Goal: Task Accomplishment & Management: Manage account settings

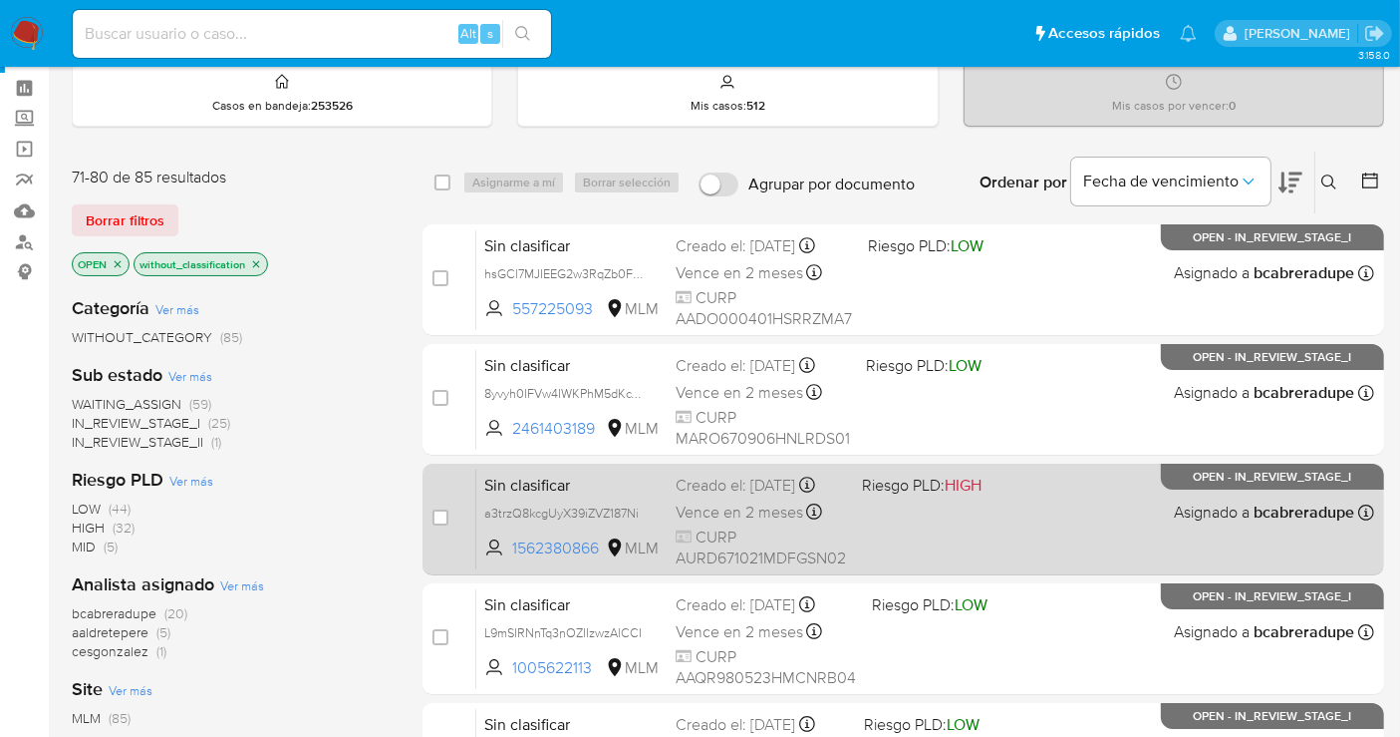
scroll to position [111, 0]
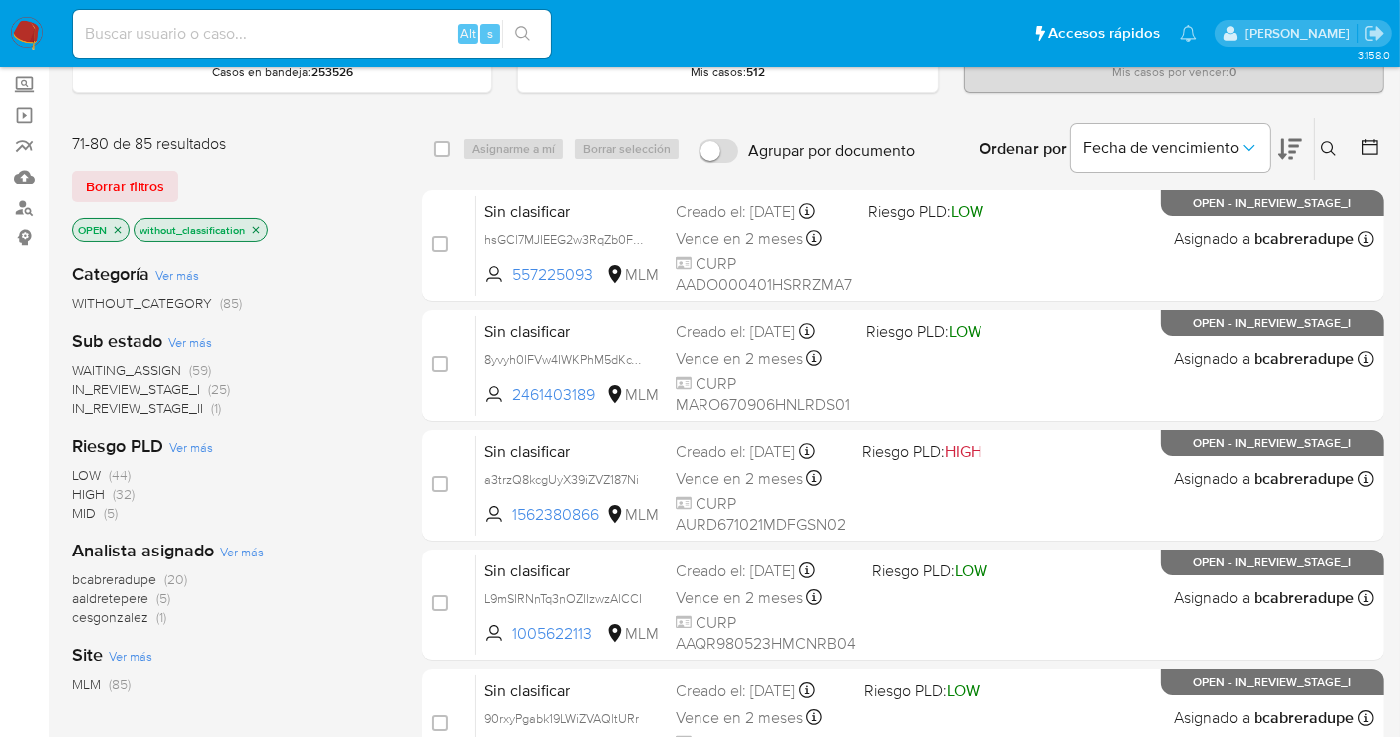
click at [257, 228] on icon "close-filter" at bounding box center [256, 230] width 12 height 12
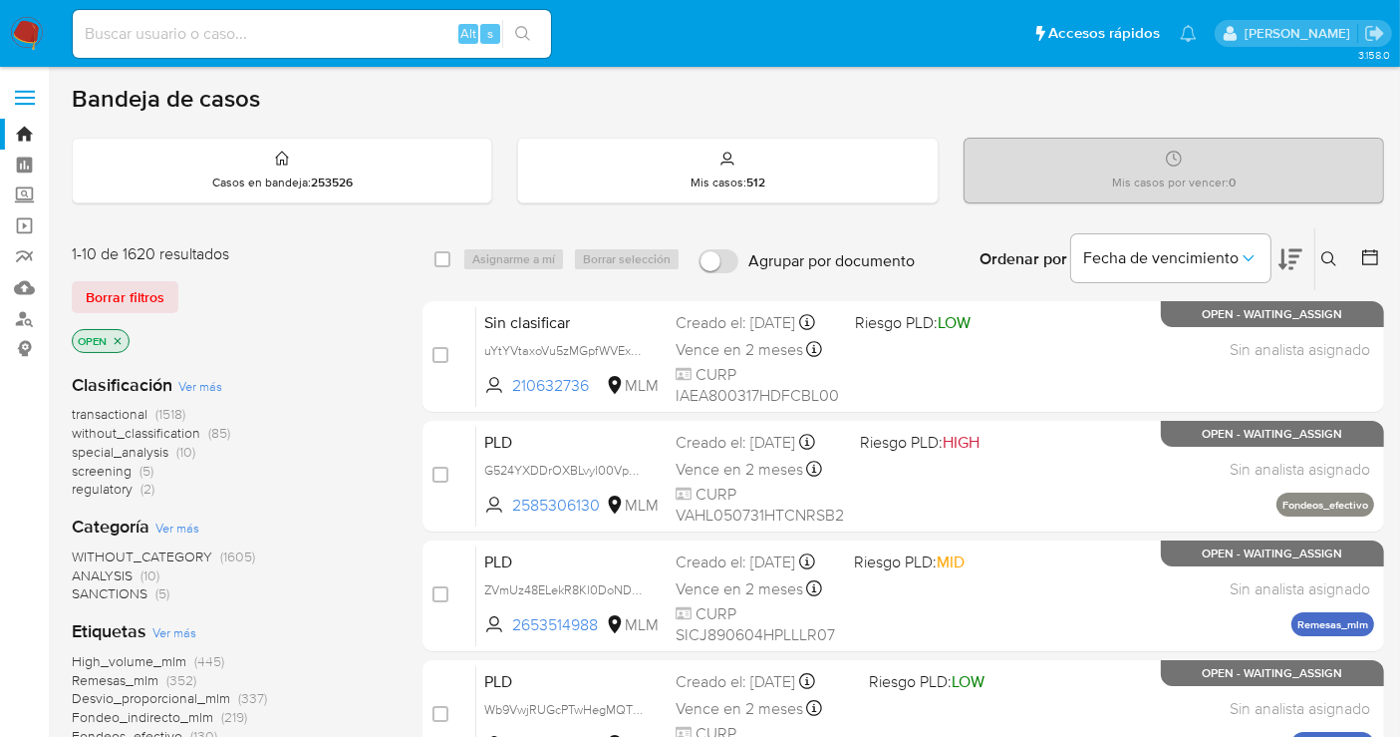
click at [28, 32] on img at bounding box center [27, 34] width 34 height 34
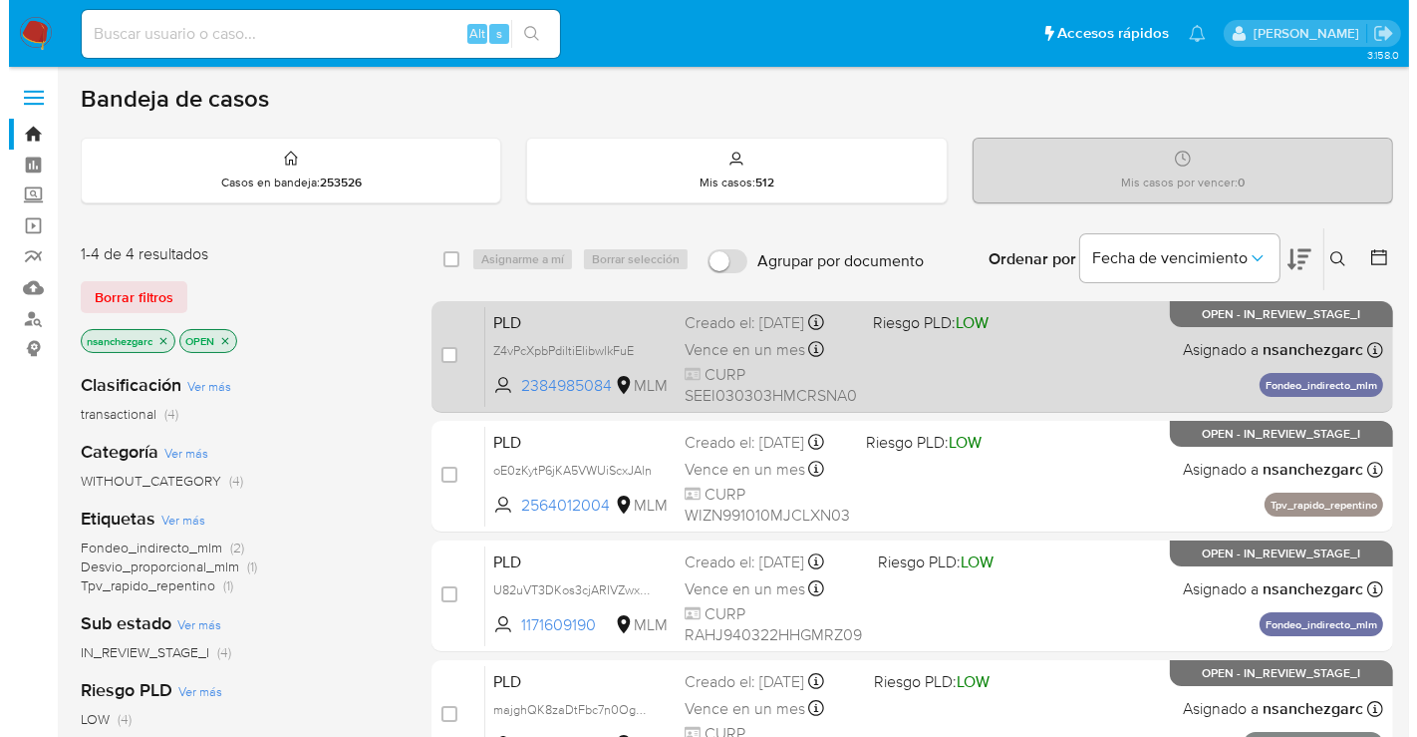
scroll to position [111, 0]
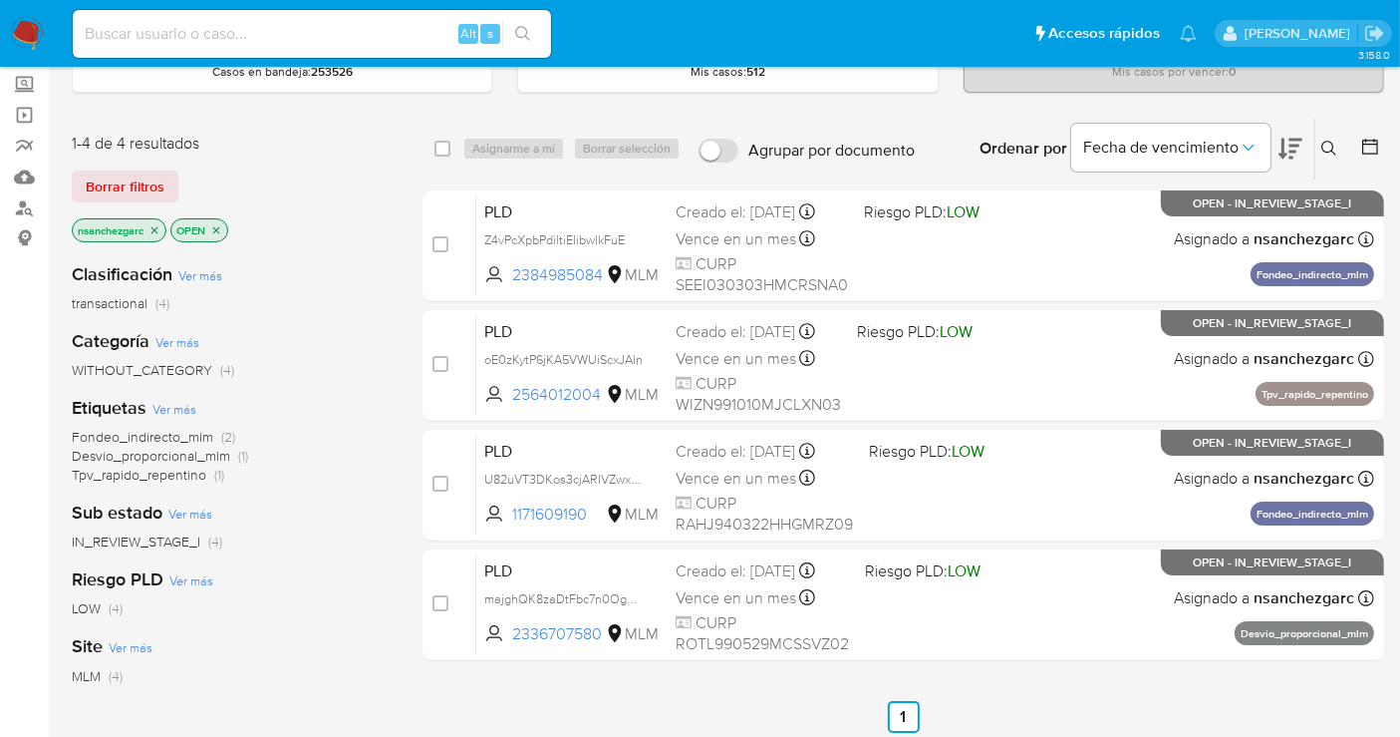
click at [1333, 141] on icon at bounding box center [1330, 149] width 16 height 16
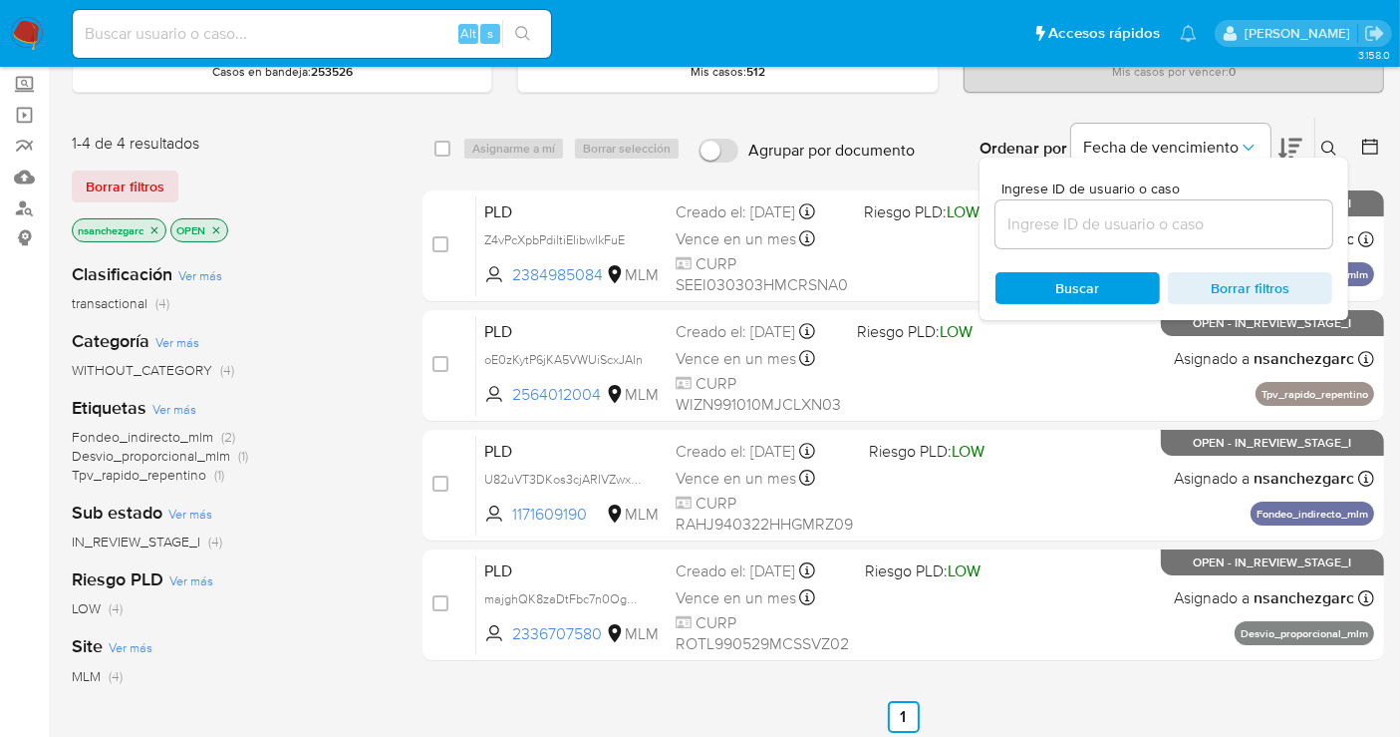
click at [1022, 214] on input at bounding box center [1164, 224] width 337 height 26
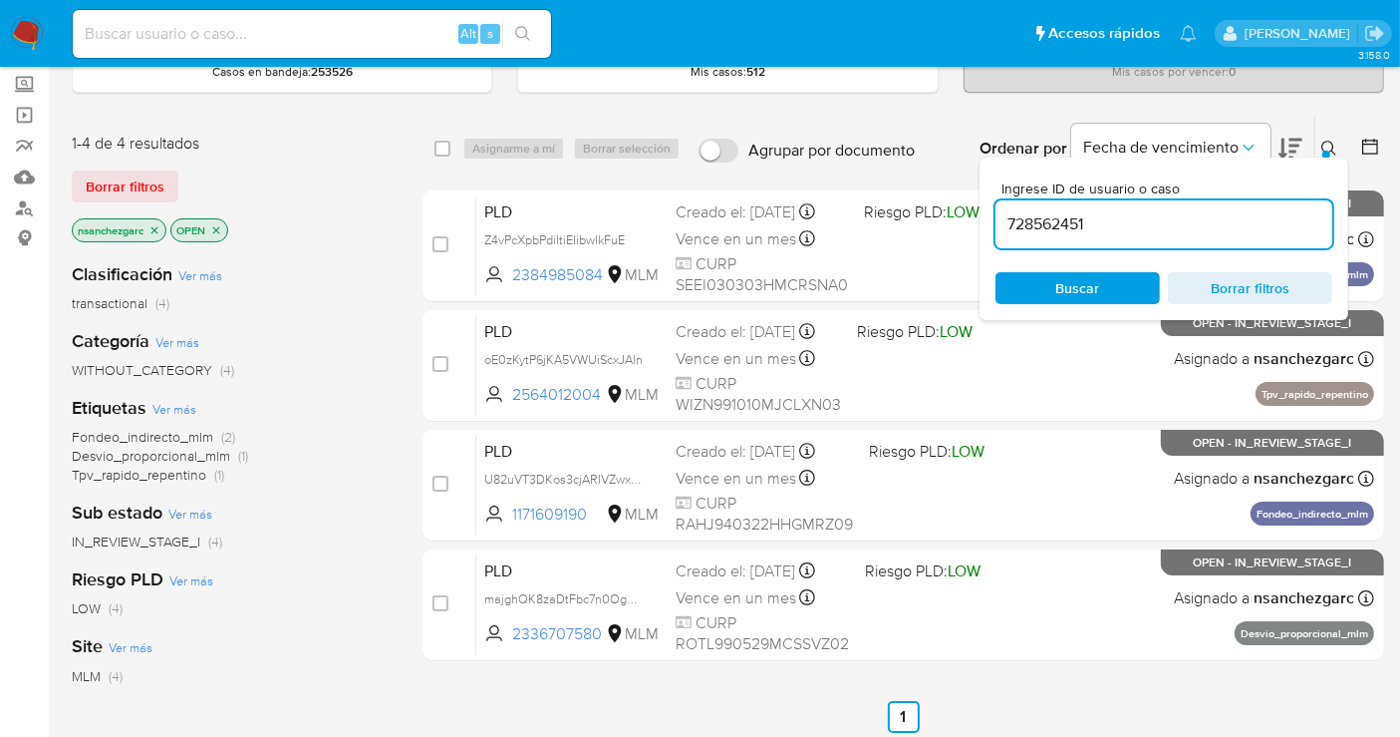
type input "728562451"
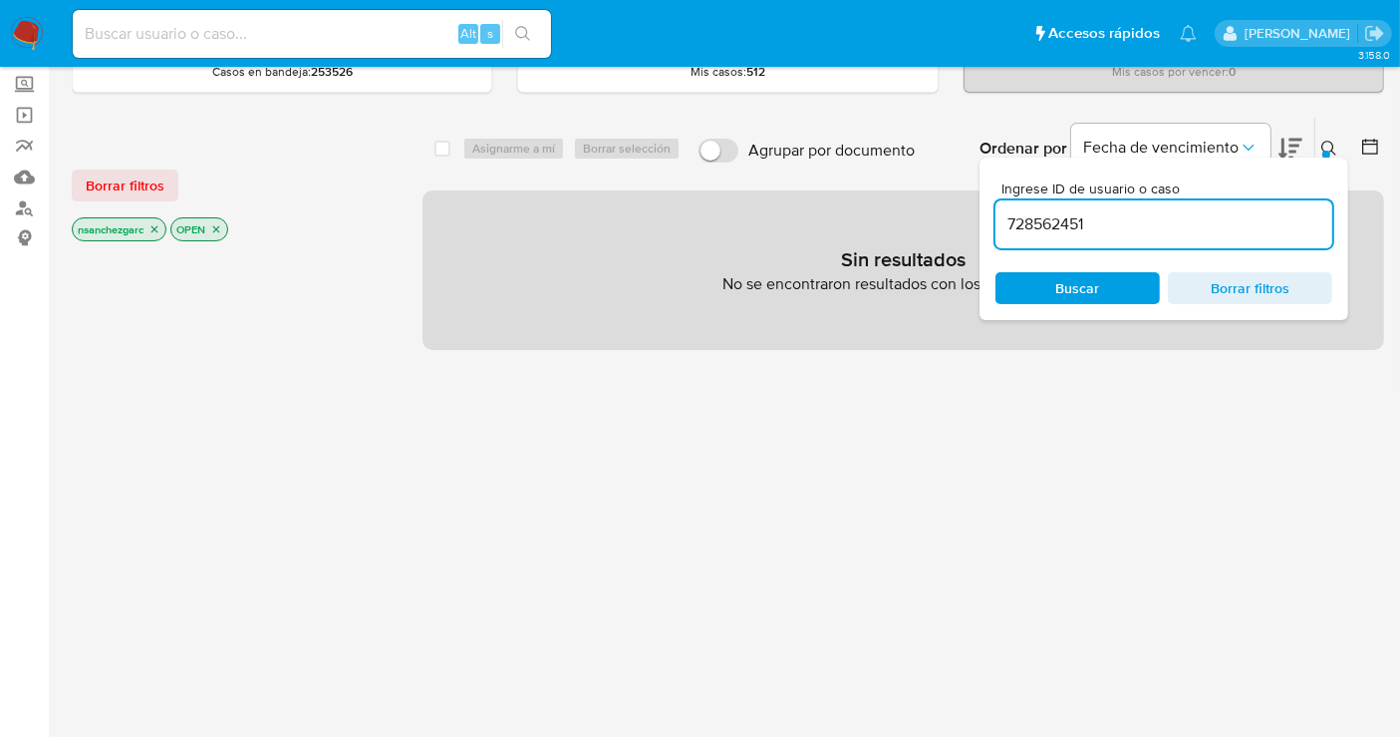
click at [159, 227] on icon "close-filter" at bounding box center [155, 229] width 12 height 12
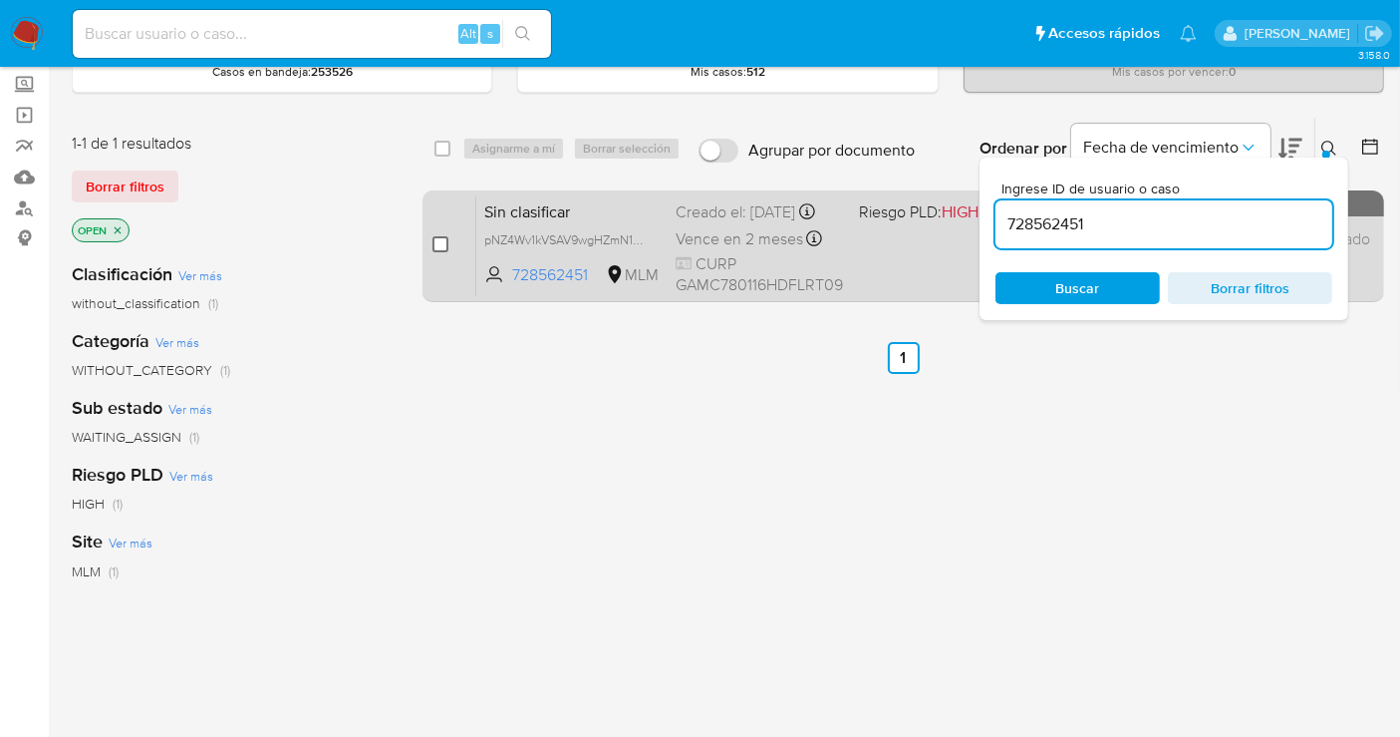
click at [438, 247] on input "checkbox" at bounding box center [441, 244] width 16 height 16
checkbox input "true"
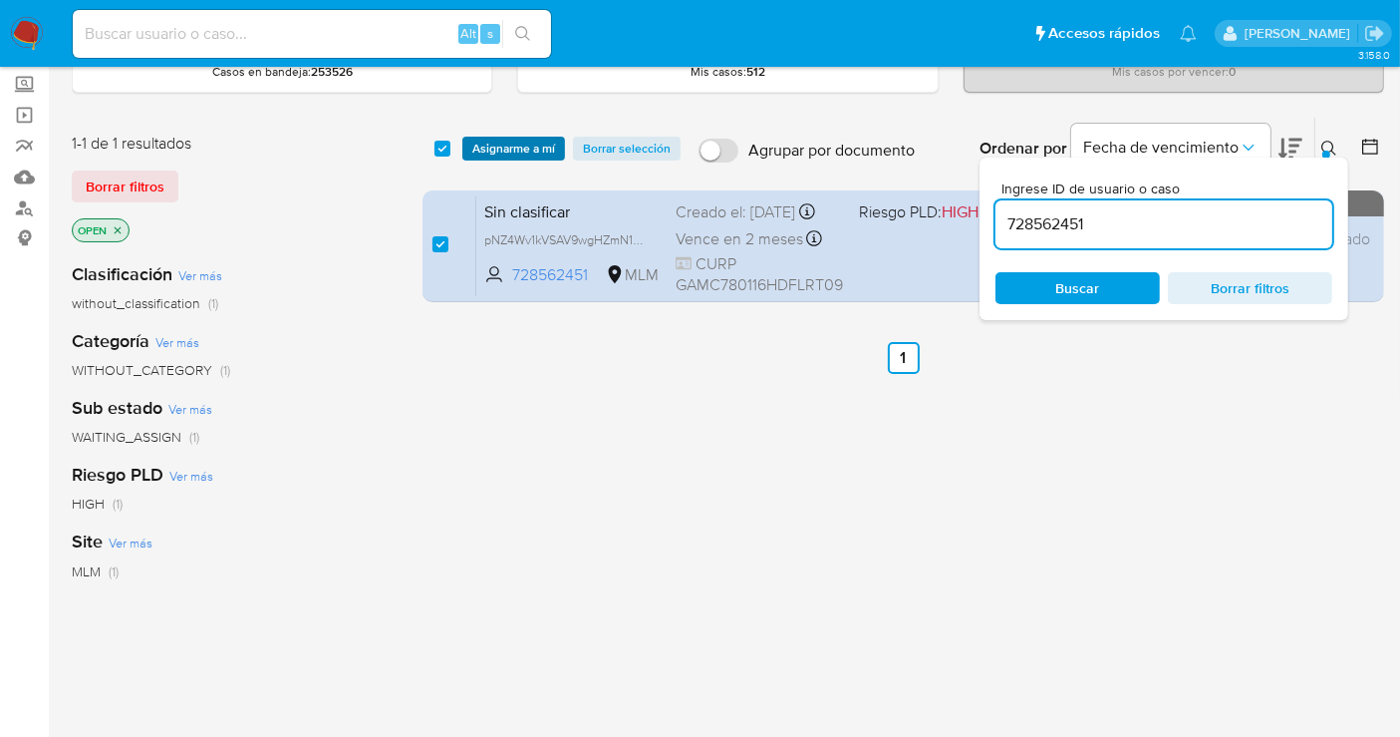
click at [485, 139] on span "Asignarme a mí" at bounding box center [513, 149] width 83 height 20
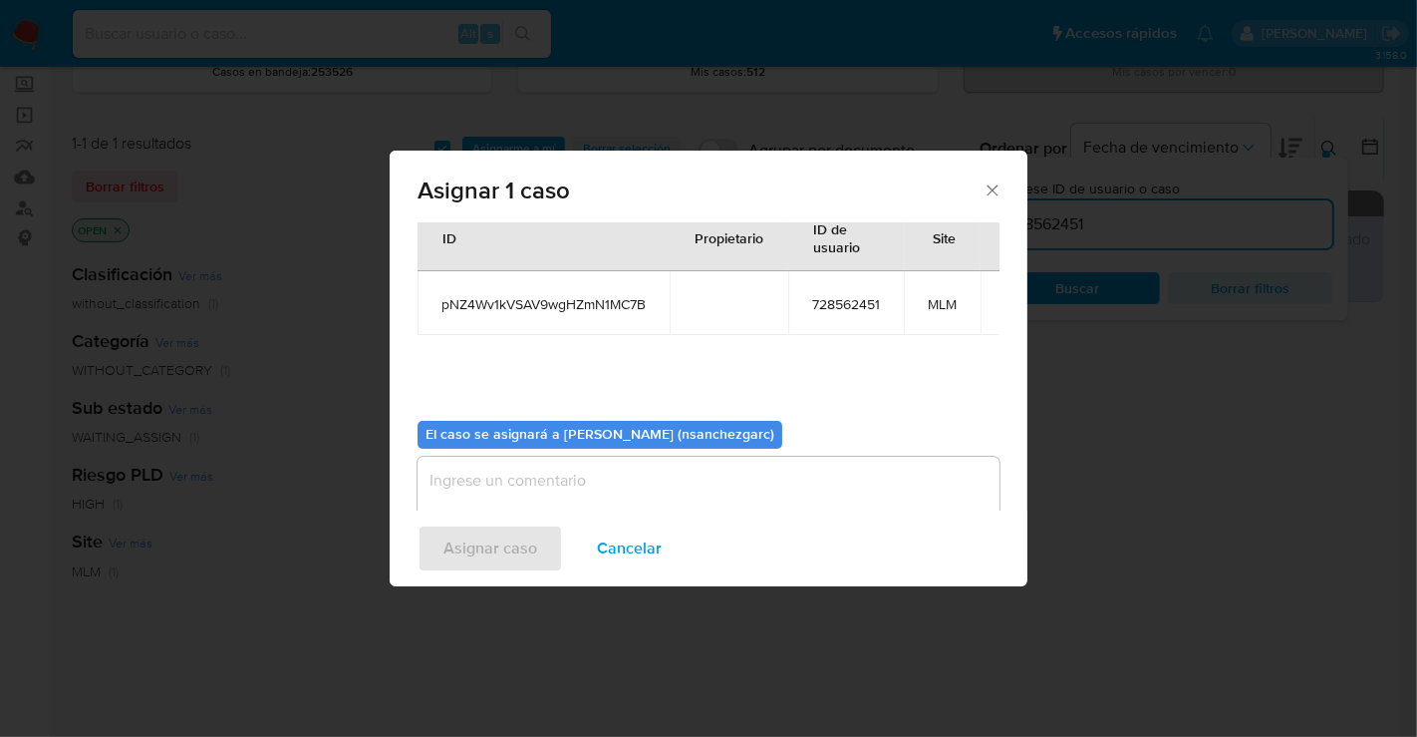
scroll to position [102, 0]
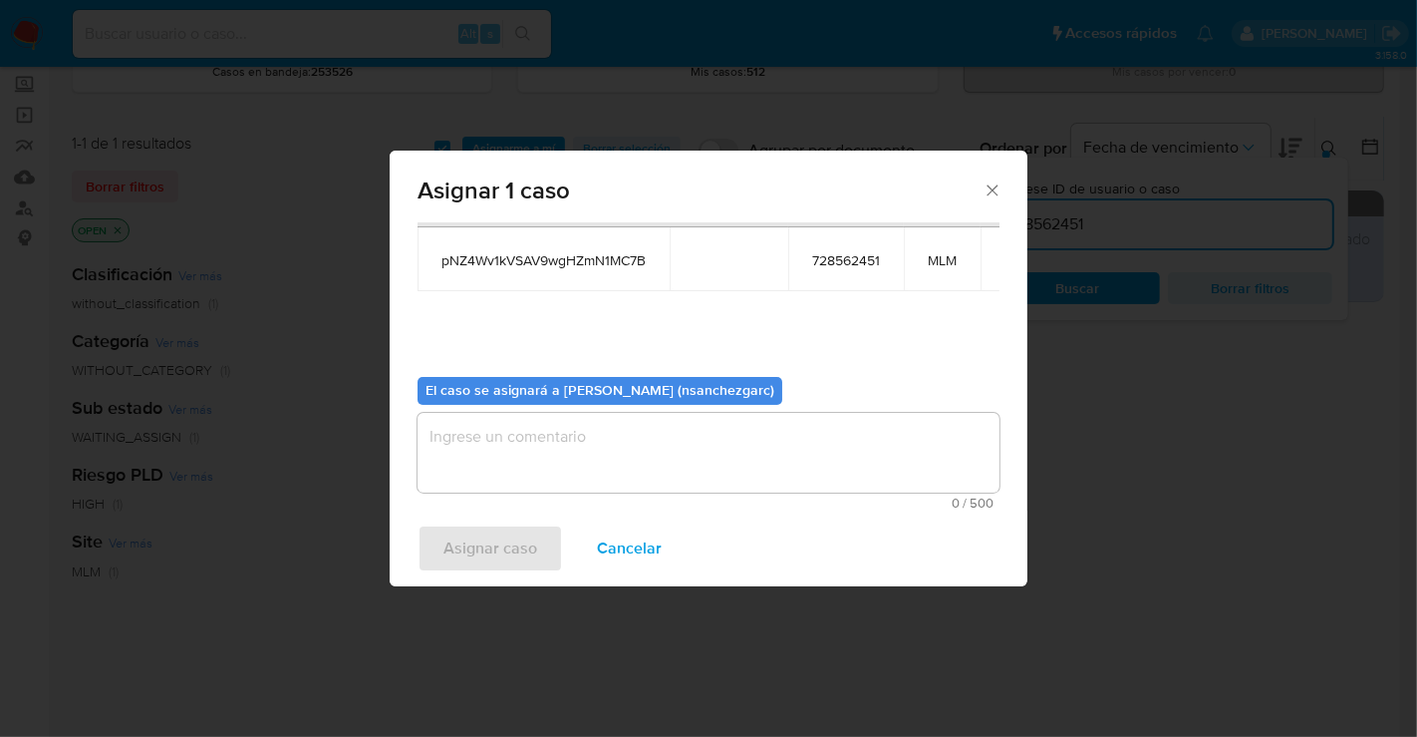
click at [476, 428] on textarea "assign-modal" at bounding box center [709, 453] width 582 height 80
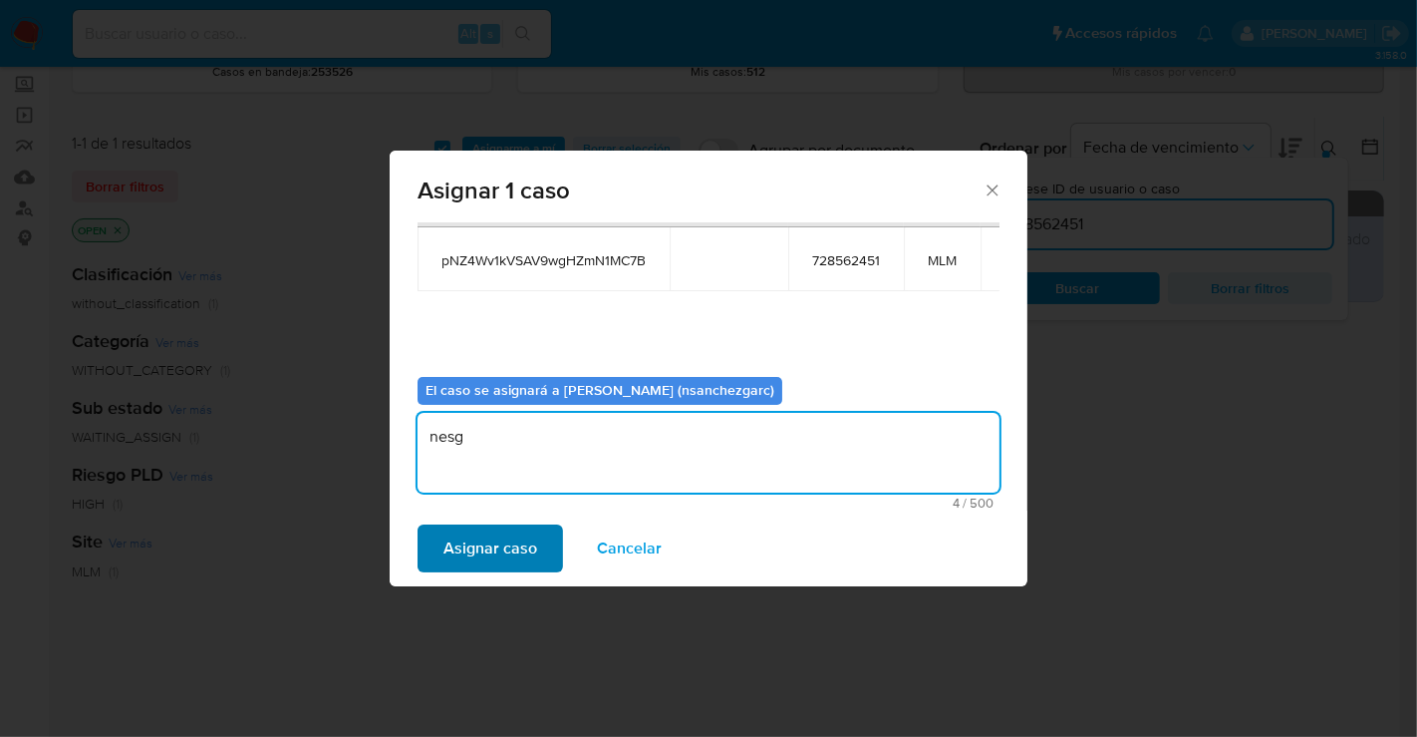
type textarea "nesg"
click at [489, 556] on span "Asignar caso" at bounding box center [491, 548] width 94 height 44
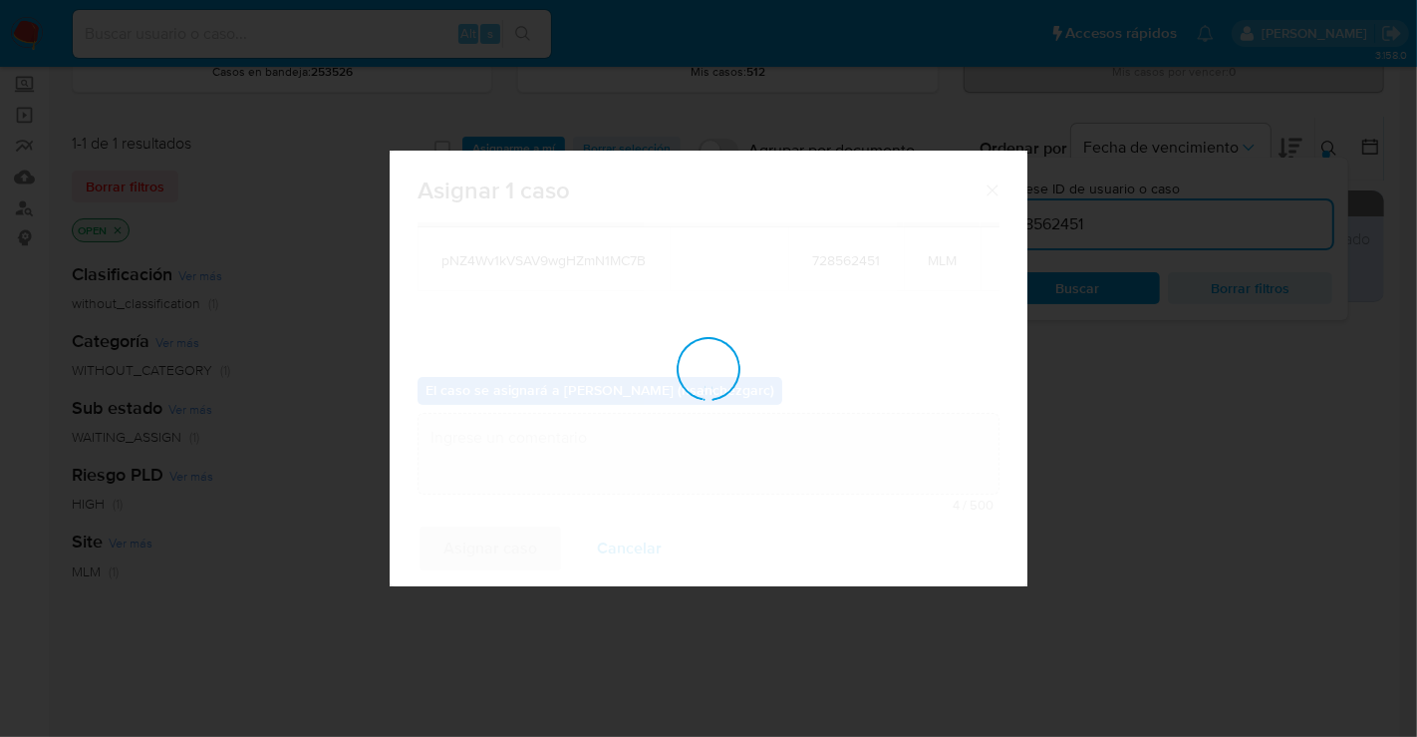
checkbox input "false"
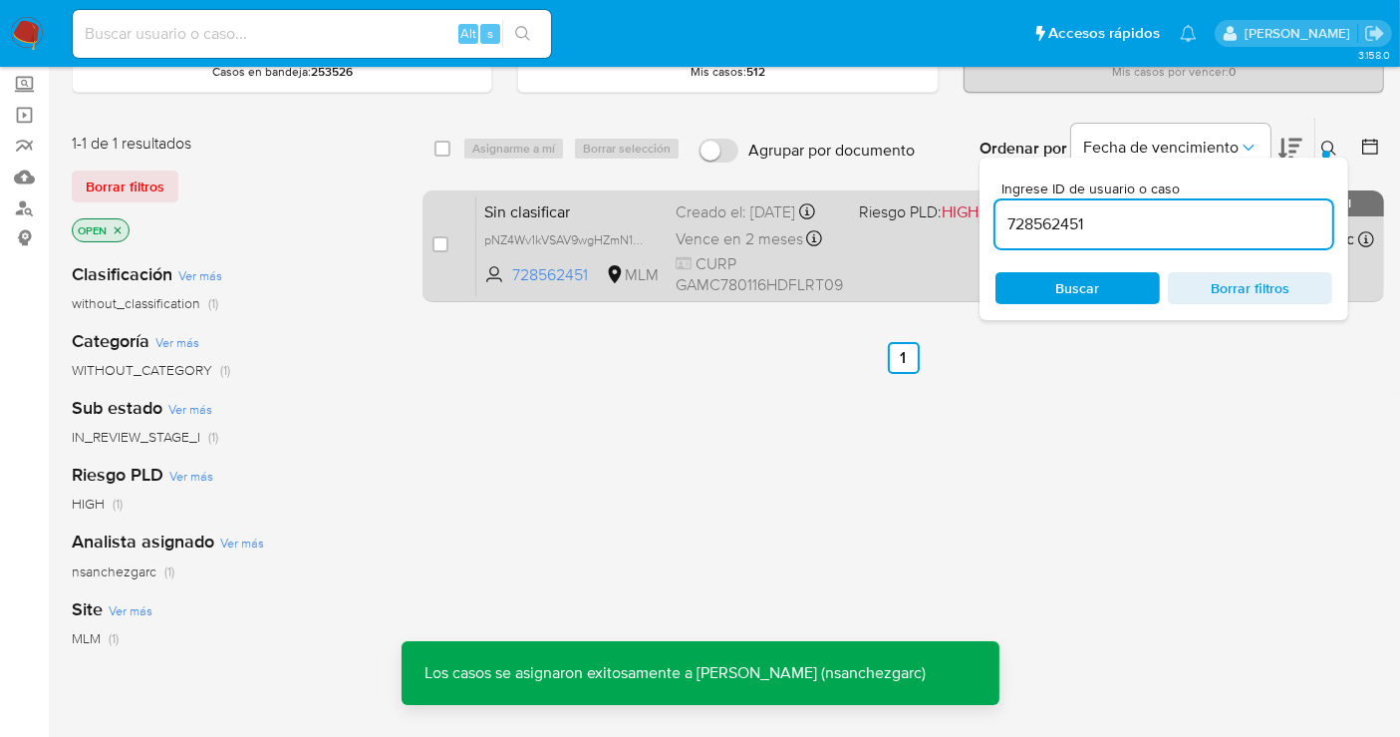
click at [648, 229] on div "Sin clasificar pNZ4Wv1kVSAV9wgHZmN1MC7B 728562451 MLM Riesgo PLD: HIGH Creado e…" at bounding box center [925, 245] width 898 height 101
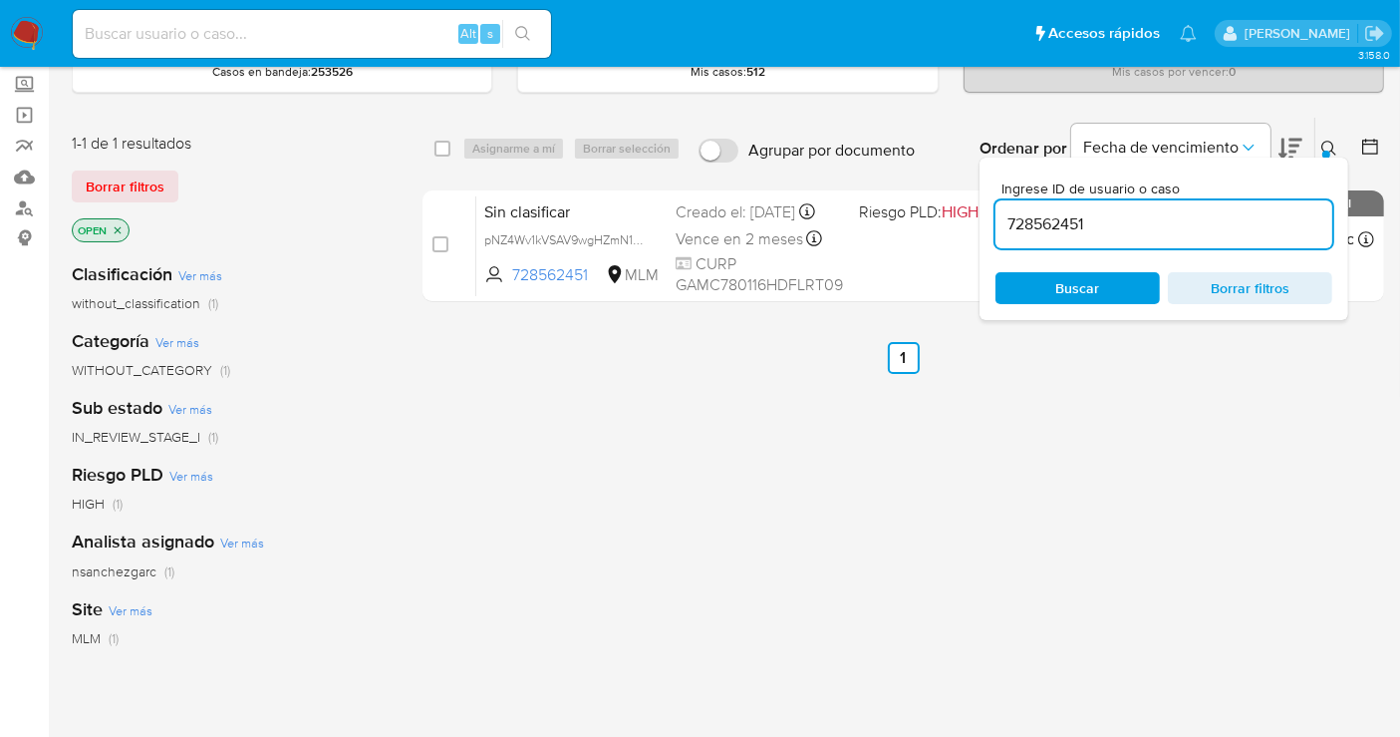
click at [1026, 220] on input "728562451" at bounding box center [1164, 224] width 337 height 26
paste input "1782804898"
type input "1782804898"
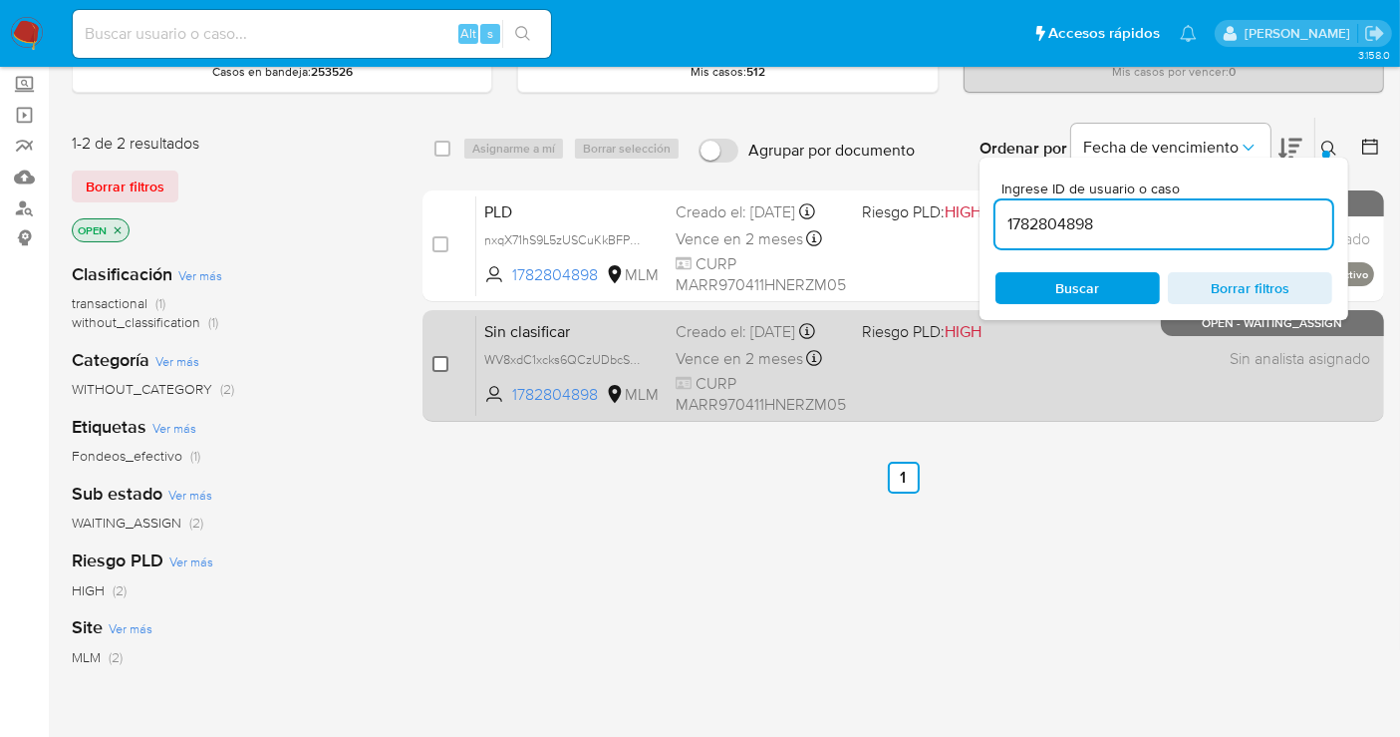
drag, startPoint x: 443, startPoint y: 363, endPoint x: 480, endPoint y: 364, distance: 37.9
click at [443, 362] on input "checkbox" at bounding box center [441, 364] width 16 height 16
checkbox input "true"
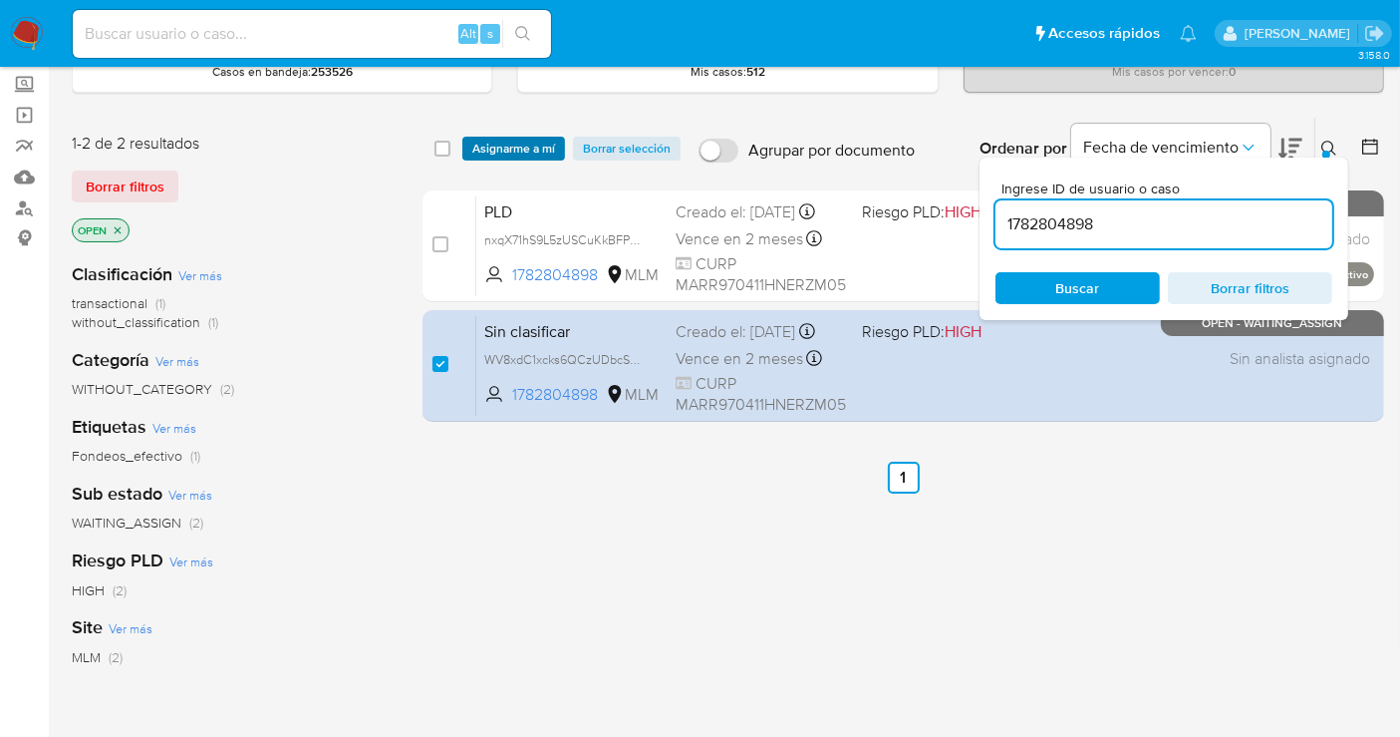
click at [513, 146] on span "Asignarme a mí" at bounding box center [513, 149] width 83 height 20
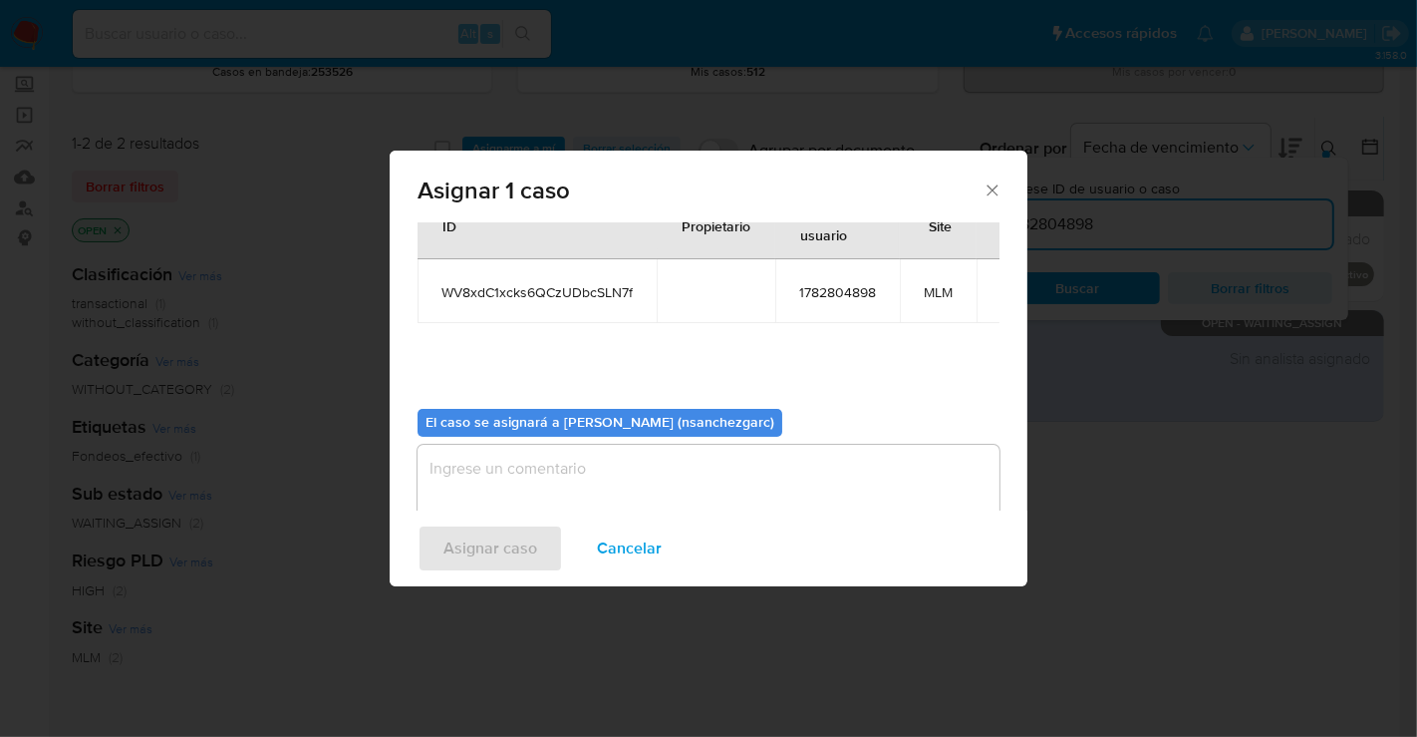
scroll to position [102, 0]
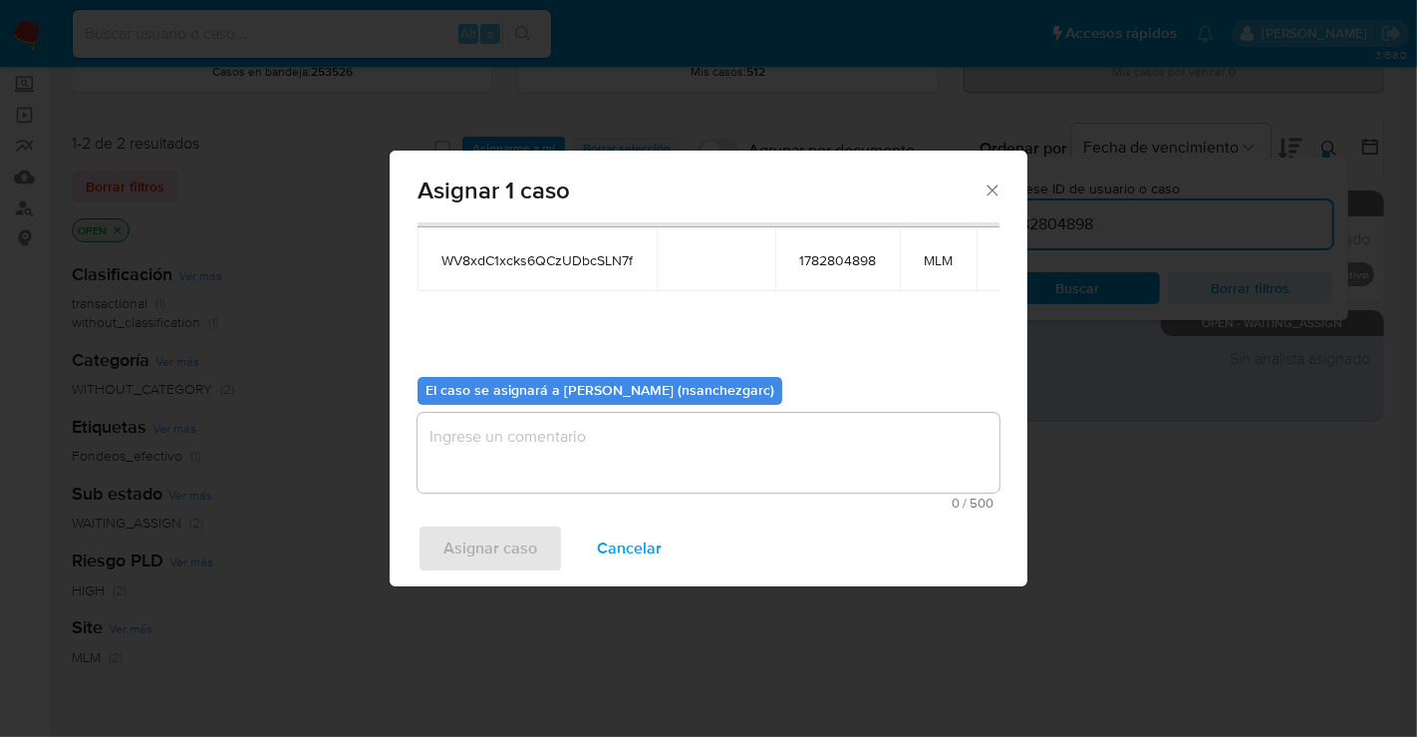
click at [489, 420] on textarea "assign-modal" at bounding box center [709, 453] width 582 height 80
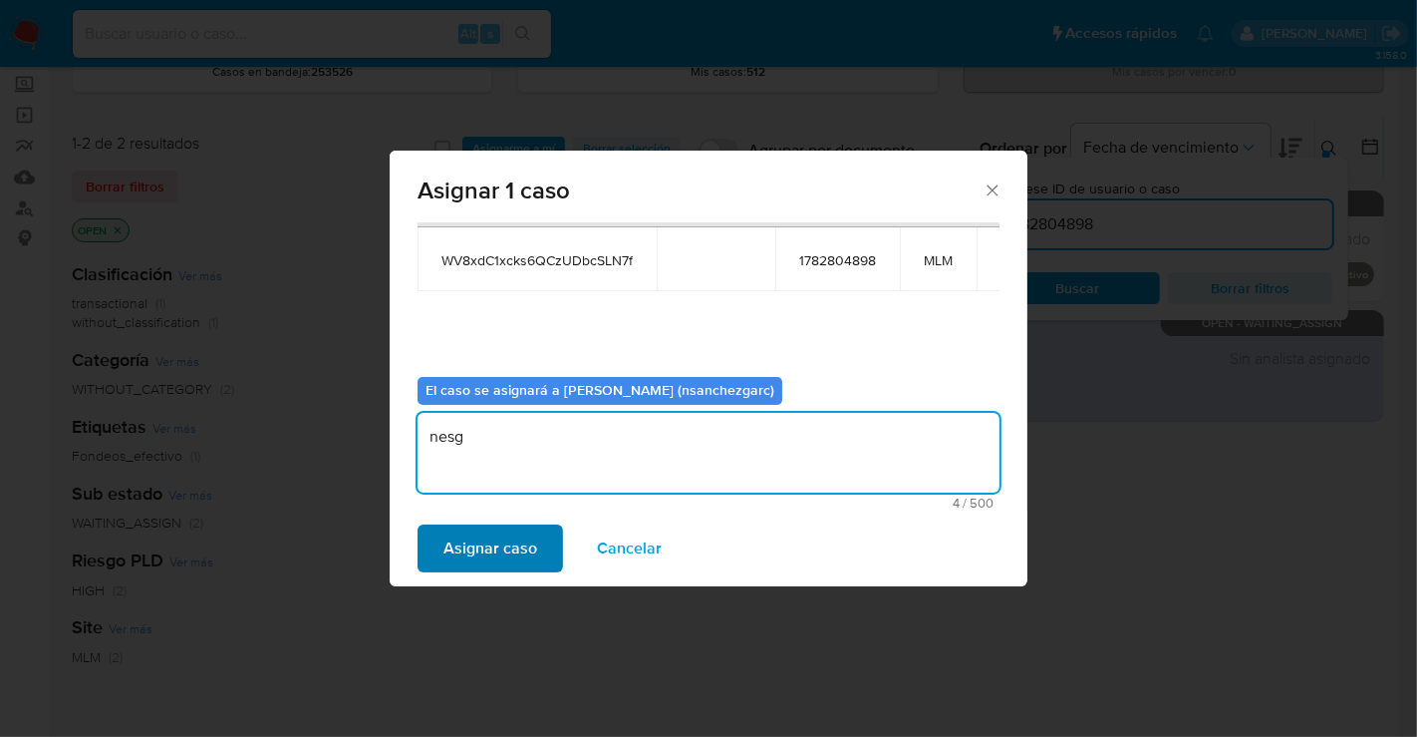
type textarea "nesg"
click at [471, 540] on span "Asignar caso" at bounding box center [491, 548] width 94 height 44
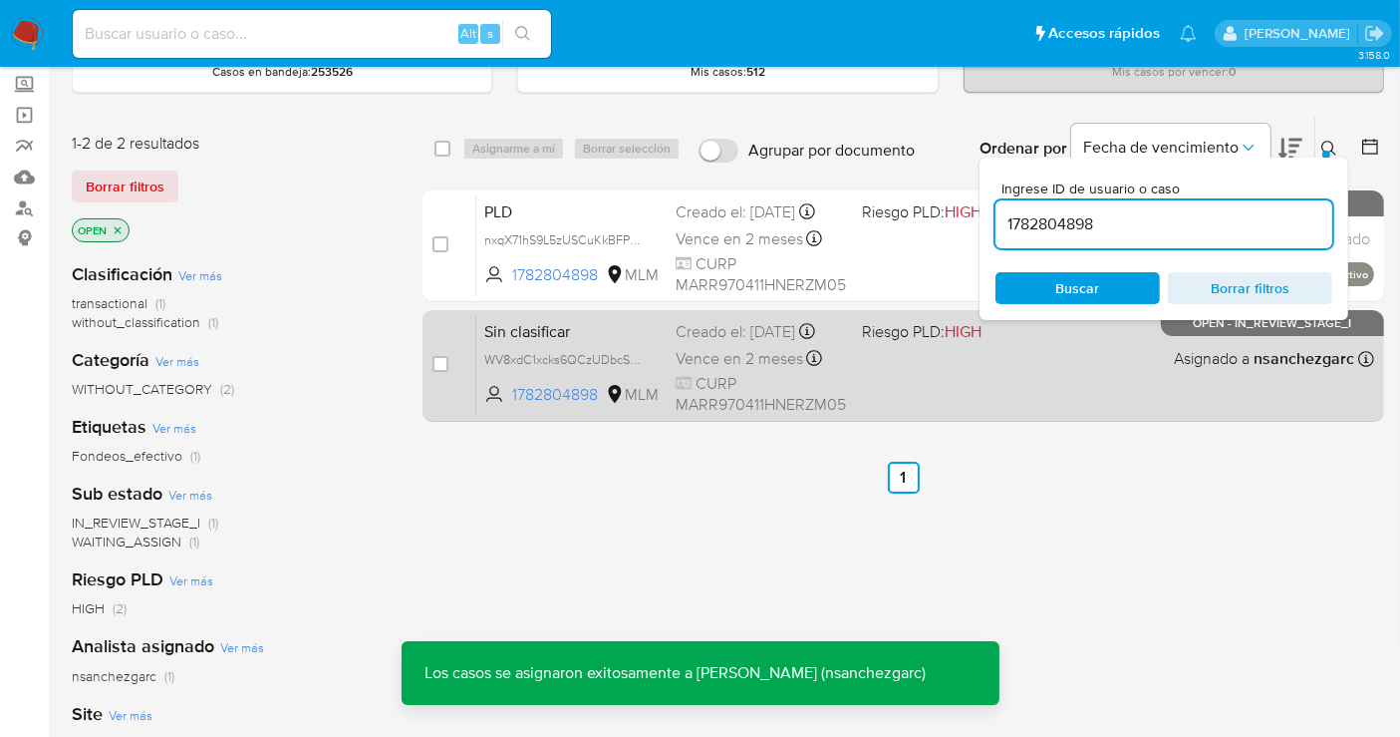
click at [696, 338] on div "Creado el: 08/09/2025 Creado el: 08/09/2025 09:13:25" at bounding box center [761, 332] width 170 height 22
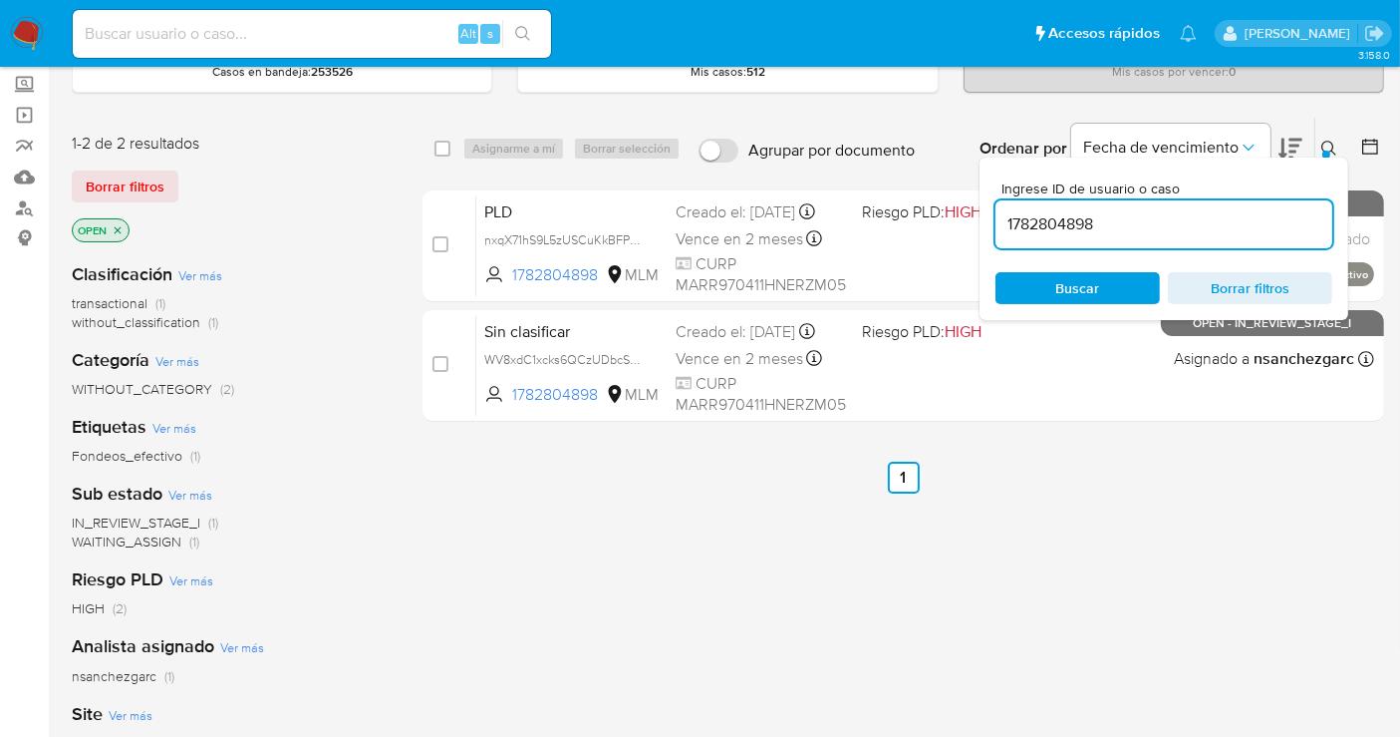
click at [1055, 218] on input "1782804898" at bounding box center [1164, 224] width 337 height 26
click at [1055, 217] on input "1782804898" at bounding box center [1164, 224] width 337 height 26
paste input "294571874"
type input "294571874"
click at [1078, 277] on span "Buscar" at bounding box center [1078, 288] width 44 height 32
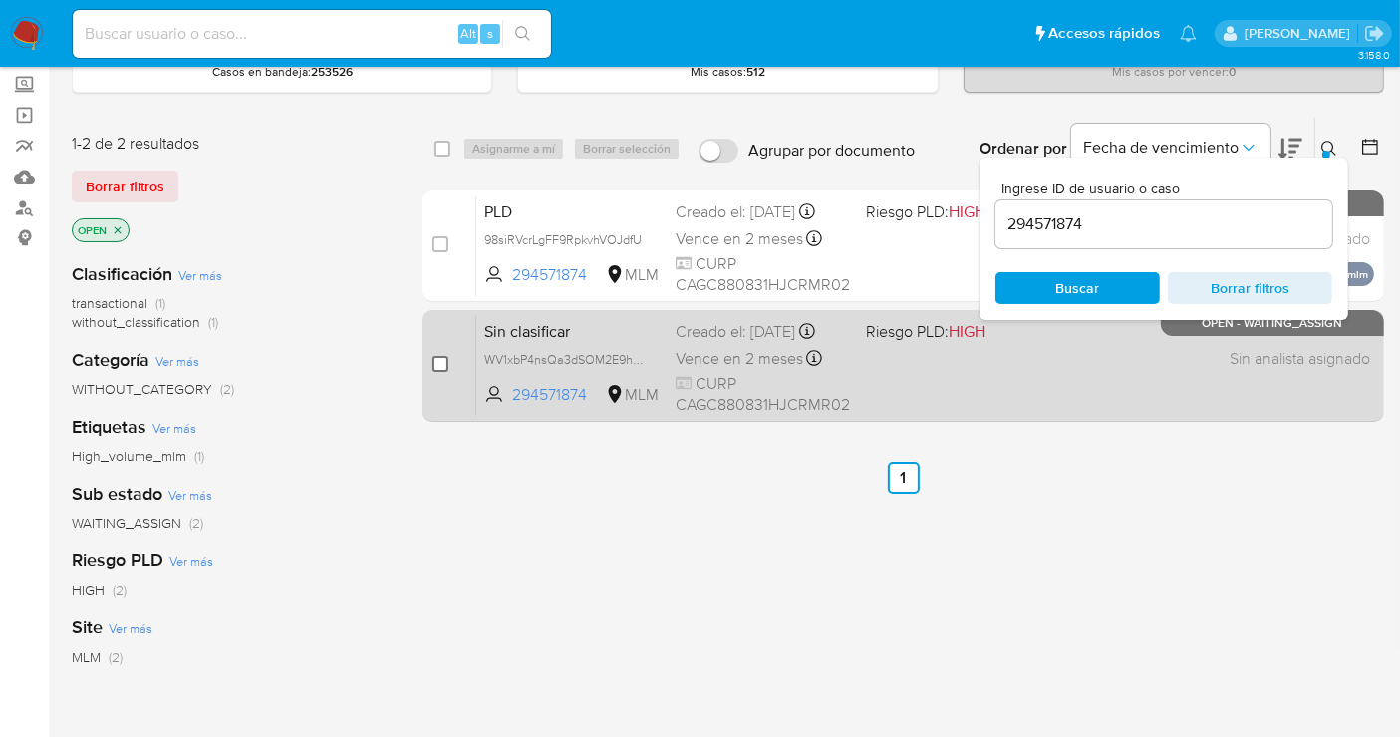
click at [446, 363] on input "checkbox" at bounding box center [441, 364] width 16 height 16
checkbox input "true"
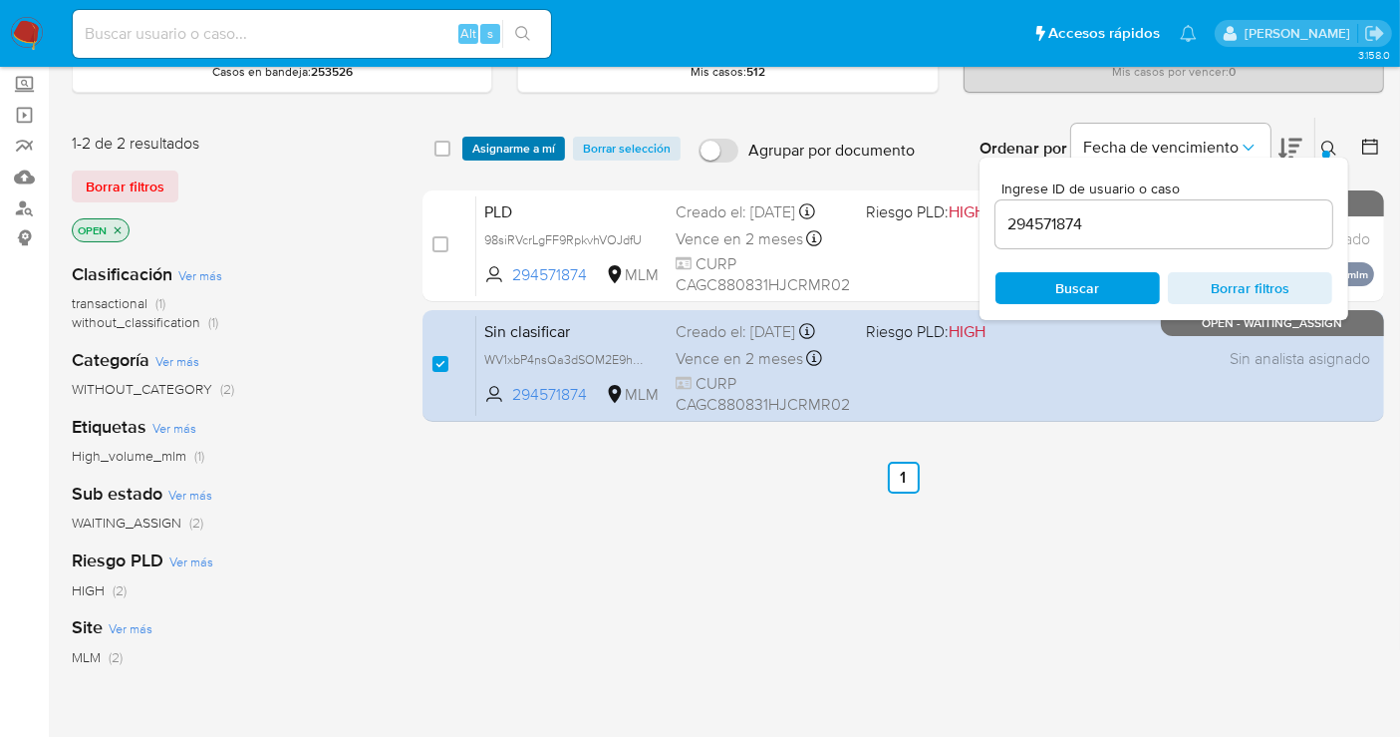
click at [493, 141] on span "Asignarme a mí" at bounding box center [513, 149] width 83 height 20
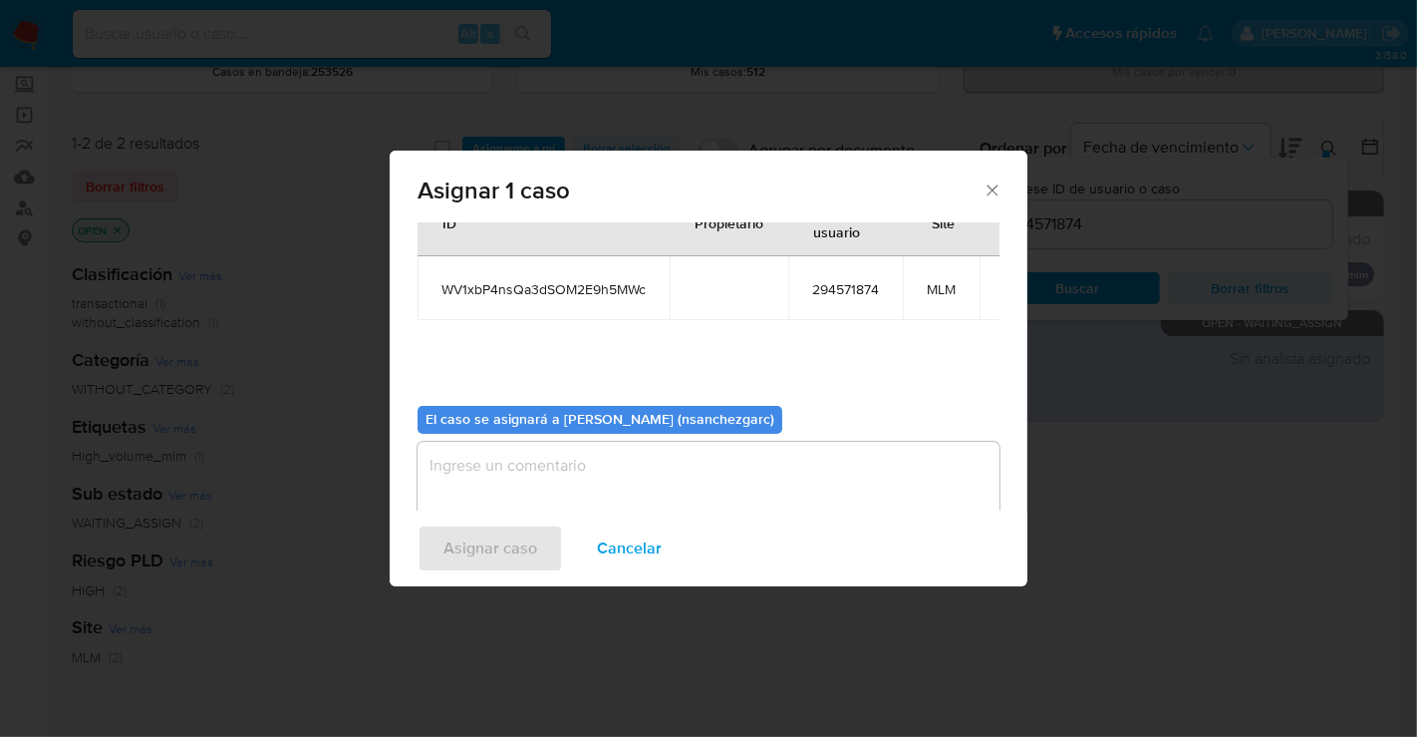
scroll to position [102, 0]
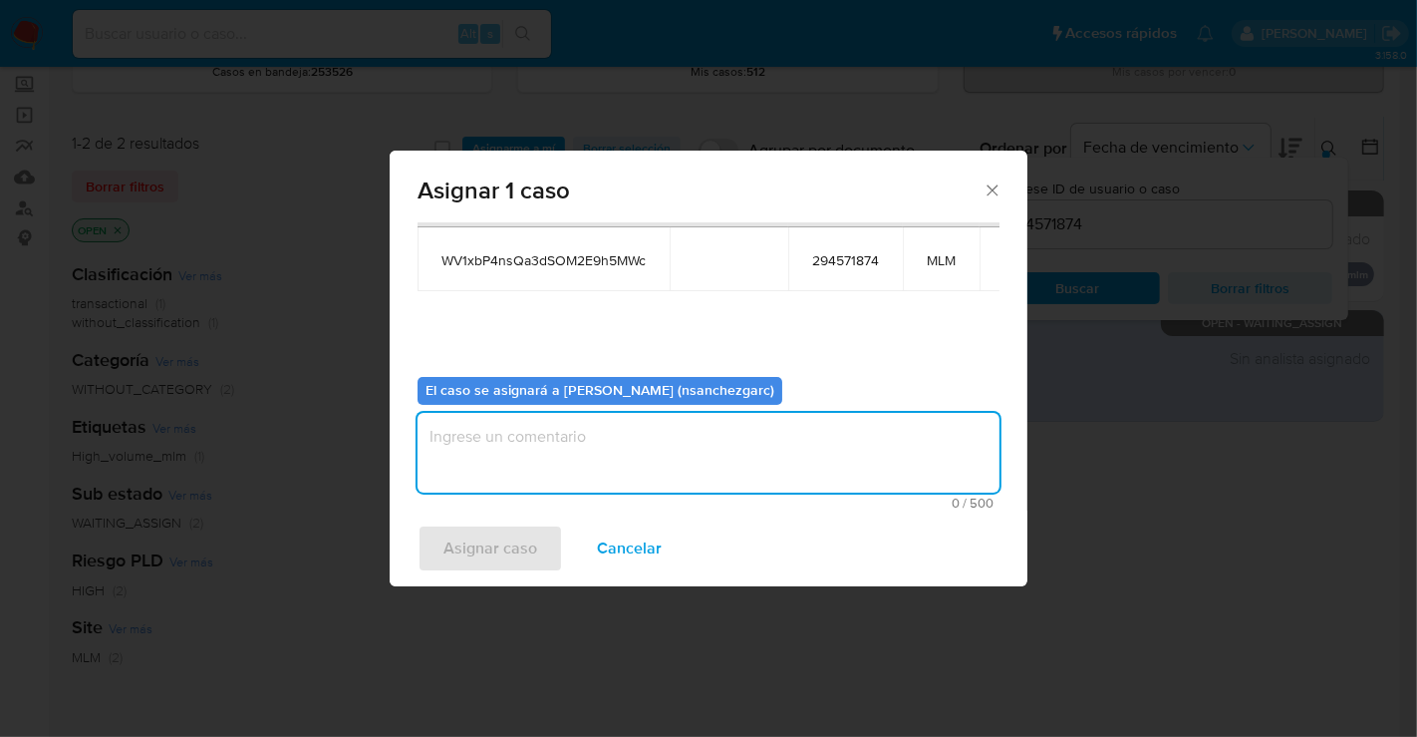
click at [478, 447] on textarea "assign-modal" at bounding box center [709, 453] width 582 height 80
type textarea "nesg"
click at [460, 539] on span "Asignar caso" at bounding box center [491, 548] width 94 height 44
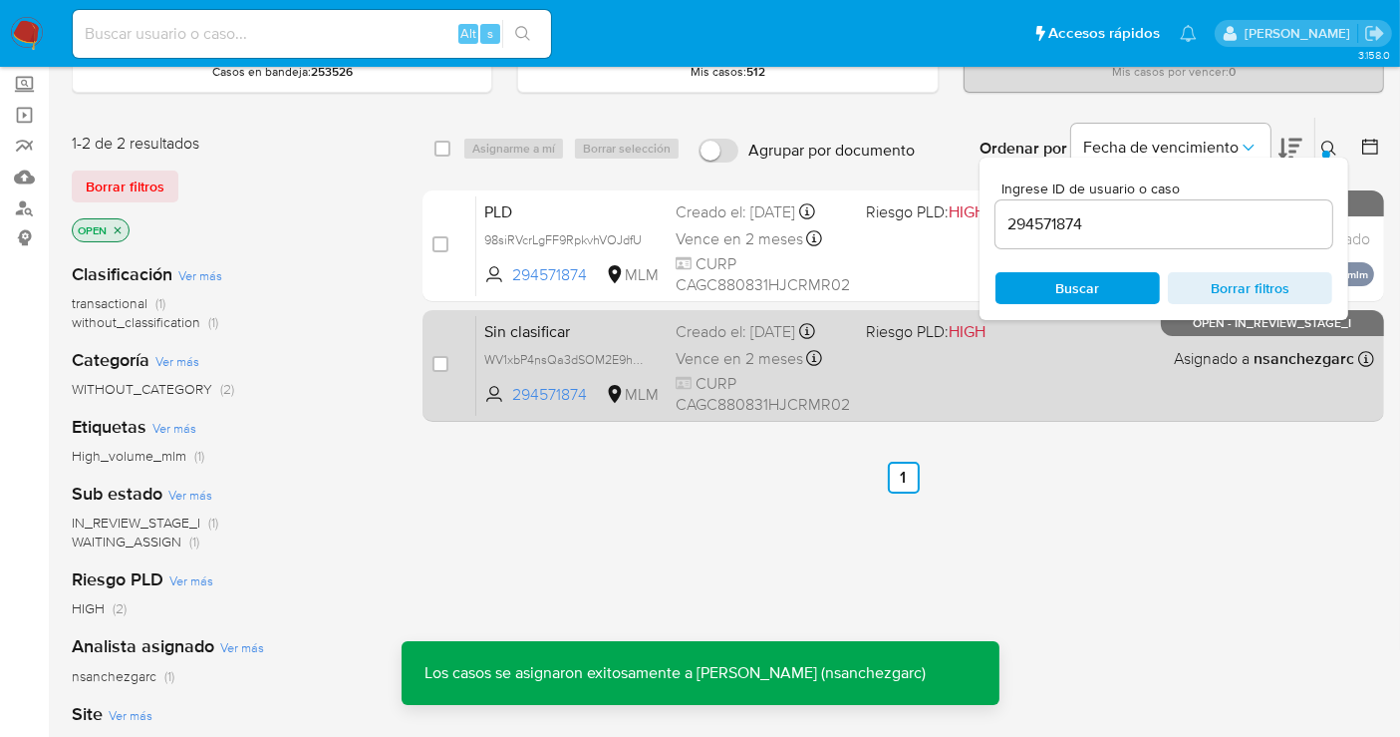
click at [733, 337] on div "Creado el: 08/09/2025 Creado el: 08/09/2025 08:52:02" at bounding box center [763, 332] width 174 height 22
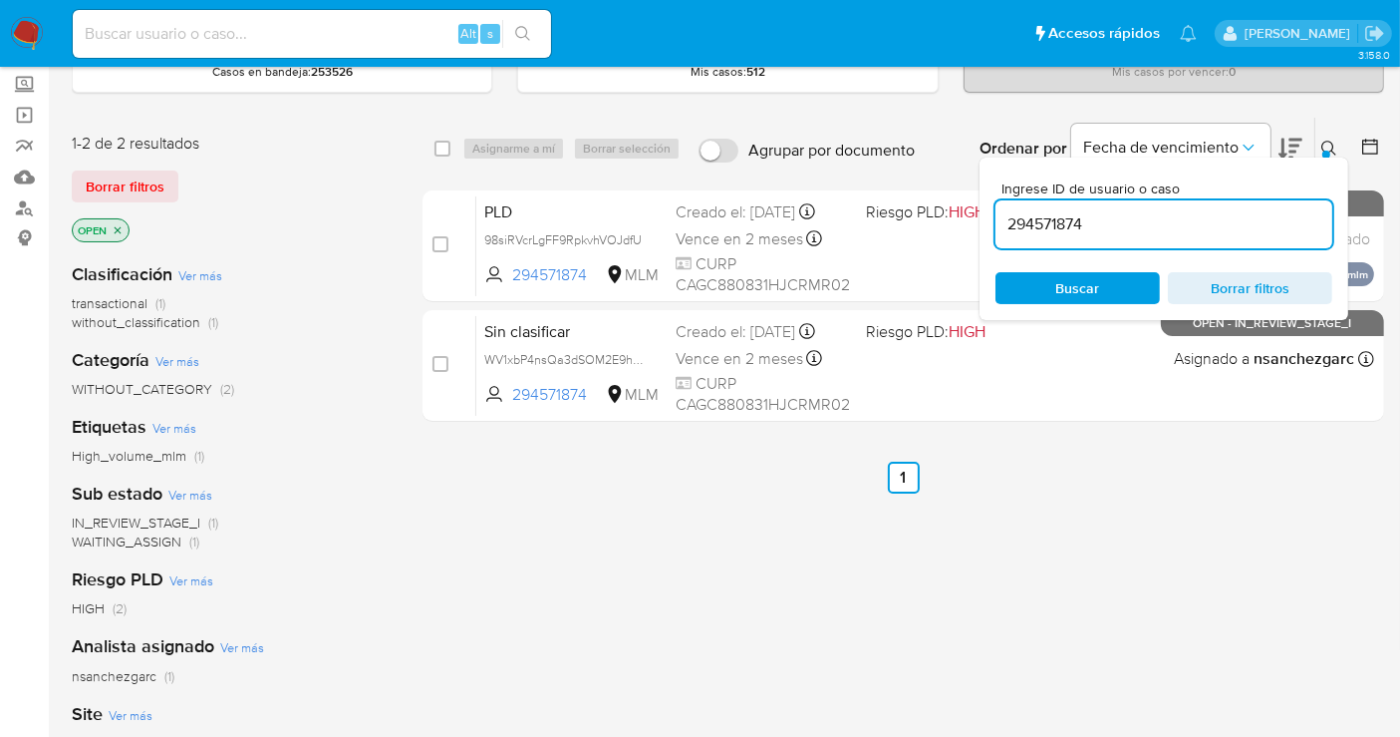
click at [1031, 223] on input "294571874" at bounding box center [1164, 224] width 337 height 26
paste input "725754342"
type input "725754342"
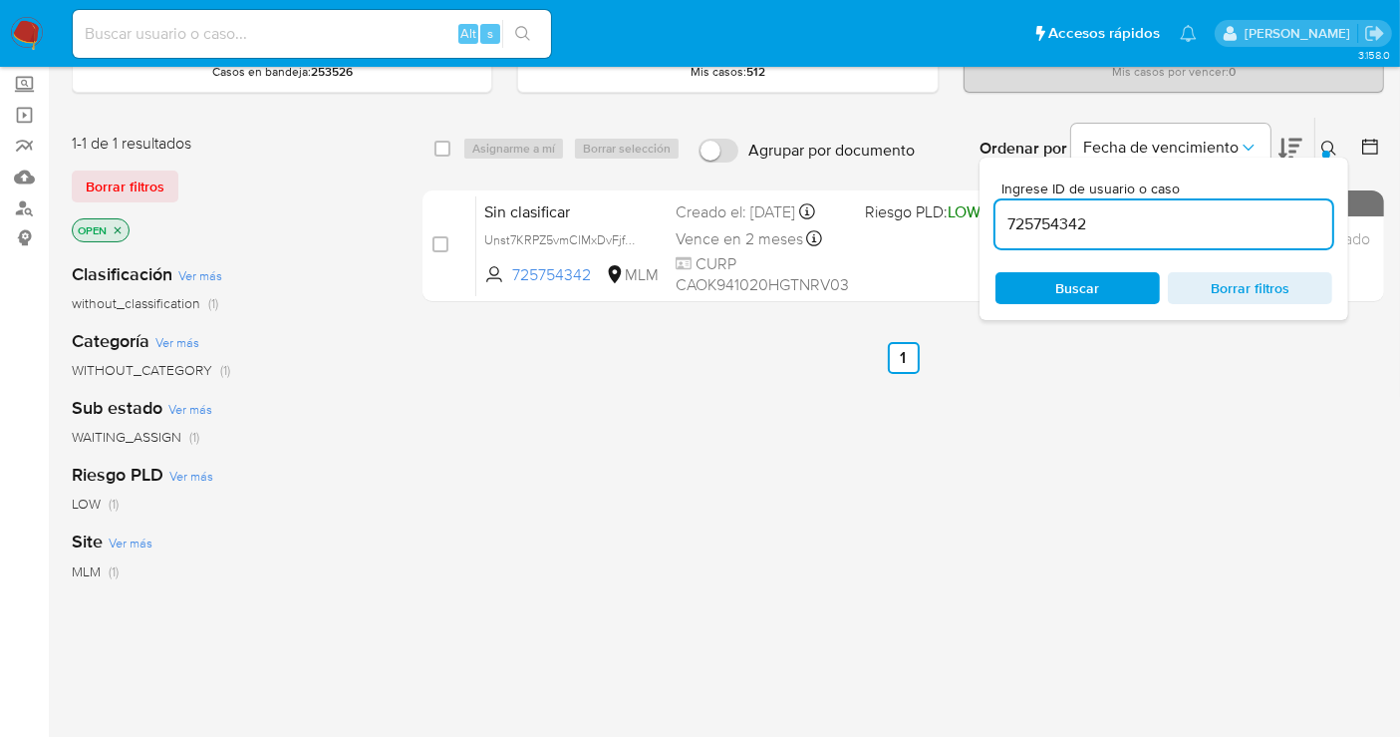
click at [1020, 289] on div "Buscar Borrar filtros" at bounding box center [1164, 288] width 337 height 32
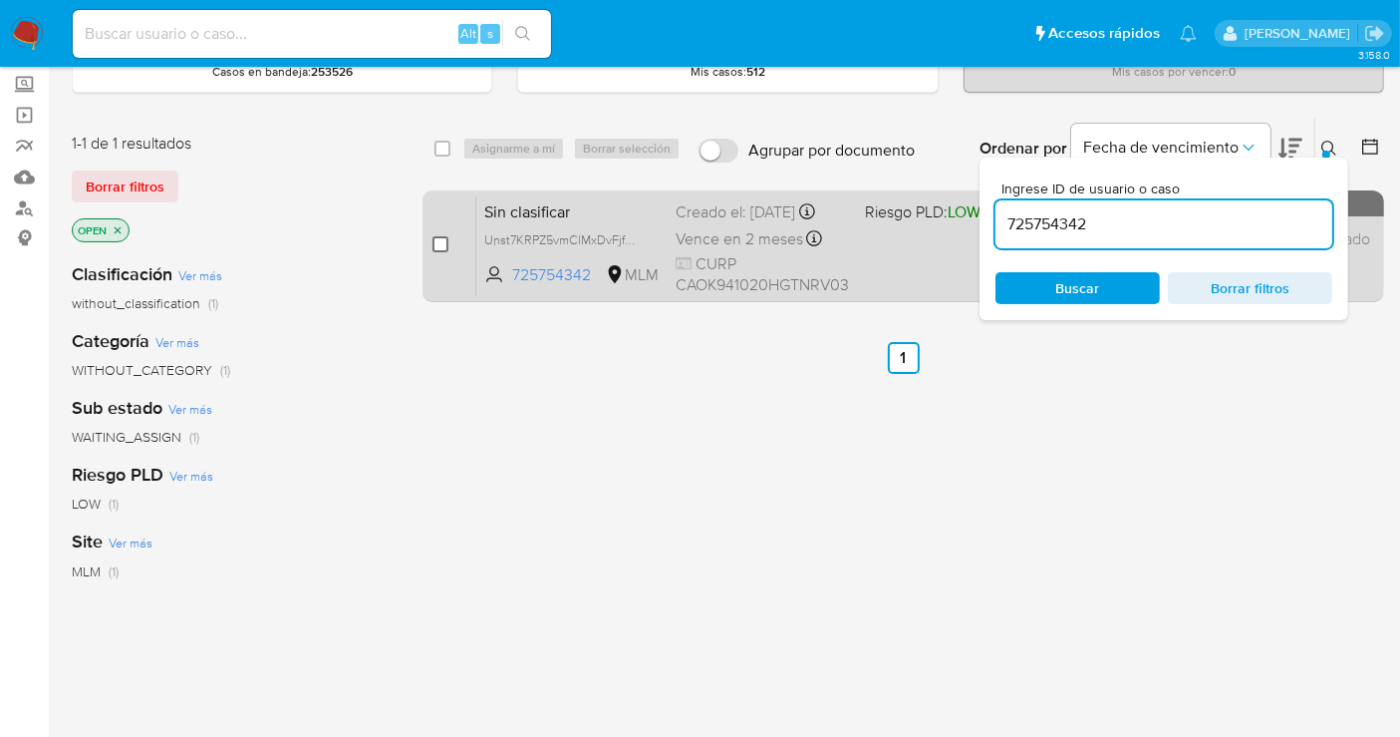
click at [448, 239] on input "checkbox" at bounding box center [441, 244] width 16 height 16
checkbox input "true"
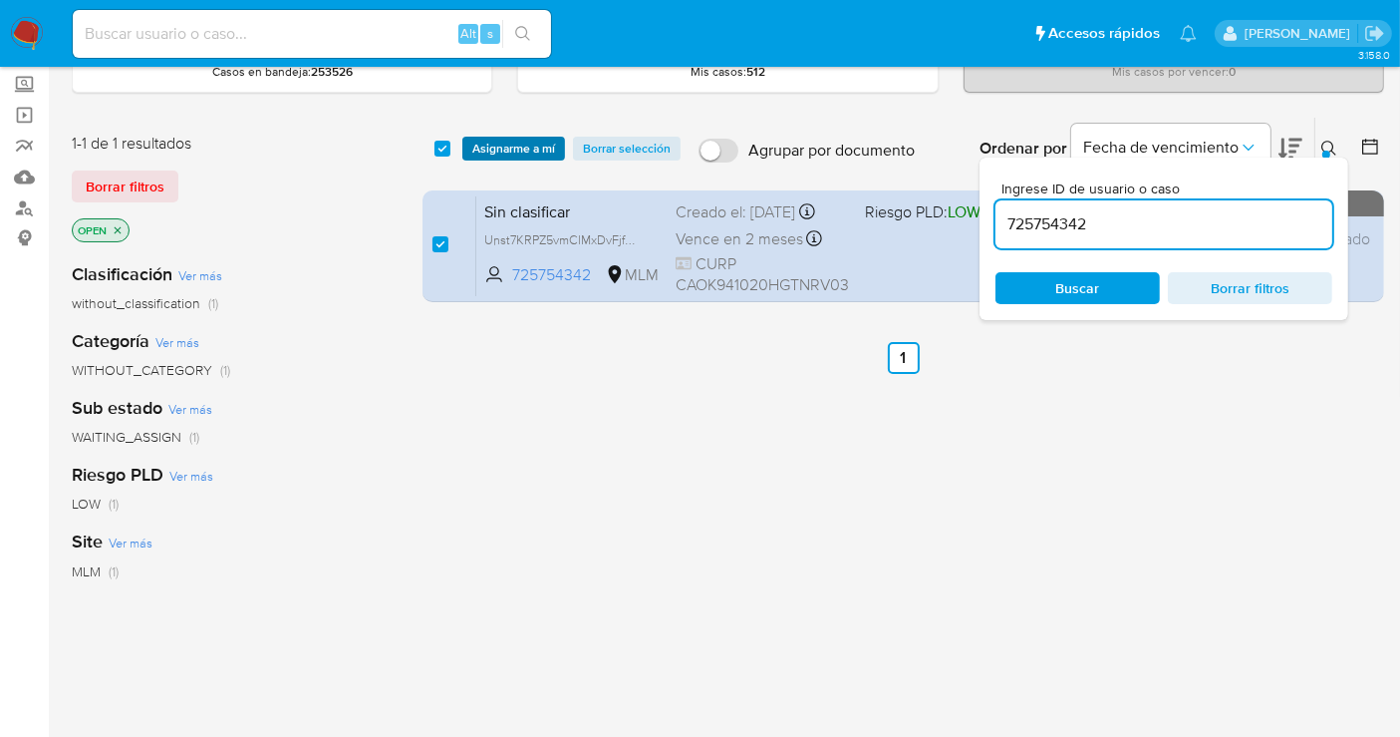
click at [505, 146] on span "Asignarme a mí" at bounding box center [513, 149] width 83 height 20
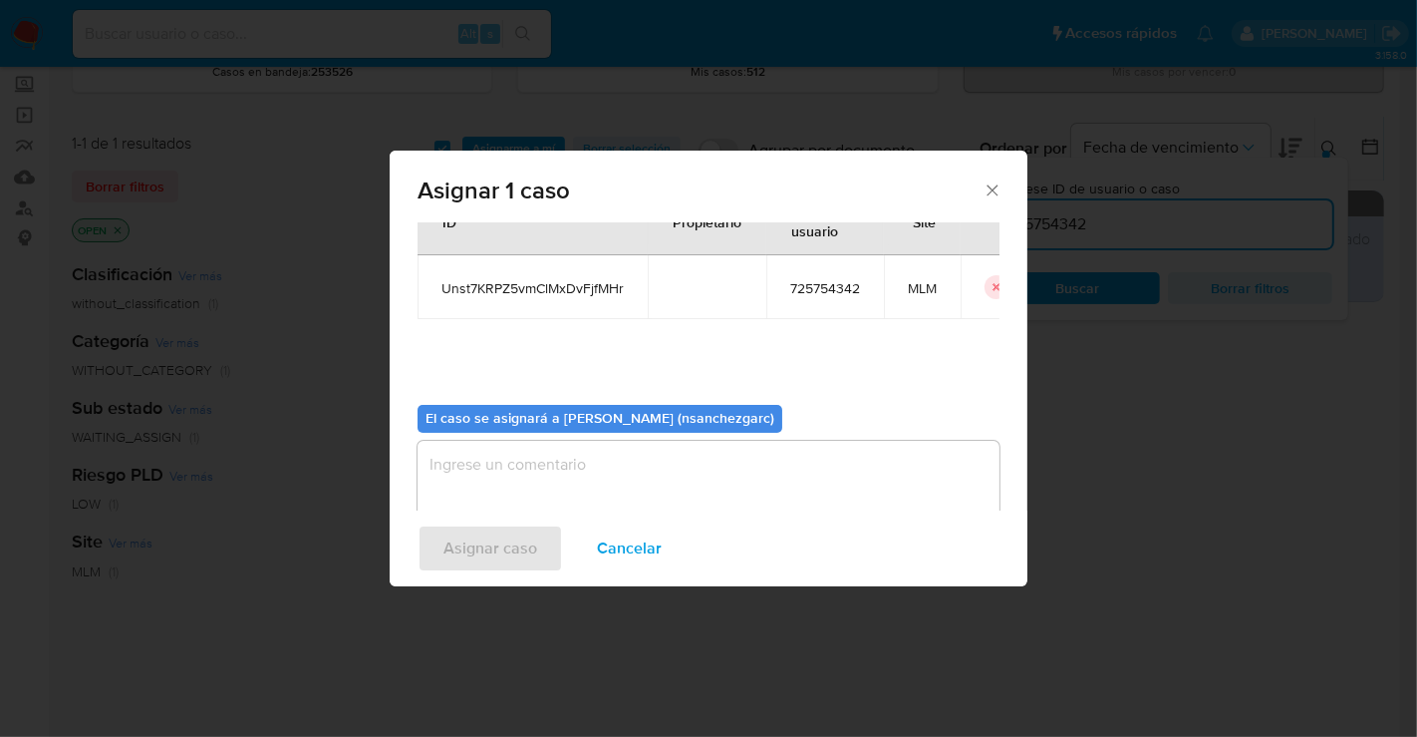
scroll to position [102, 0]
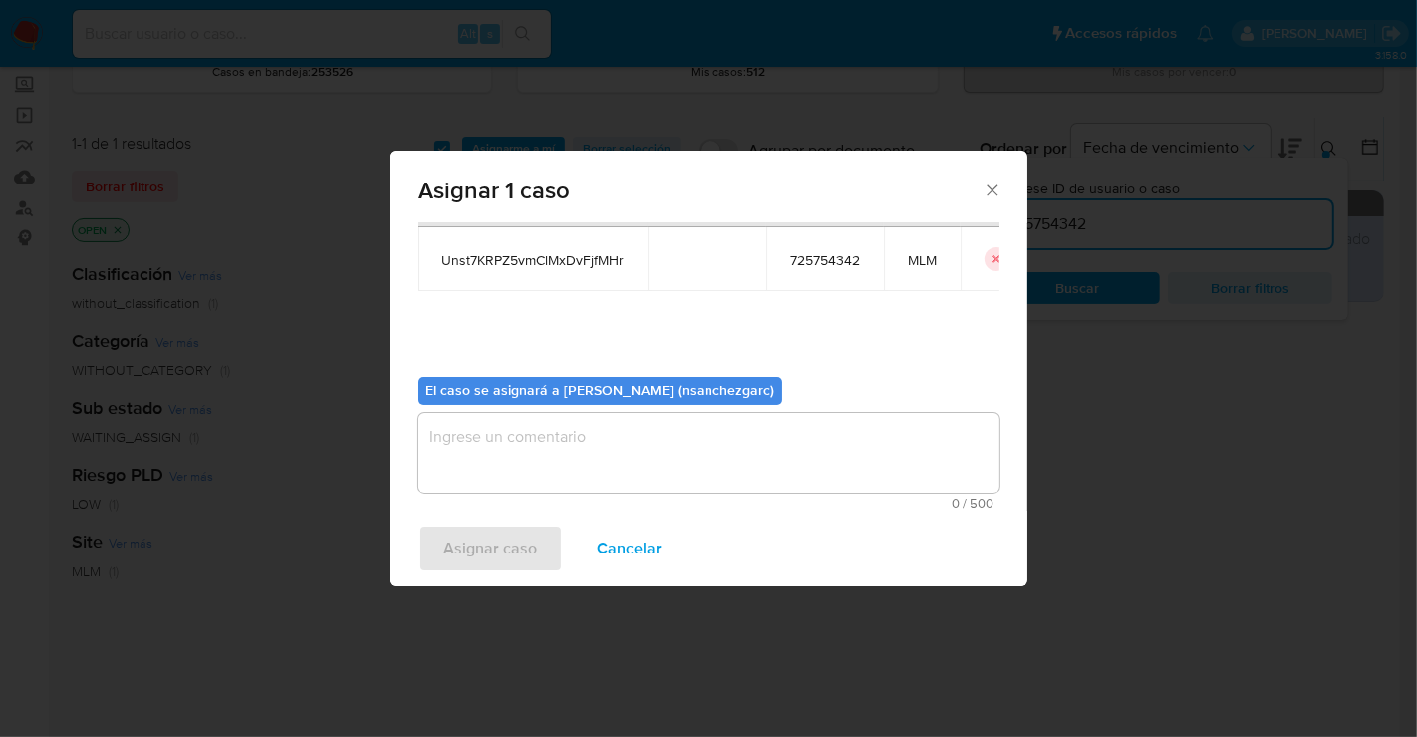
click at [469, 427] on textarea "assign-modal" at bounding box center [709, 453] width 582 height 80
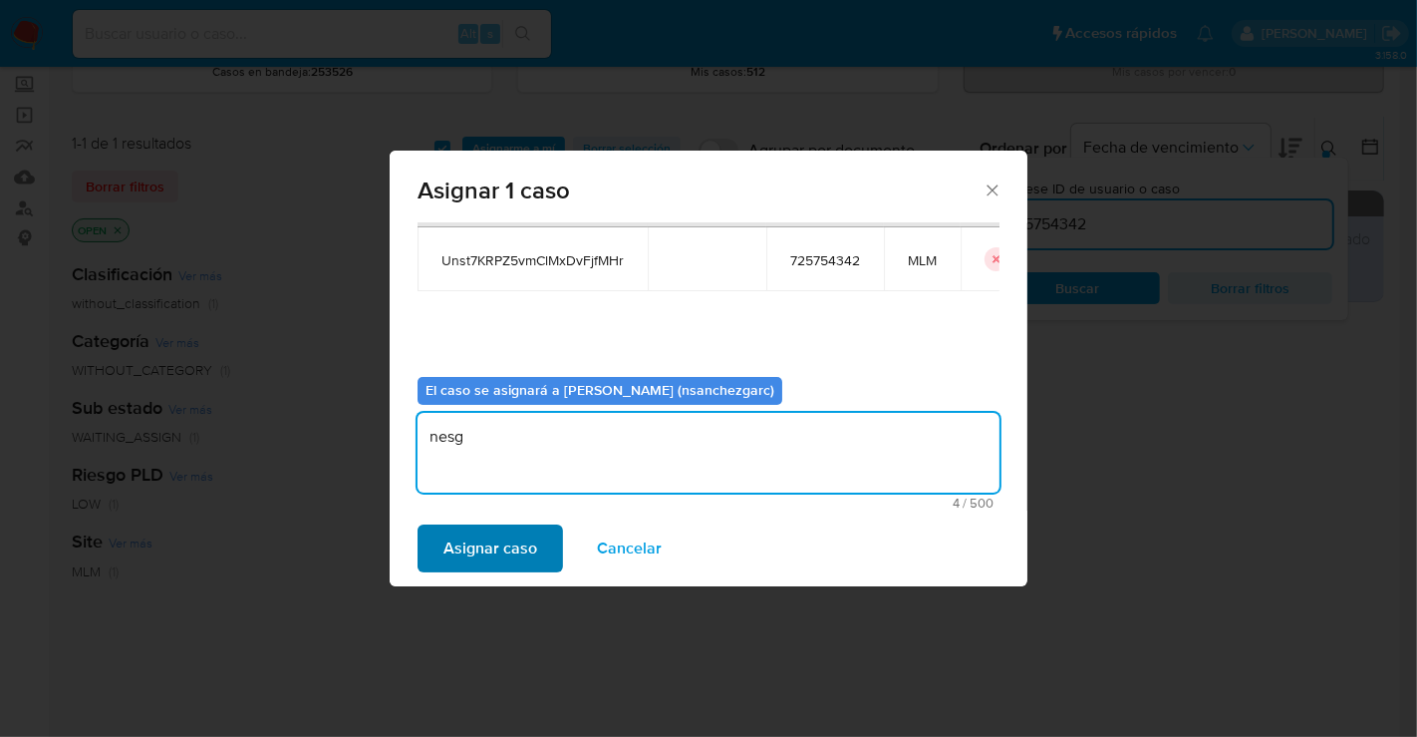
type textarea "nesg"
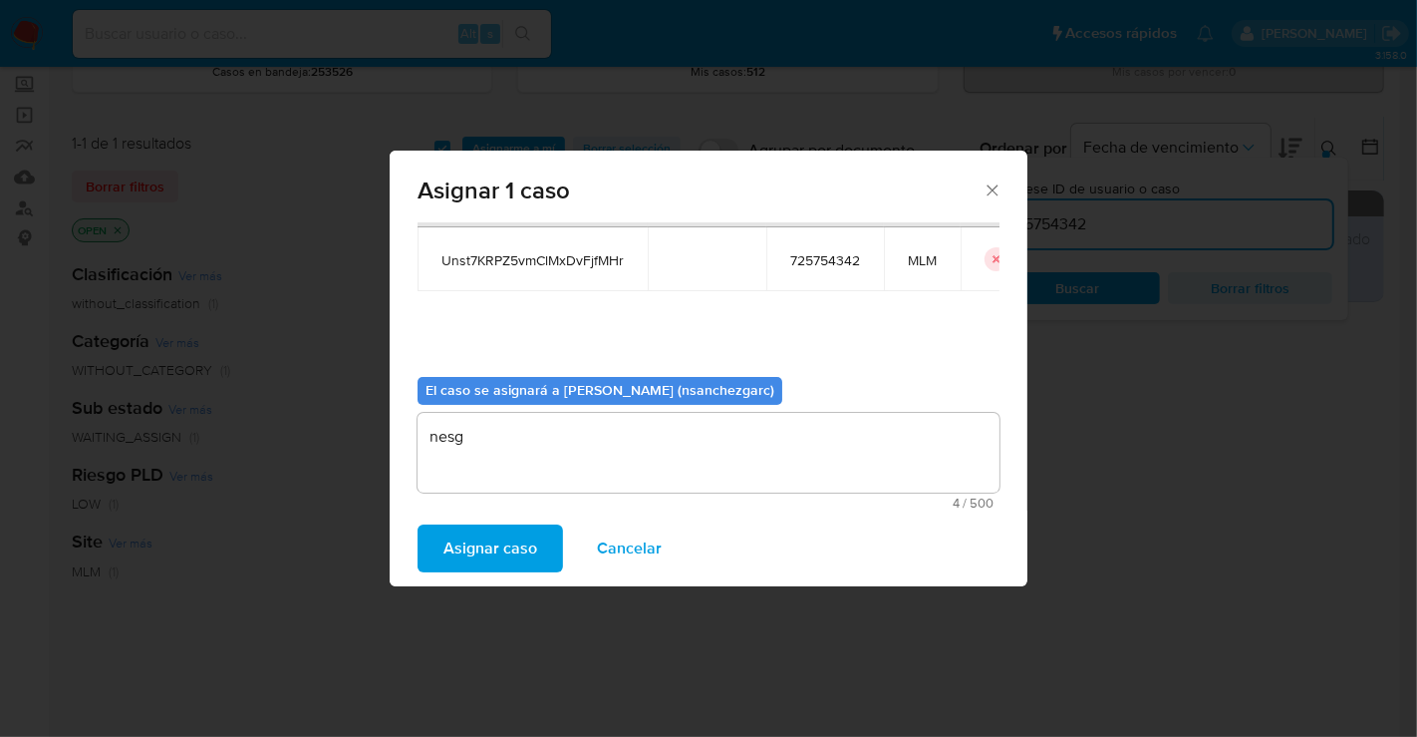
click at [505, 539] on span "Asignar caso" at bounding box center [491, 548] width 94 height 44
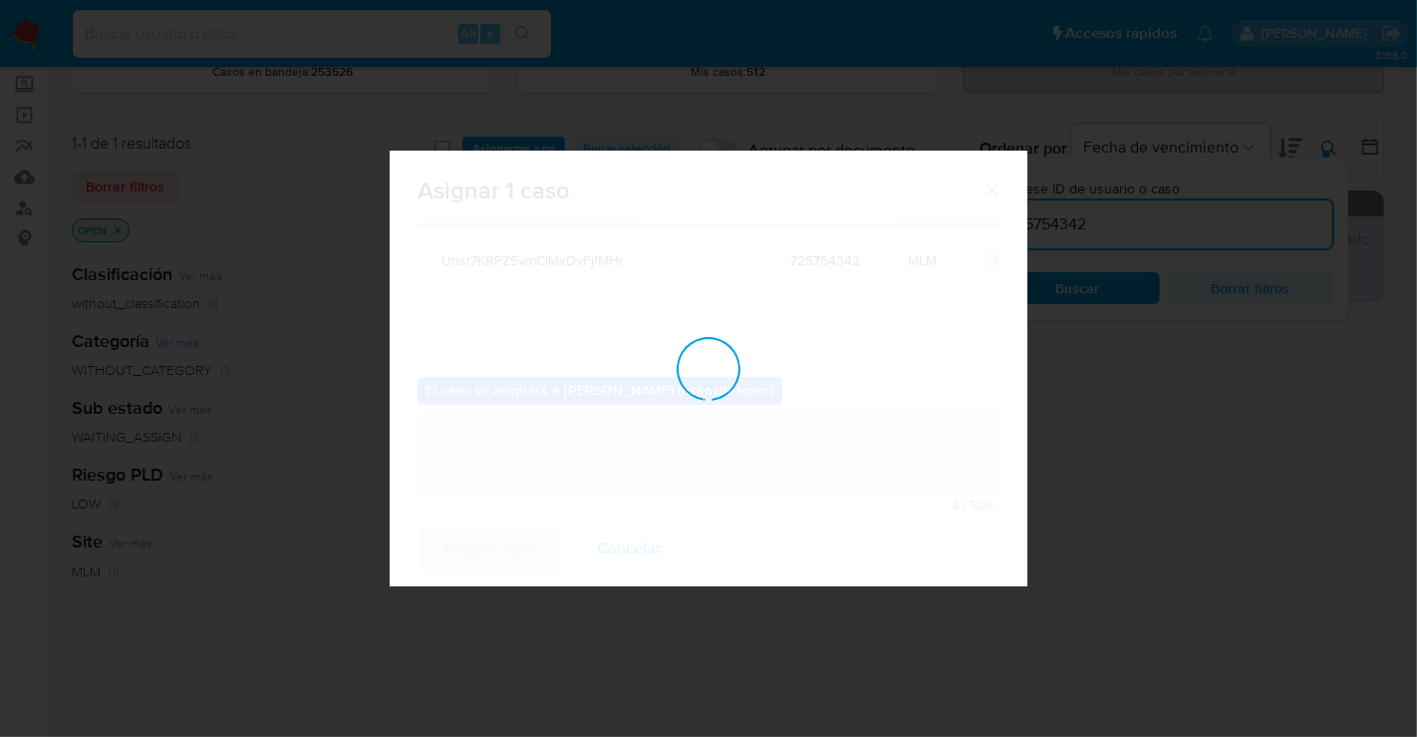
checkbox input "false"
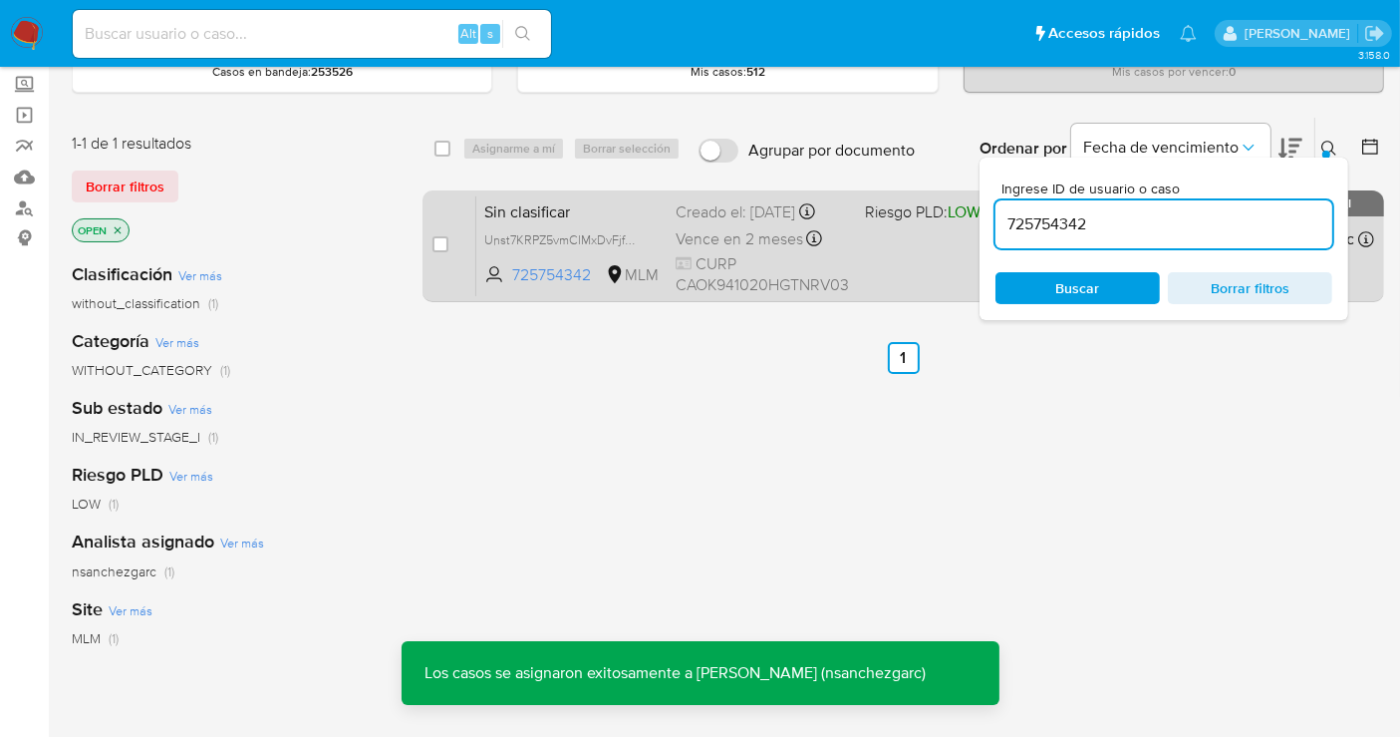
click at [713, 204] on div "Creado el: 08/09/2025 Creado el: 08/09/2025 08:22:17" at bounding box center [762, 212] width 173 height 22
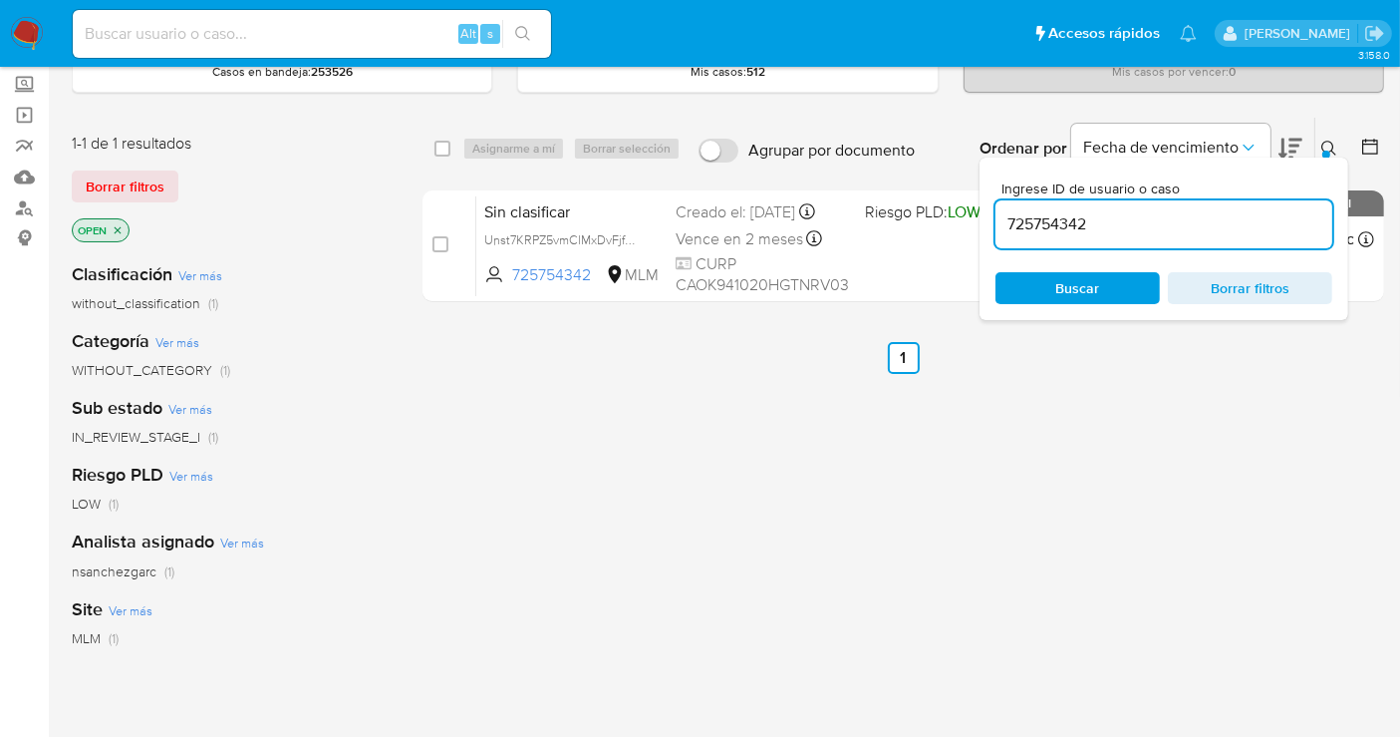
click at [1039, 229] on input "725754342" at bounding box center [1164, 224] width 337 height 26
paste input "582486491"
type input "582486491"
click at [1089, 294] on div "Buscar Borrar filtros" at bounding box center [1164, 288] width 337 height 32
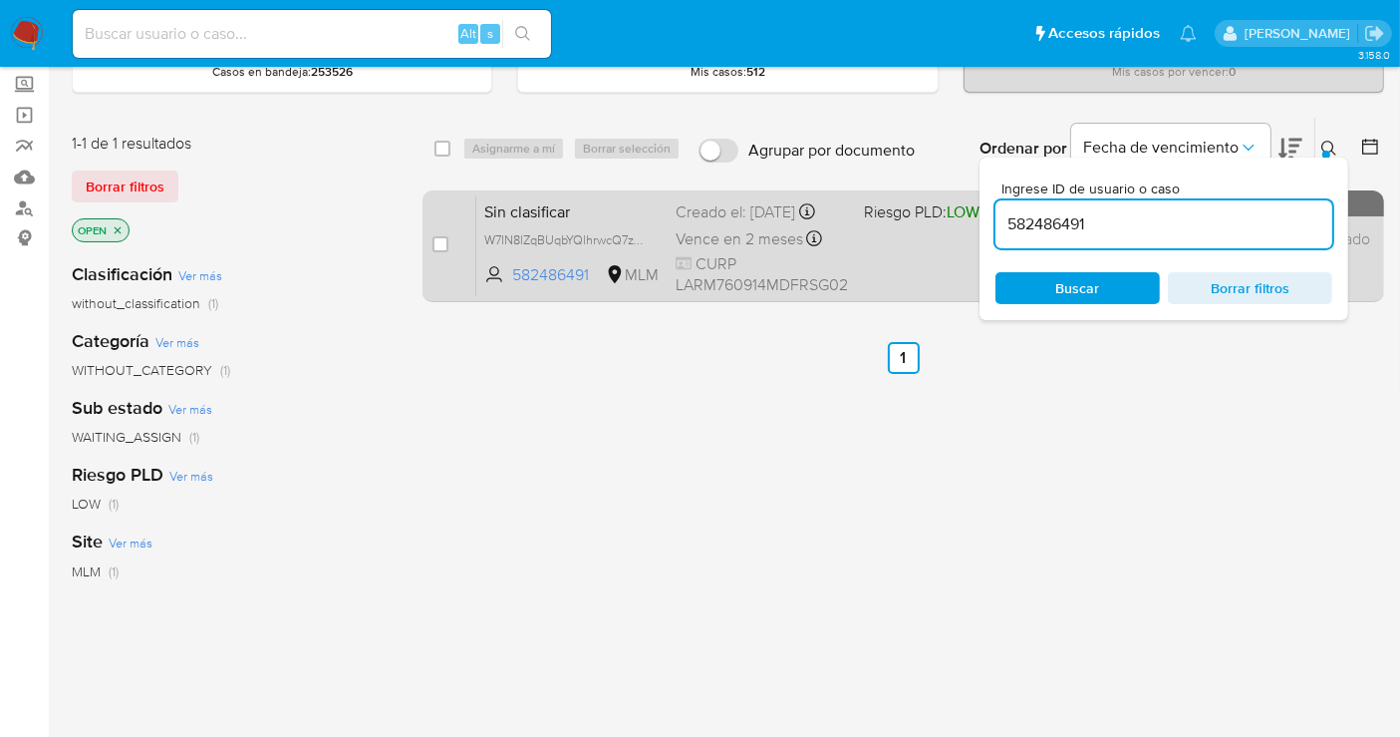
click at [441, 234] on div "case-item-checkbox" at bounding box center [441, 244] width 16 height 20
click at [441, 241] on input "checkbox" at bounding box center [441, 244] width 16 height 16
checkbox input "true"
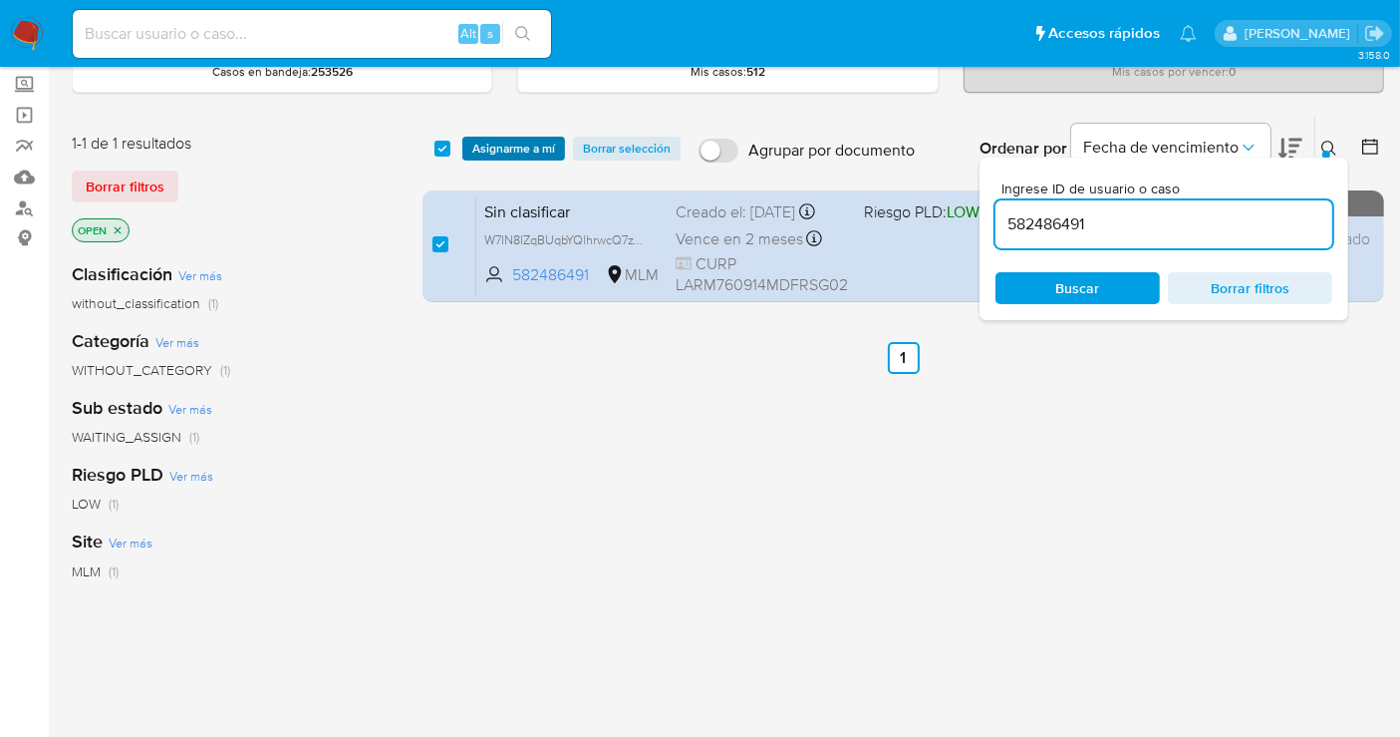
click at [498, 151] on span "Asignarme a mí" at bounding box center [513, 149] width 83 height 20
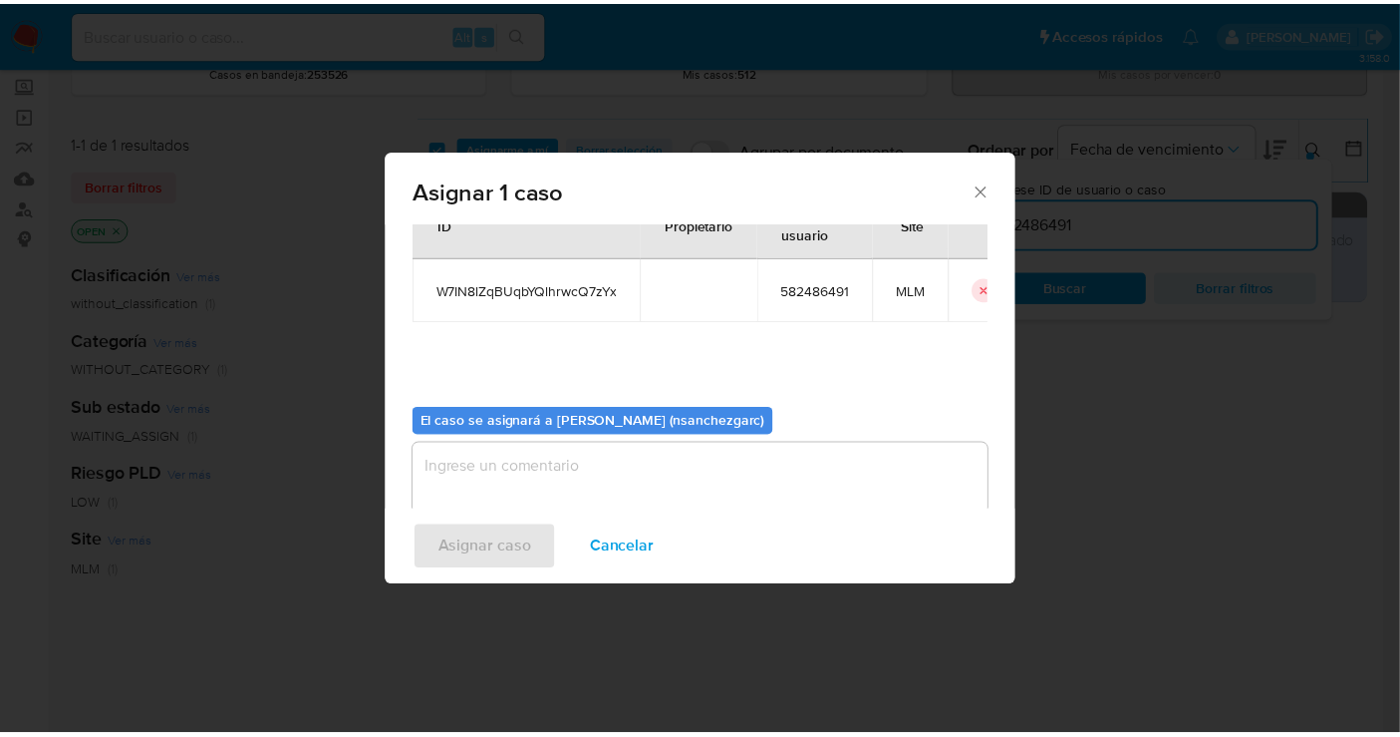
scroll to position [102, 0]
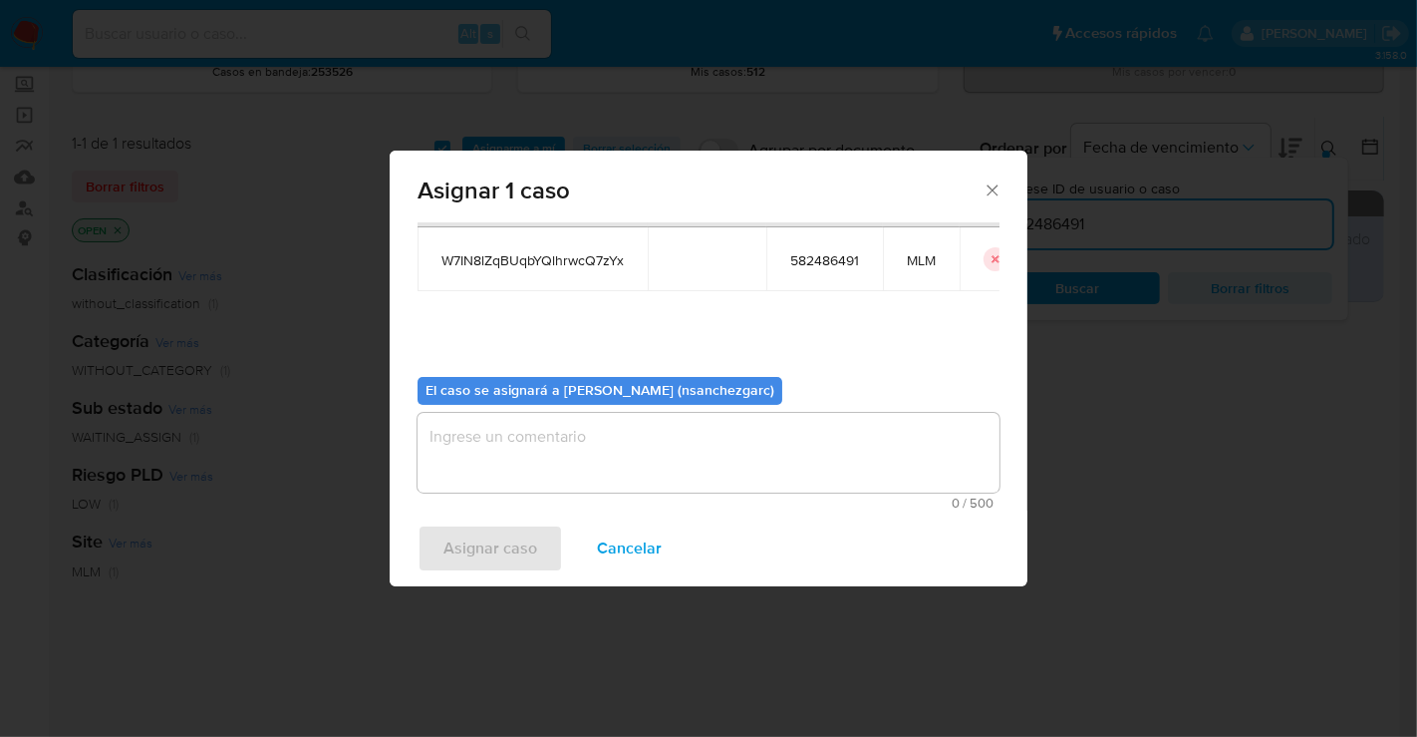
click at [486, 456] on textarea "assign-modal" at bounding box center [709, 453] width 582 height 80
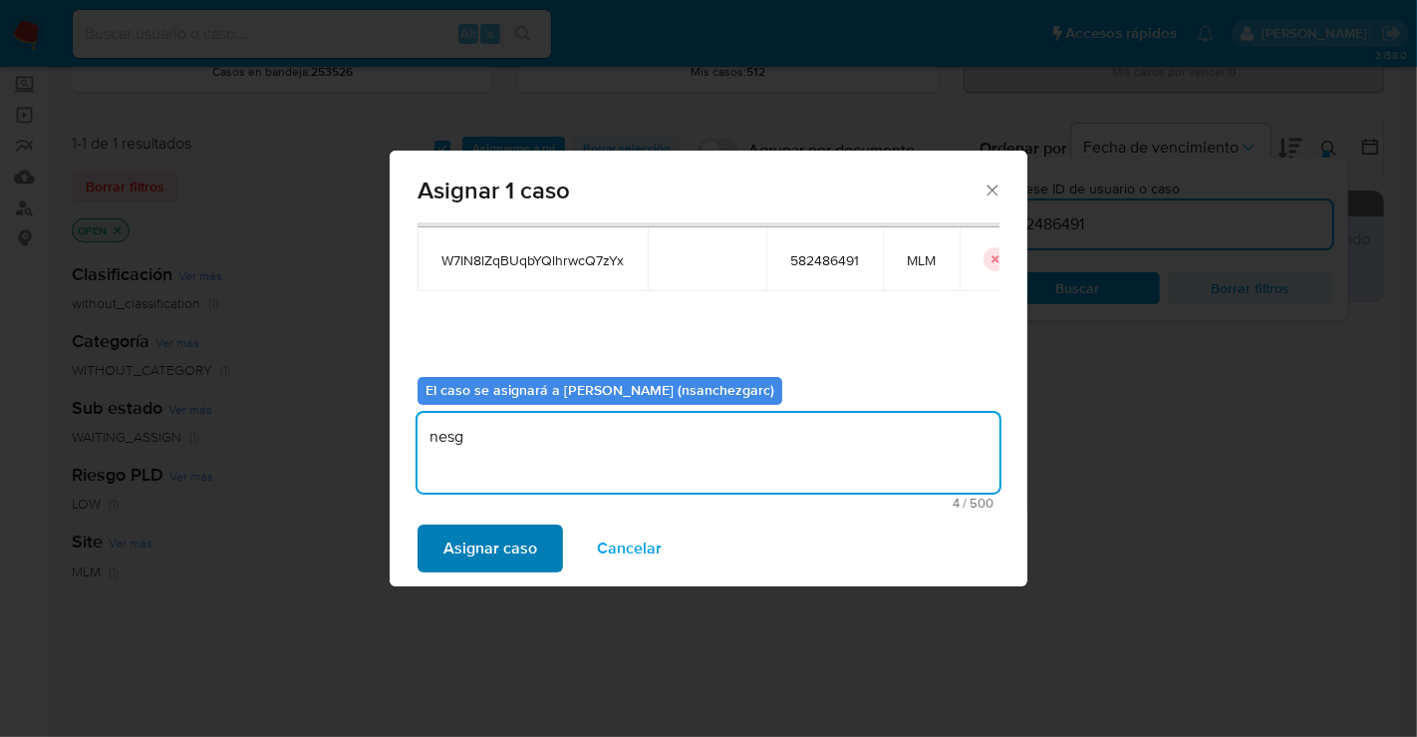
type textarea "nesg"
click at [467, 550] on span "Asignar caso" at bounding box center [491, 548] width 94 height 44
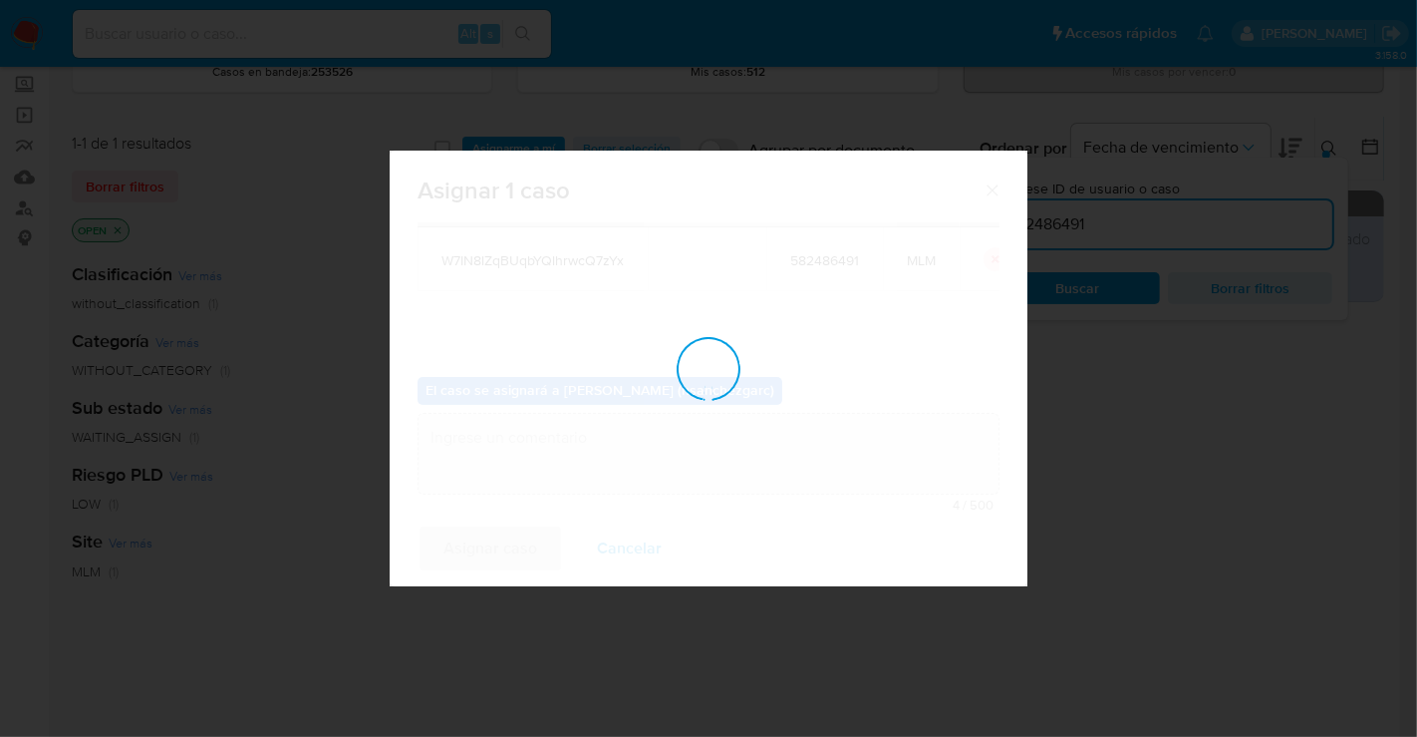
checkbox input "false"
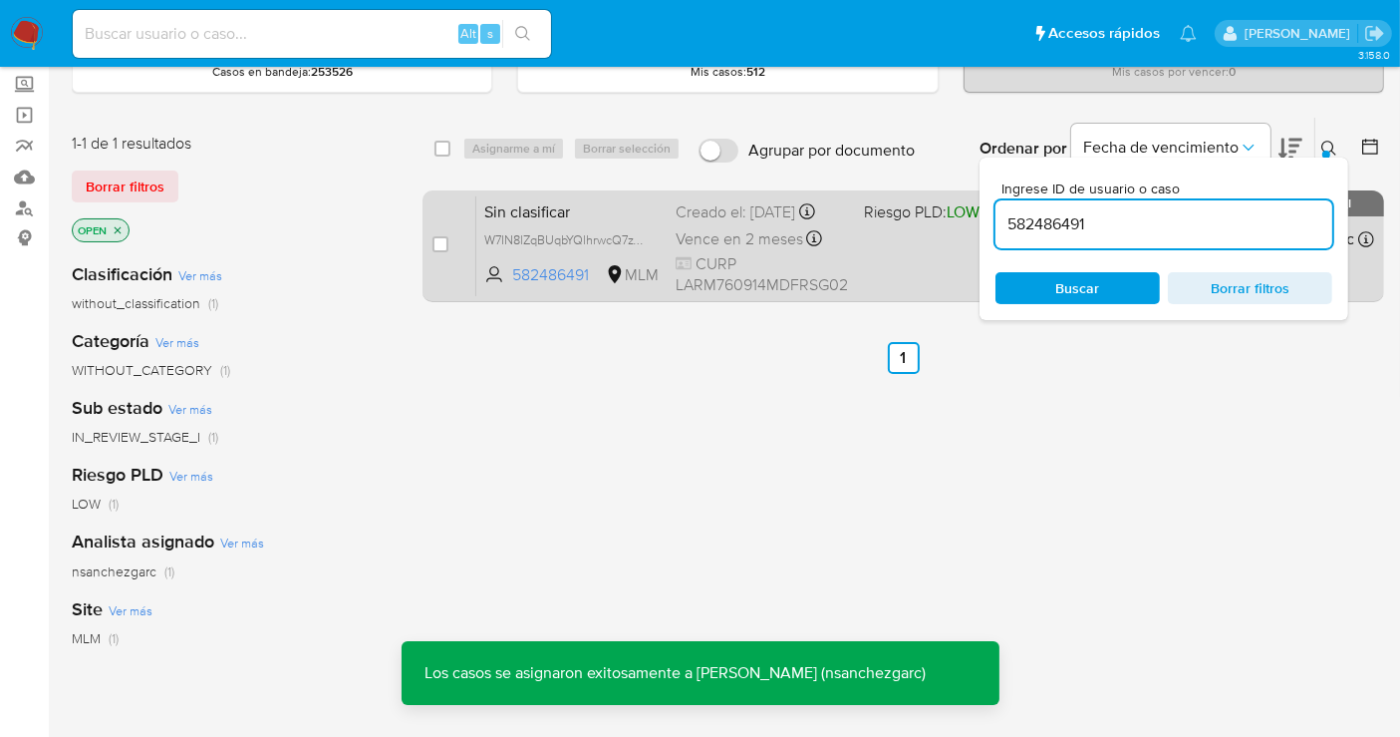
click at [713, 221] on div "Creado el: 08/09/2025 Creado el: 08/09/2025 07:47:29" at bounding box center [762, 212] width 172 height 22
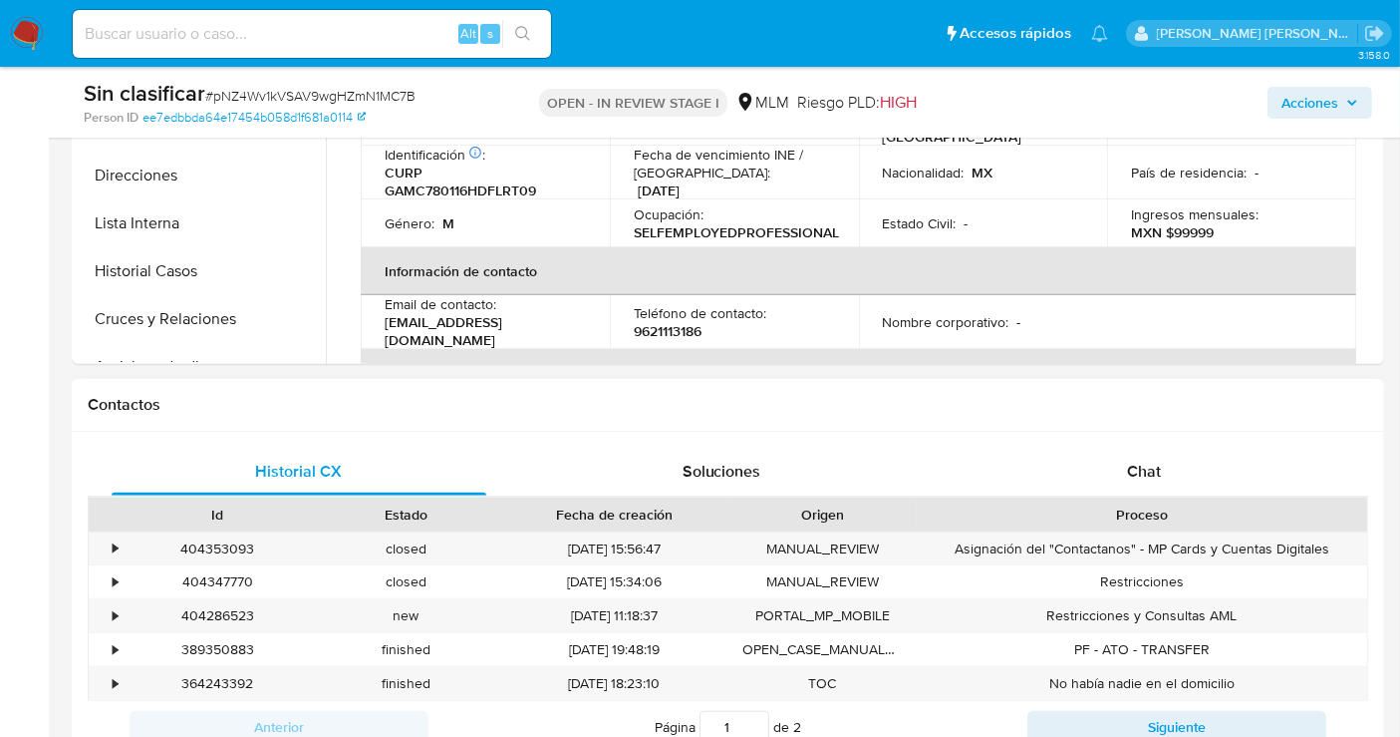
select select "10"
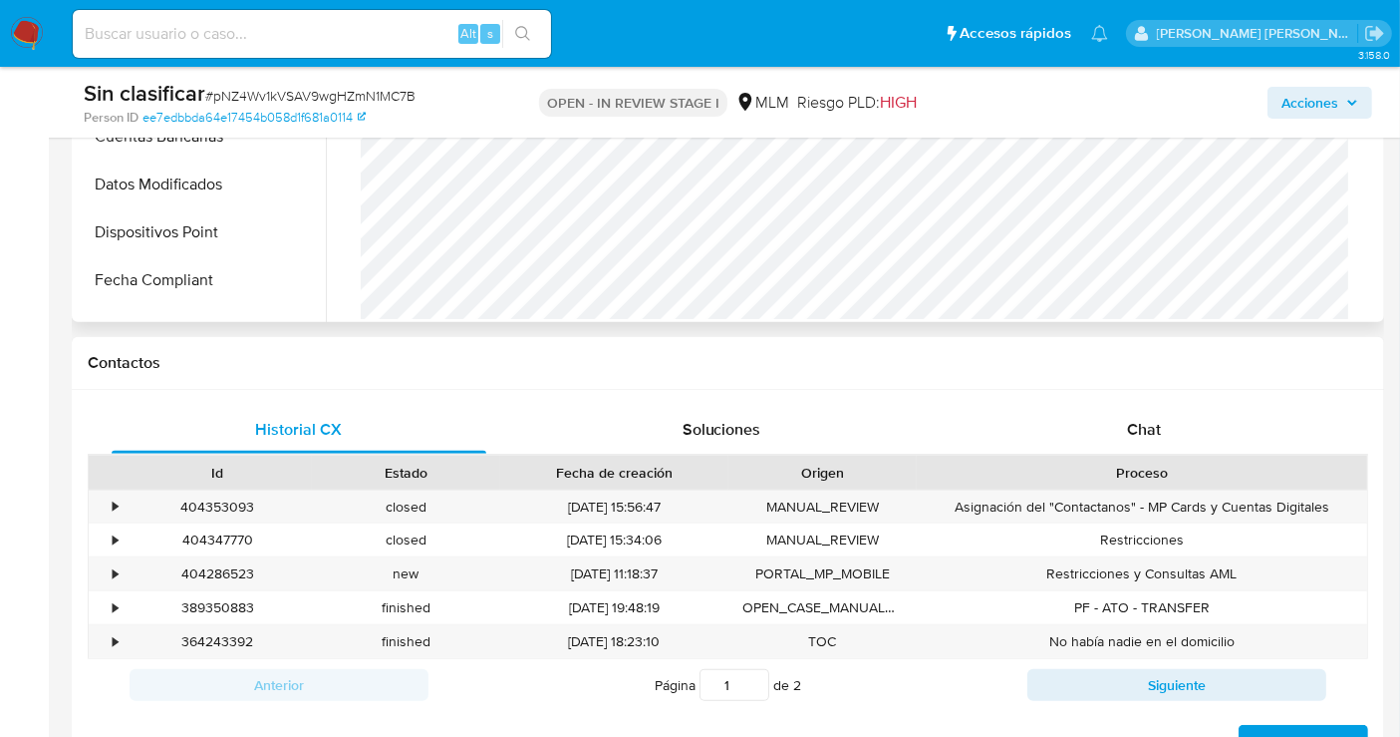
scroll to position [774, 0]
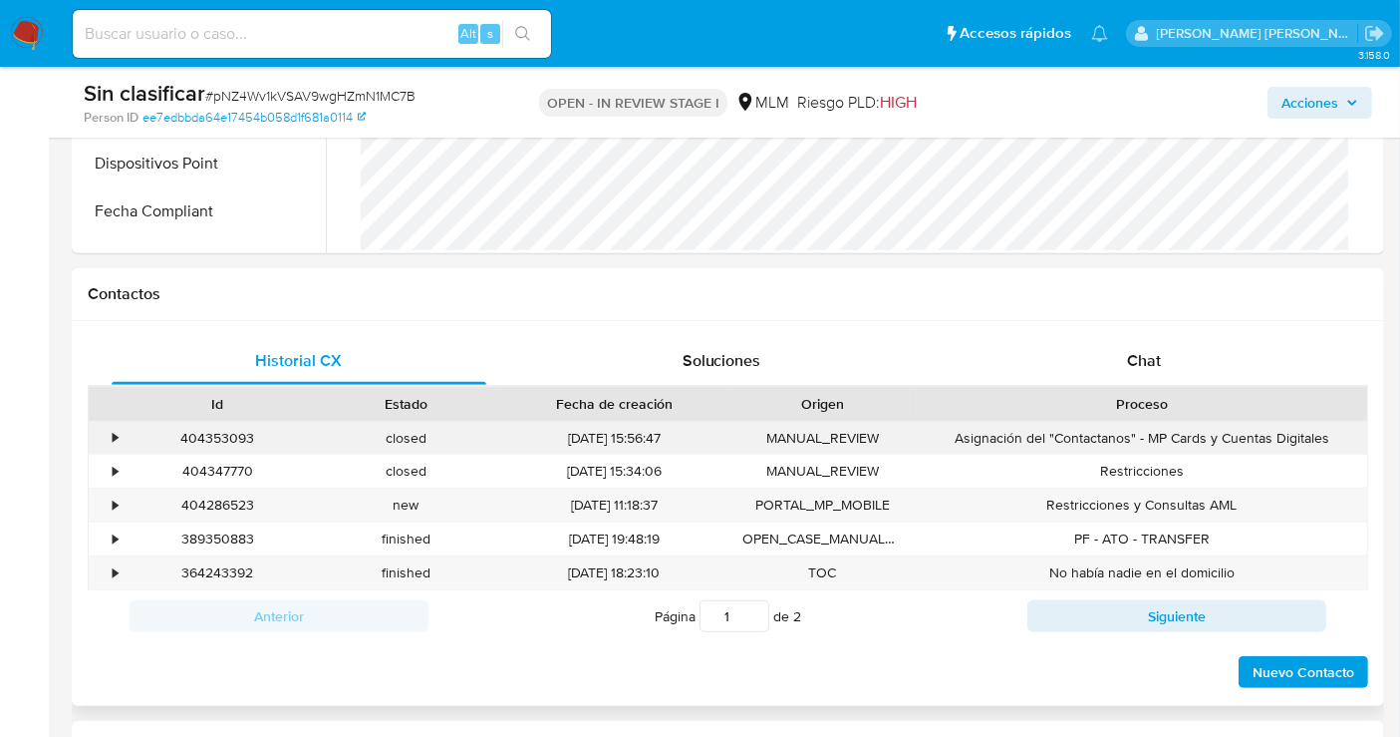
click at [108, 440] on div "•" at bounding box center [106, 438] width 35 height 33
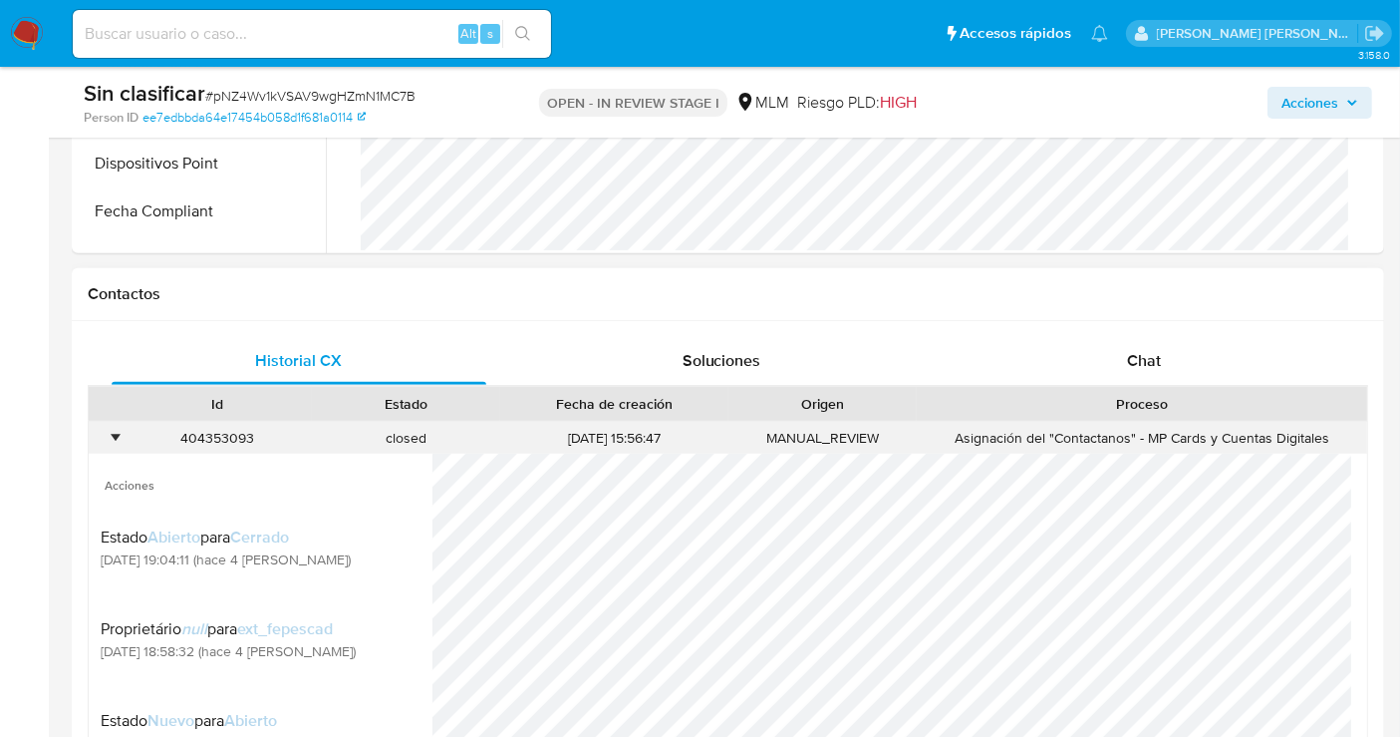
click at [108, 440] on div "•" at bounding box center [106, 438] width 35 height 33
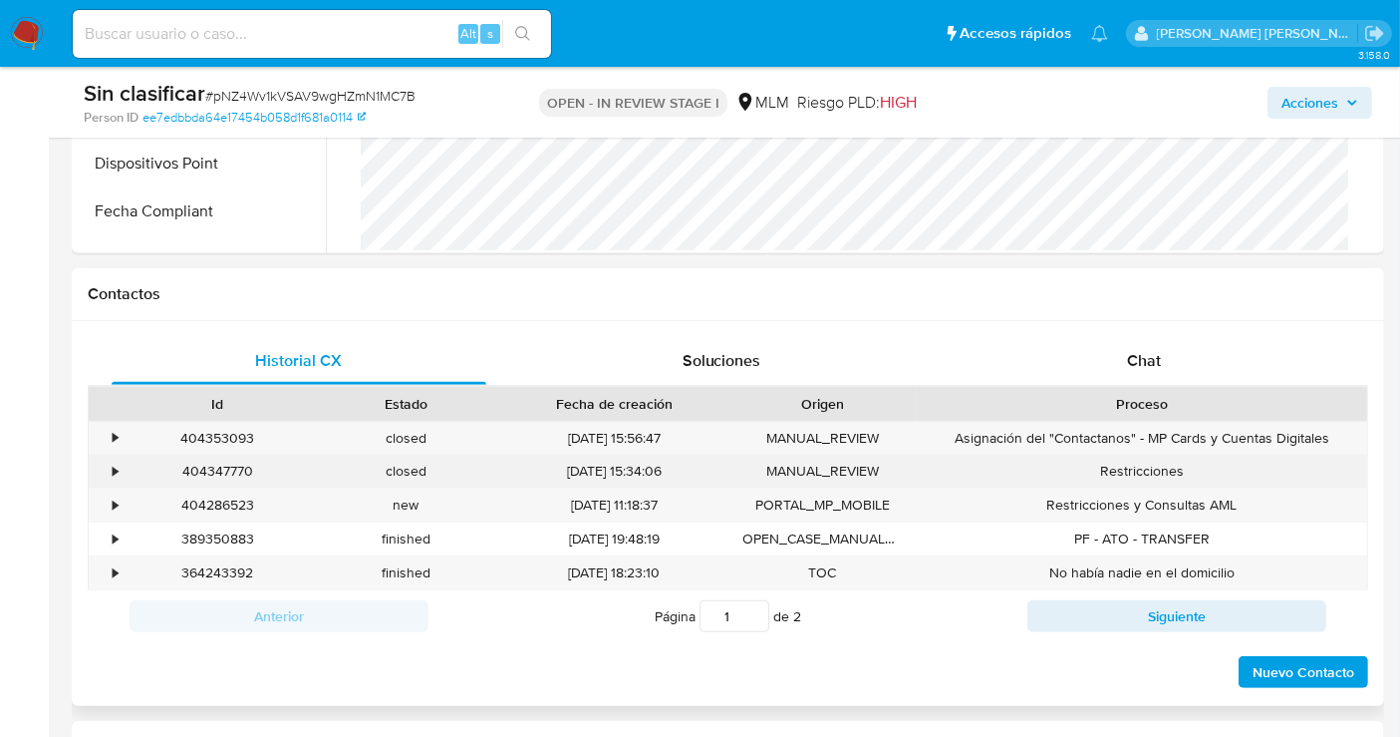
click at [111, 467] on div "•" at bounding box center [106, 470] width 35 height 33
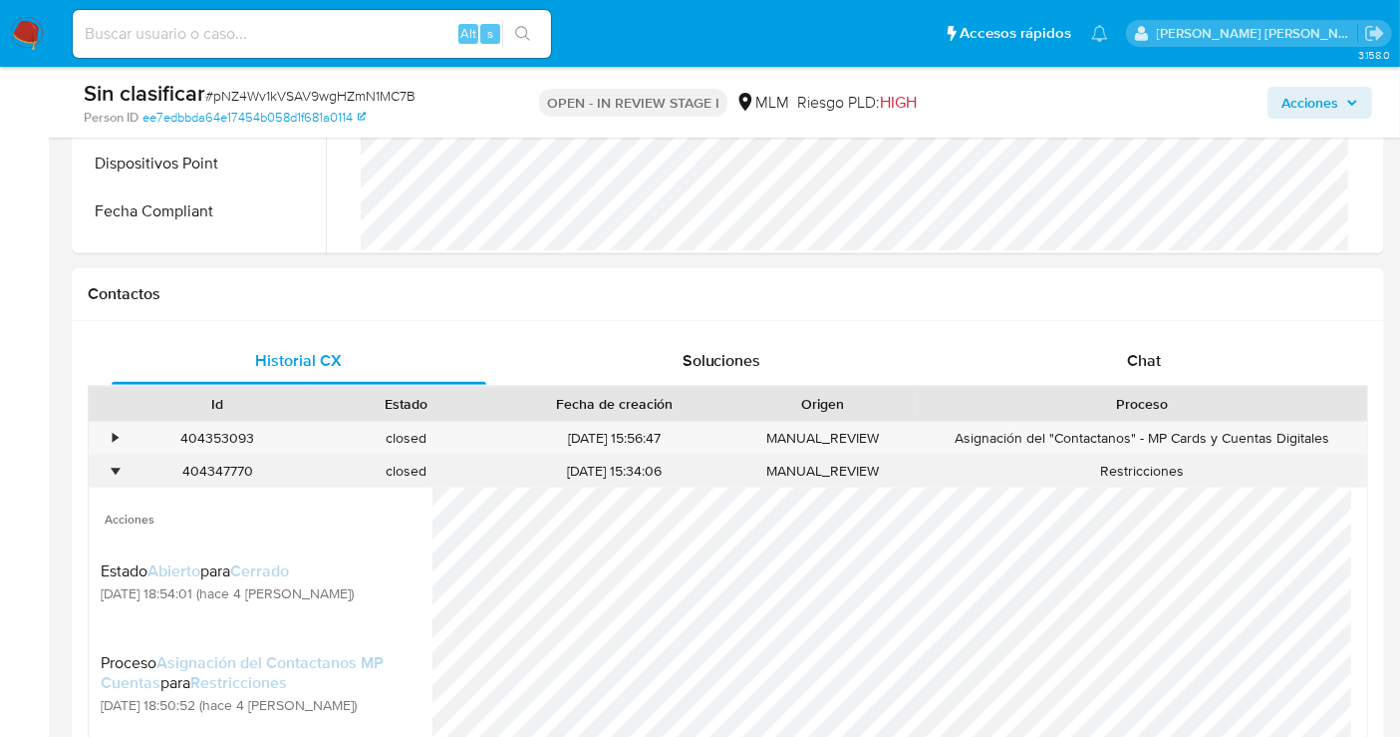
click at [113, 467] on div "•" at bounding box center [115, 470] width 5 height 19
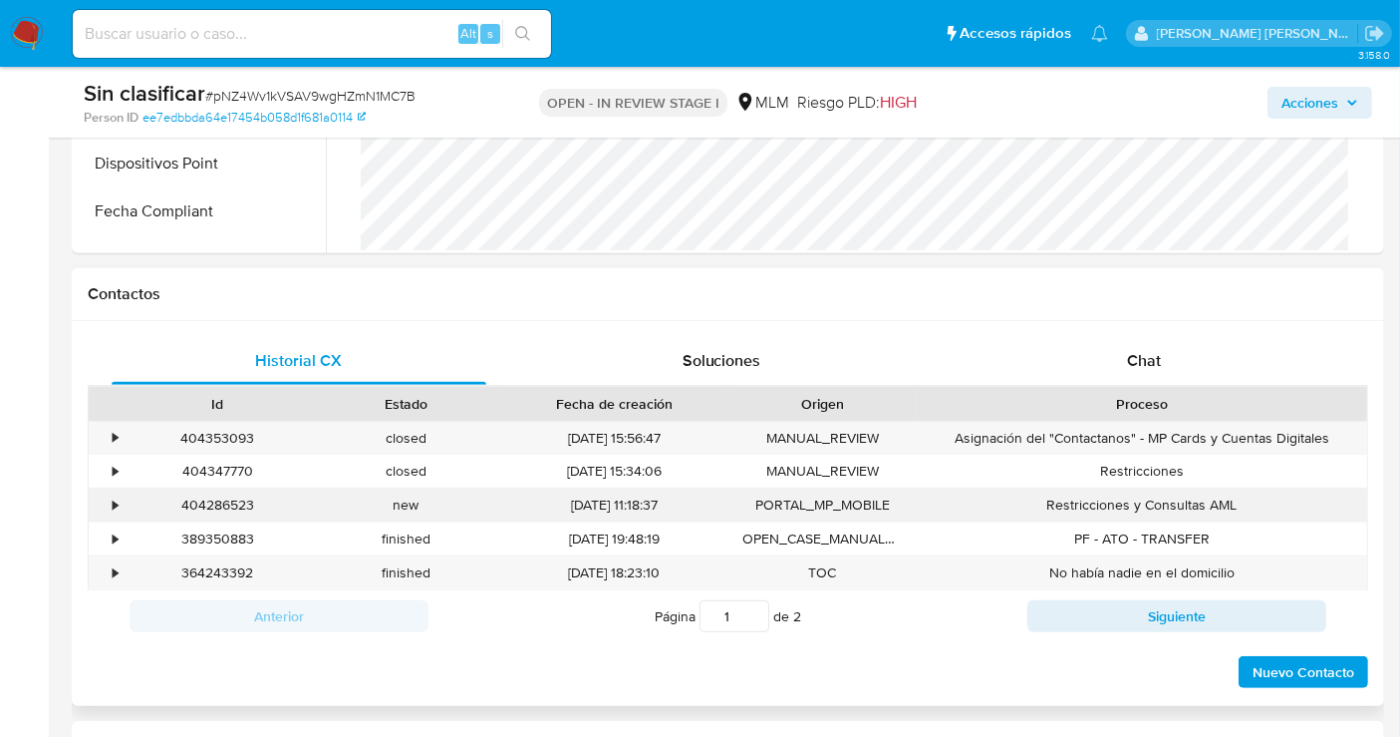
click at [111, 494] on div "•" at bounding box center [106, 504] width 35 height 33
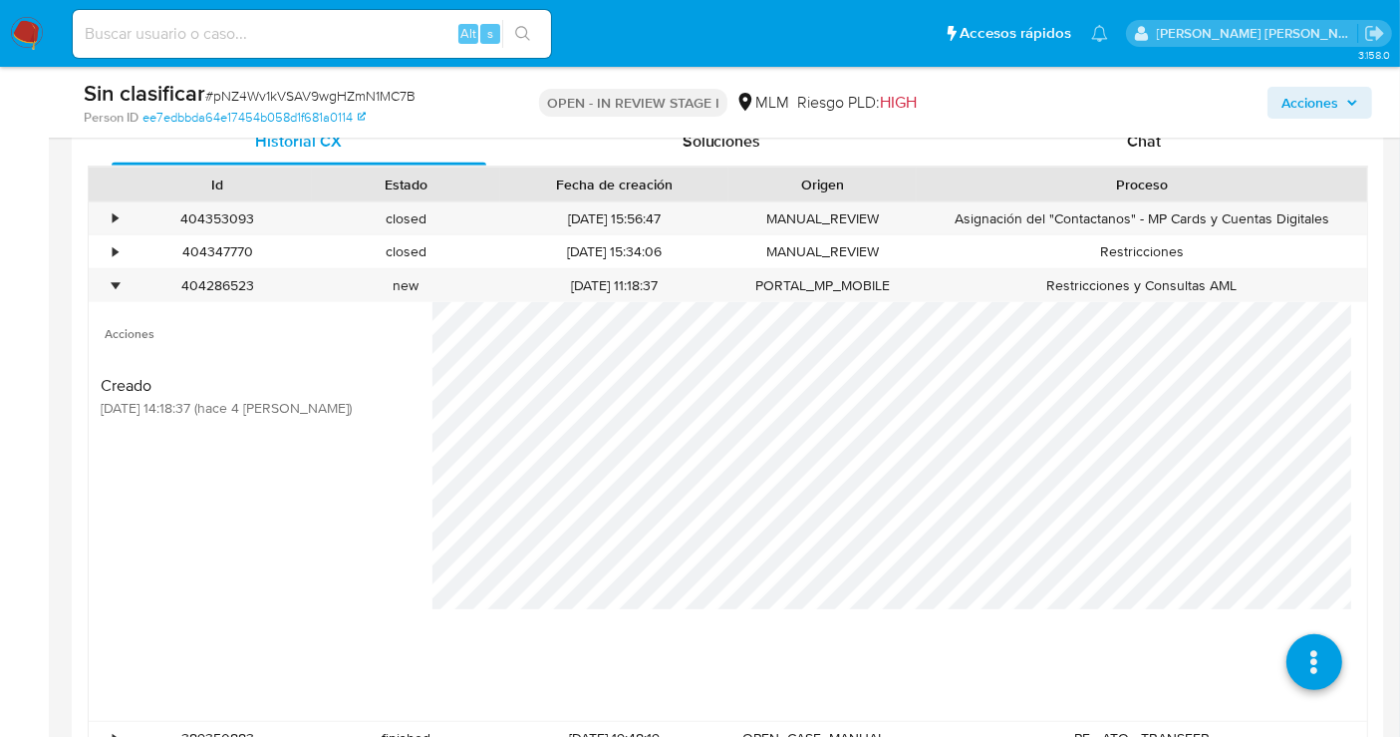
scroll to position [997, 0]
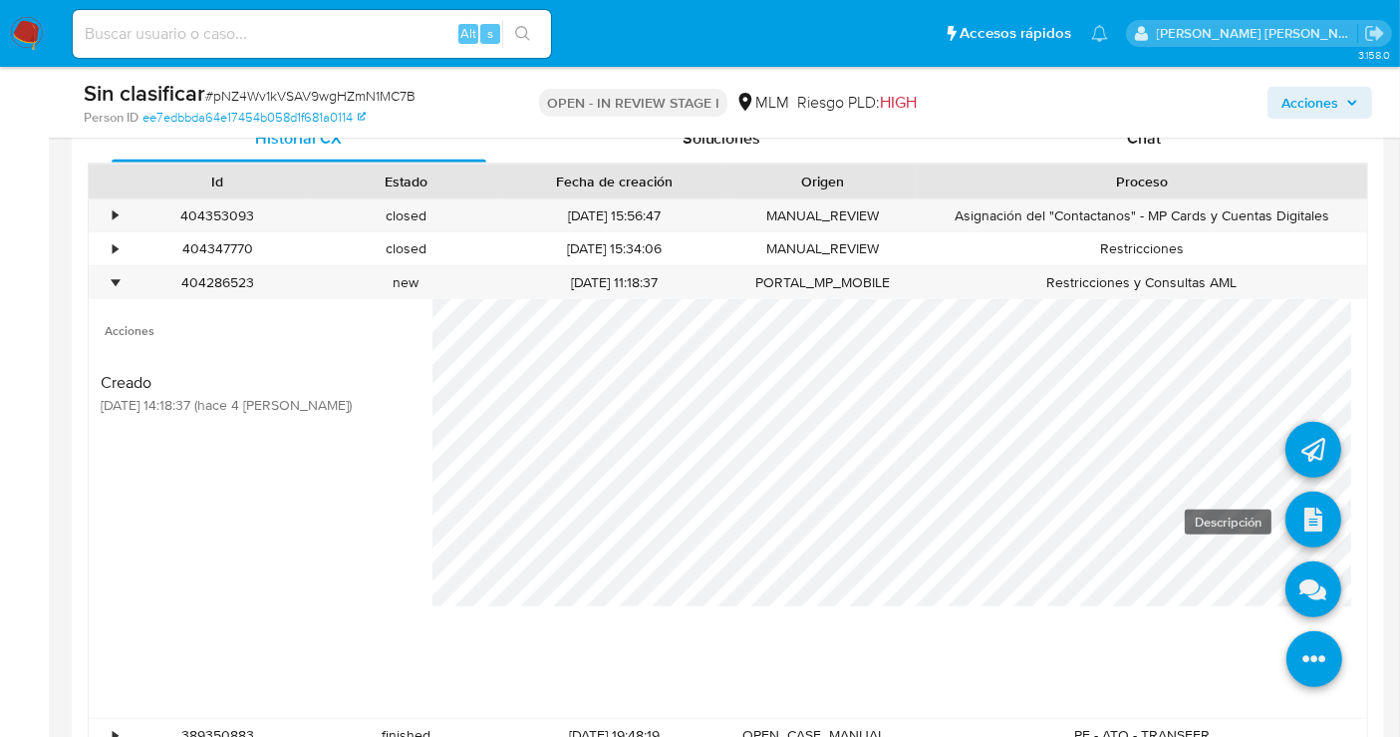
click at [1294, 516] on icon at bounding box center [1314, 519] width 56 height 56
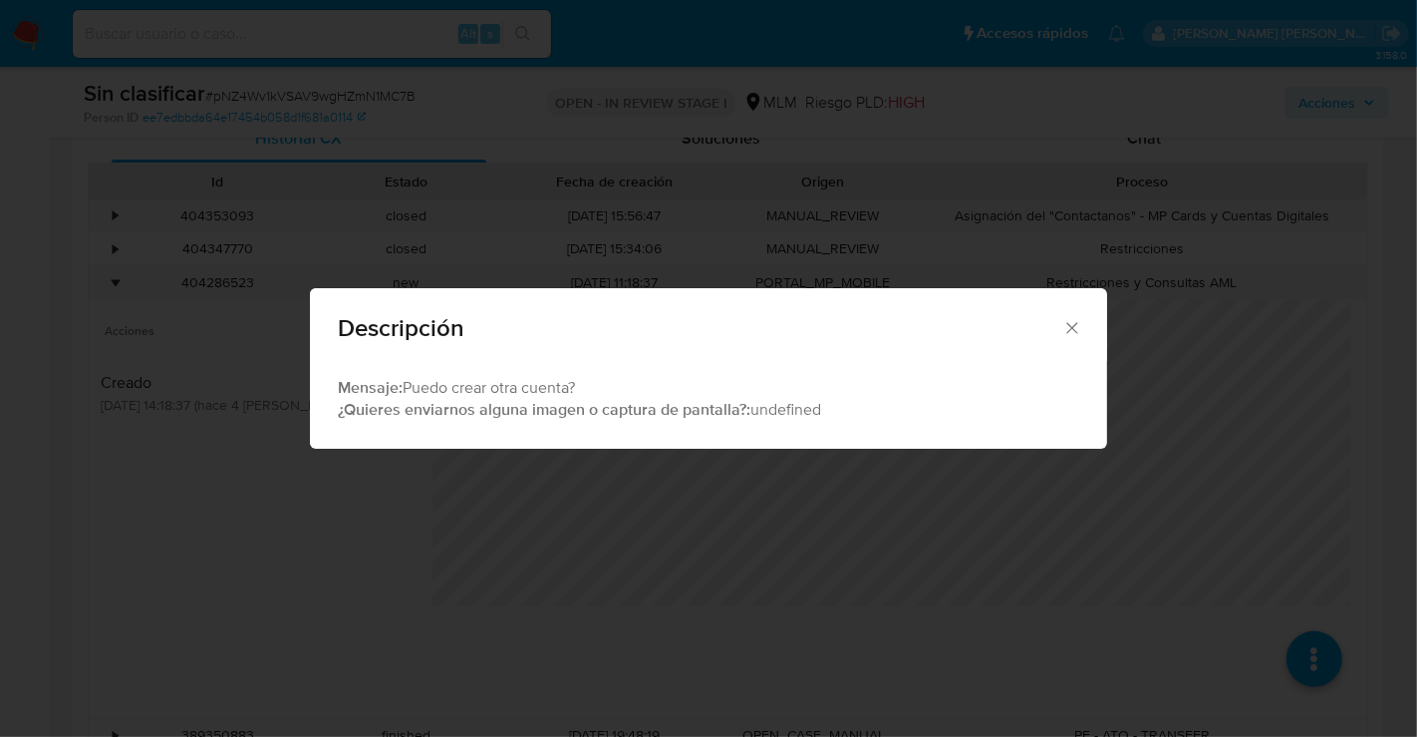
click at [1067, 329] on icon "Cerrar" at bounding box center [1072, 328] width 20 height 20
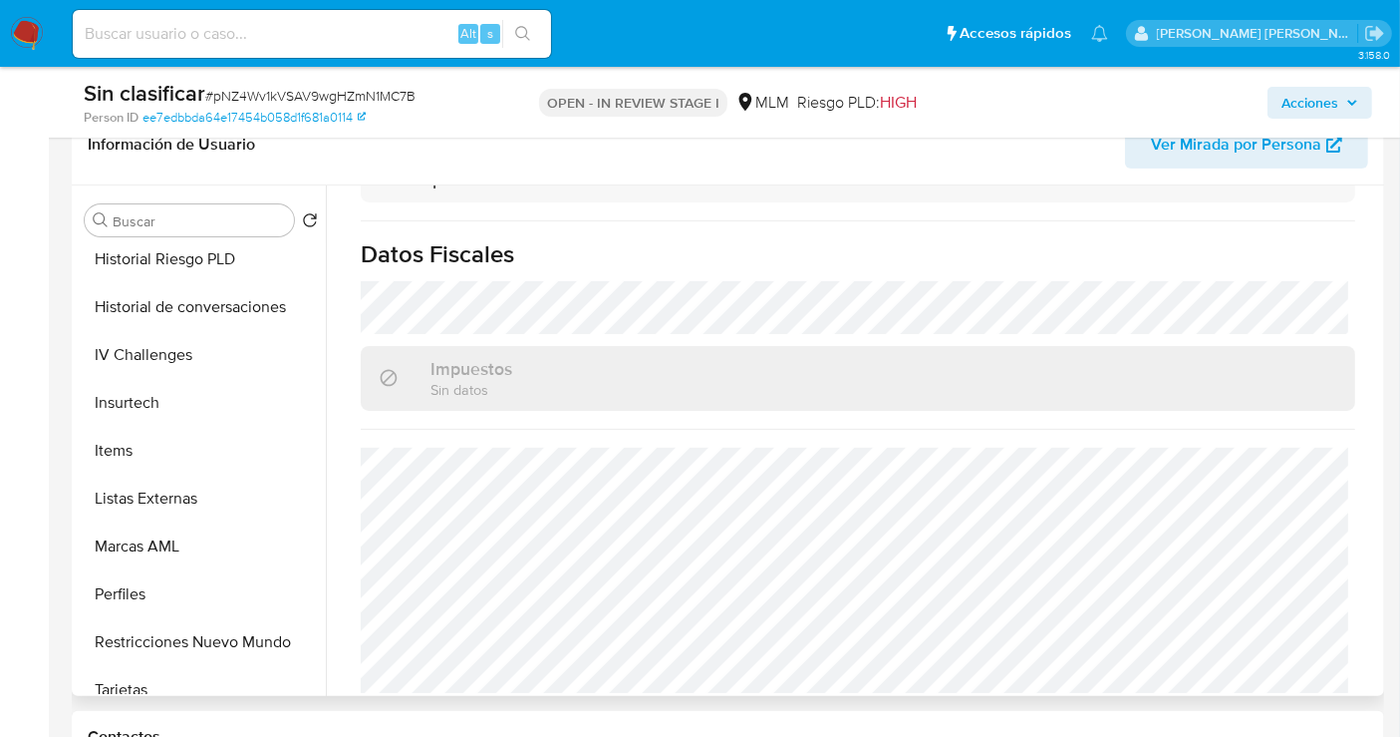
scroll to position [841, 0]
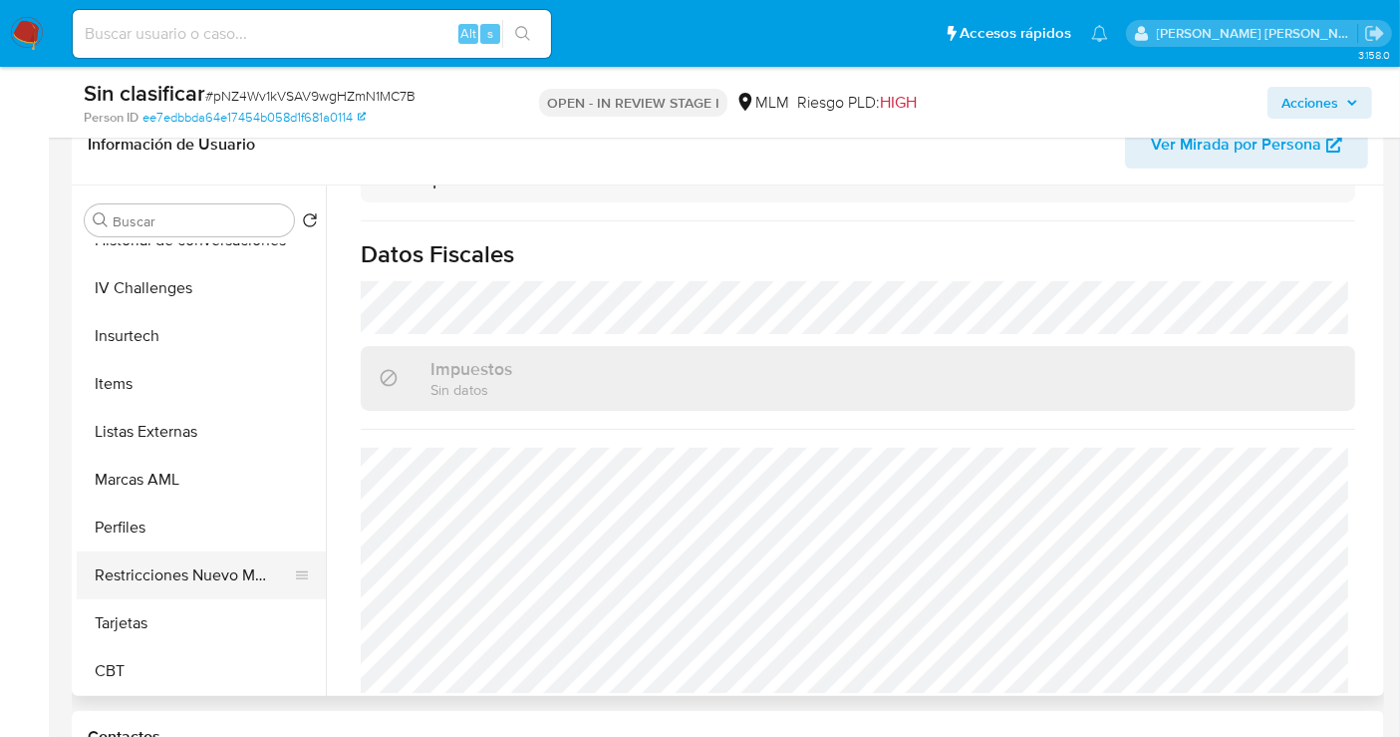
click at [179, 562] on button "Restricciones Nuevo Mundo" at bounding box center [193, 575] width 233 height 48
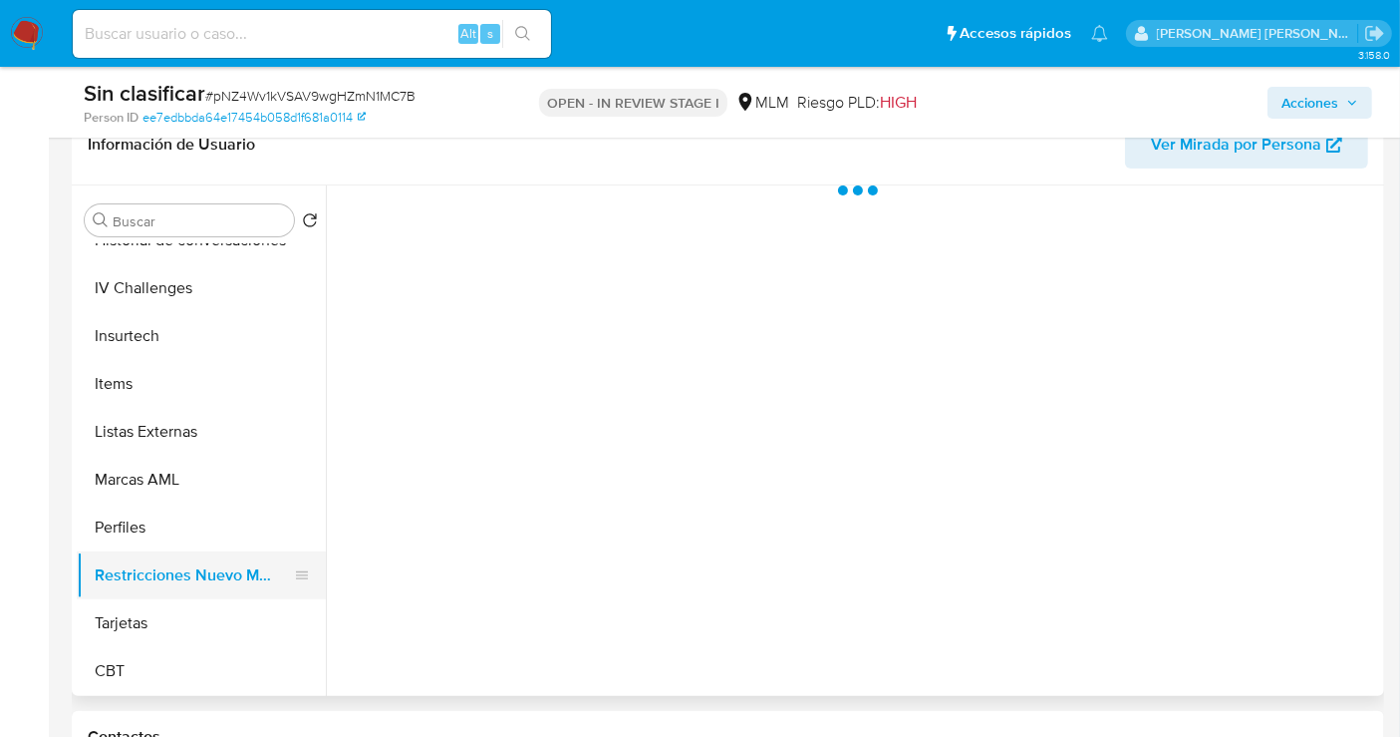
scroll to position [0, 0]
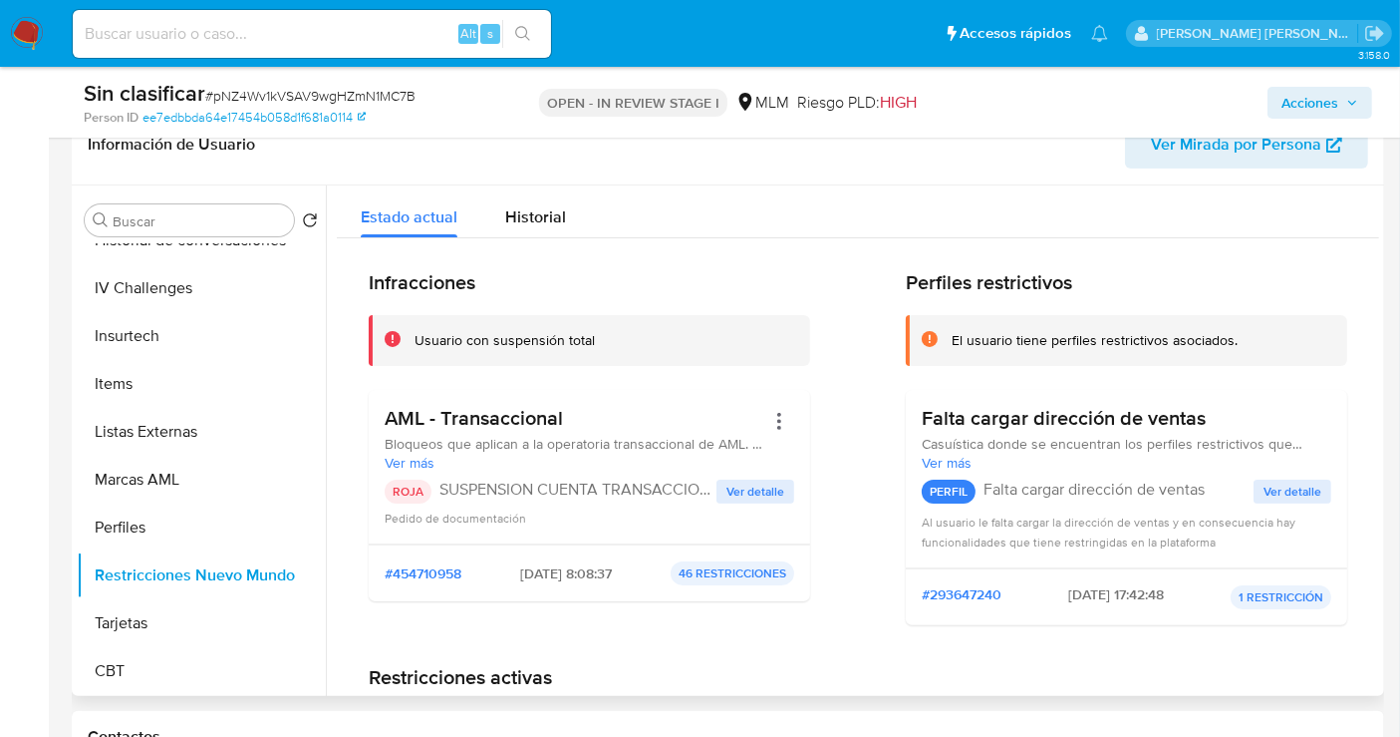
click at [759, 493] on span "Ver detalle" at bounding box center [756, 491] width 58 height 20
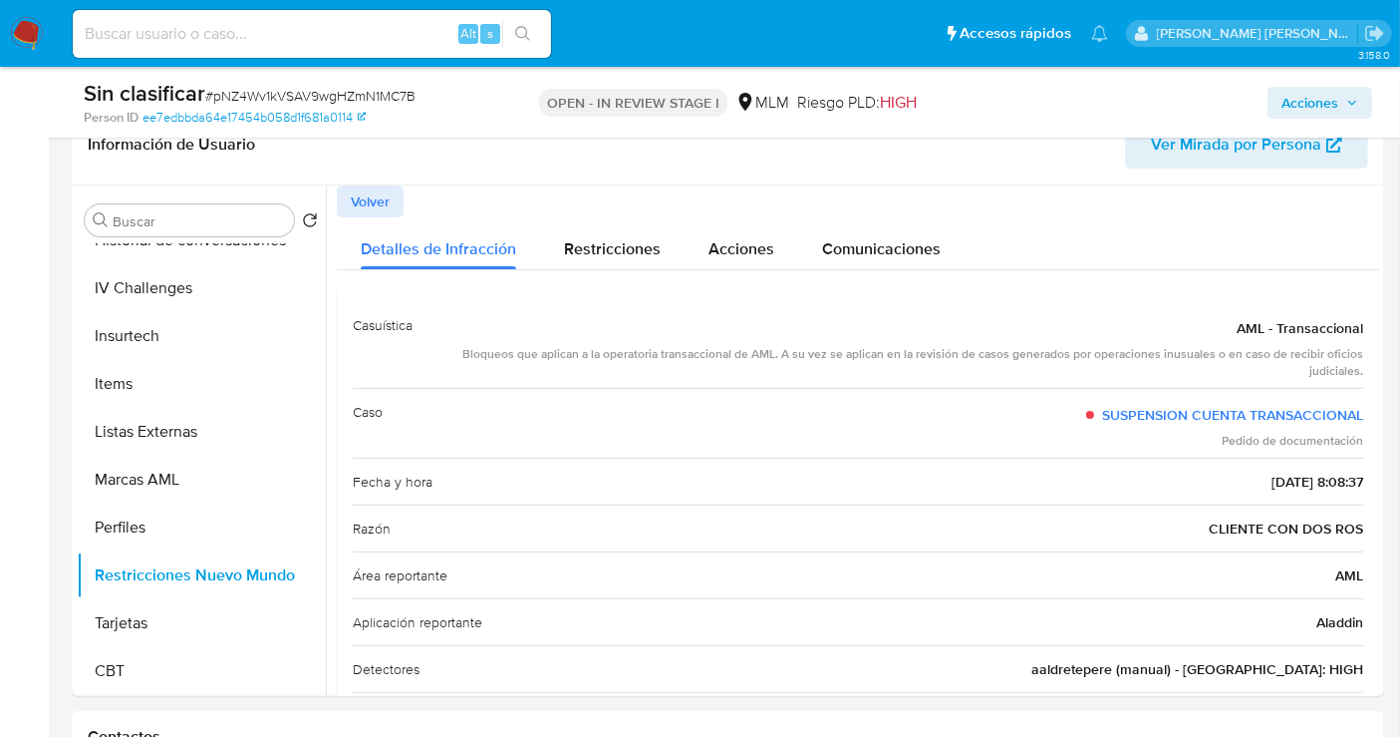
drag, startPoint x: 1313, startPoint y: 98, endPoint x: 1283, endPoint y: 115, distance: 34.4
click at [1313, 98] on span "Acciones" at bounding box center [1310, 103] width 57 height 32
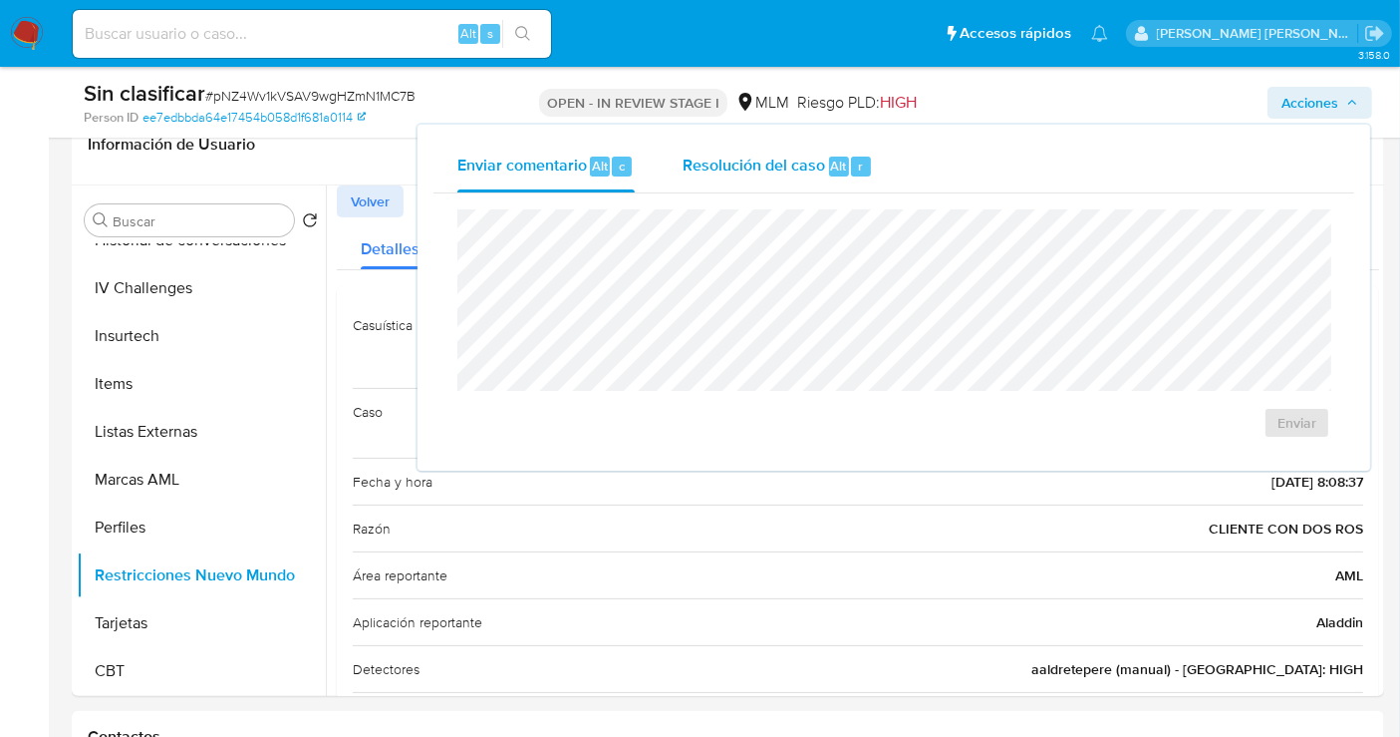
click at [748, 168] on span "Resolución del caso" at bounding box center [754, 164] width 143 height 23
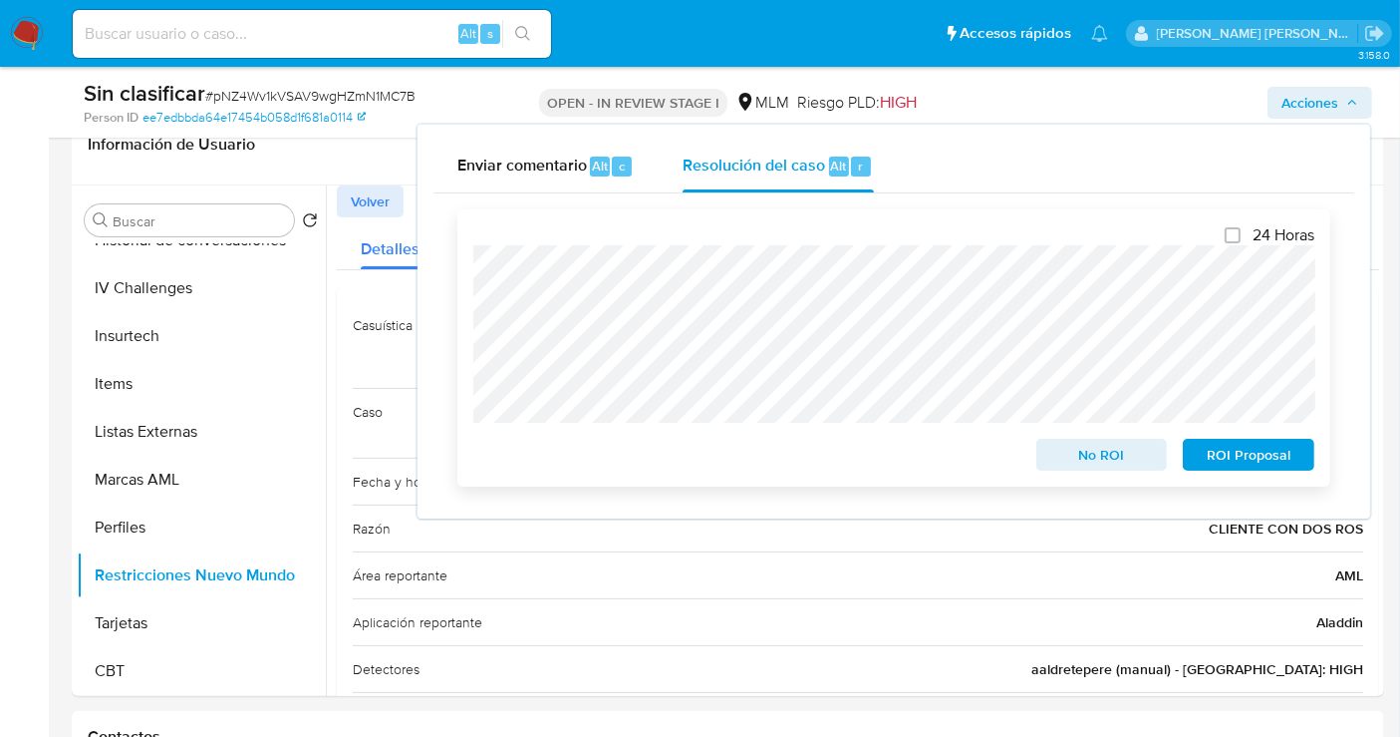
click at [1070, 453] on span "No ROI" at bounding box center [1102, 455] width 104 height 28
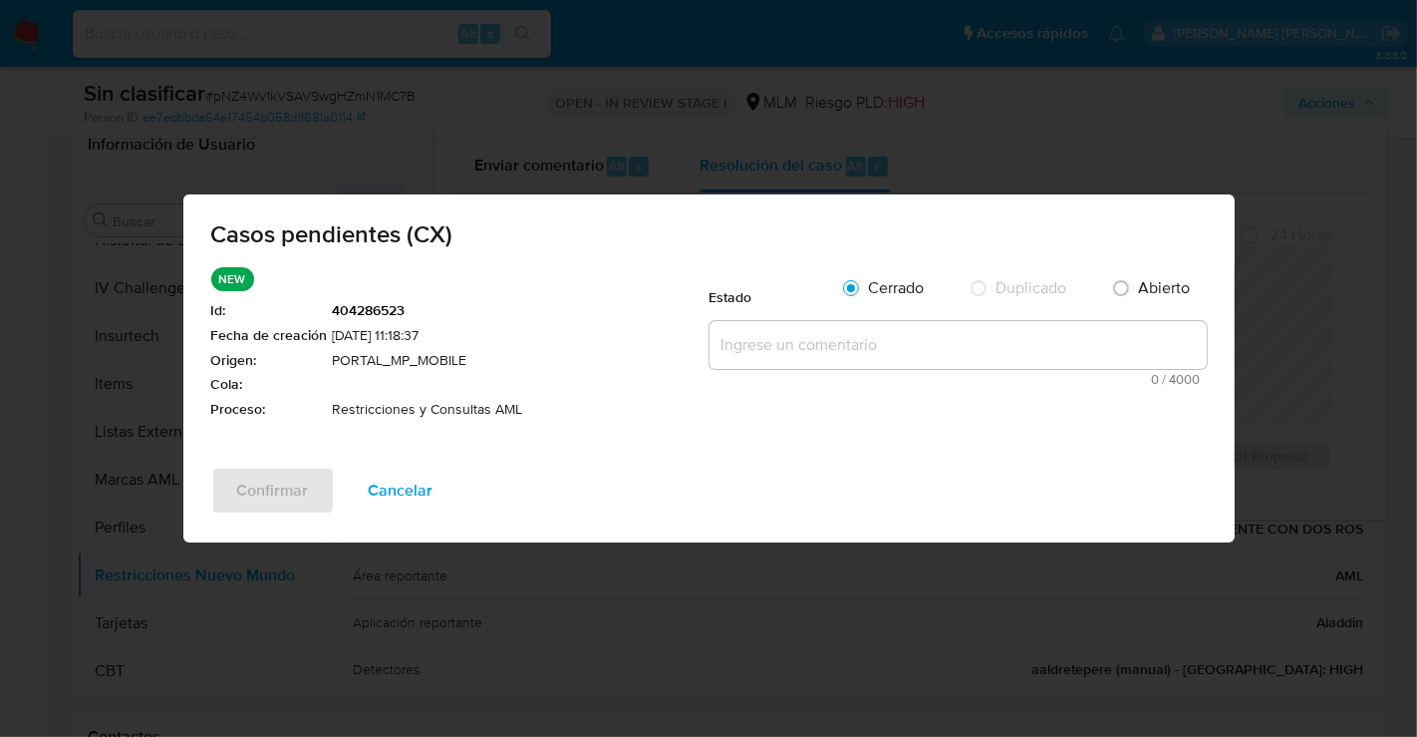
click at [760, 352] on textarea at bounding box center [958, 345] width 497 height 48
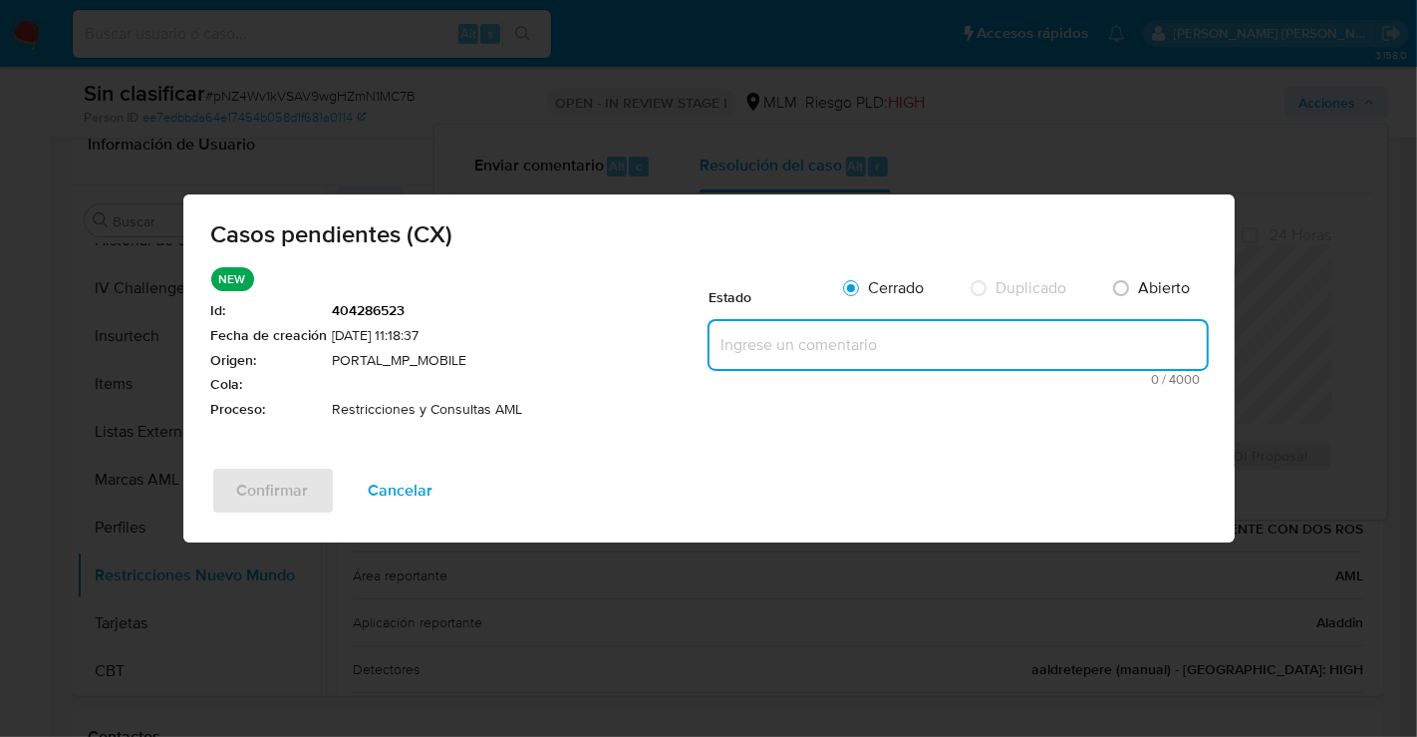
paste textarea "Se realiza validación de caso generado por CX donde se identifica restricción l…"
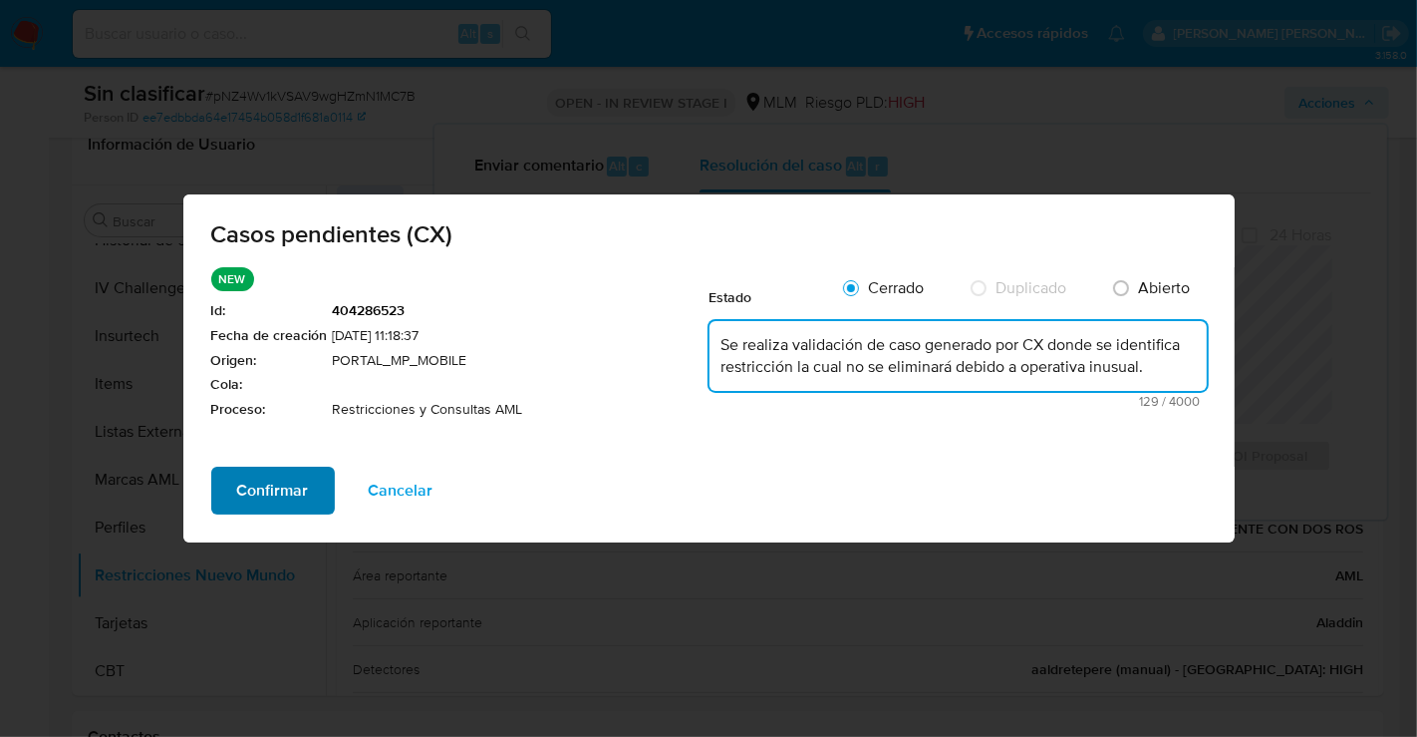
type textarea "Se realiza validación de caso generado por CX donde se identifica restricción l…"
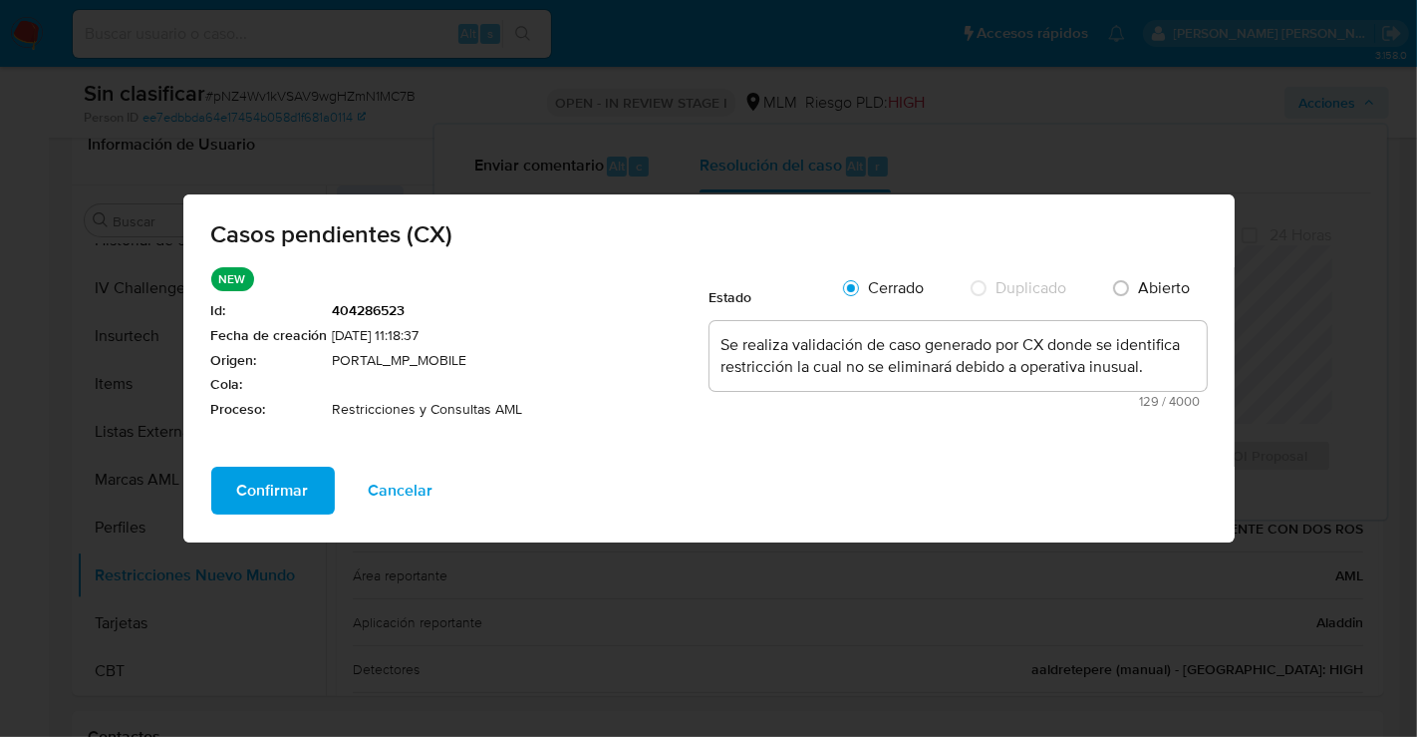
click at [290, 474] on span "Confirmar" at bounding box center [273, 490] width 72 height 44
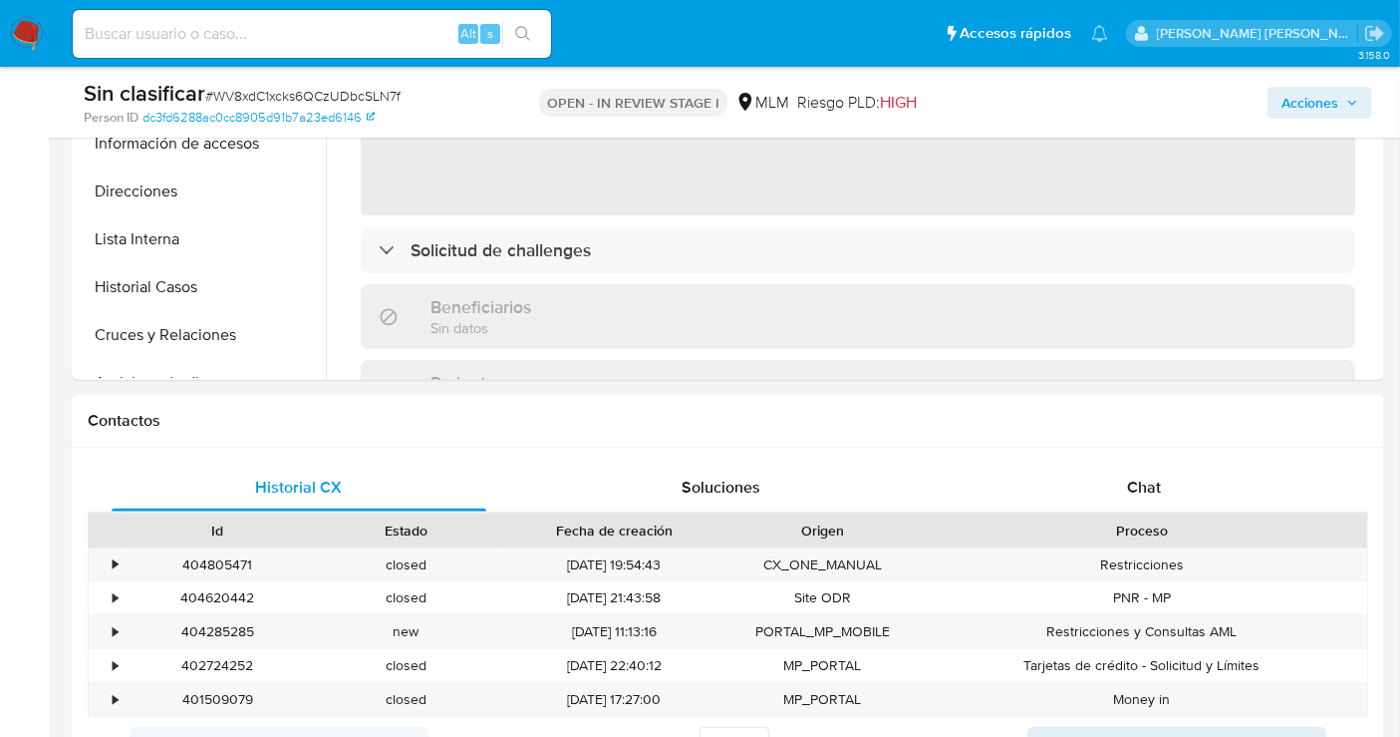
scroll to position [774, 0]
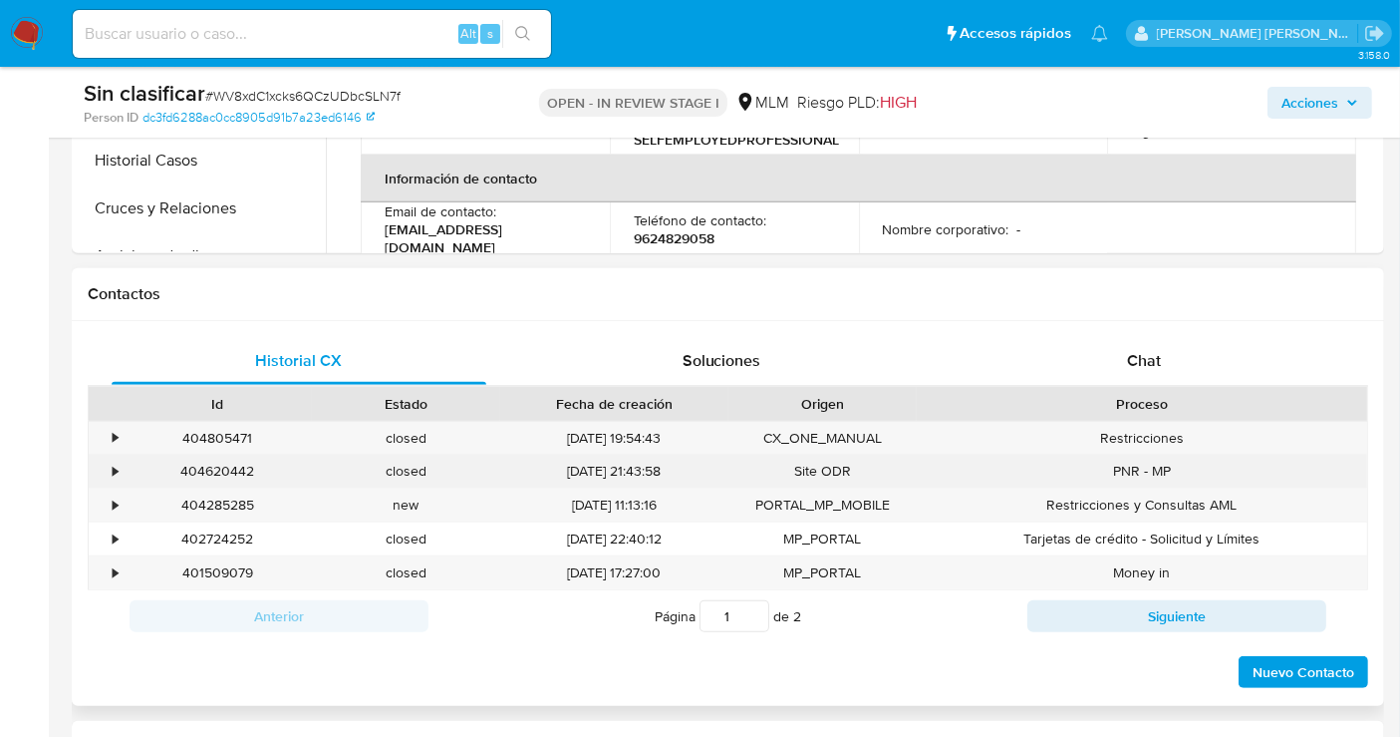
select select "10"
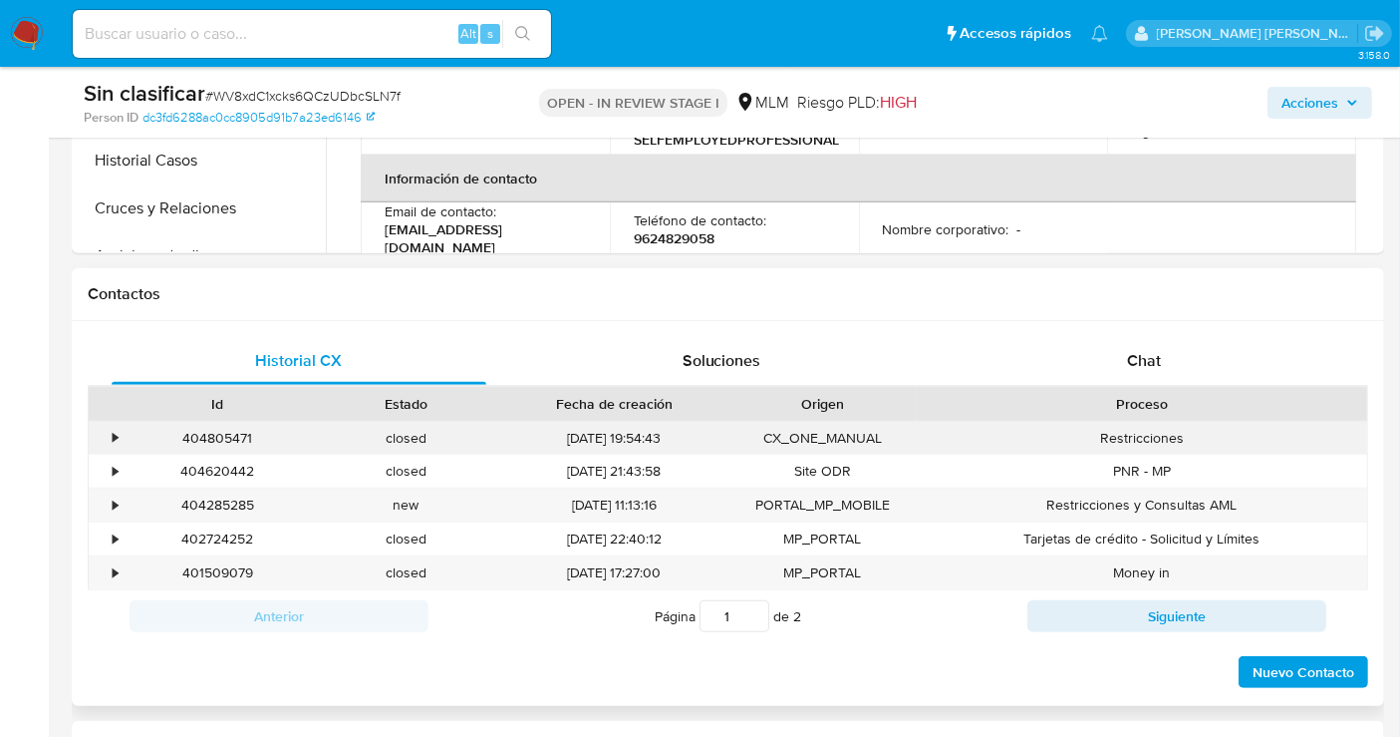
click at [115, 429] on div "•" at bounding box center [115, 438] width 5 height 19
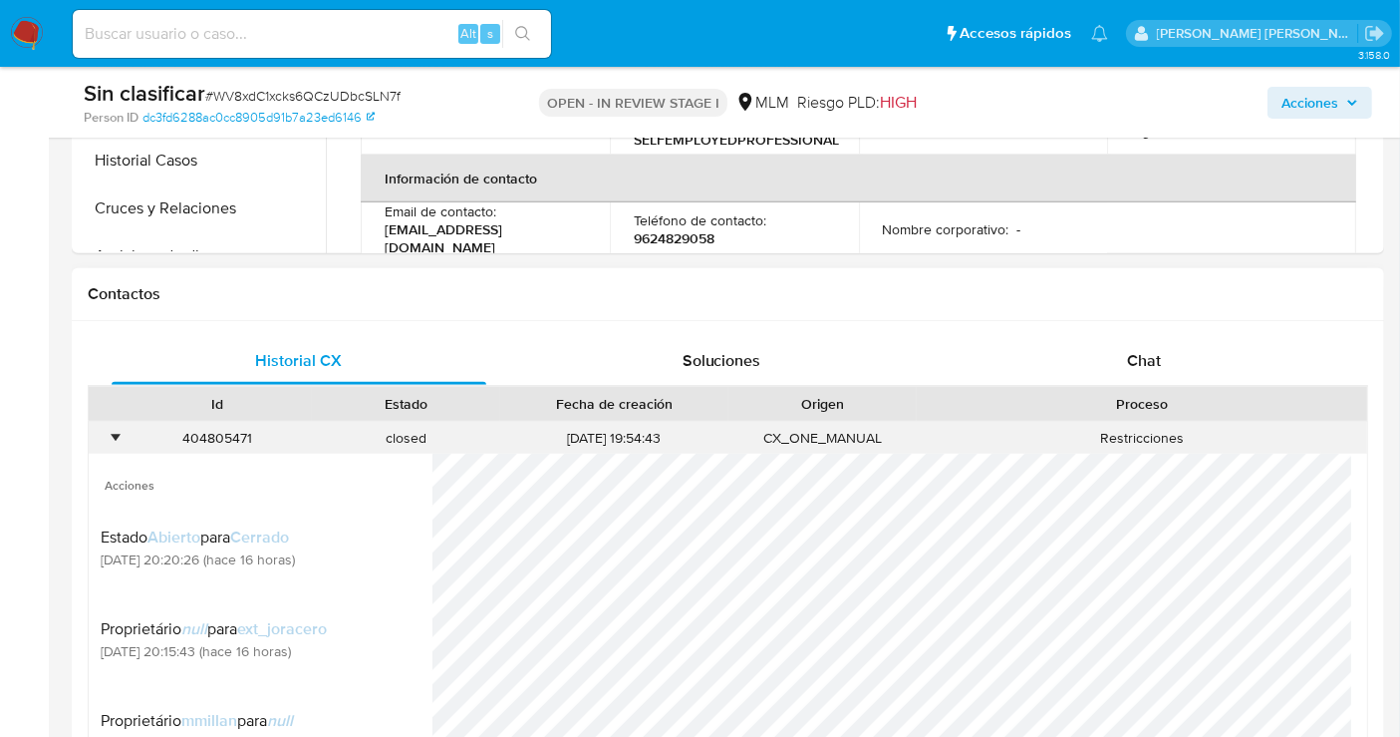
click at [115, 429] on div "•" at bounding box center [115, 438] width 5 height 19
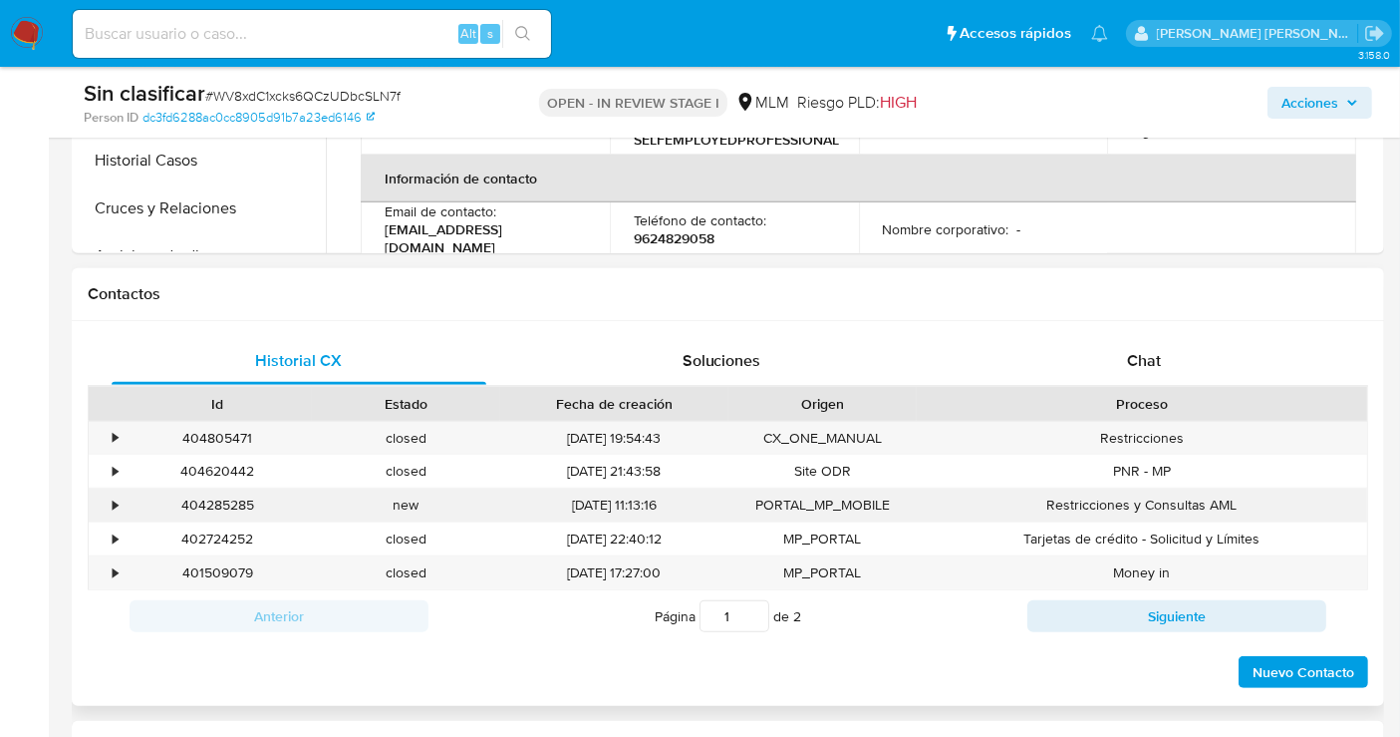
click at [120, 502] on div "•" at bounding box center [106, 504] width 35 height 33
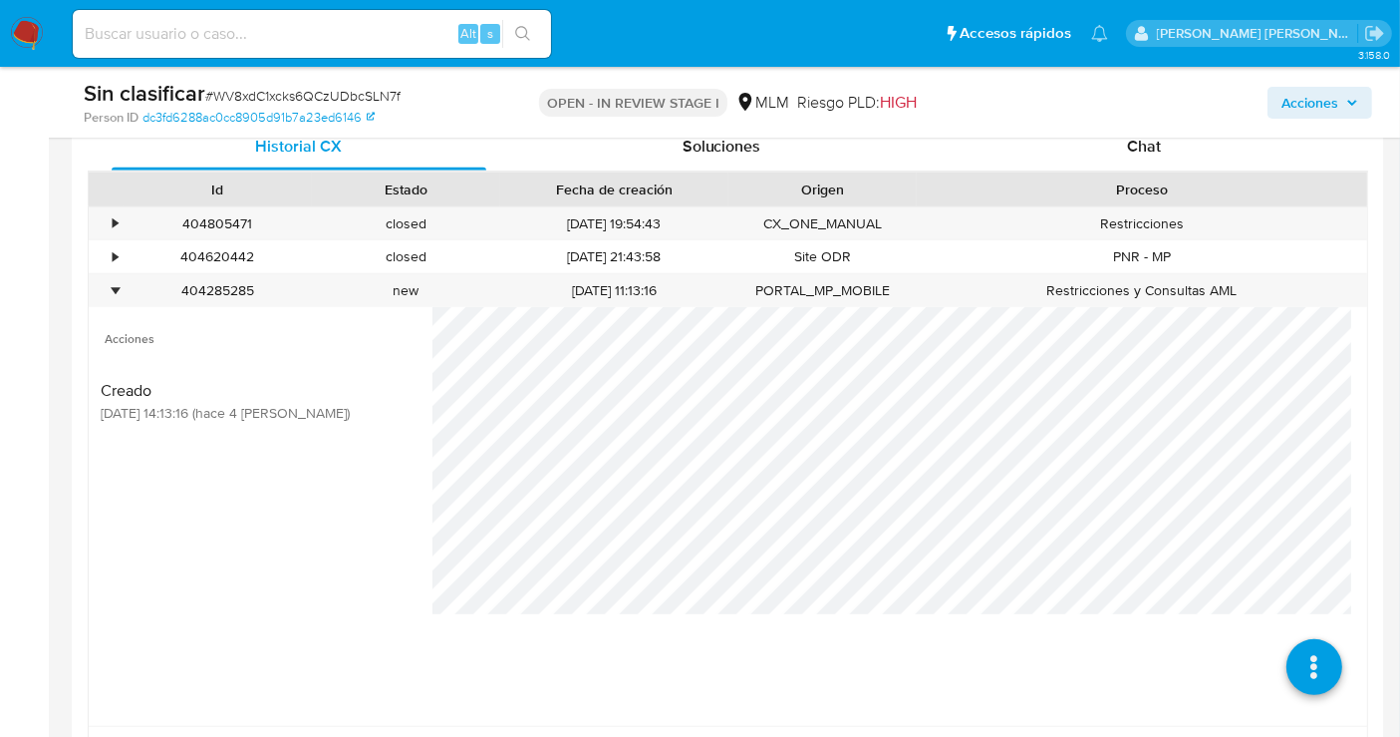
scroll to position [997, 0]
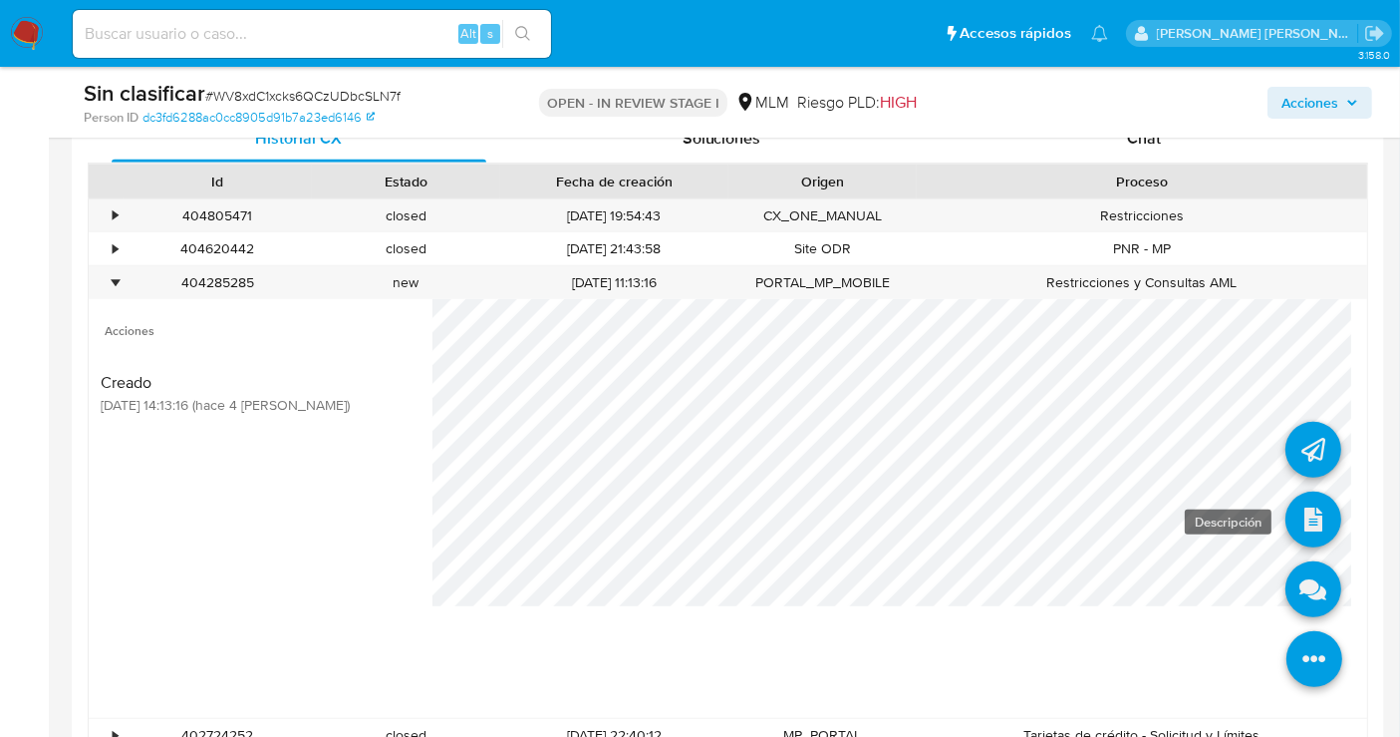
click at [1291, 513] on icon at bounding box center [1314, 519] width 56 height 56
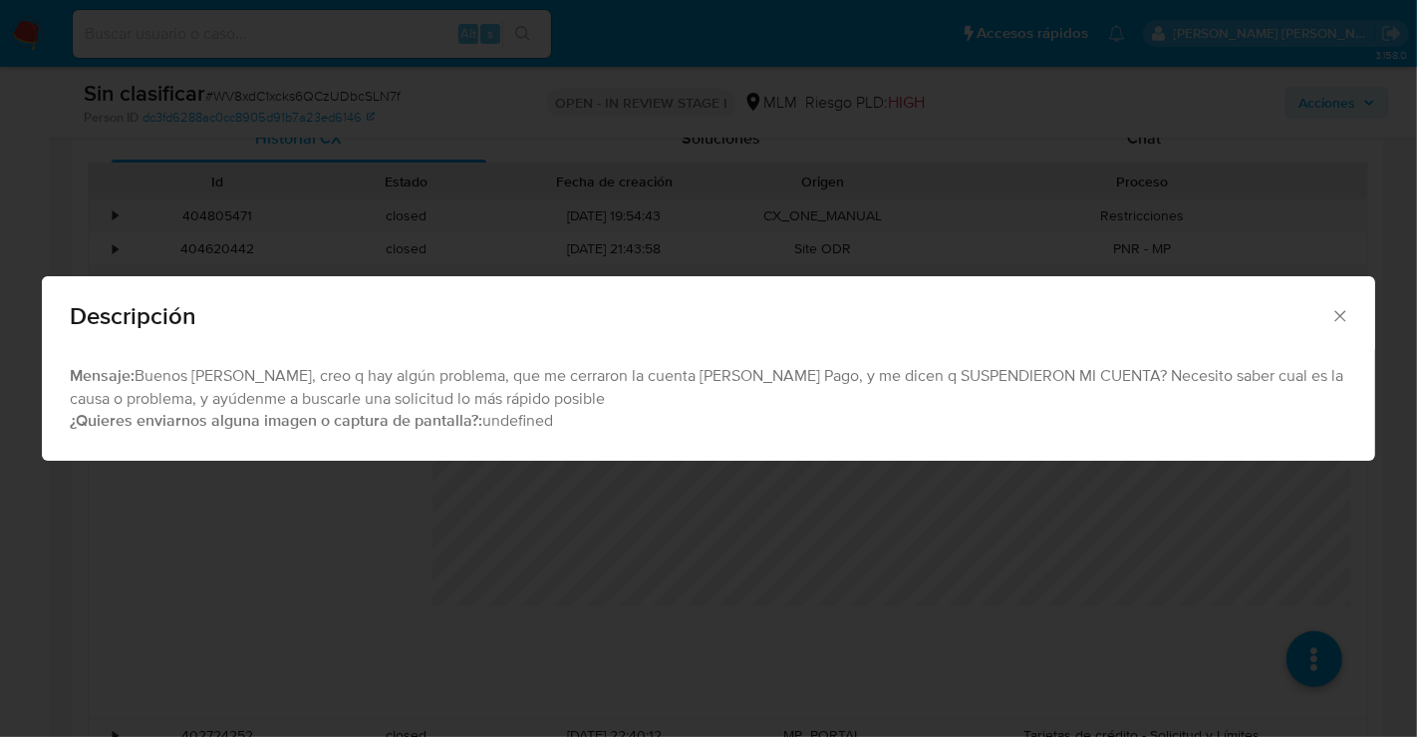
click at [1334, 310] on icon "Cerrar" at bounding box center [1341, 316] width 20 height 20
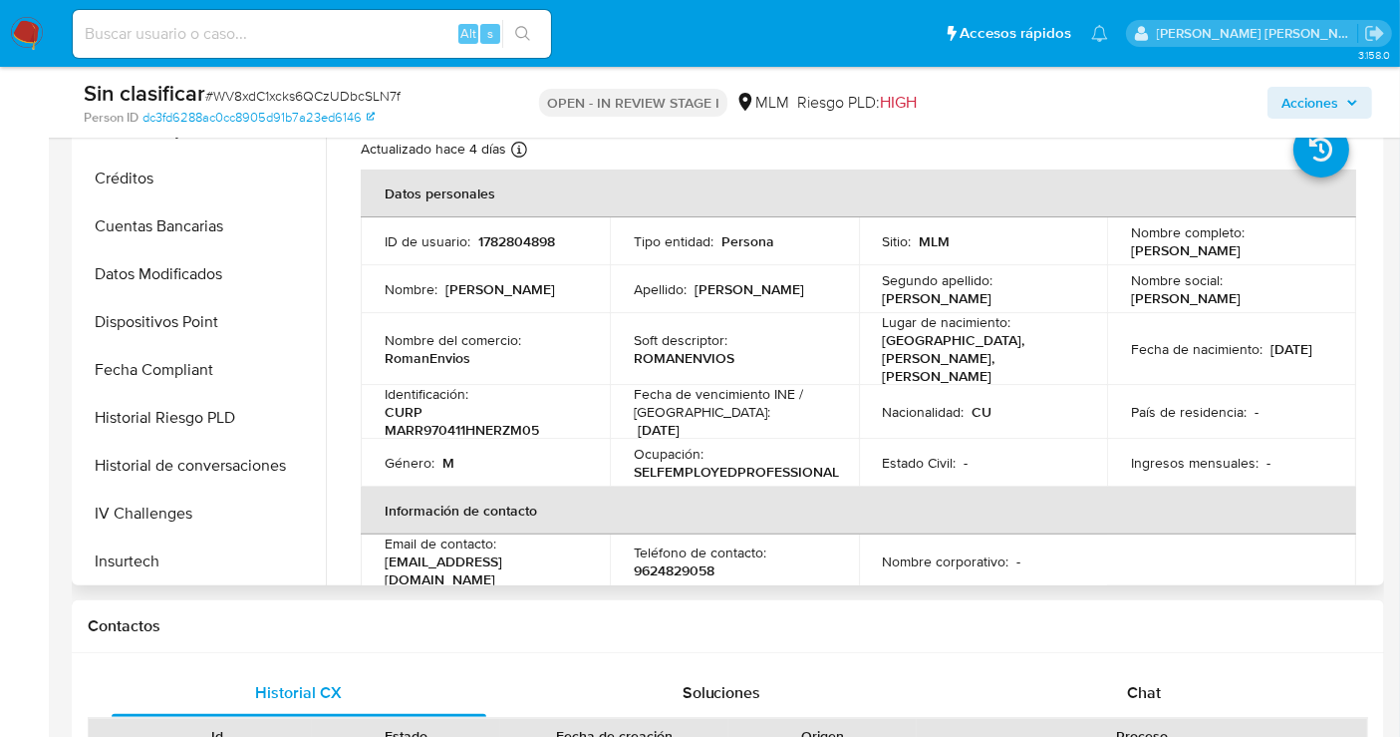
scroll to position [553, 0]
click at [211, 404] on button "Historial de conversaciones" at bounding box center [193, 418] width 233 height 48
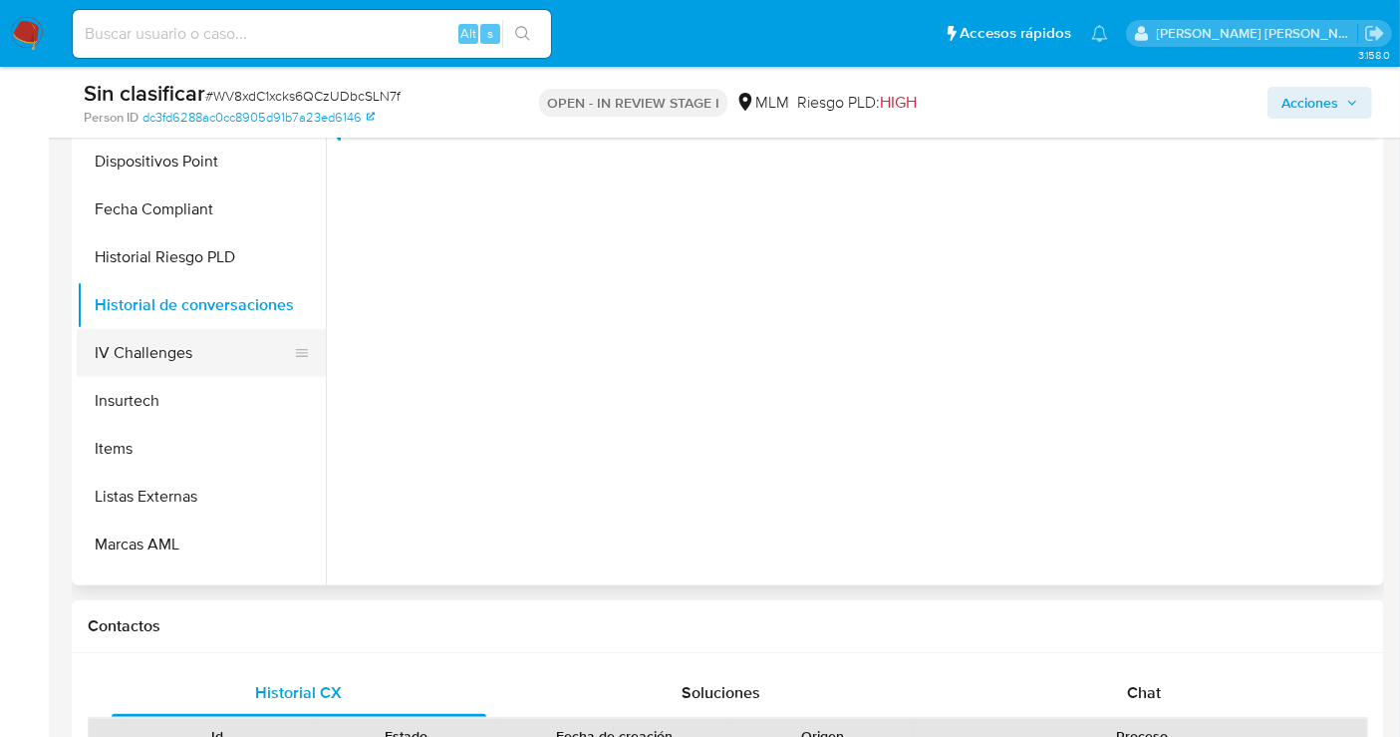
scroll to position [774, 0]
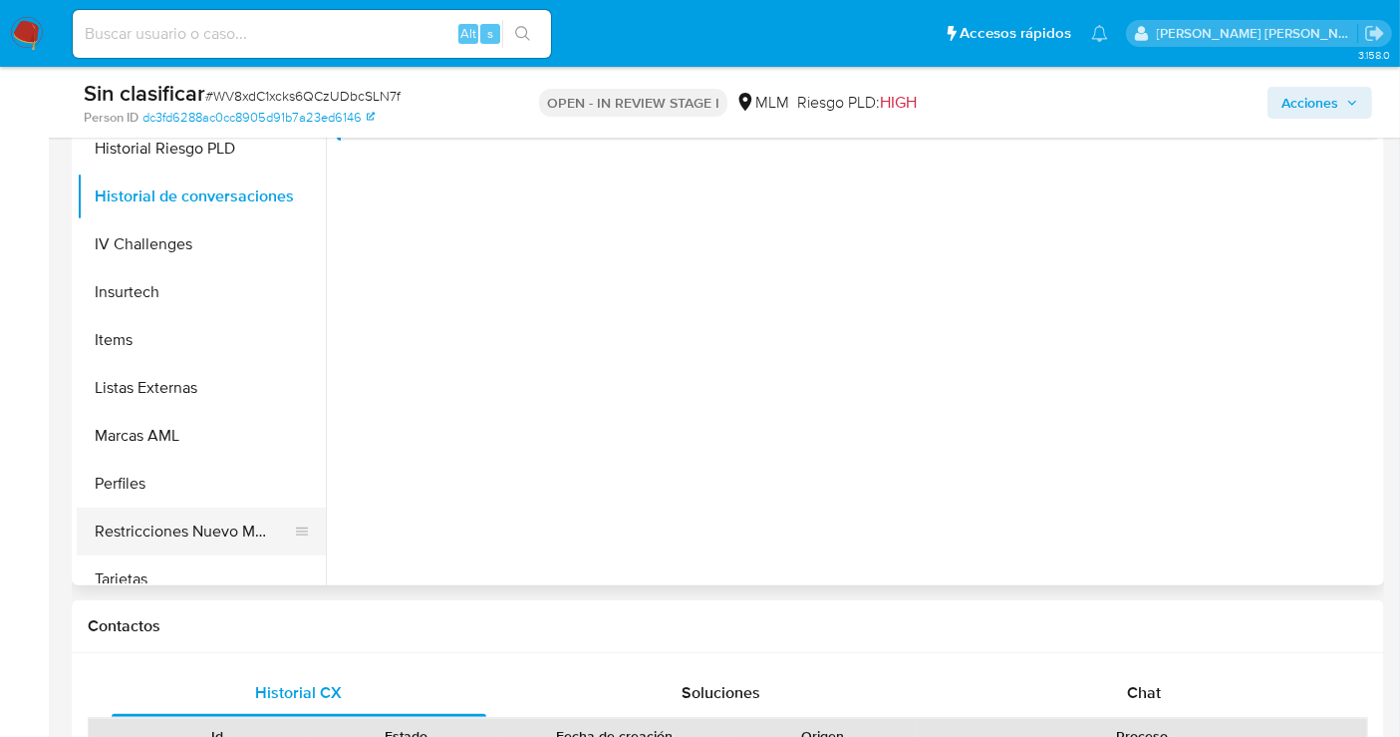
click at [205, 530] on button "Restricciones Nuevo Mundo" at bounding box center [193, 531] width 233 height 48
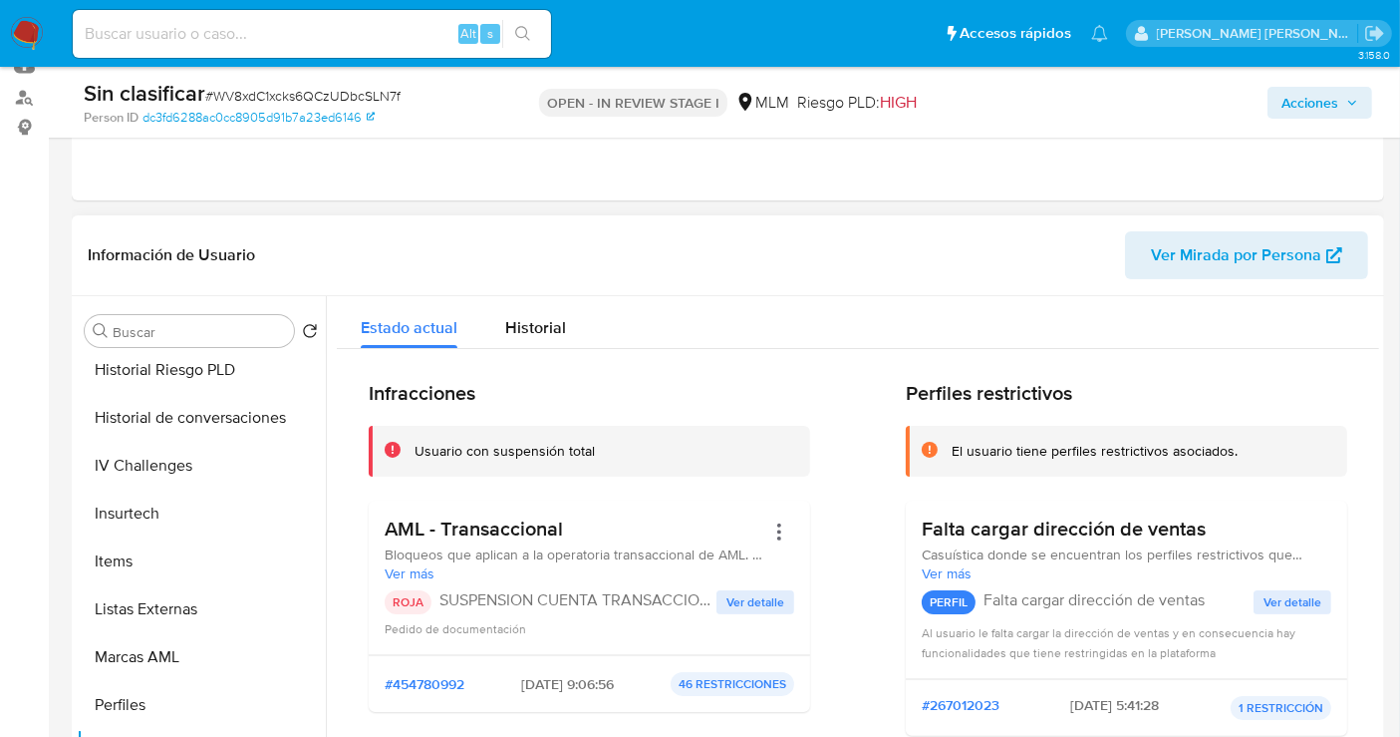
scroll to position [111, 0]
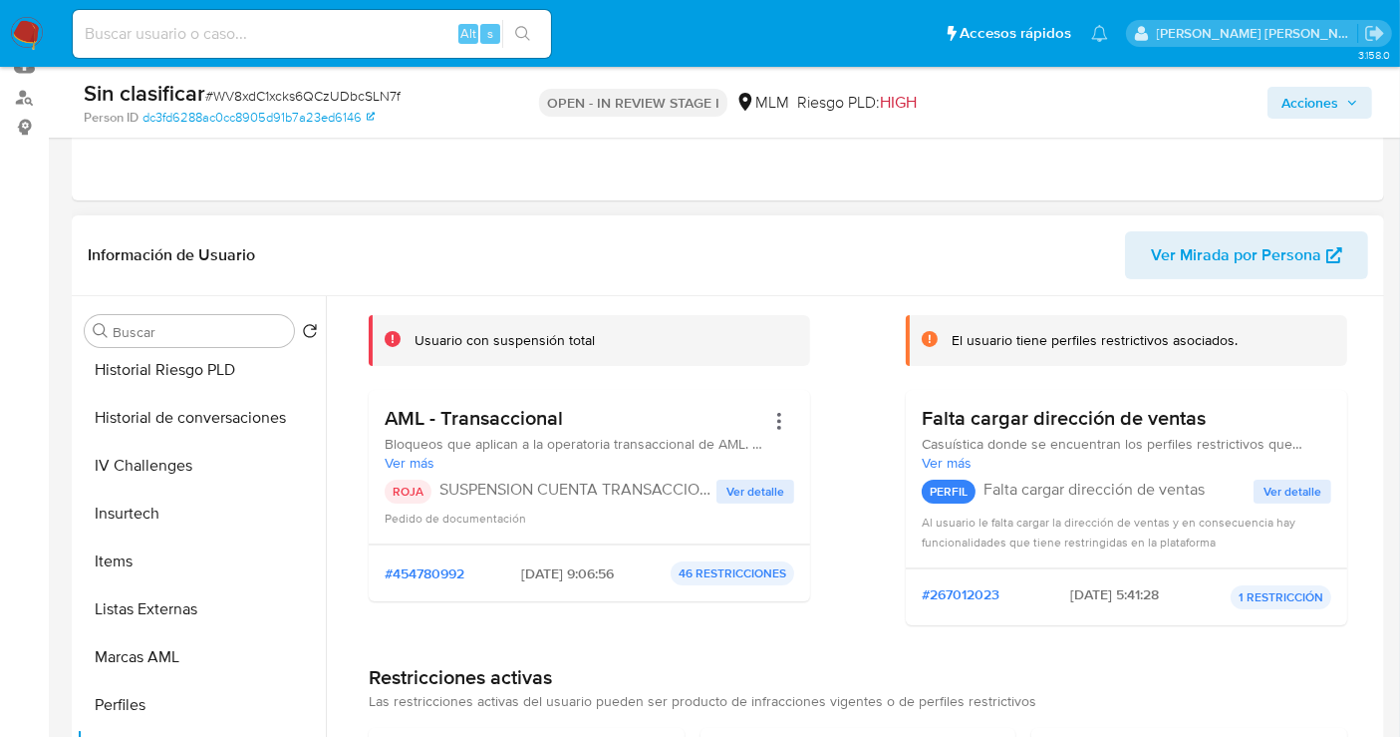
click at [745, 495] on span "Ver detalle" at bounding box center [756, 491] width 58 height 20
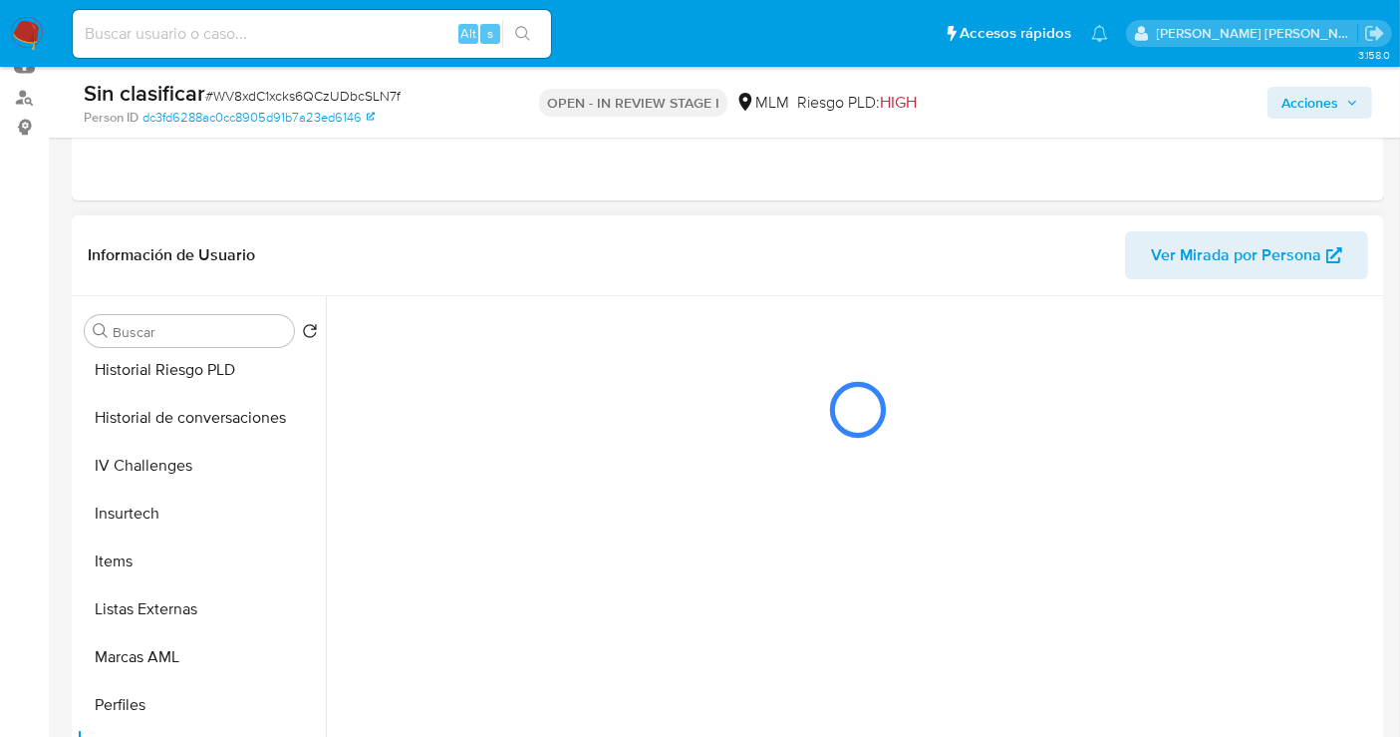
scroll to position [0, 0]
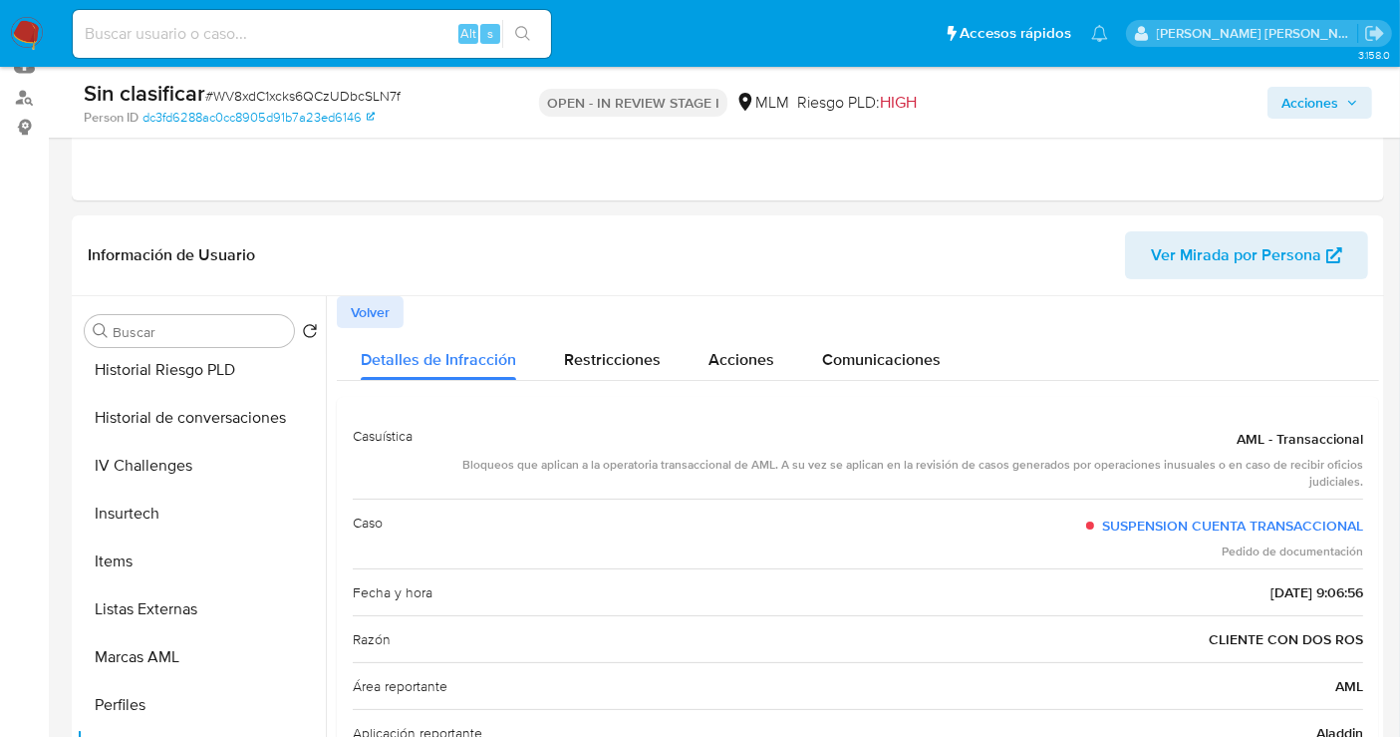
click at [1321, 95] on span "Acciones" at bounding box center [1310, 103] width 57 height 32
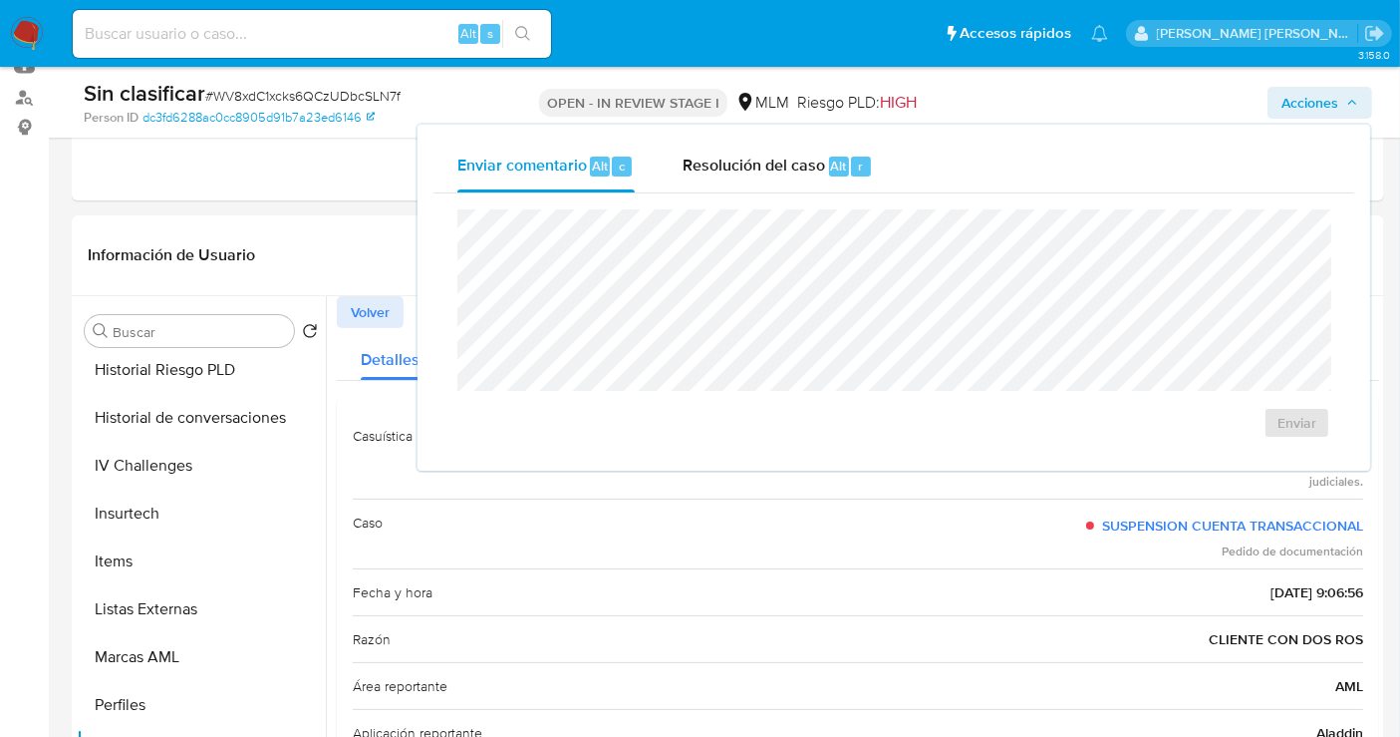
drag, startPoint x: 709, startPoint y: 160, endPoint x: 703, endPoint y: 193, distance: 33.4
click at [709, 160] on span "Resolución del caso" at bounding box center [754, 164] width 143 height 23
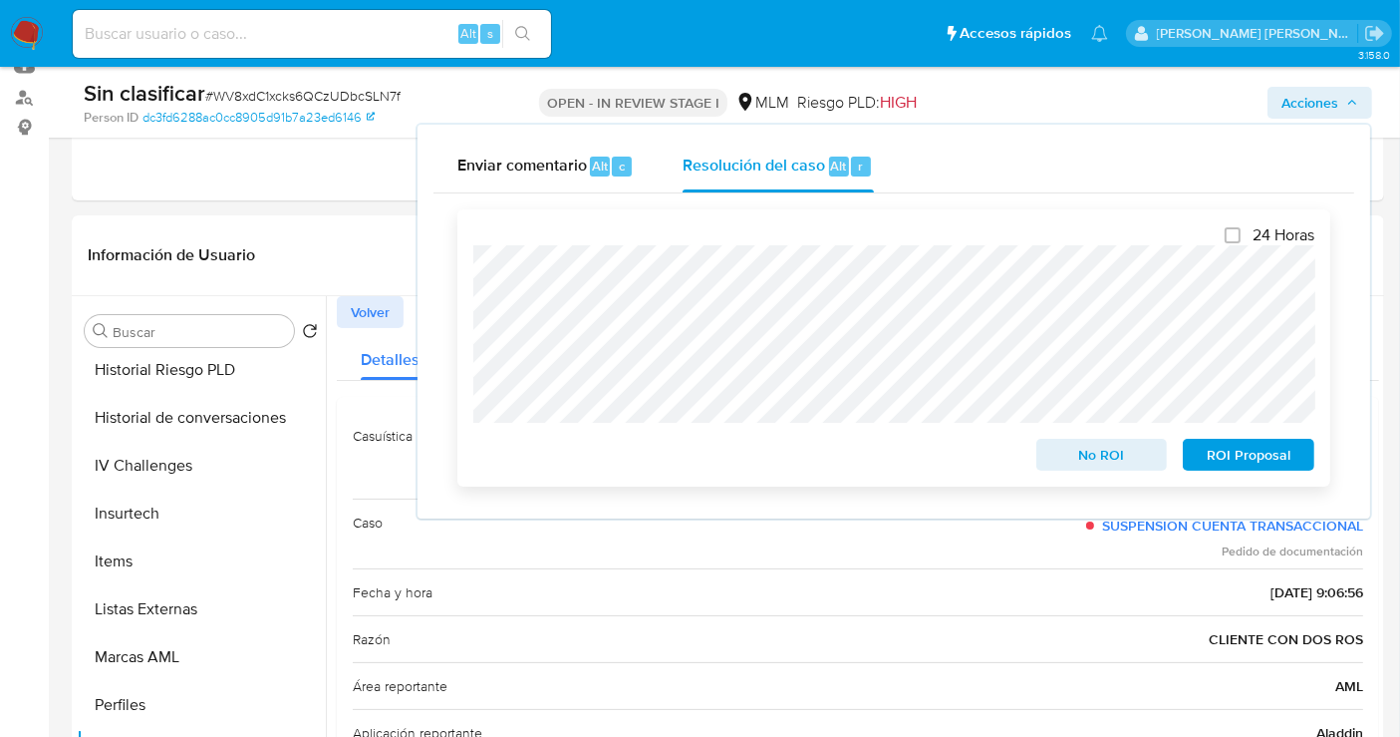
click at [1086, 450] on span "No ROI" at bounding box center [1102, 455] width 104 height 28
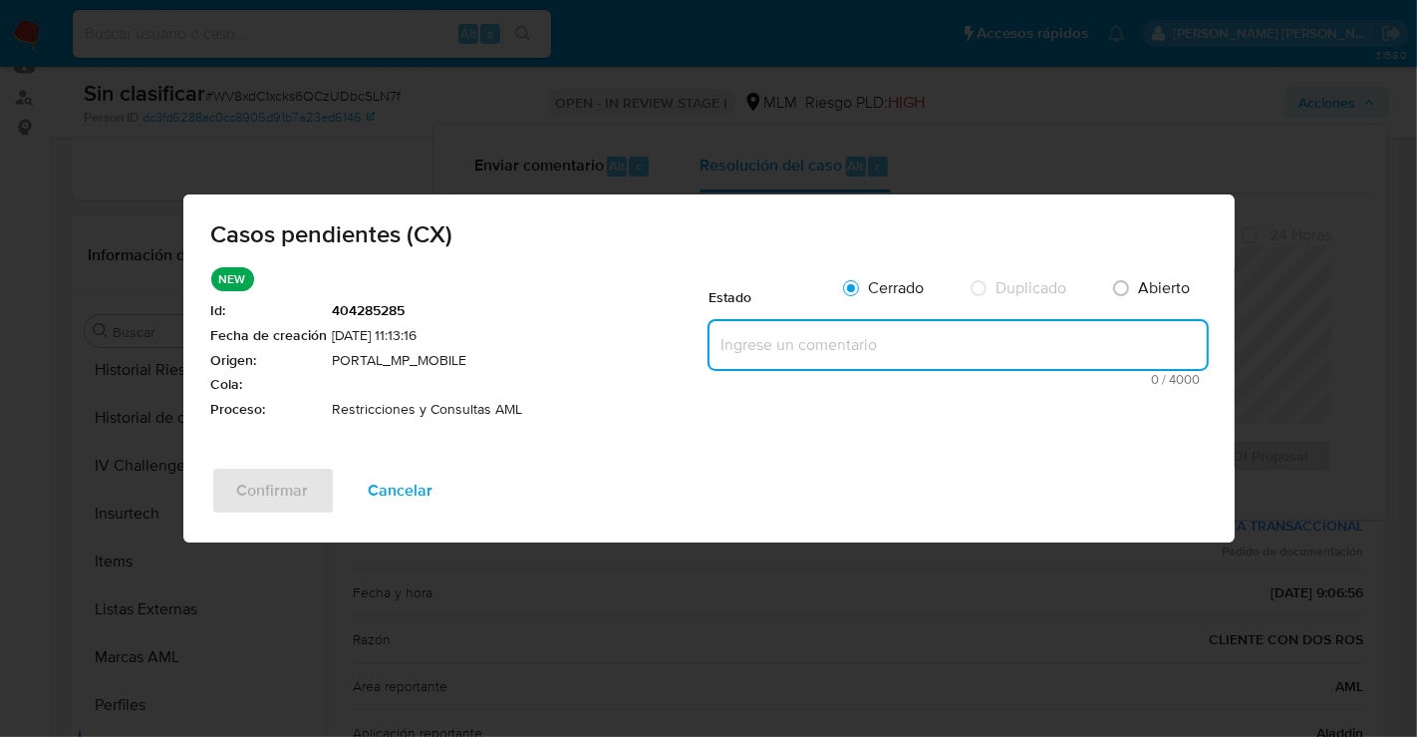
click at [747, 343] on textarea at bounding box center [958, 345] width 497 height 48
paste textarea "Se realiza validación de caso generado por CX donde se identifica restricción l…"
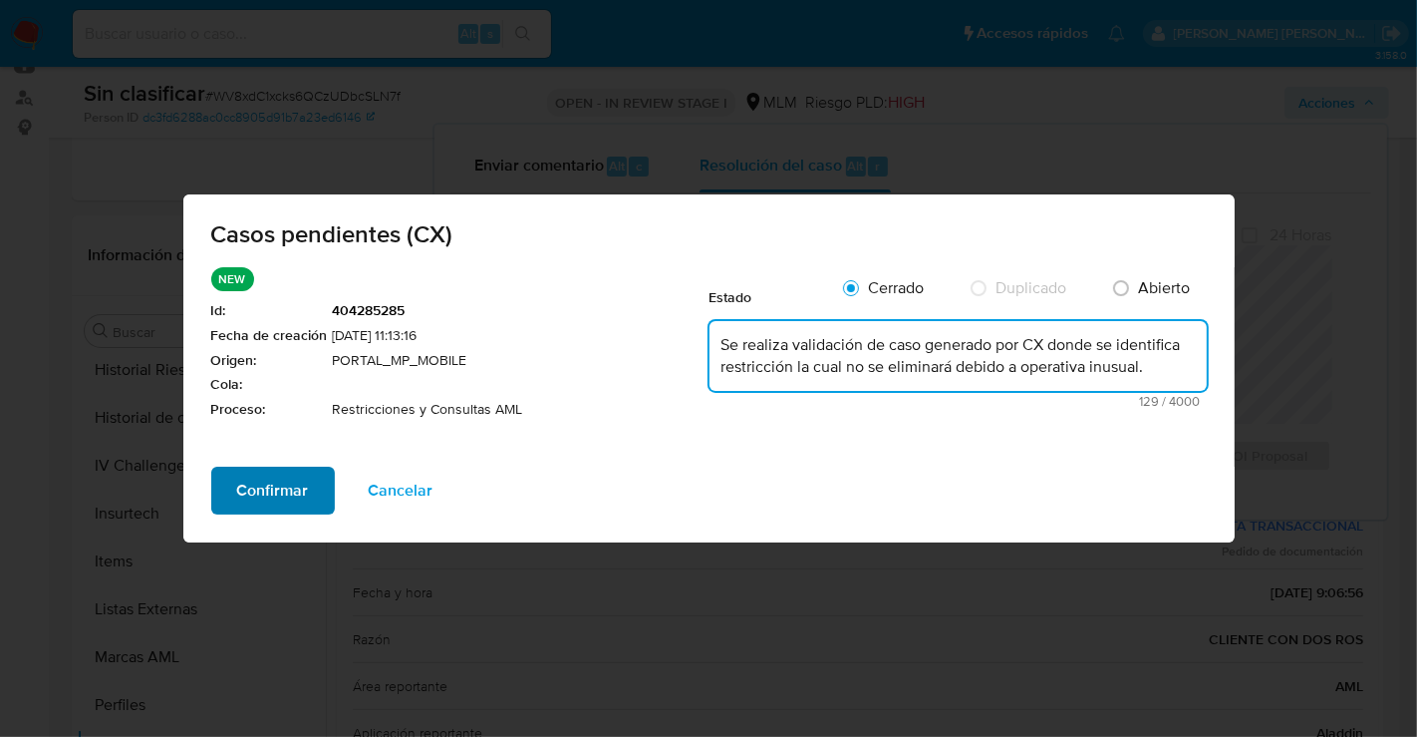
type textarea "Se realiza validación de caso generado por CX donde se identifica restricción l…"
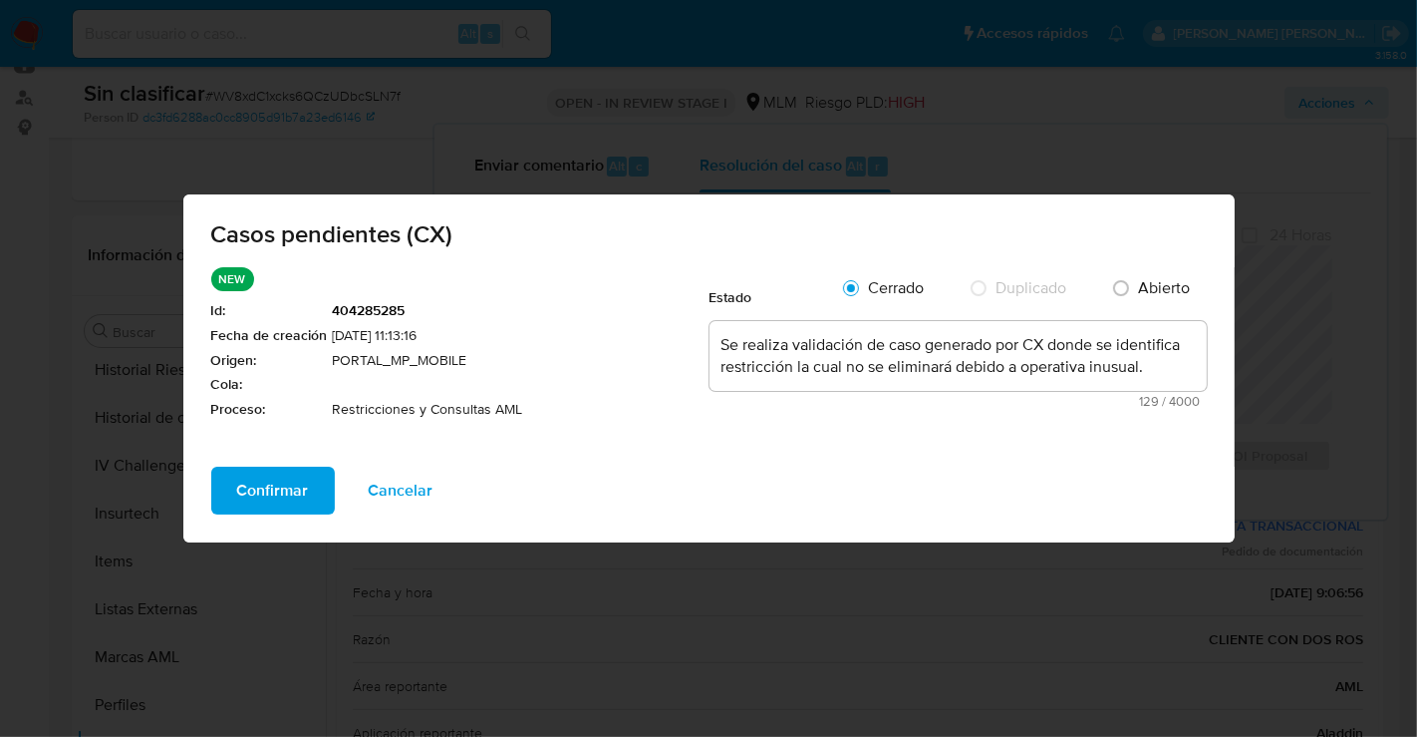
click at [291, 493] on span "Confirmar" at bounding box center [273, 490] width 72 height 44
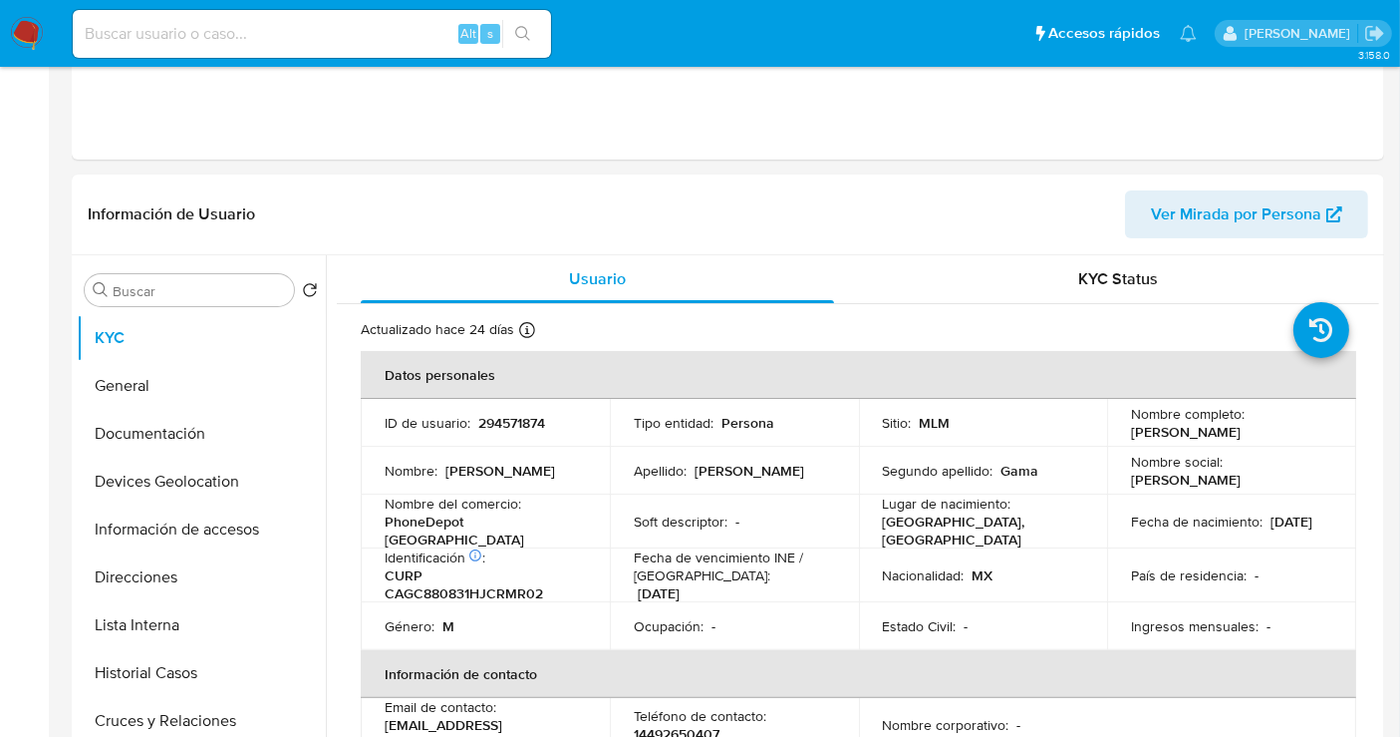
select select "10"
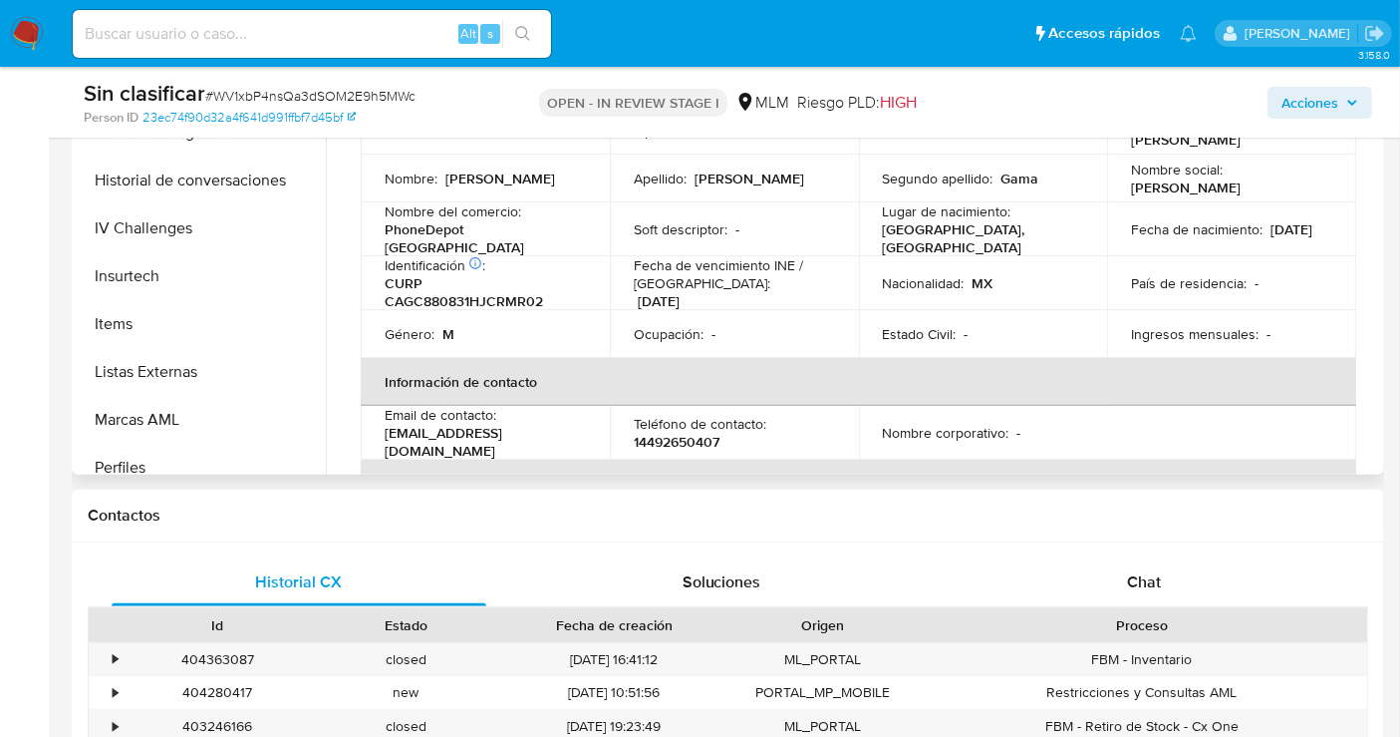
scroll to position [774, 0]
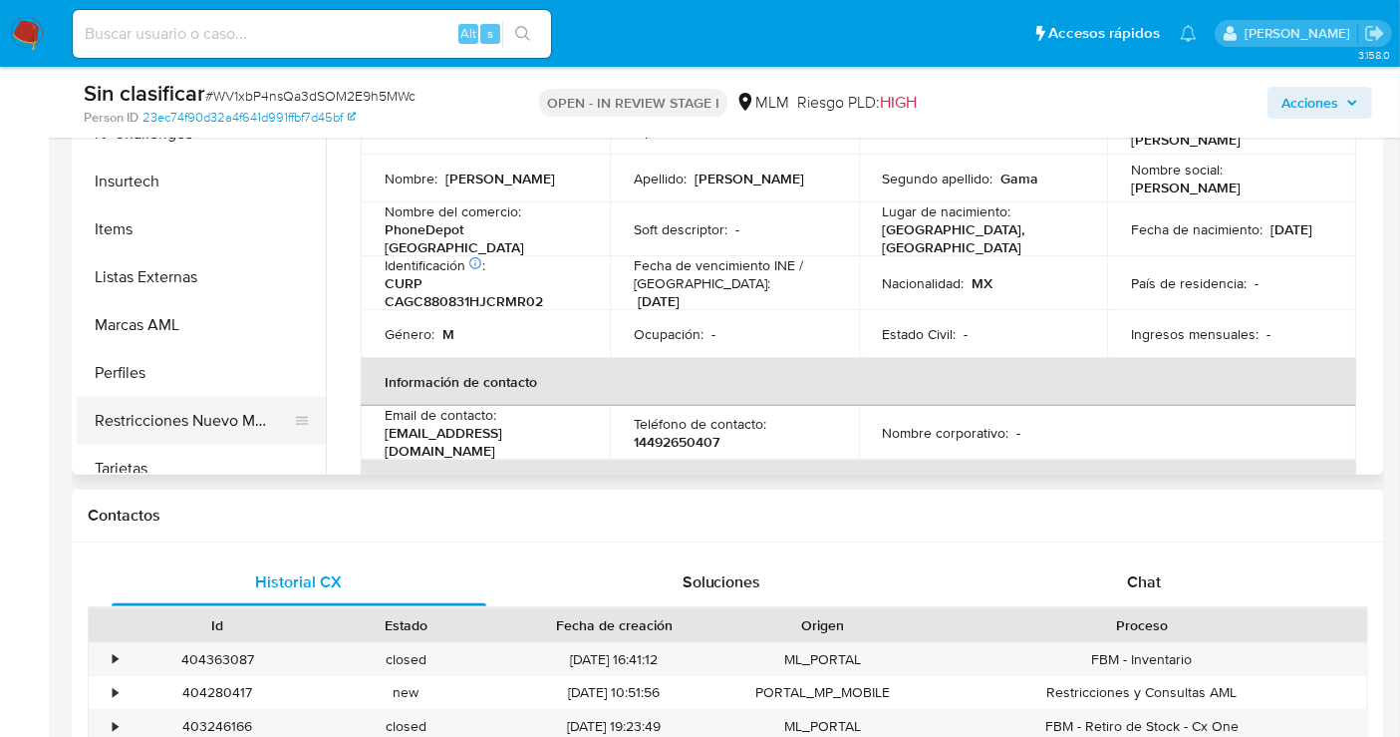
click at [192, 414] on button "Restricciones Nuevo Mundo" at bounding box center [193, 421] width 233 height 48
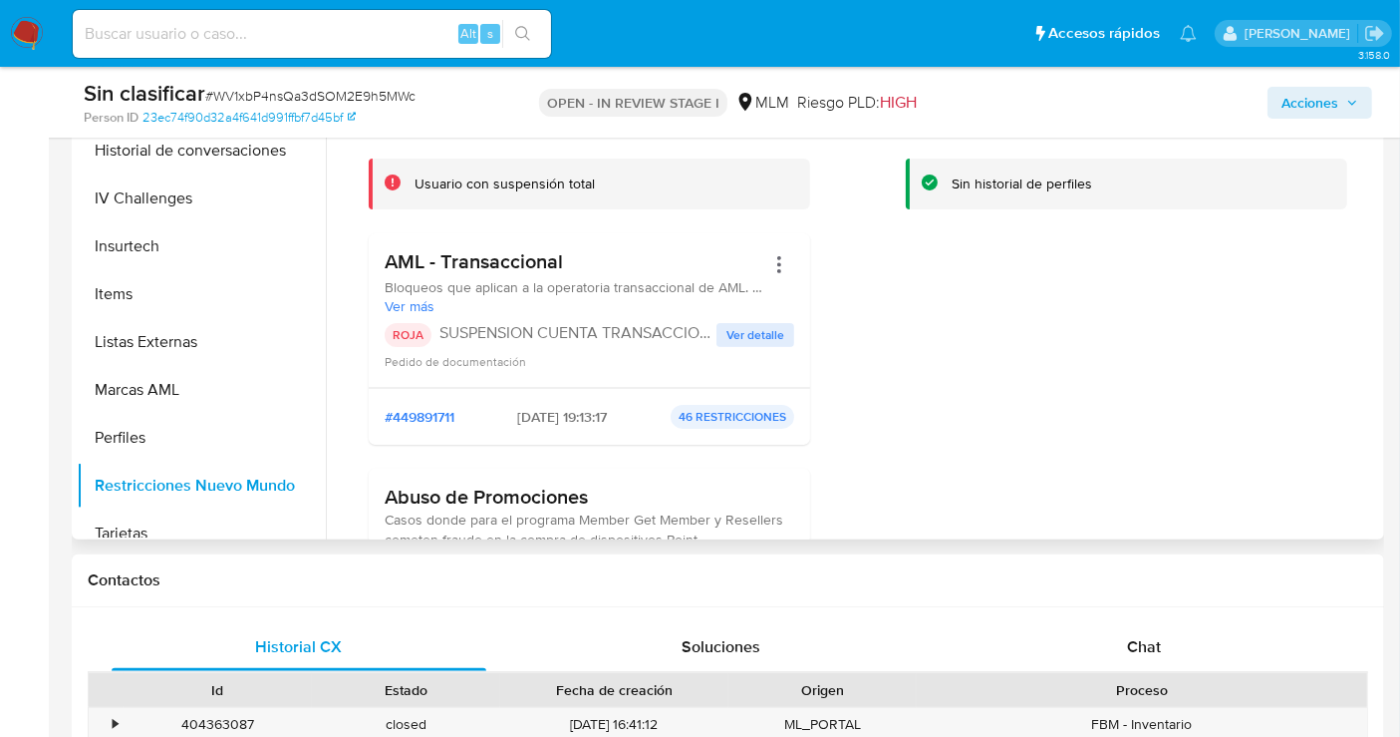
scroll to position [443, 0]
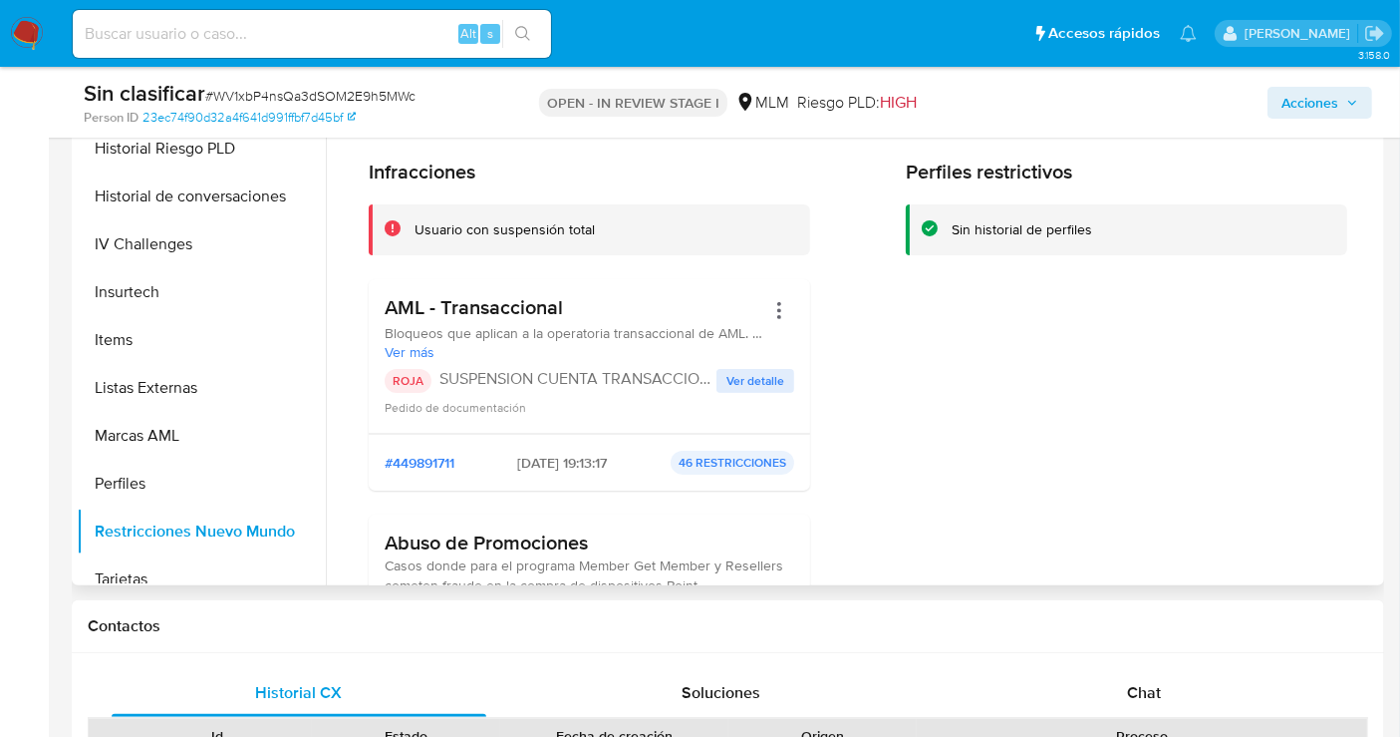
click at [755, 390] on span "Ver detalle" at bounding box center [756, 381] width 58 height 20
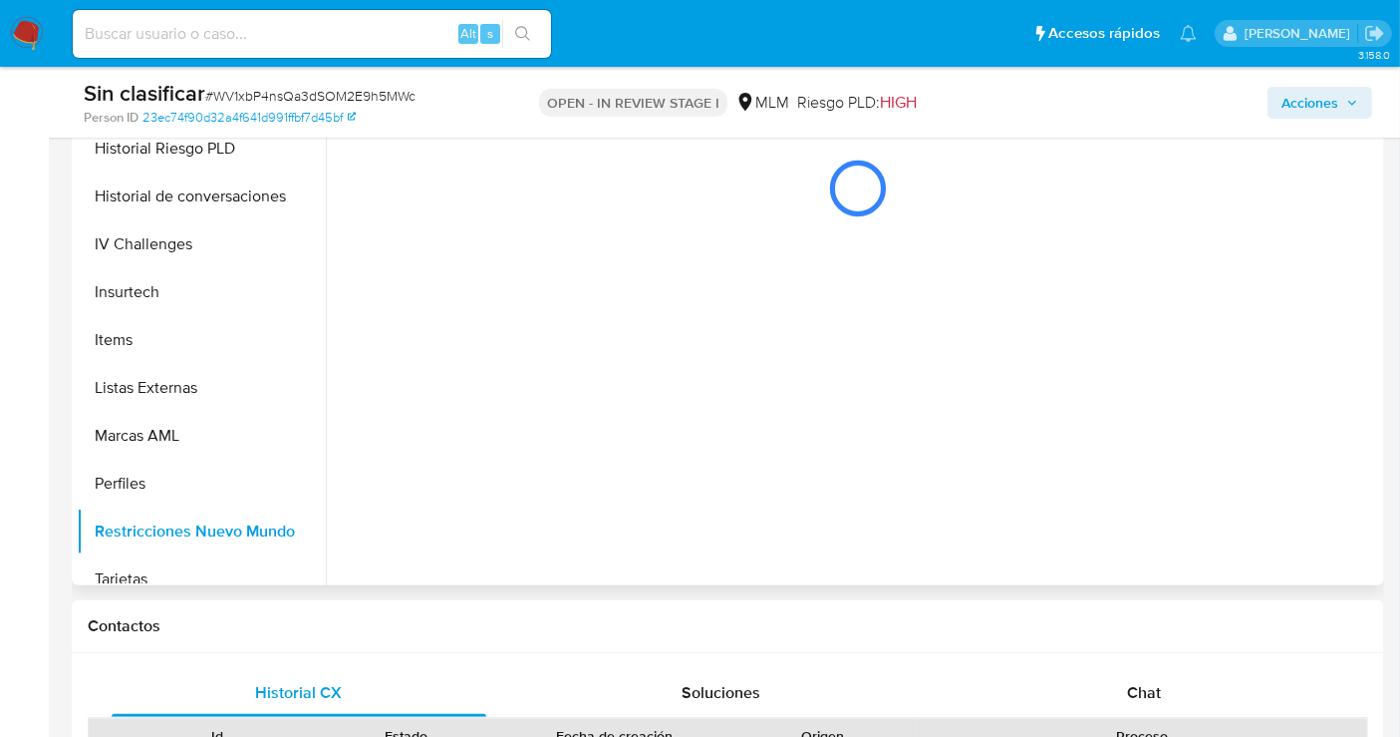
click at [754, 388] on div at bounding box center [852, 330] width 1053 height 510
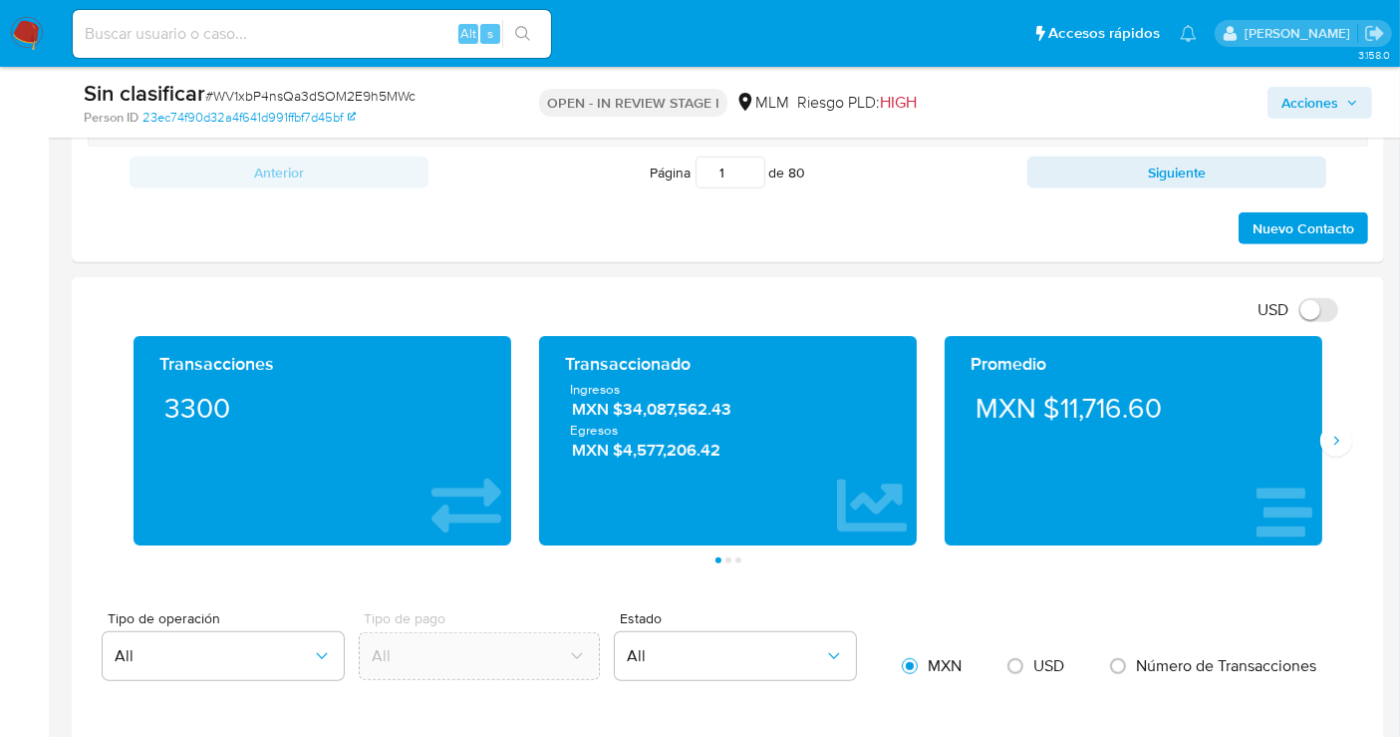
scroll to position [885, 0]
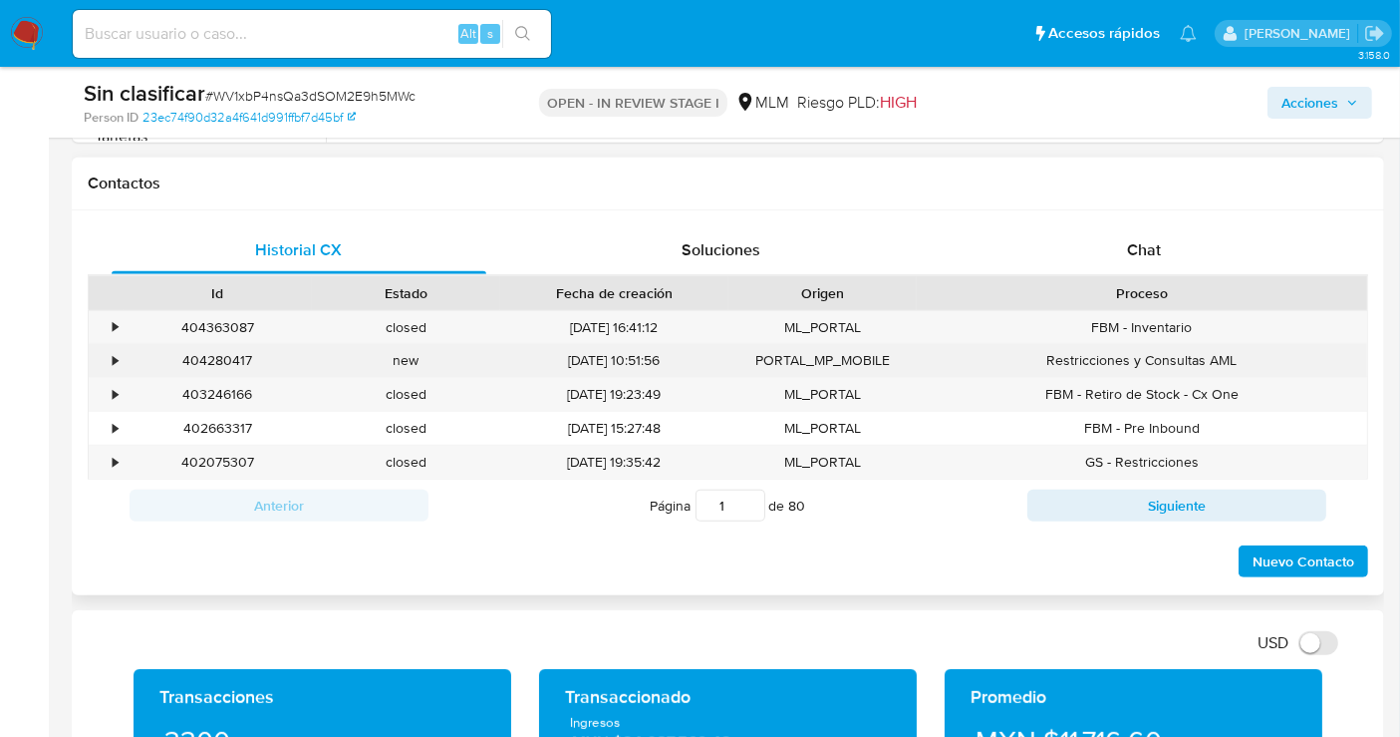
click at [120, 365] on div "•" at bounding box center [106, 360] width 35 height 33
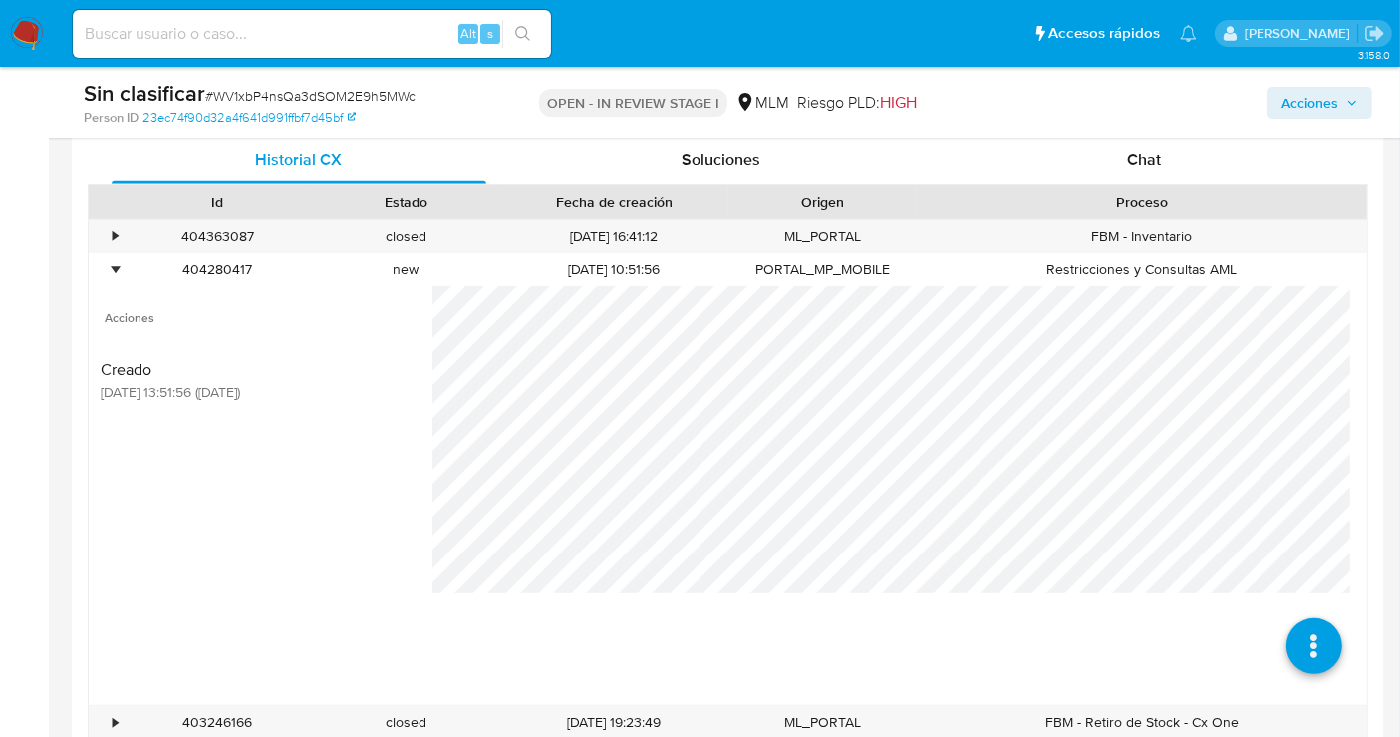
scroll to position [997, 0]
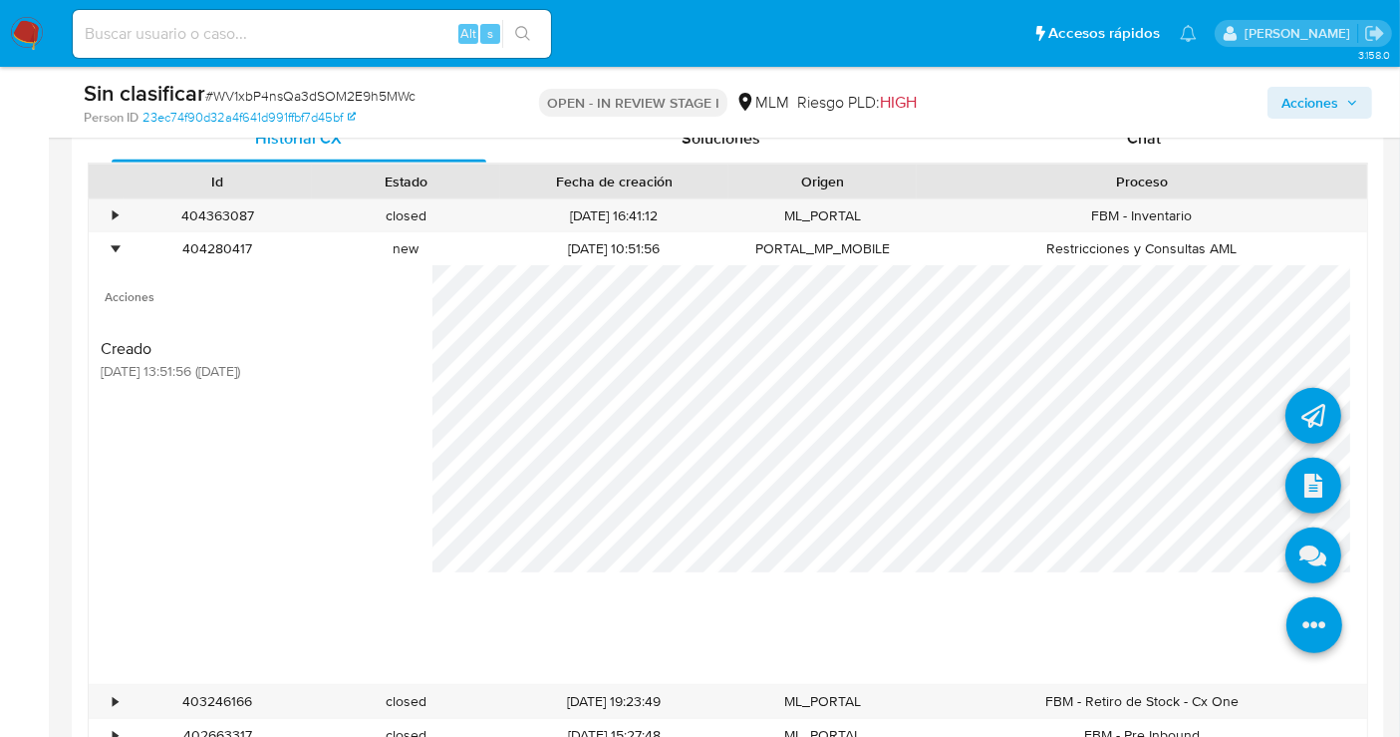
click at [1304, 629] on icon at bounding box center [1315, 625] width 56 height 56
click at [1301, 485] on icon at bounding box center [1314, 485] width 56 height 56
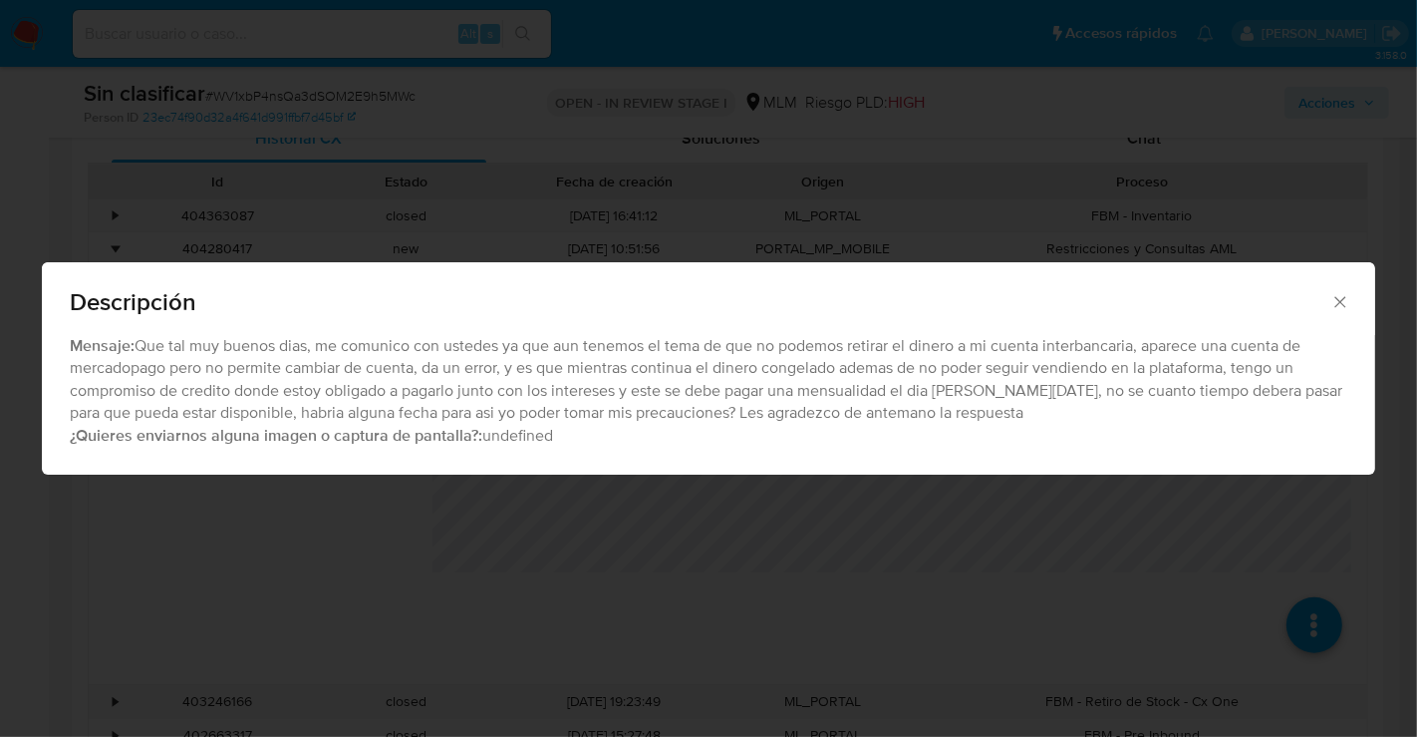
click at [1344, 305] on icon "Cerrar" at bounding box center [1340, 301] width 11 height 11
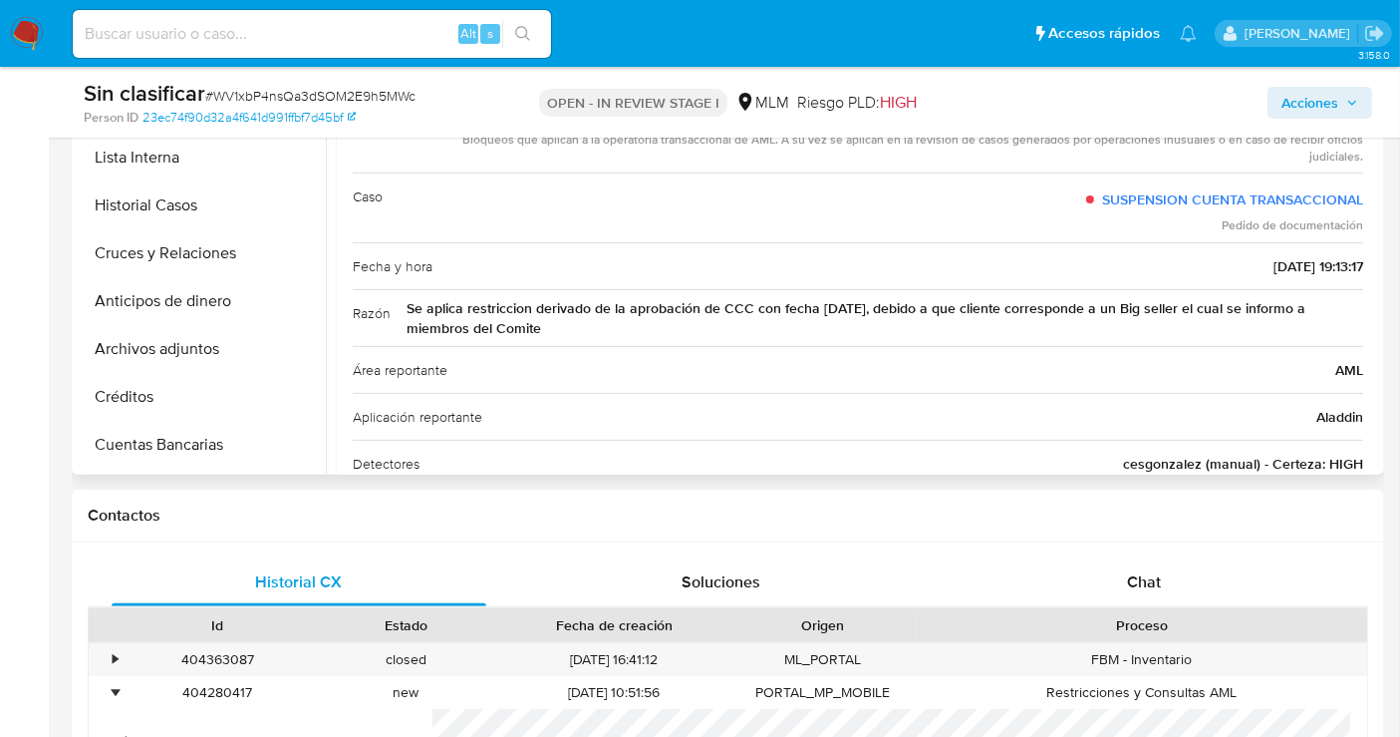
scroll to position [0, 0]
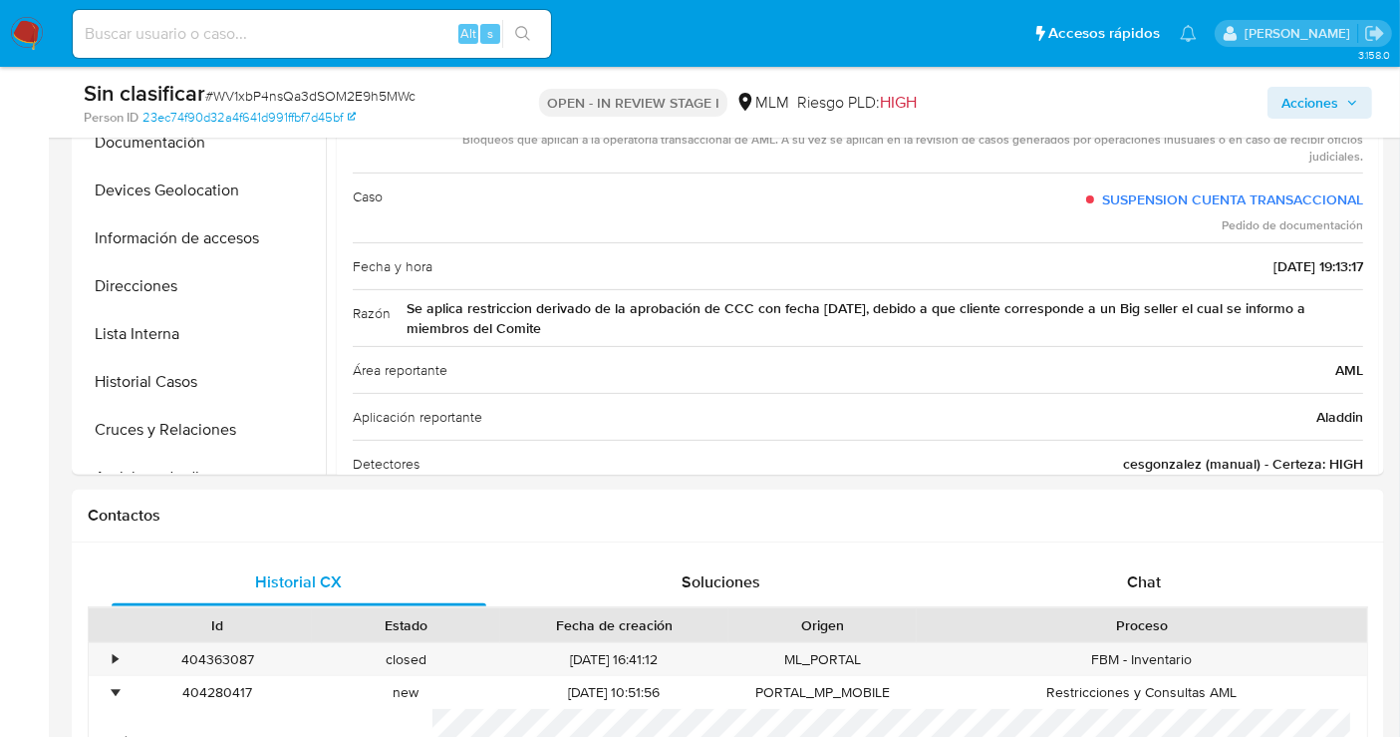
click at [1327, 96] on span "Acciones" at bounding box center [1310, 103] width 57 height 32
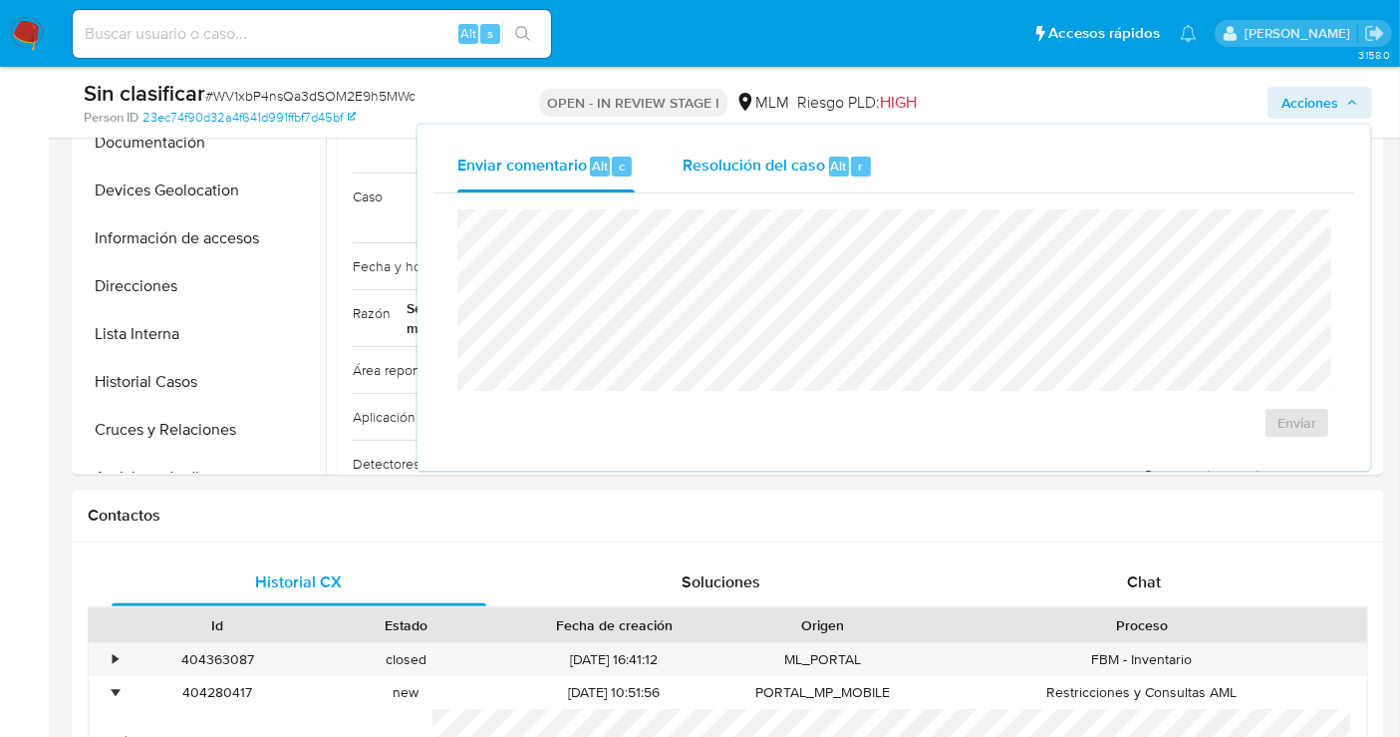
click at [797, 163] on span "Resolución del caso" at bounding box center [754, 164] width 143 height 23
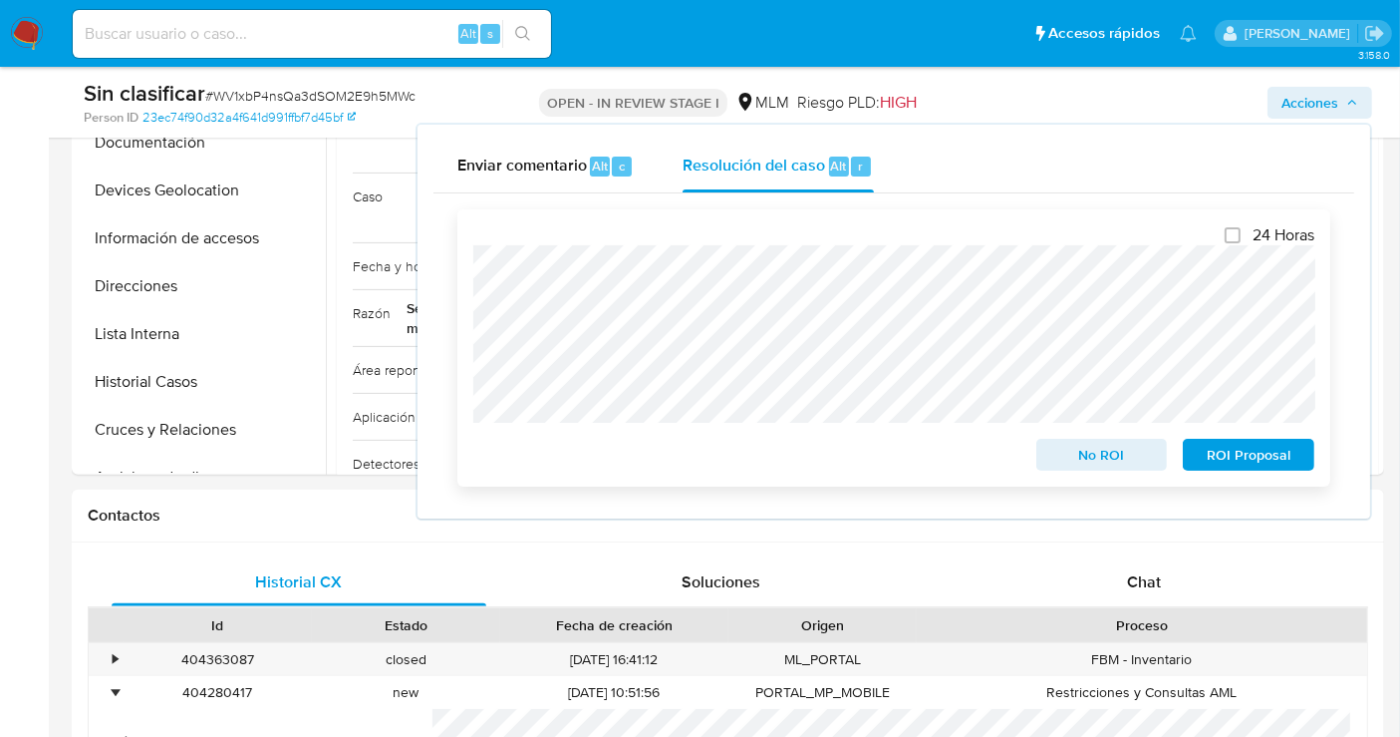
click at [1080, 457] on span "No ROI" at bounding box center [1102, 455] width 104 height 28
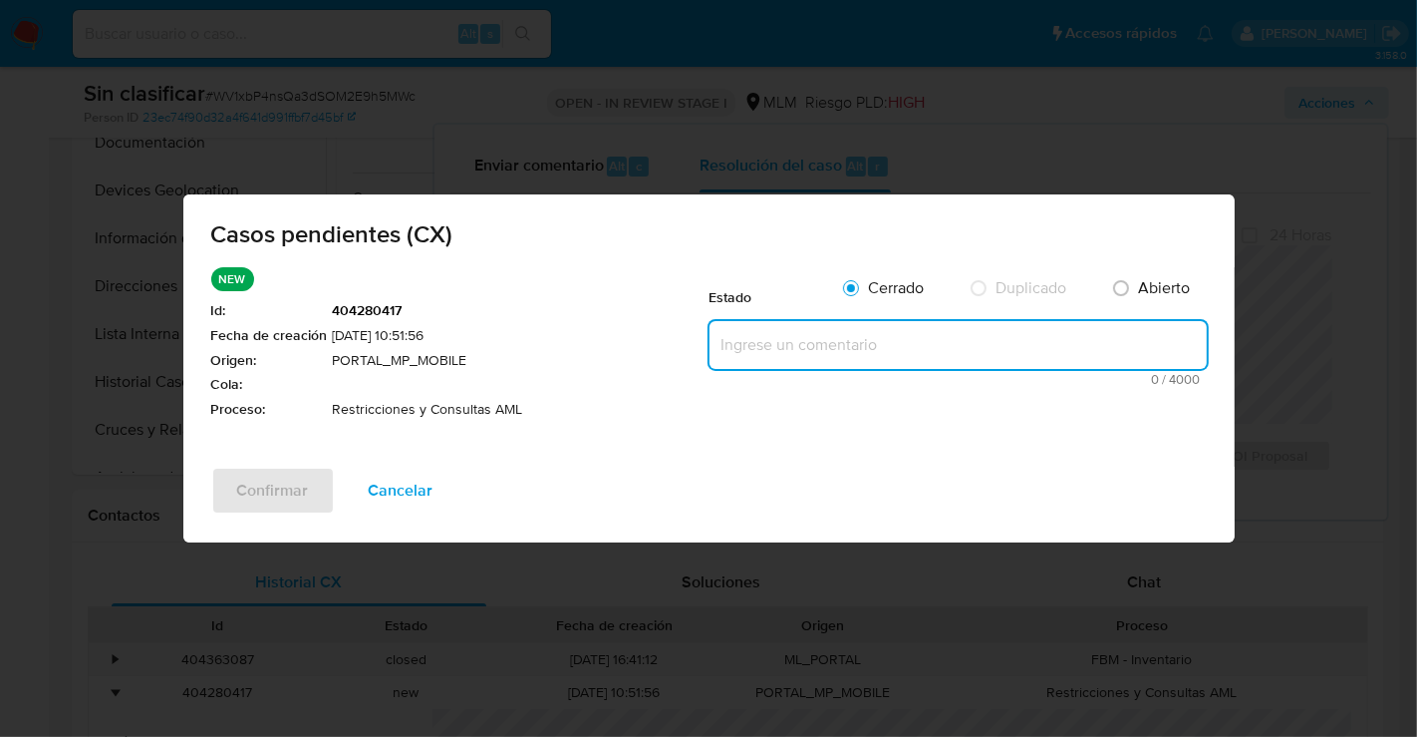
click at [740, 337] on textarea at bounding box center [958, 345] width 497 height 48
paste textarea "Se realiza validación de caso generado por CX donde se identifica restricción l…"
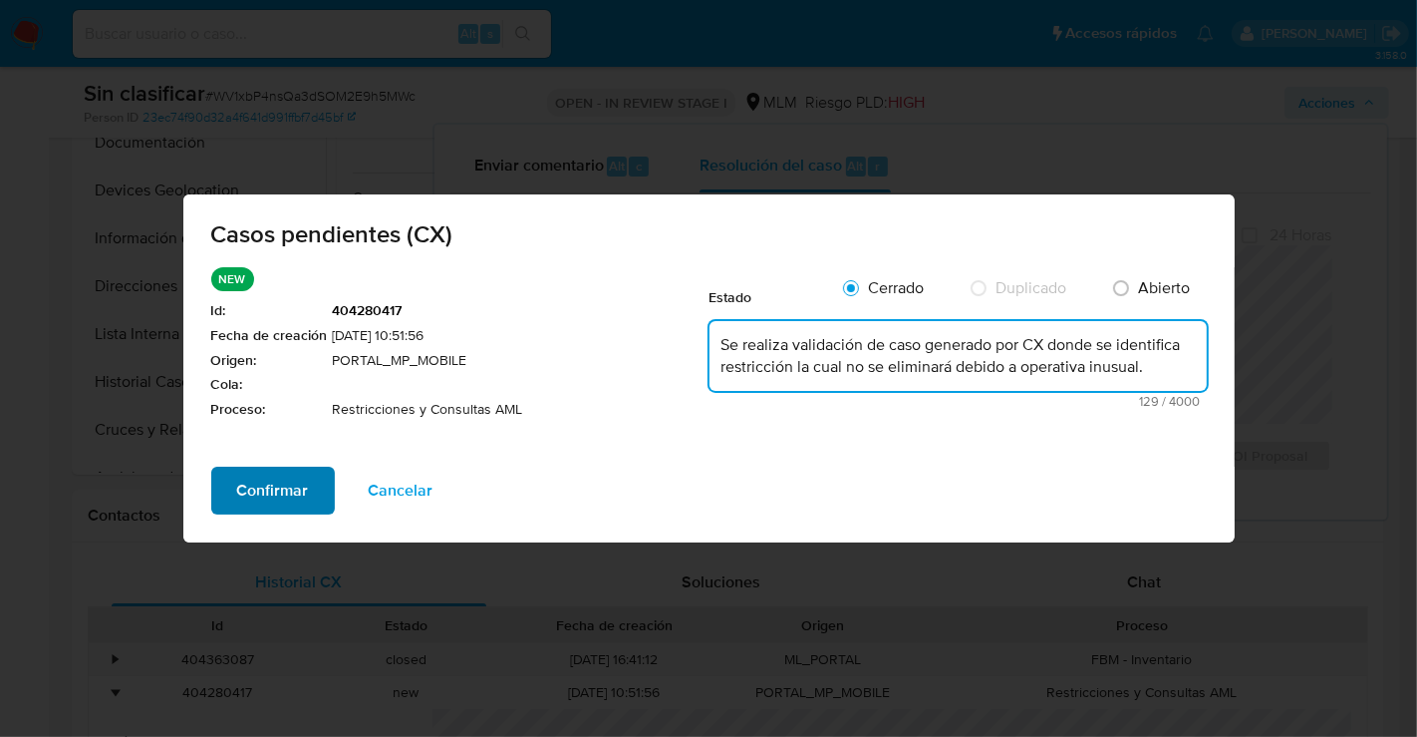
type textarea "Se realiza validación de caso generado por CX donde se identifica restricción l…"
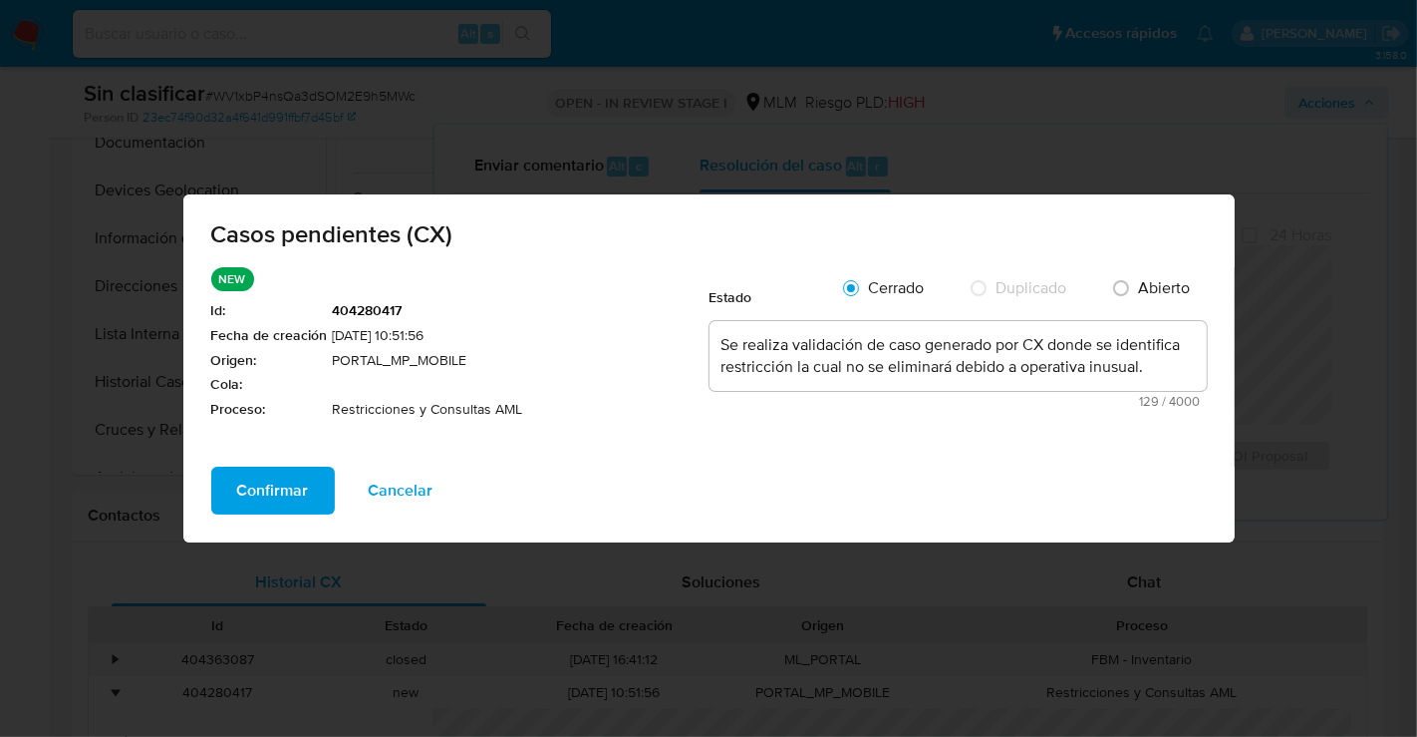
click at [262, 488] on span "Confirmar" at bounding box center [273, 490] width 72 height 44
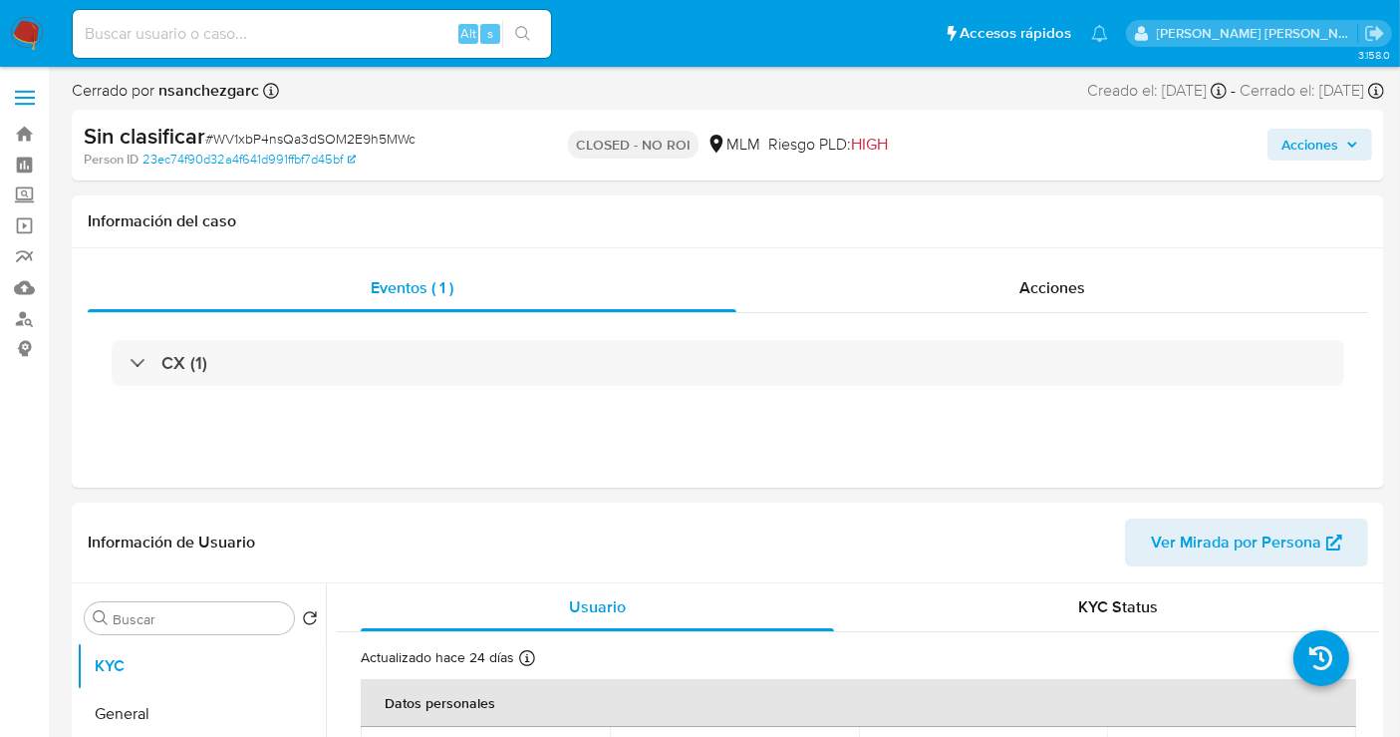
select select "10"
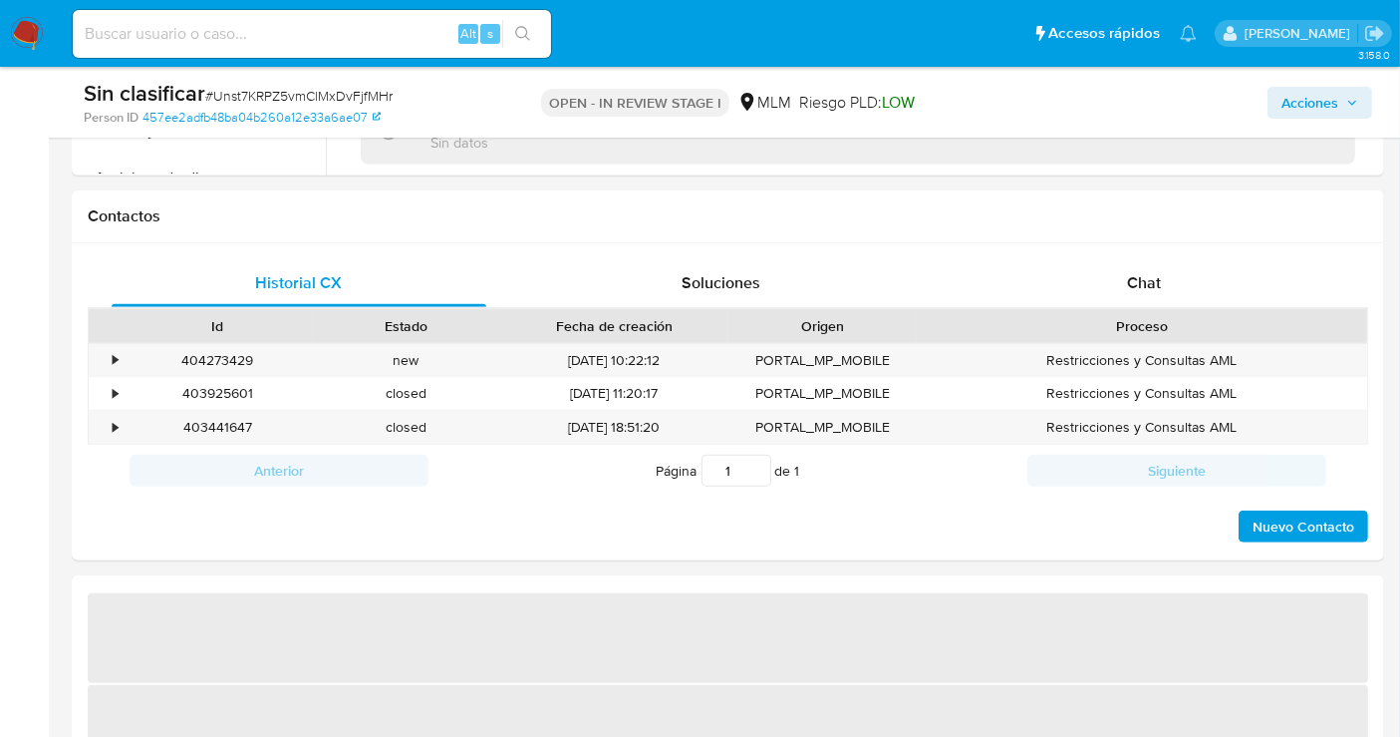
scroll to position [885, 0]
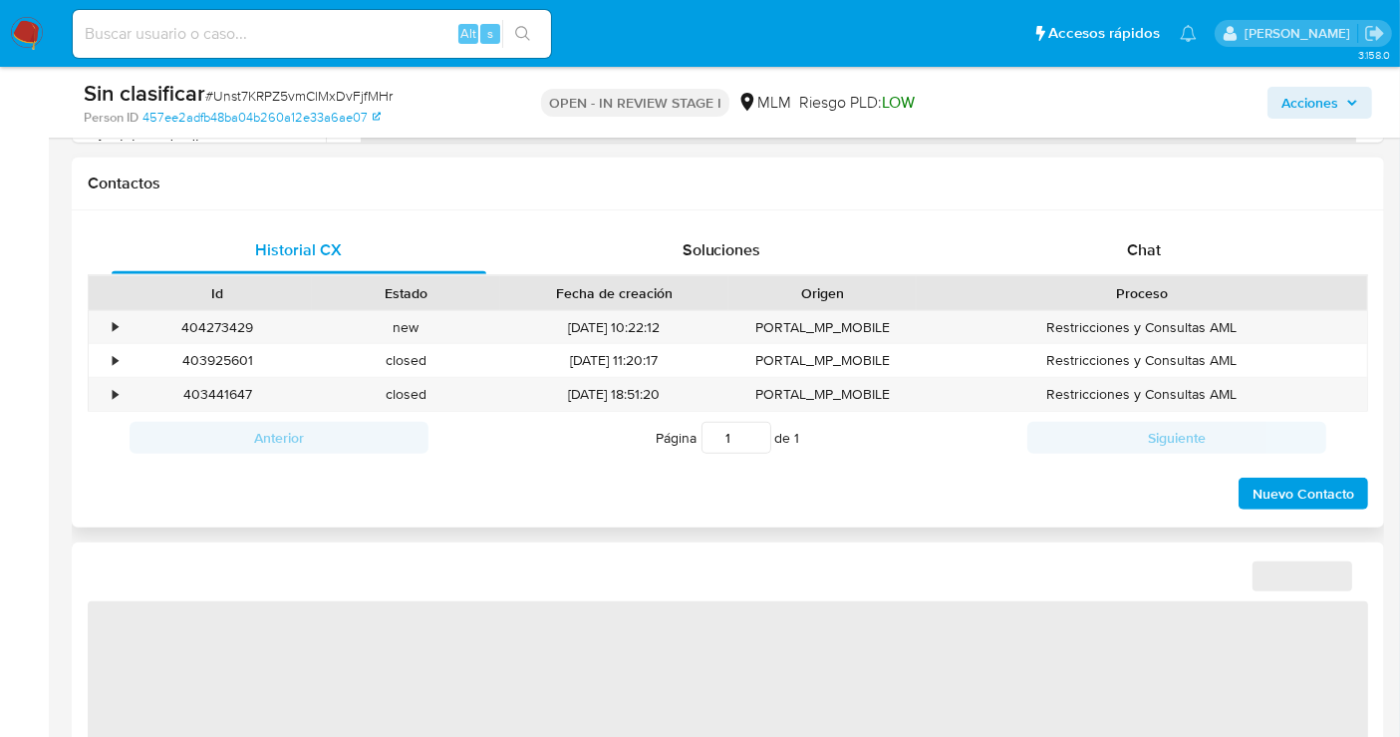
select select "10"
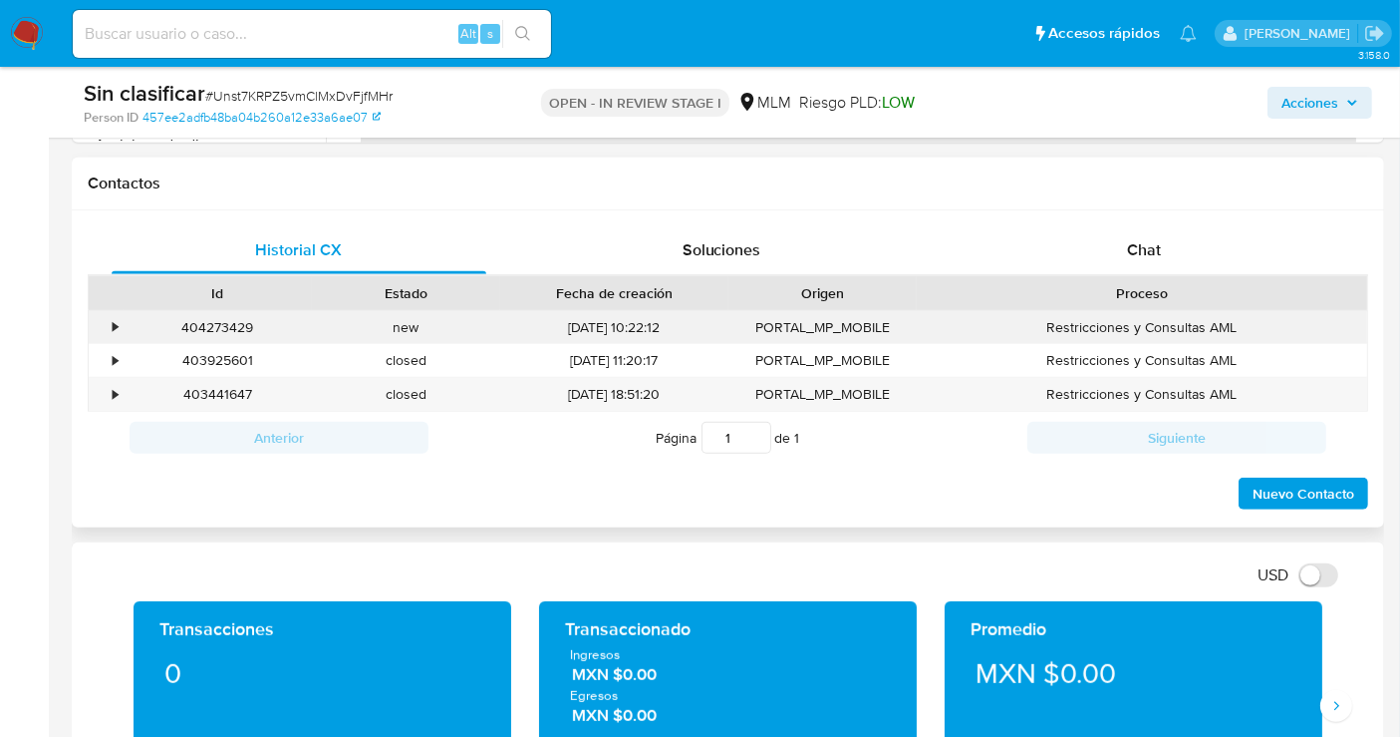
click at [115, 326] on div "•" at bounding box center [115, 327] width 5 height 19
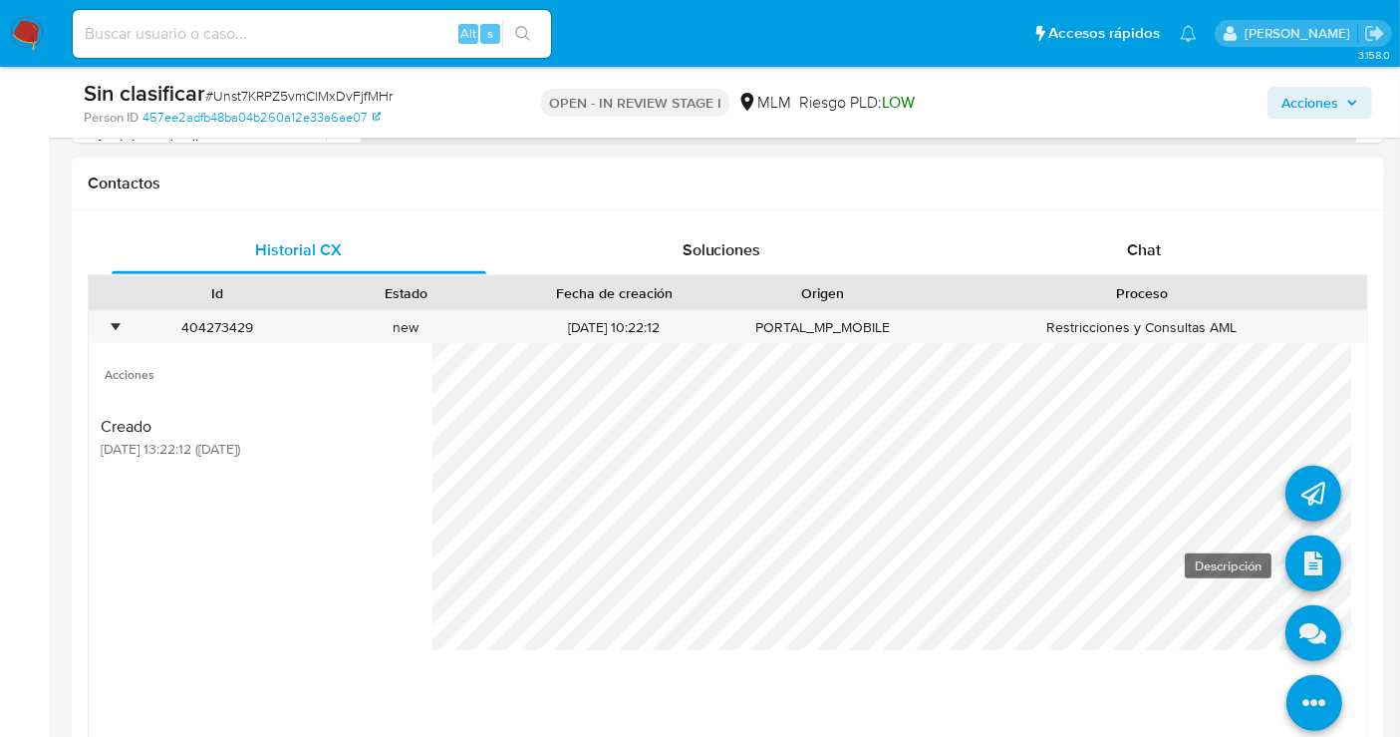
click at [1313, 556] on icon at bounding box center [1314, 563] width 56 height 56
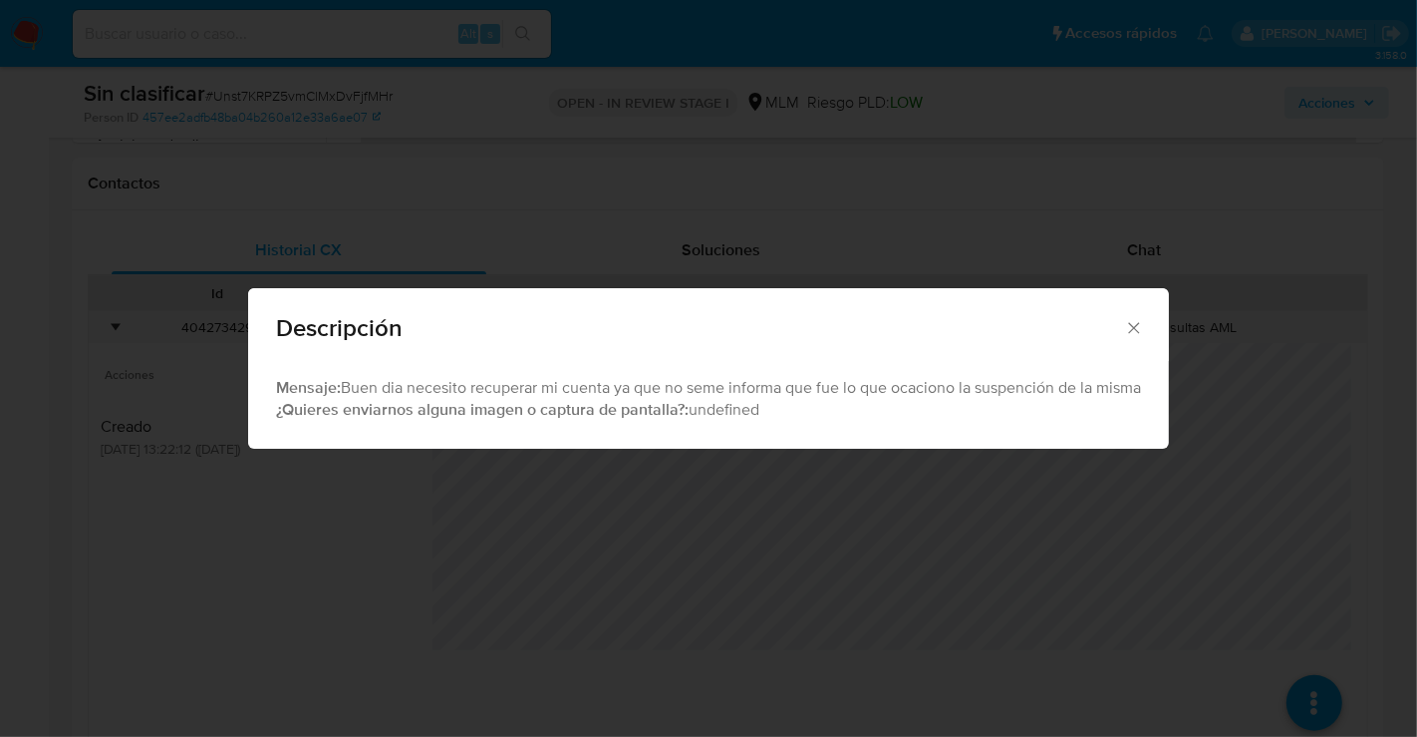
click at [1133, 314] on div "Descripción" at bounding box center [708, 324] width 921 height 73
click at [1132, 328] on icon "Cerrar" at bounding box center [1134, 328] width 20 height 20
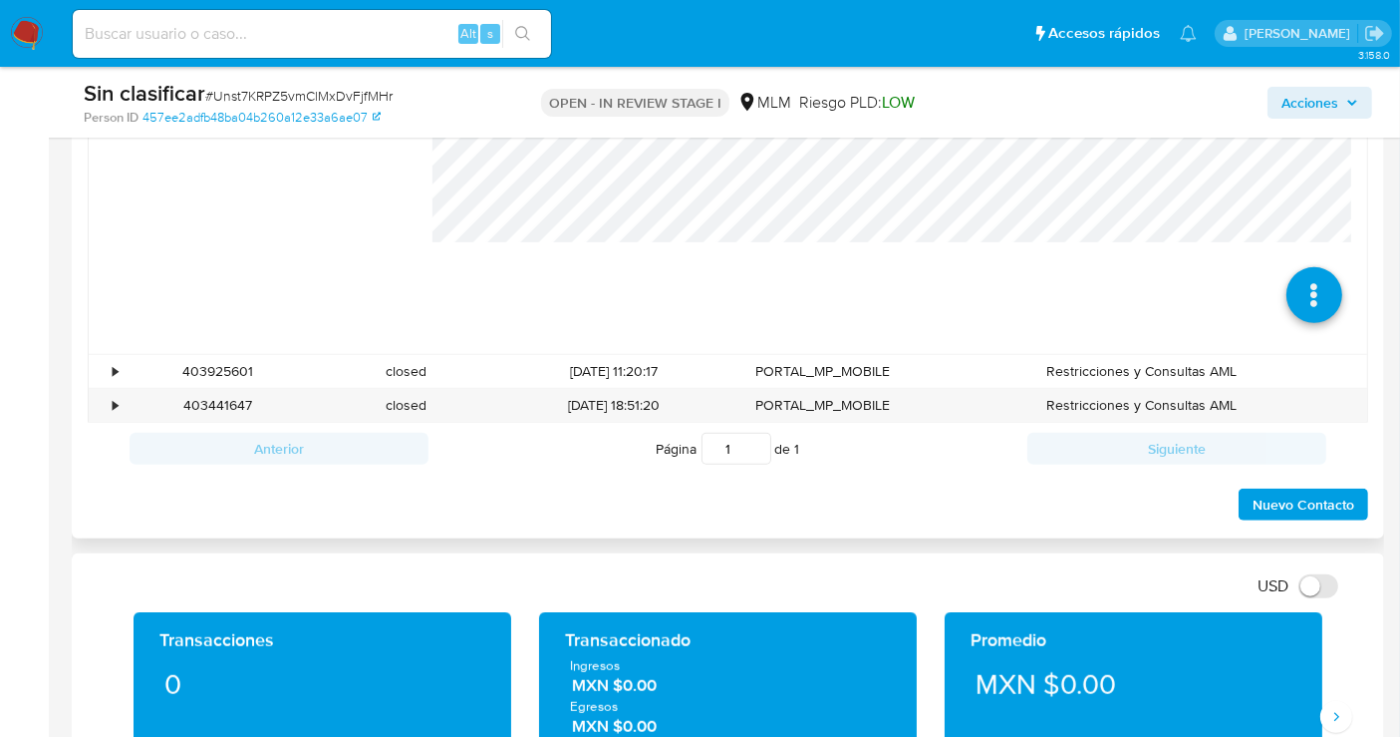
scroll to position [1329, 0]
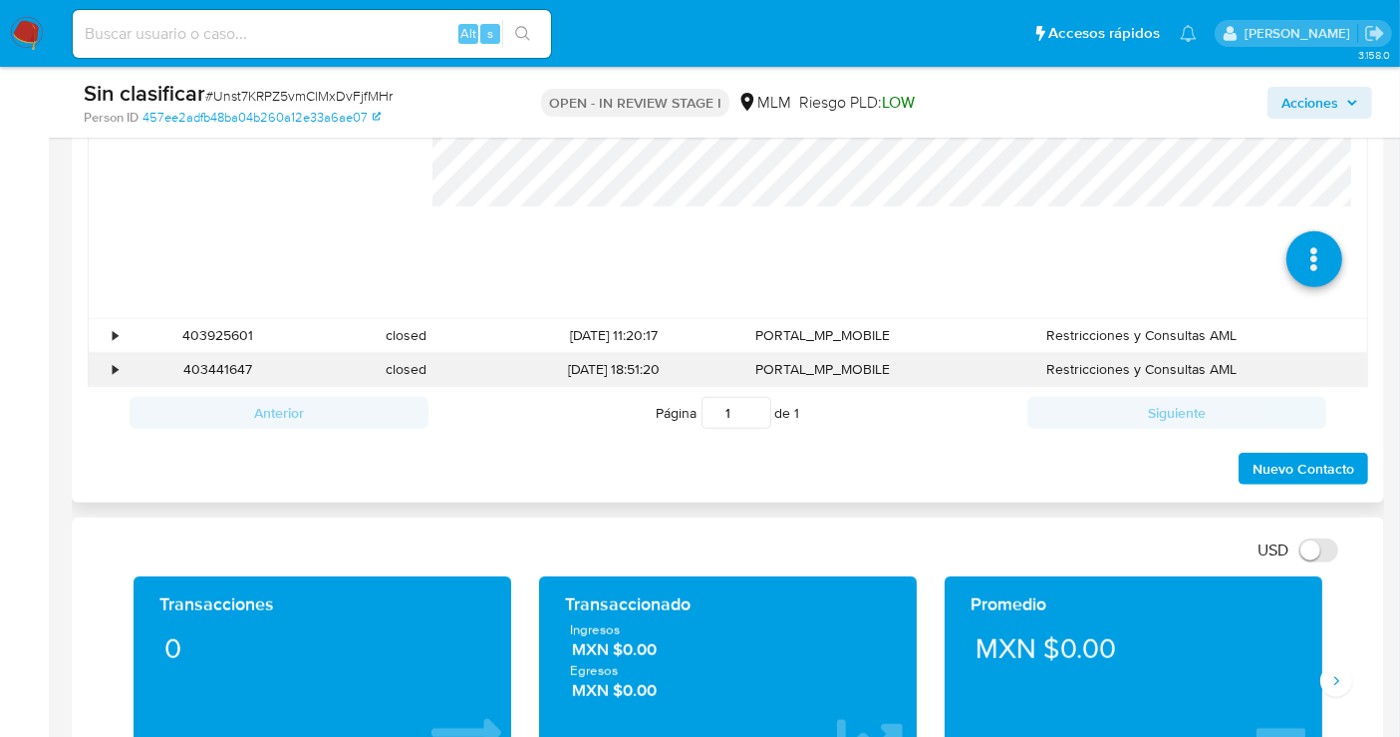
click at [117, 370] on div "•" at bounding box center [115, 369] width 5 height 19
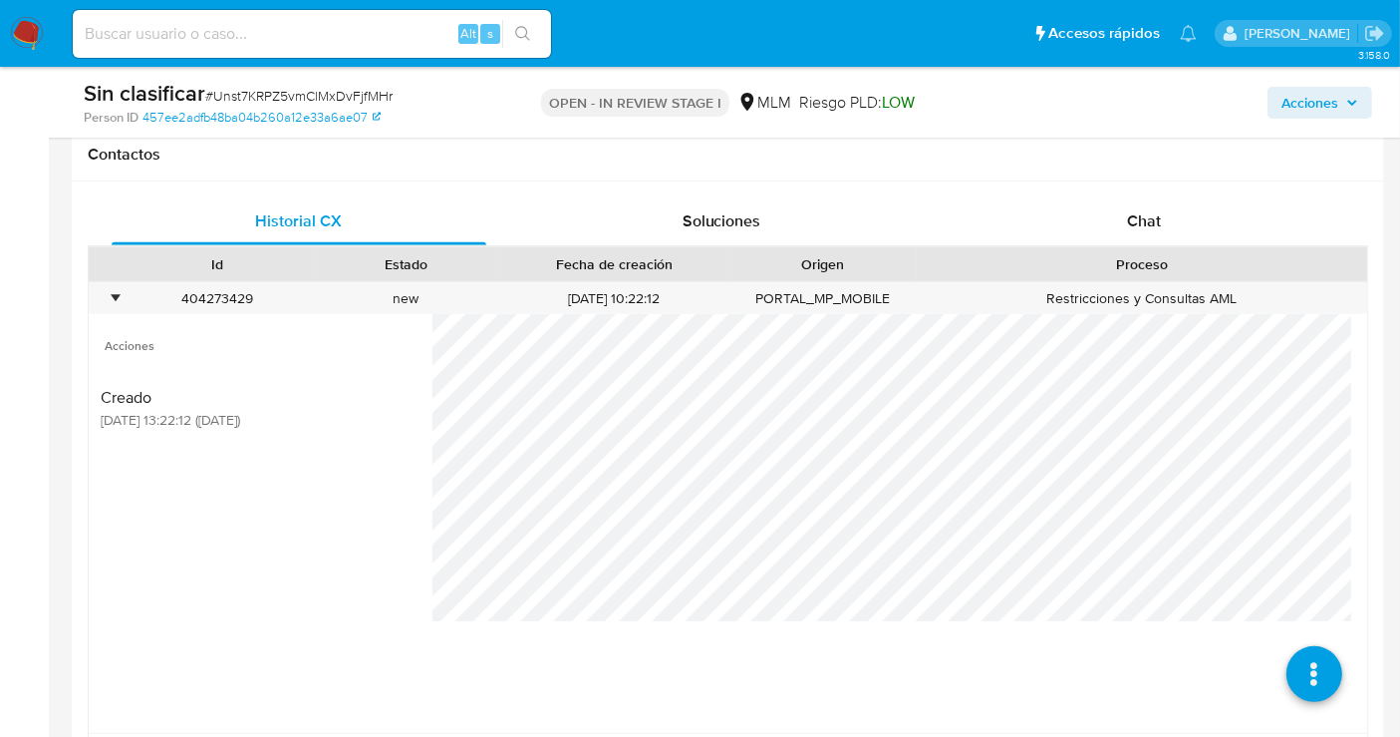
scroll to position [885, 0]
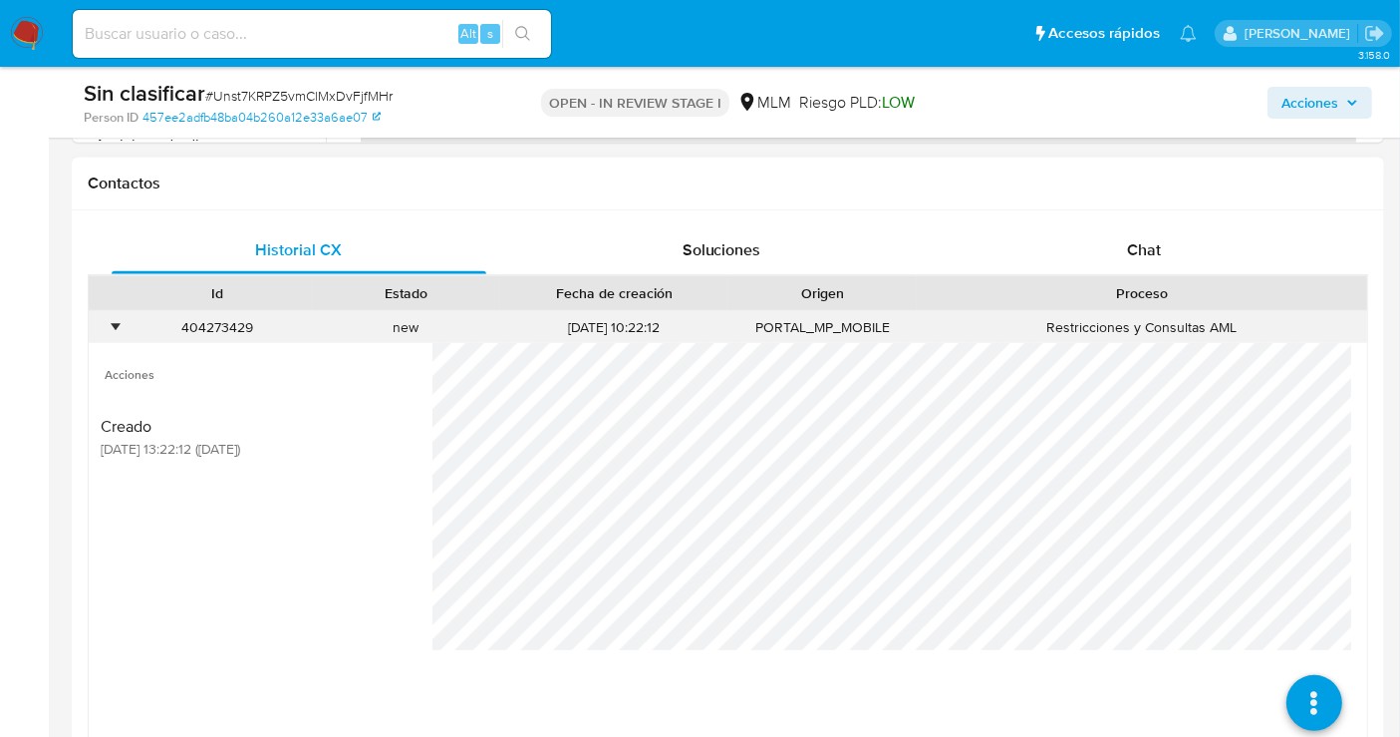
click at [121, 311] on div "•" at bounding box center [106, 327] width 35 height 33
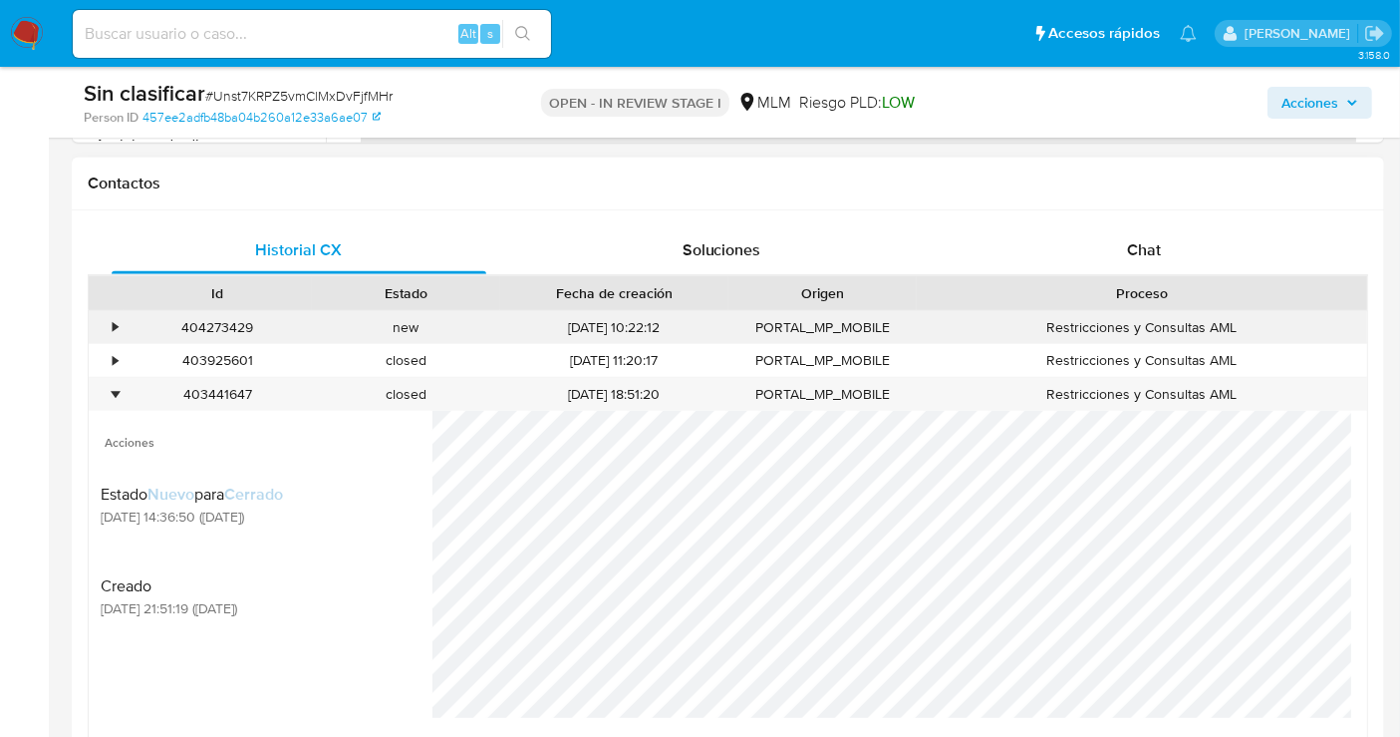
click at [121, 324] on div "•" at bounding box center [106, 327] width 35 height 33
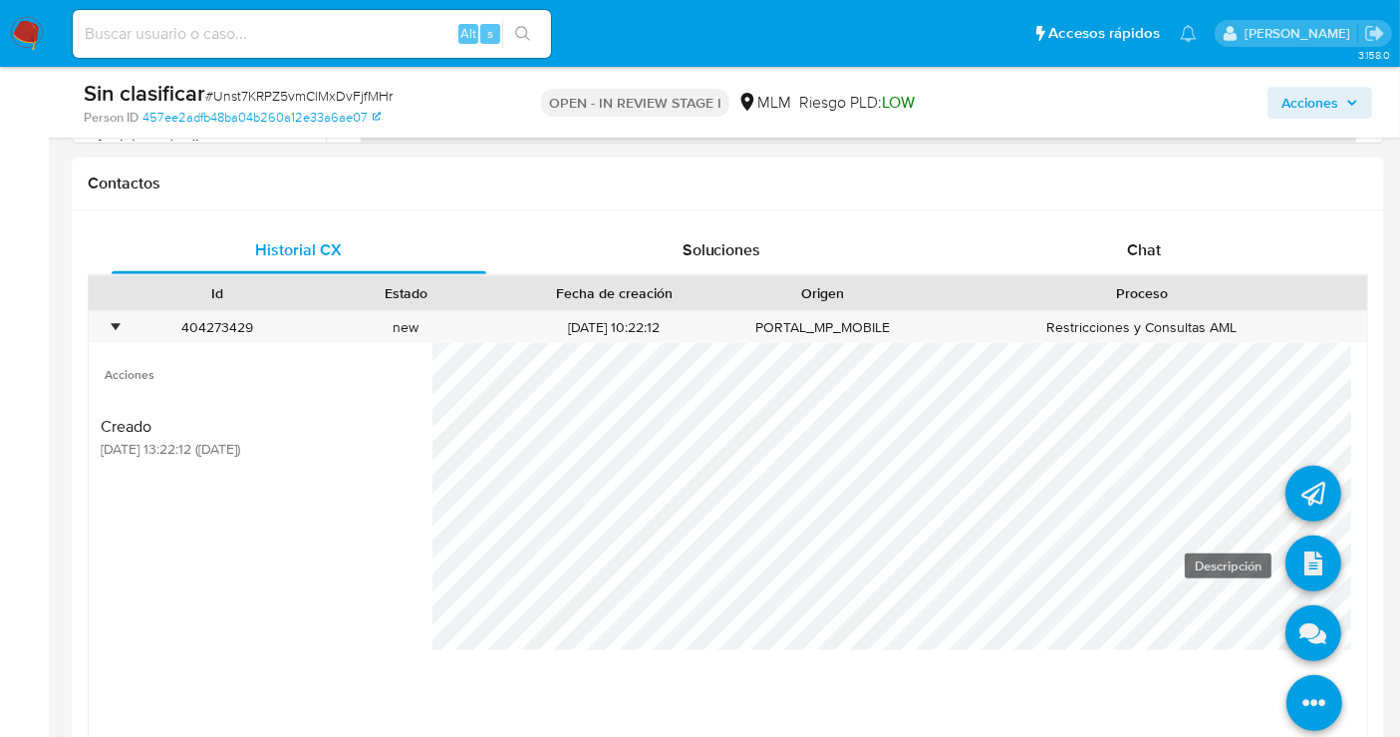
click at [1297, 552] on icon at bounding box center [1314, 563] width 56 height 56
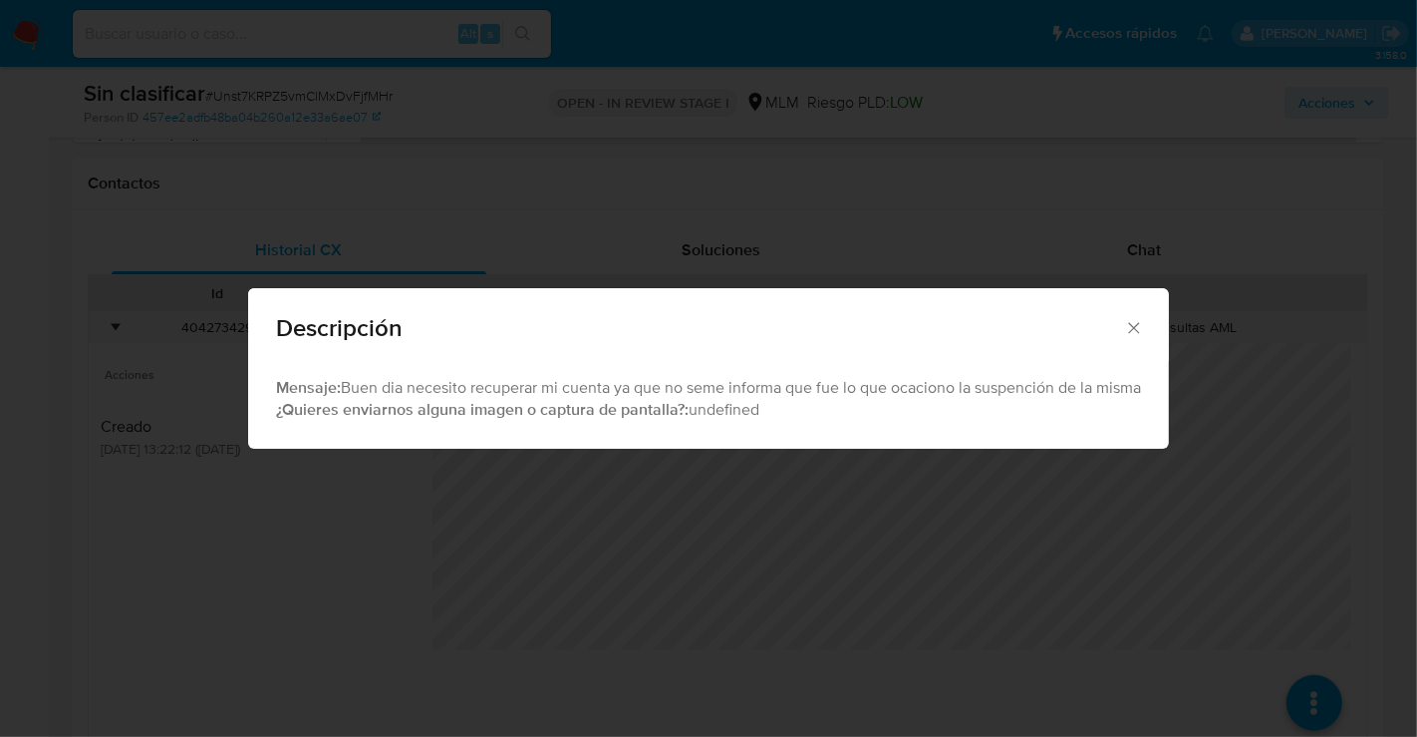
click at [1134, 319] on icon "Cerrar" at bounding box center [1134, 328] width 20 height 20
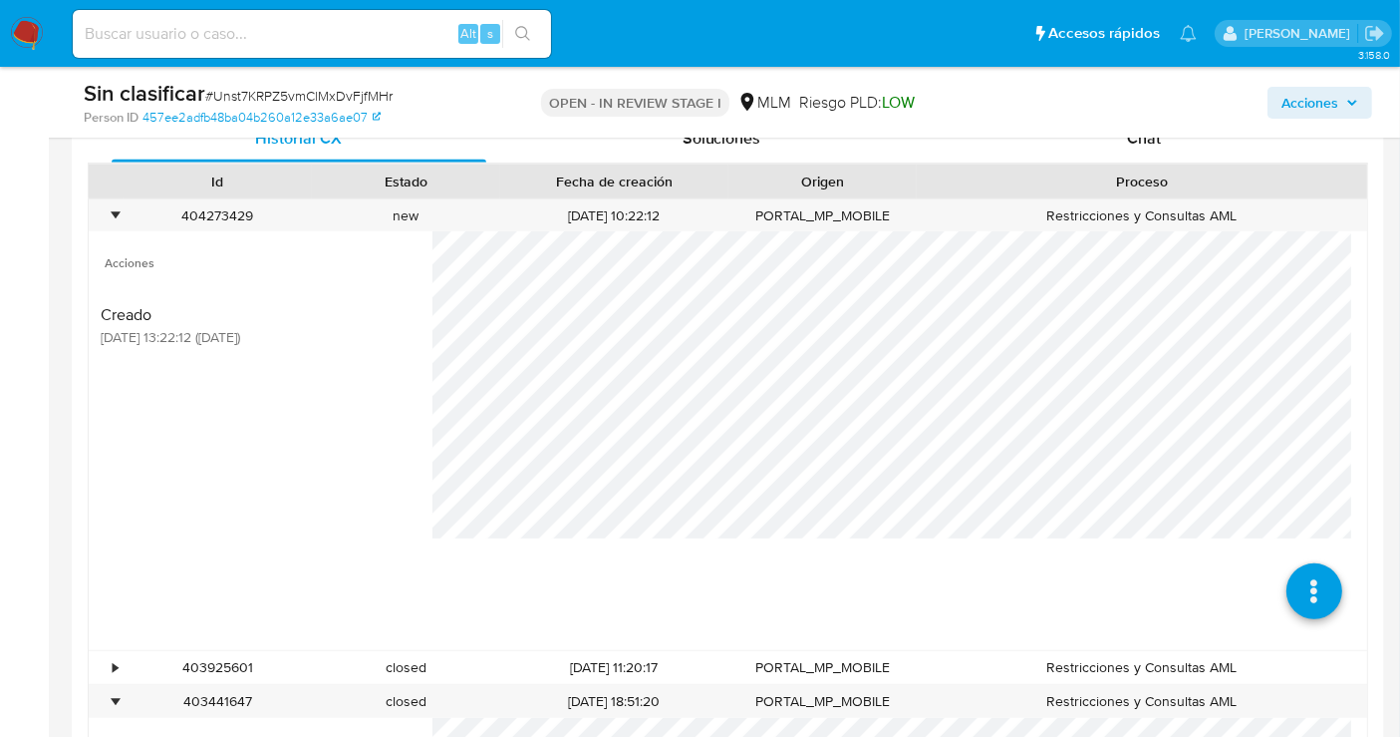
scroll to position [1218, 0]
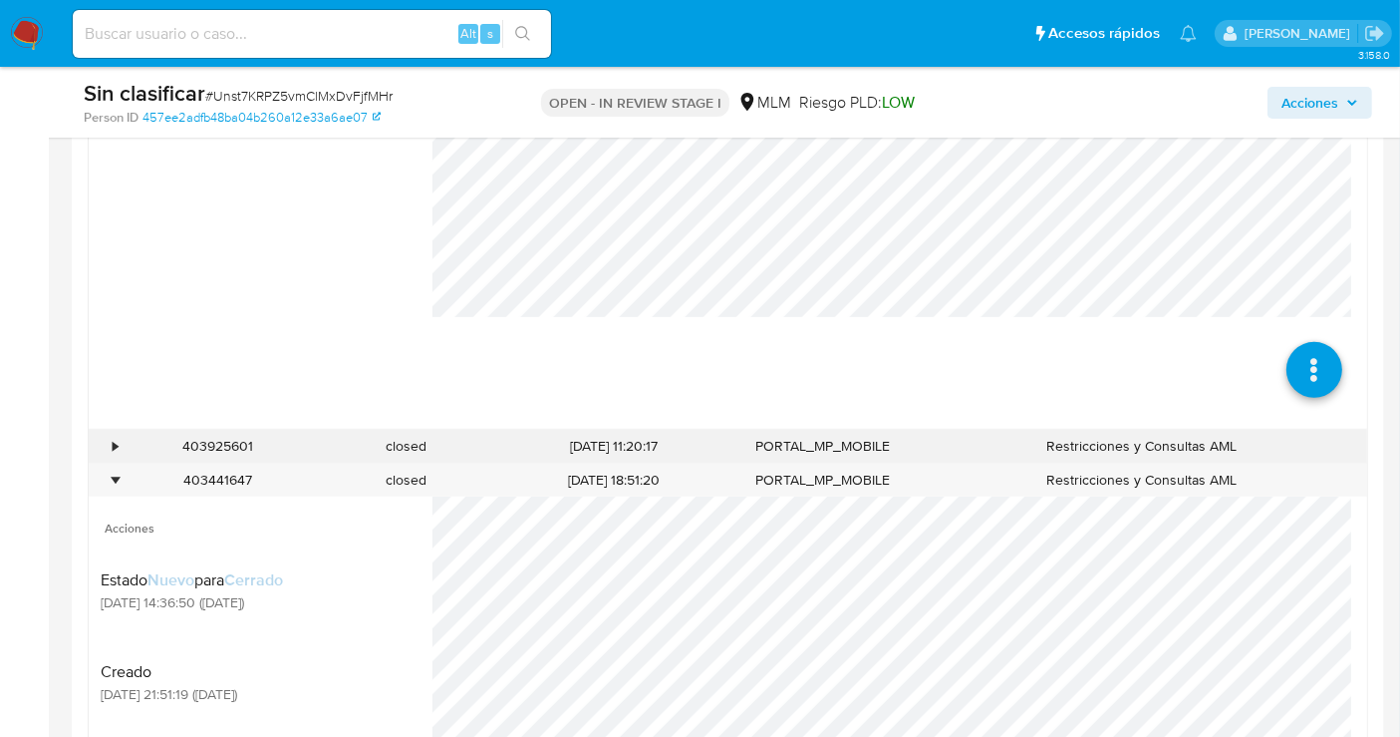
click at [115, 440] on div "•" at bounding box center [115, 446] width 5 height 19
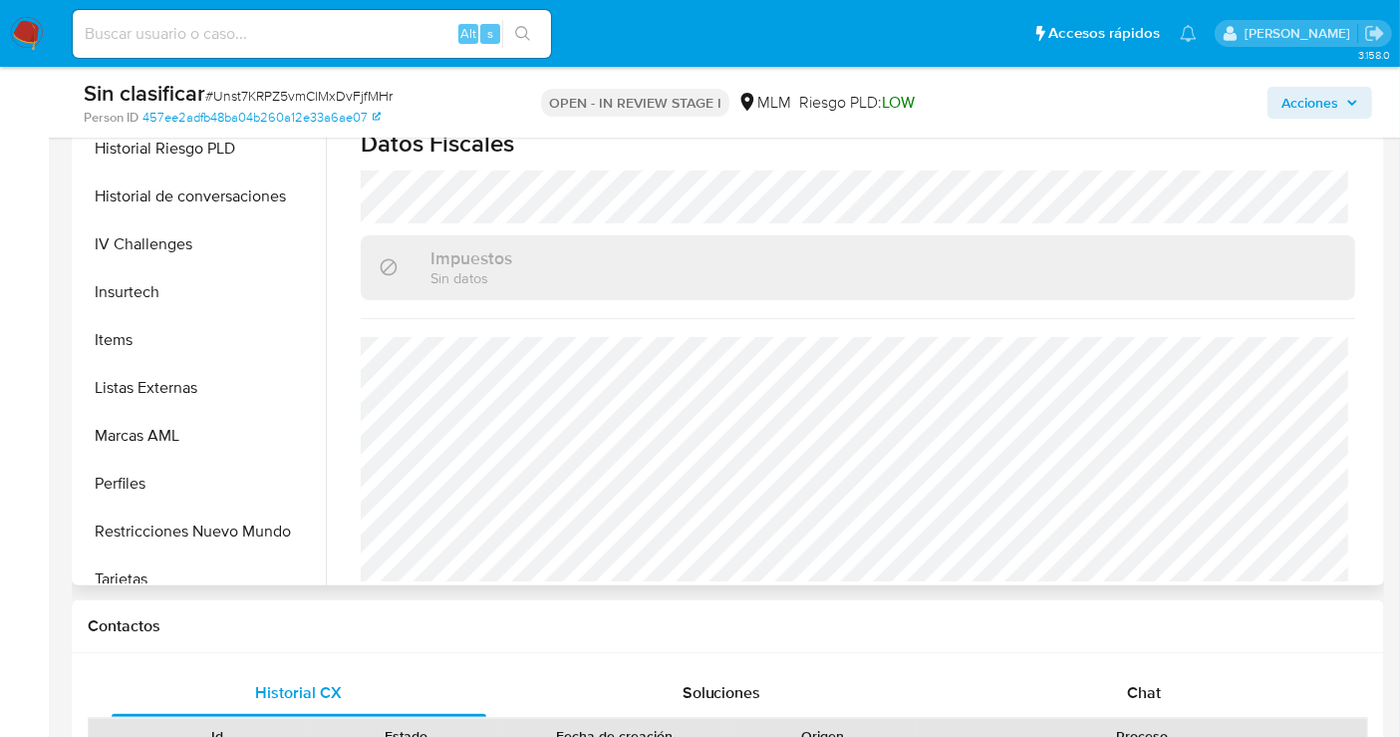
scroll to position [841, 0]
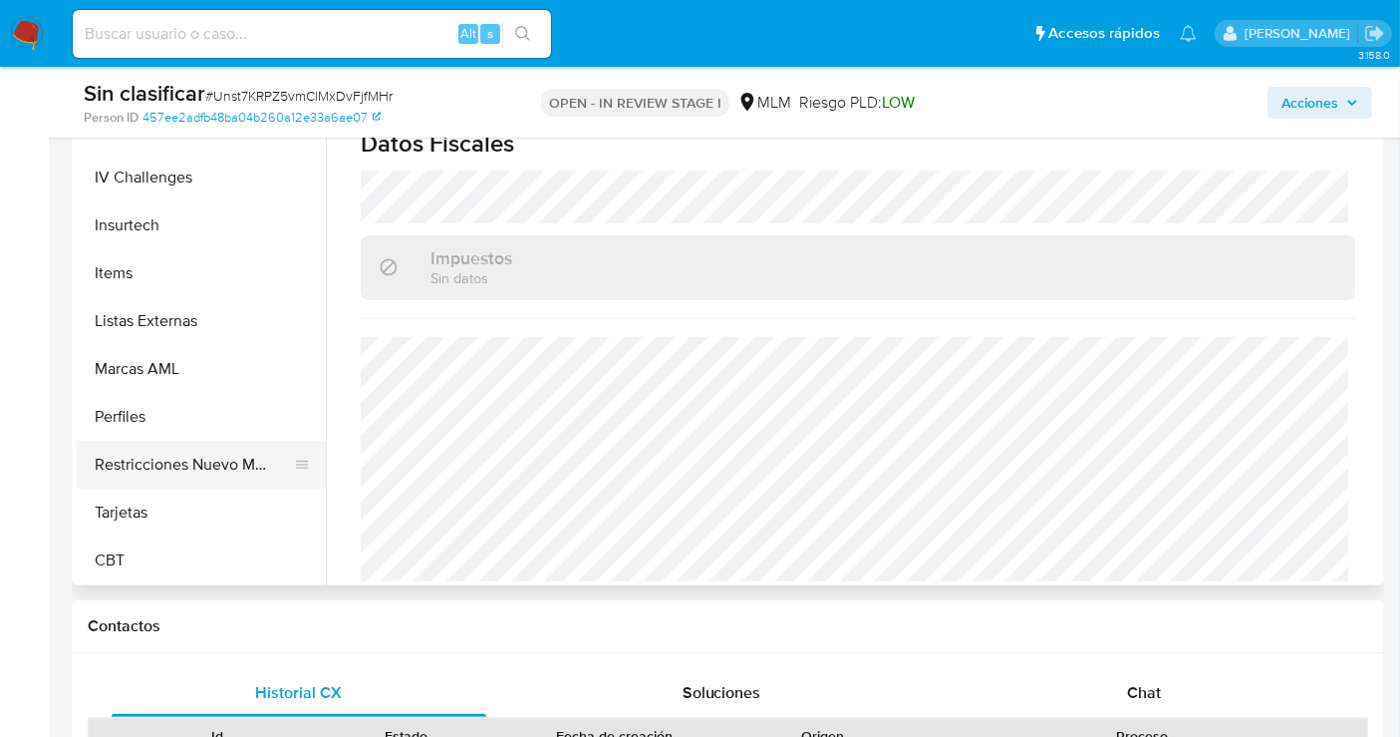
click at [186, 453] on button "Restricciones Nuevo Mundo" at bounding box center [193, 465] width 233 height 48
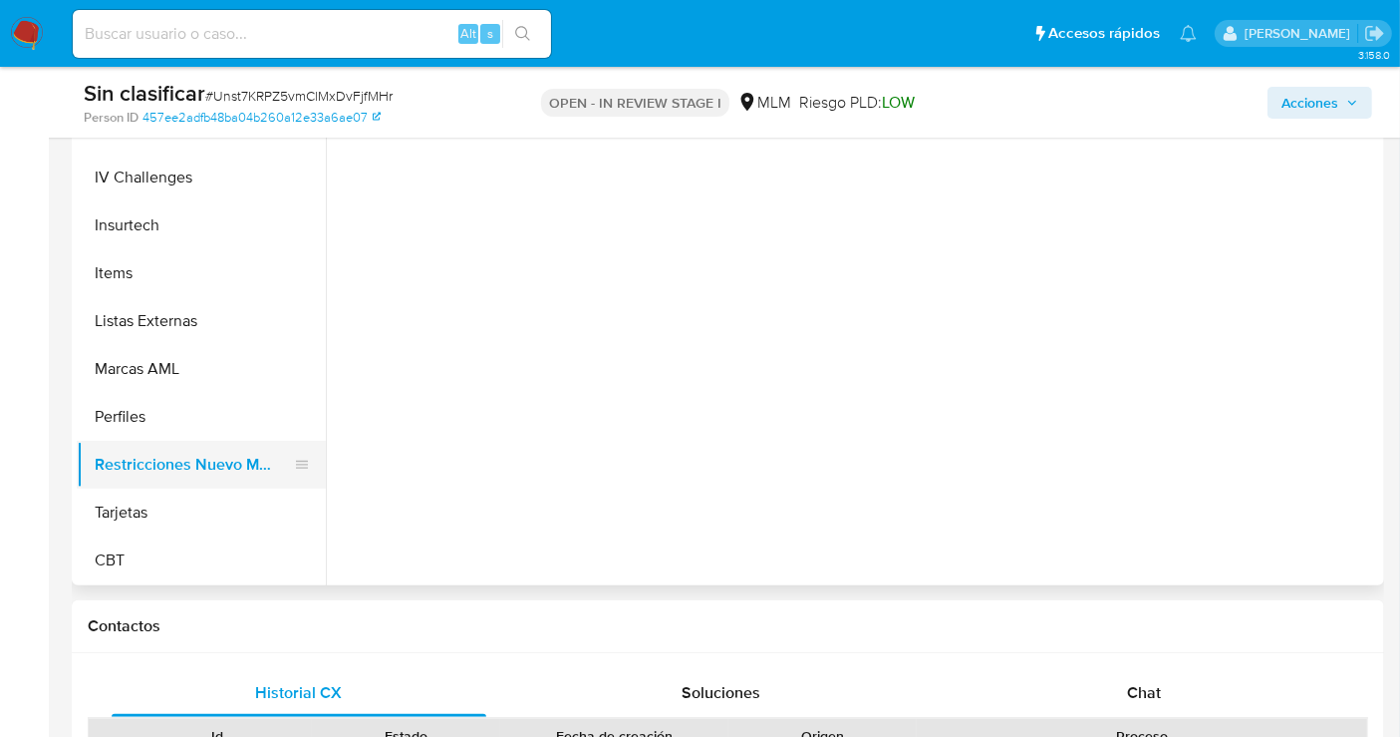
scroll to position [0, 0]
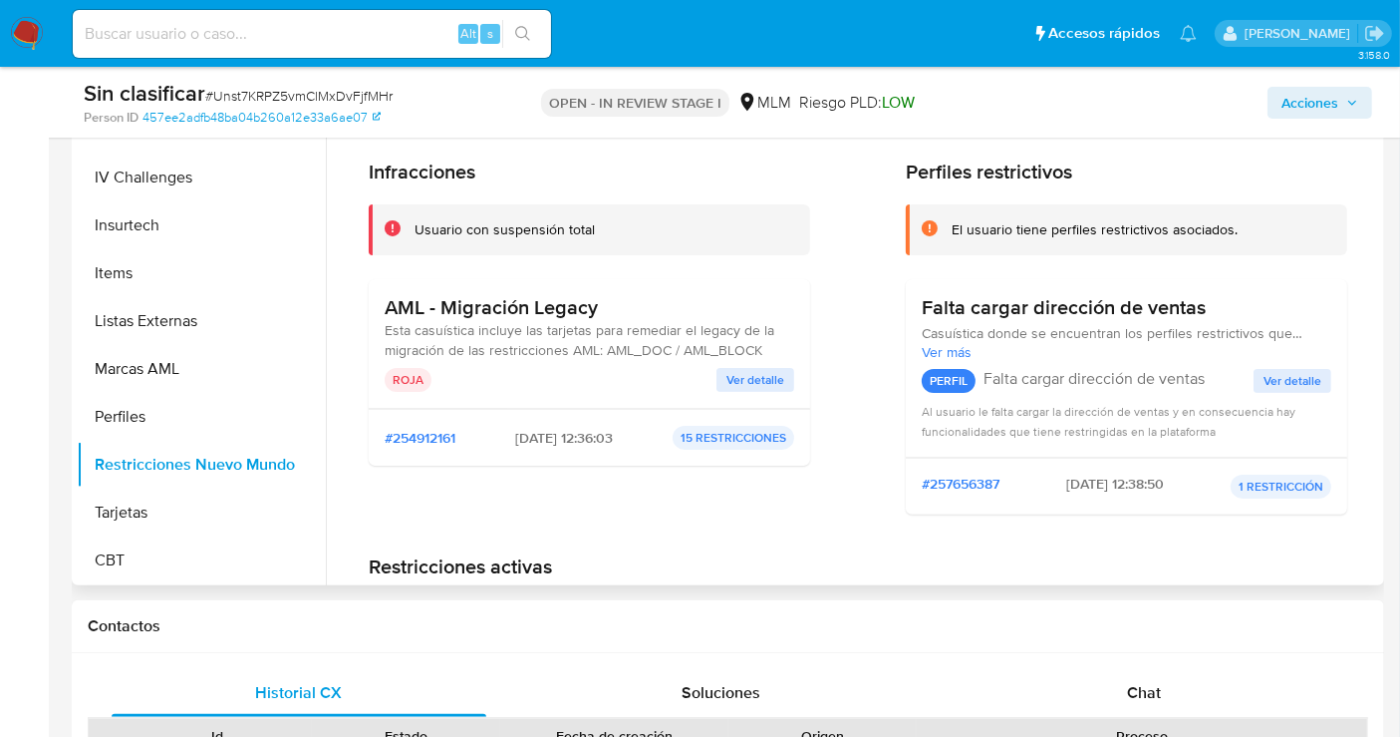
click at [766, 376] on span "Ver detalle" at bounding box center [756, 380] width 58 height 20
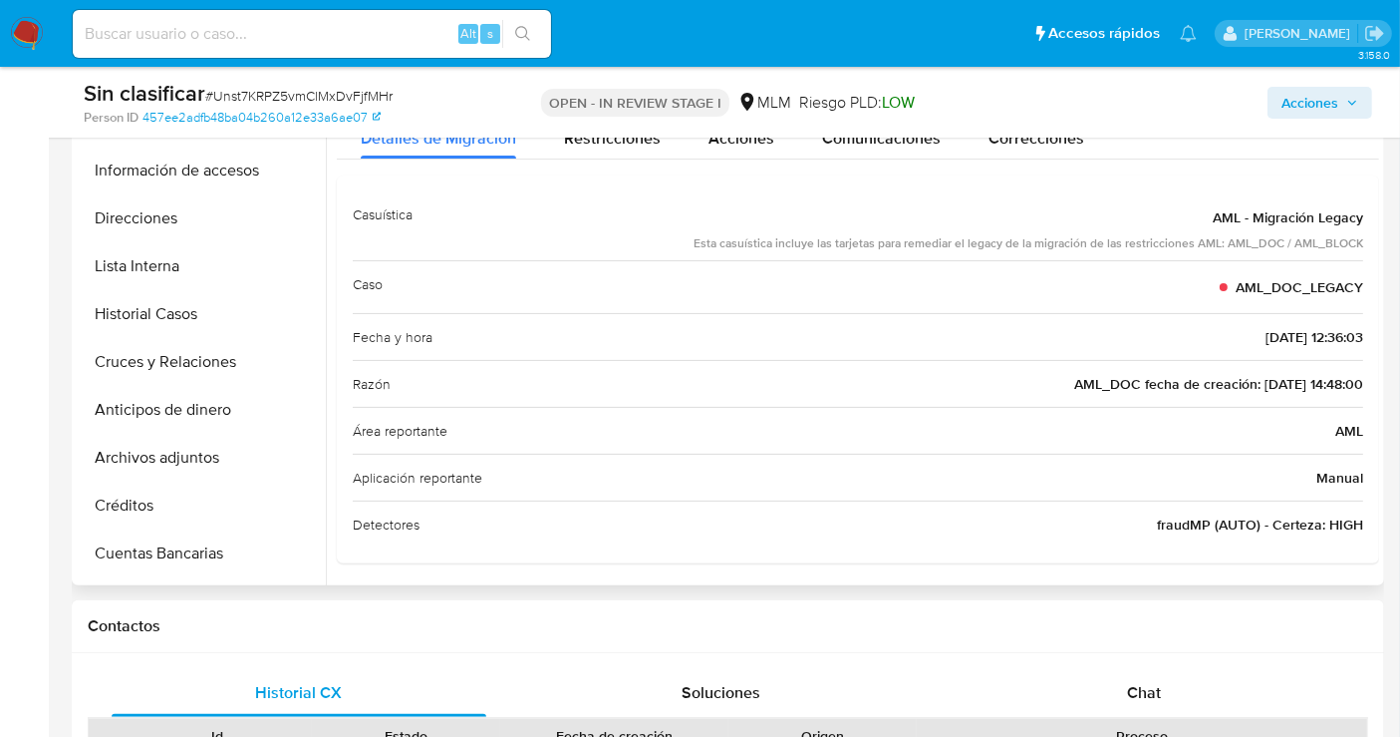
scroll to position [176, 0]
click at [180, 306] on button "Historial Casos" at bounding box center [193, 316] width 233 height 48
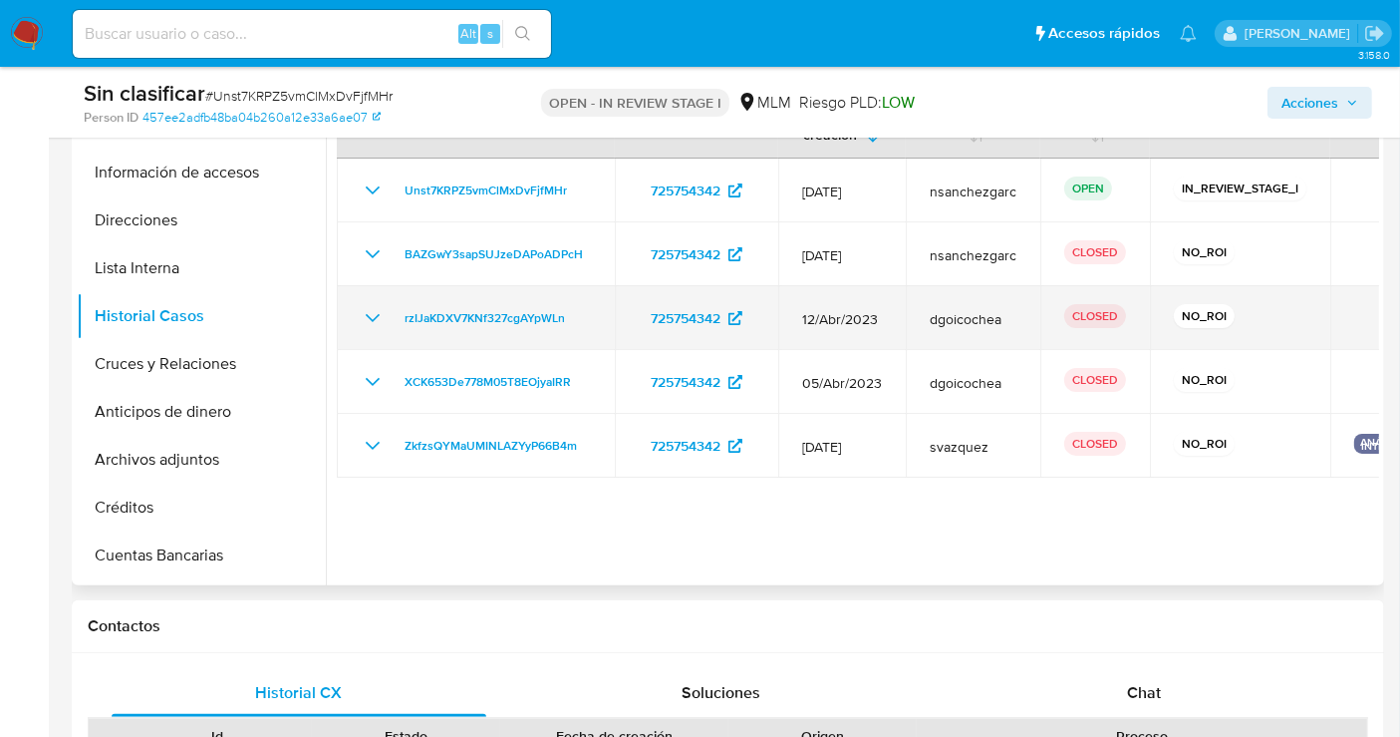
click at [367, 313] on icon "Mostrar/Ocultar" at bounding box center [373, 318] width 24 height 24
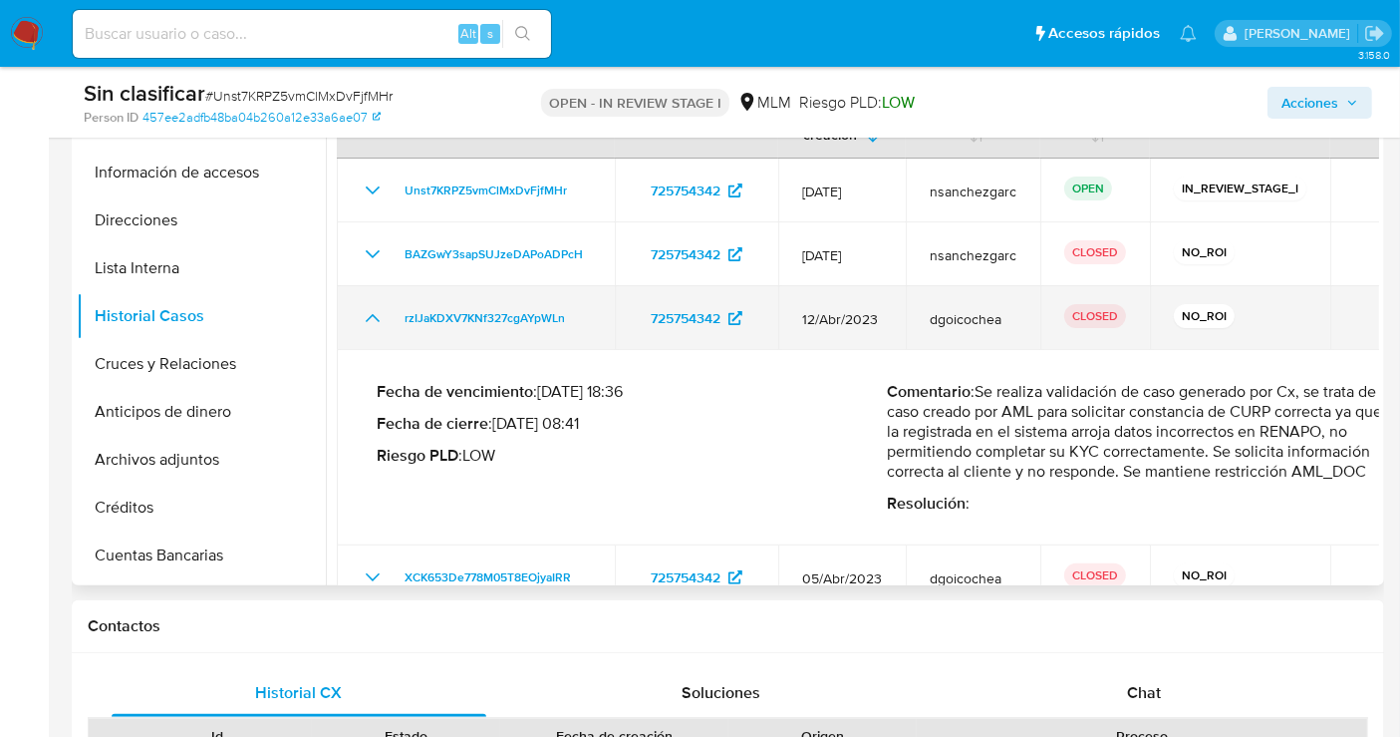
click at [367, 313] on icon "Mostrar/Ocultar" at bounding box center [373, 318] width 24 height 24
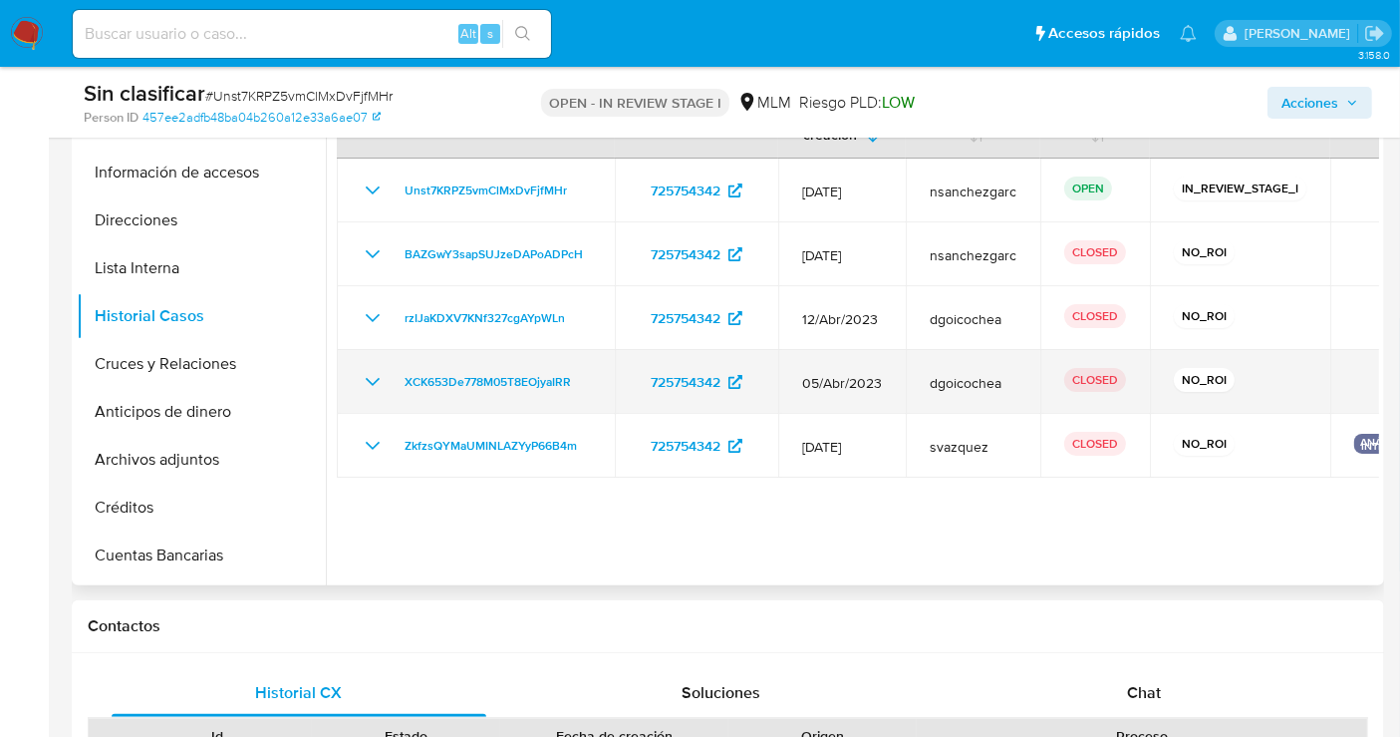
click at [382, 377] on icon "Mostrar/Ocultar" at bounding box center [373, 382] width 24 height 24
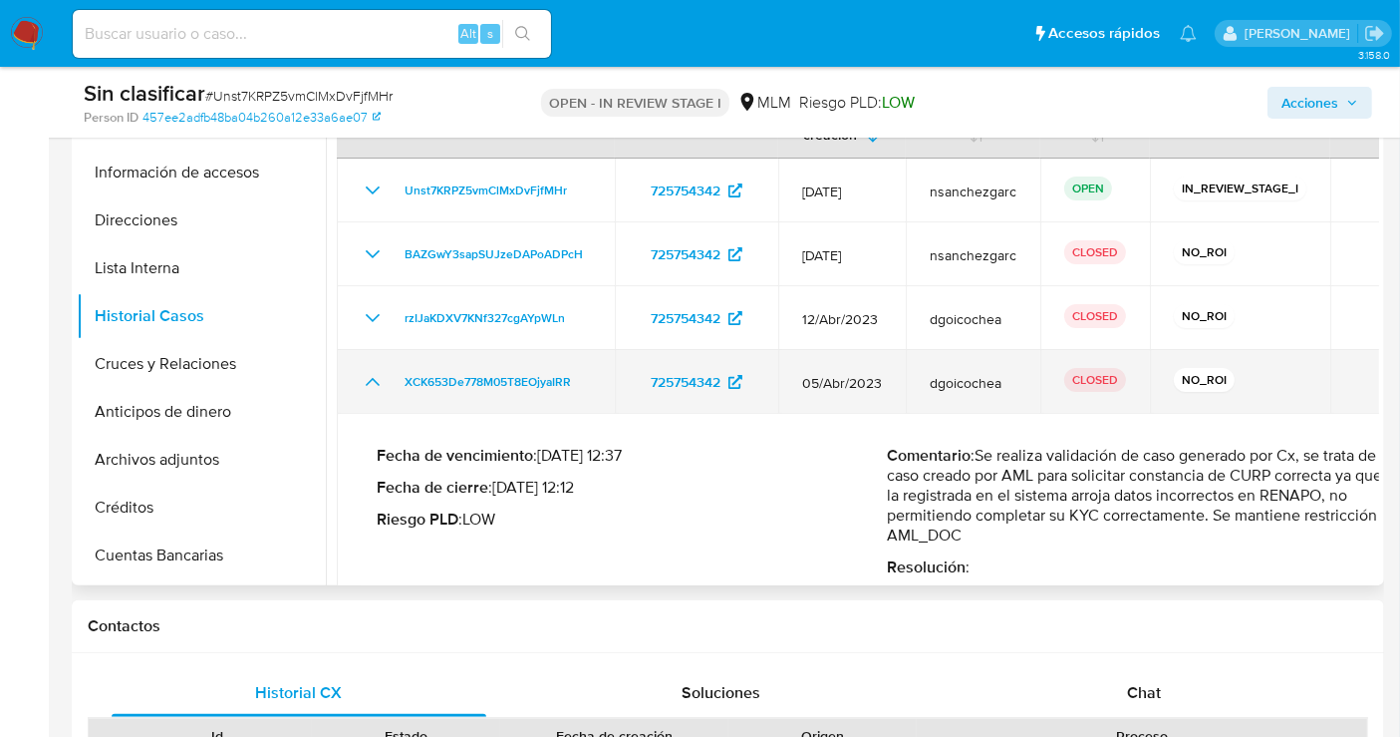
click at [382, 377] on icon "Mostrar/Ocultar" at bounding box center [373, 382] width 24 height 24
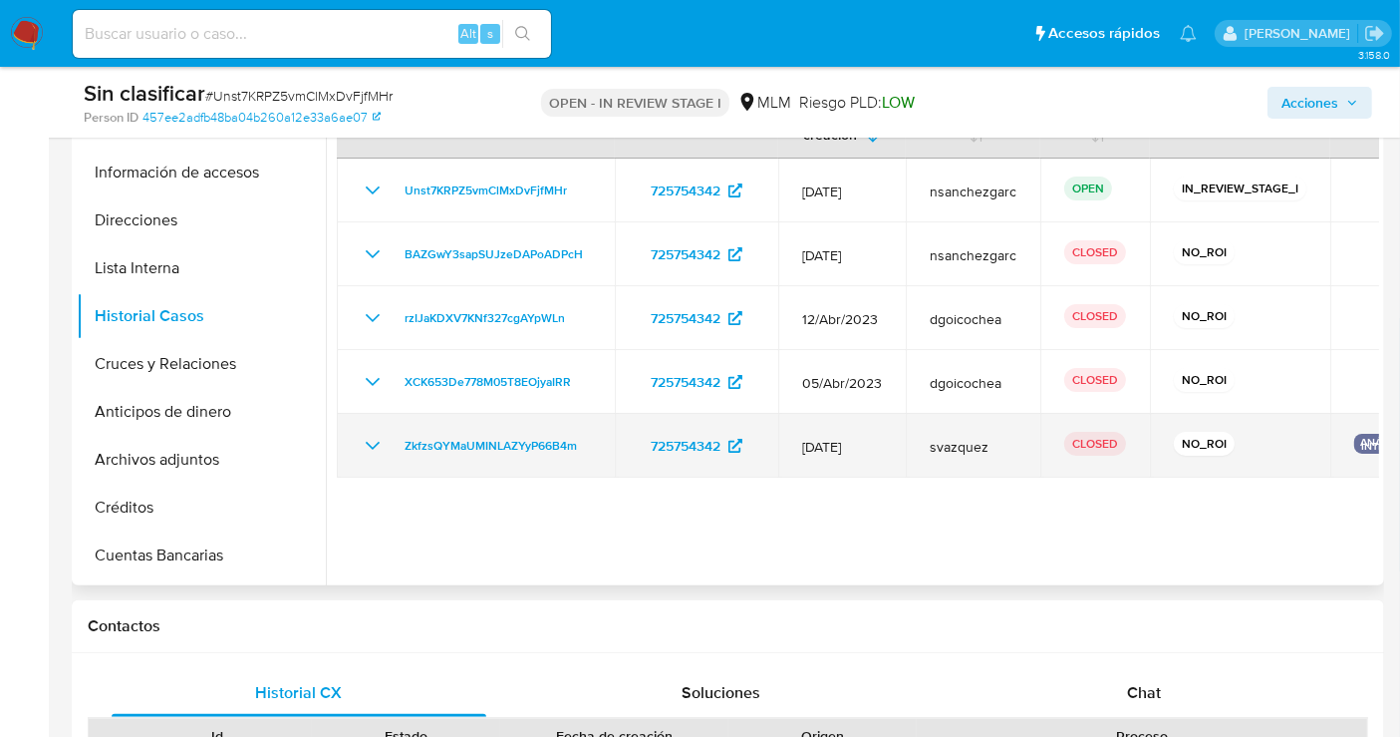
click at [379, 445] on icon "Mostrar/Ocultar" at bounding box center [373, 446] width 24 height 24
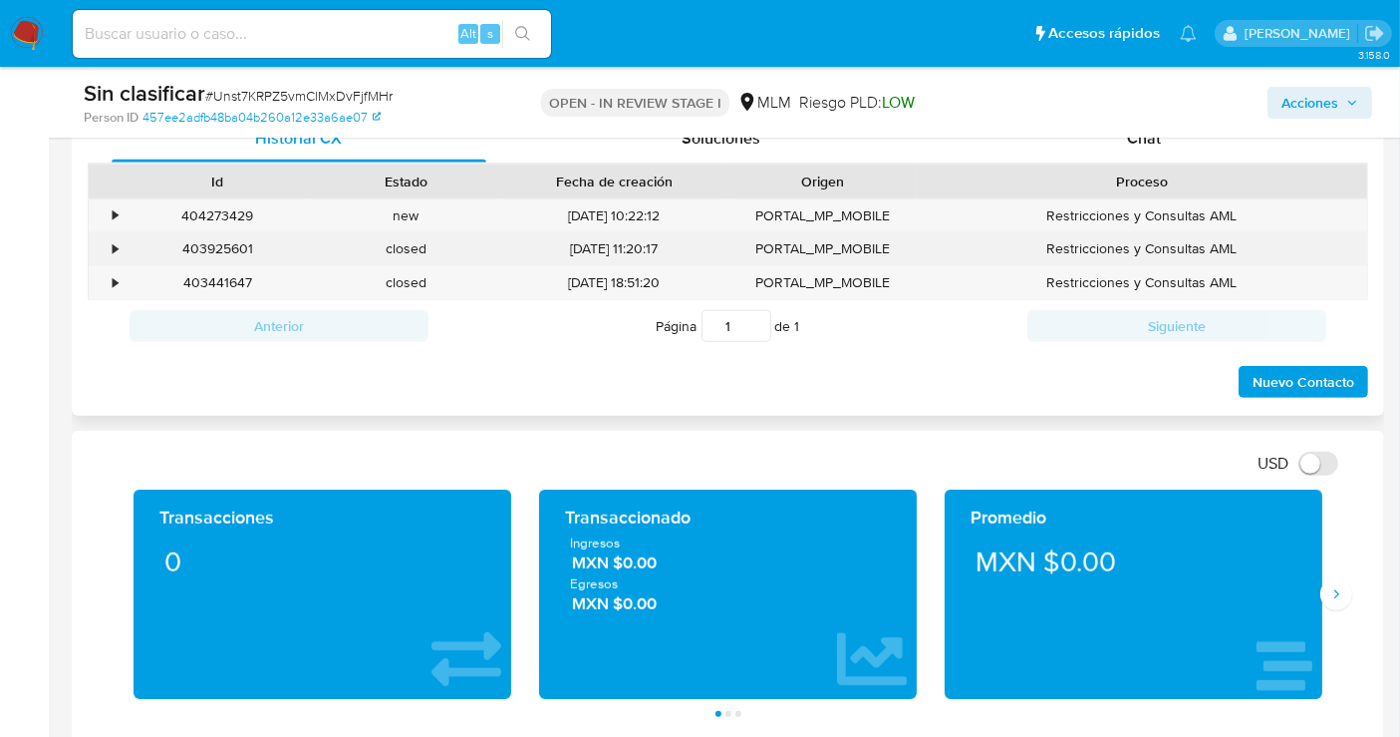
scroll to position [885, 0]
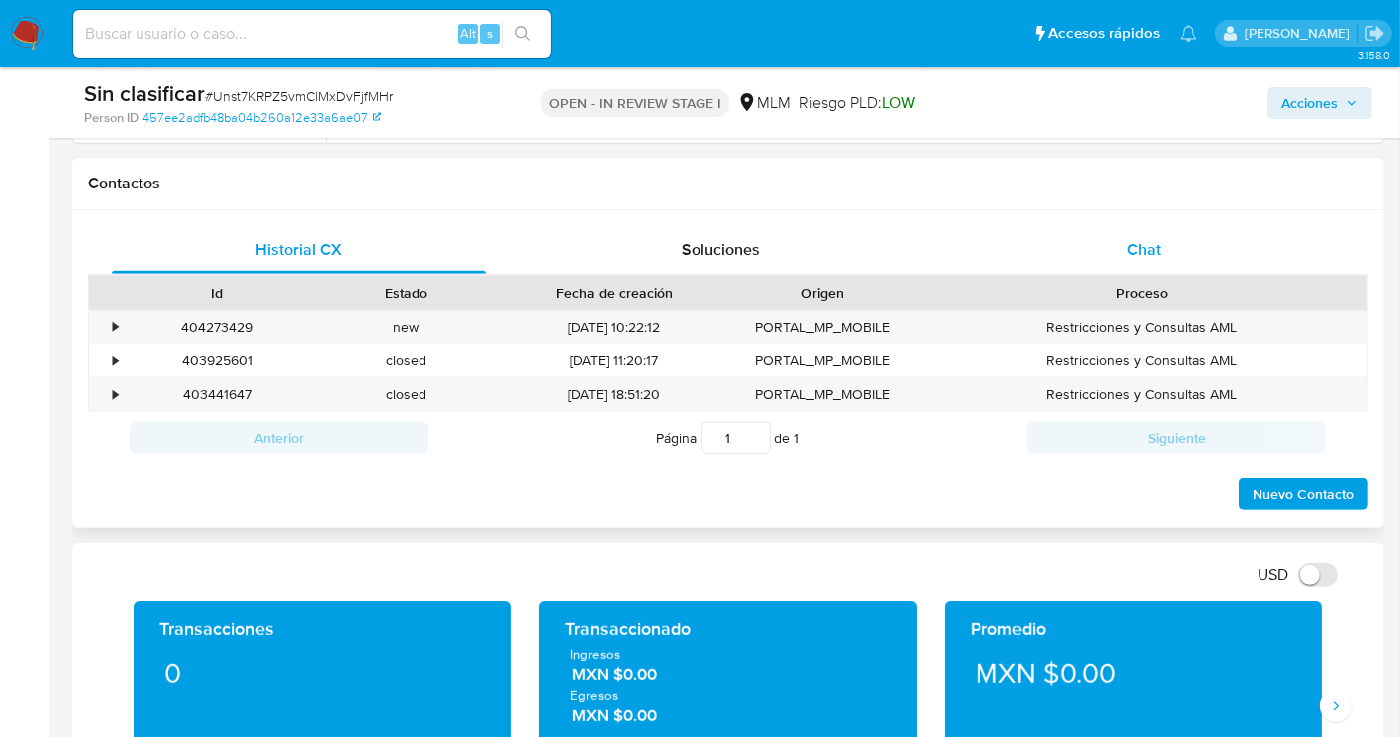
click at [1141, 238] on span "Chat" at bounding box center [1144, 249] width 34 height 23
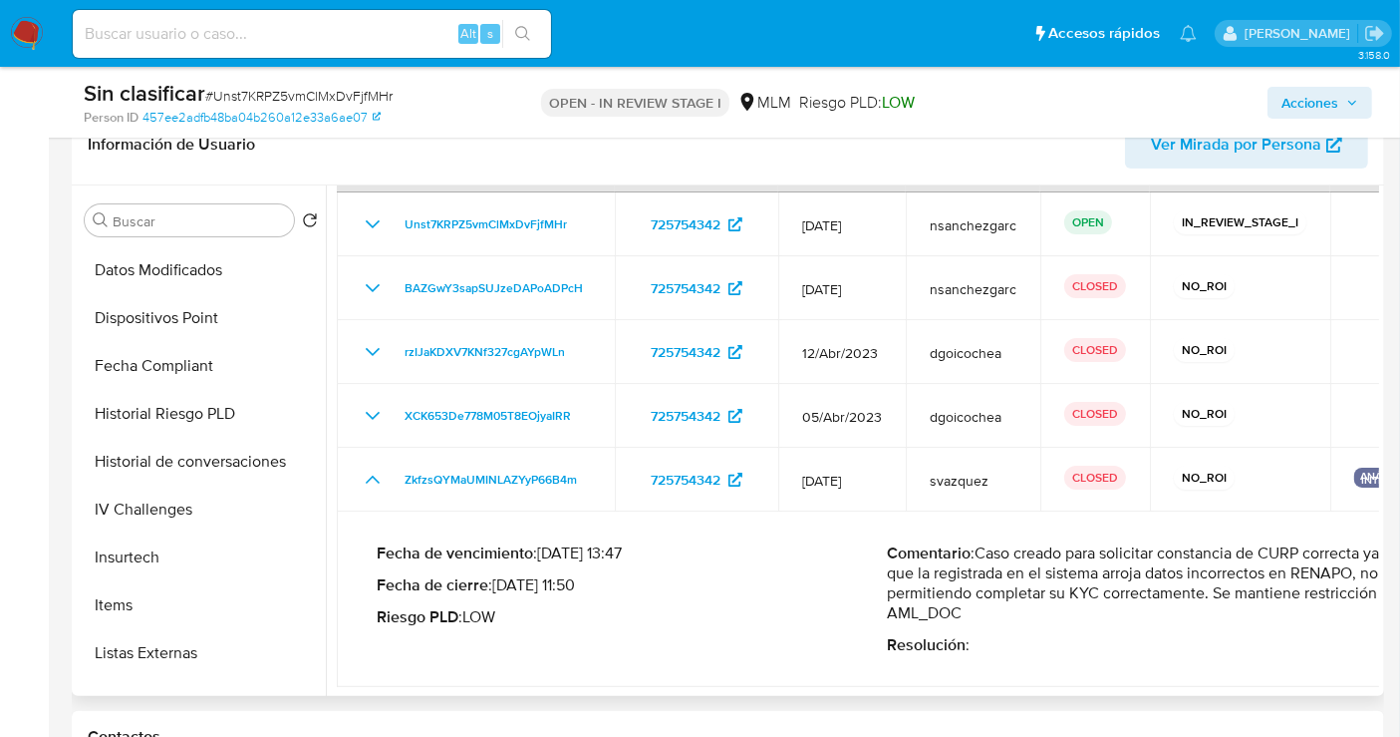
scroll to position [731, 0]
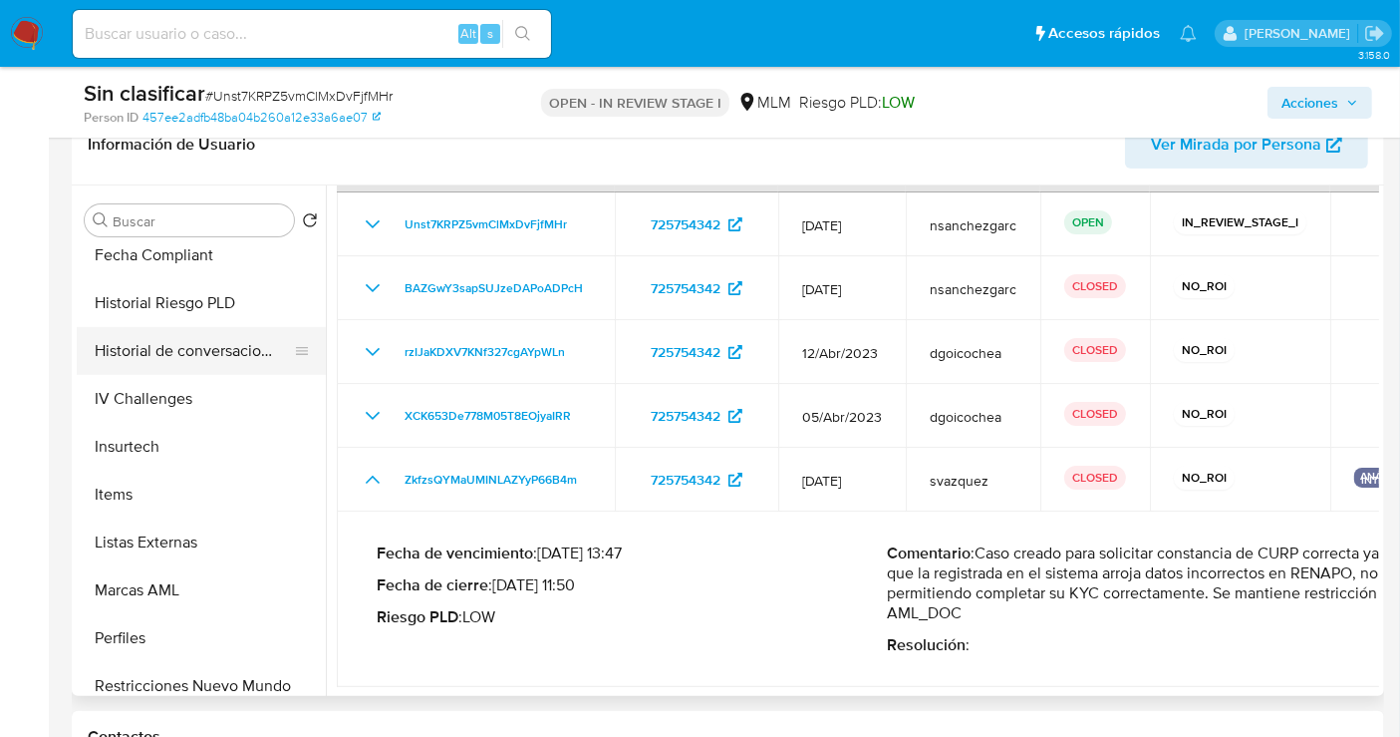
click at [181, 344] on button "Historial de conversaciones" at bounding box center [193, 351] width 233 height 48
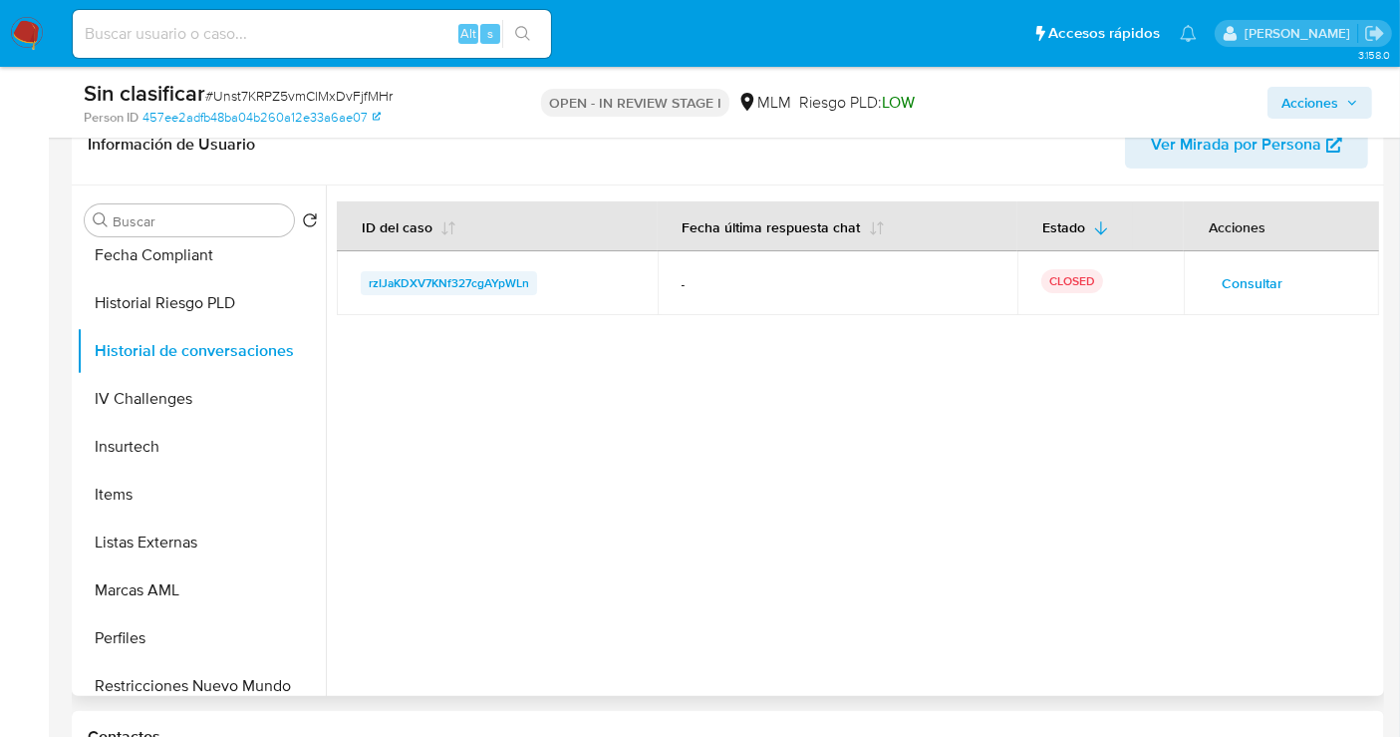
click at [472, 280] on span "rzIJaKDXV7KNf327cgAYpWLn" at bounding box center [449, 283] width 160 height 24
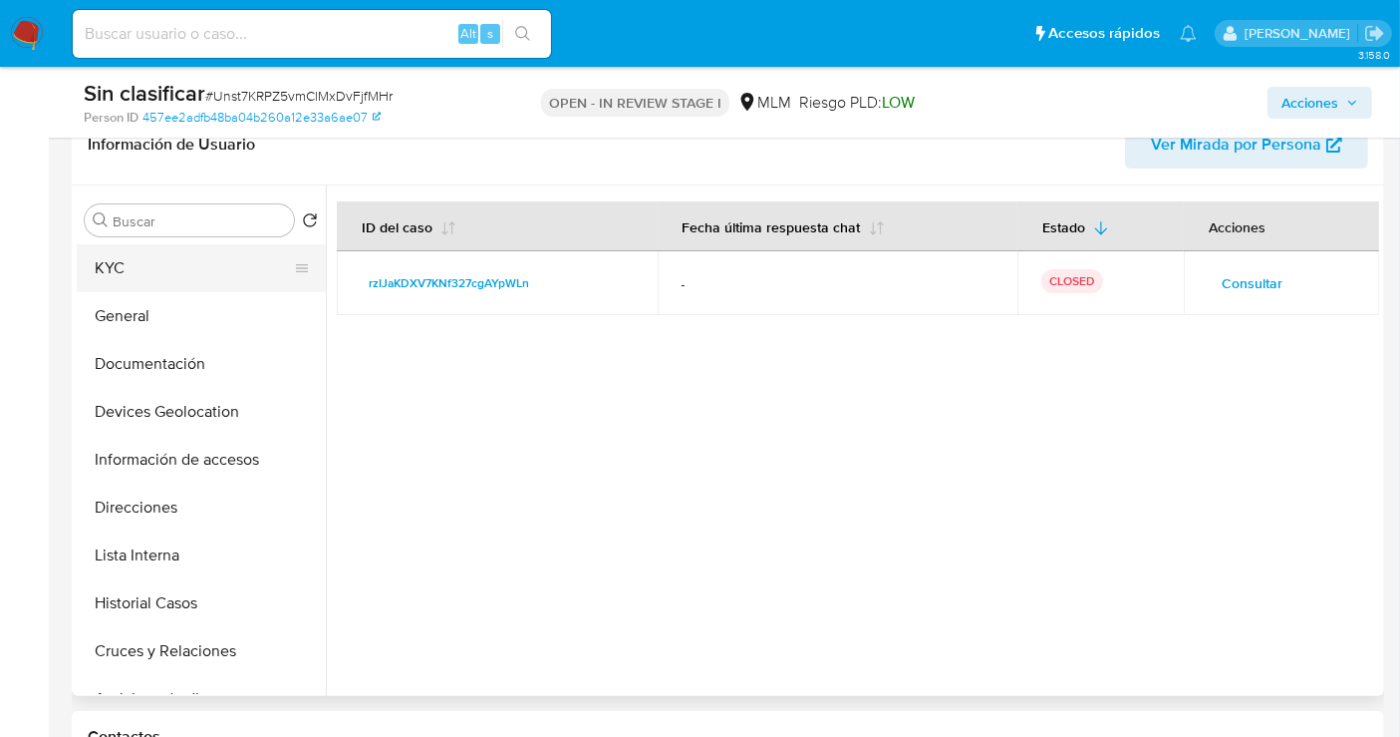
click at [134, 273] on button "KYC" at bounding box center [193, 268] width 233 height 48
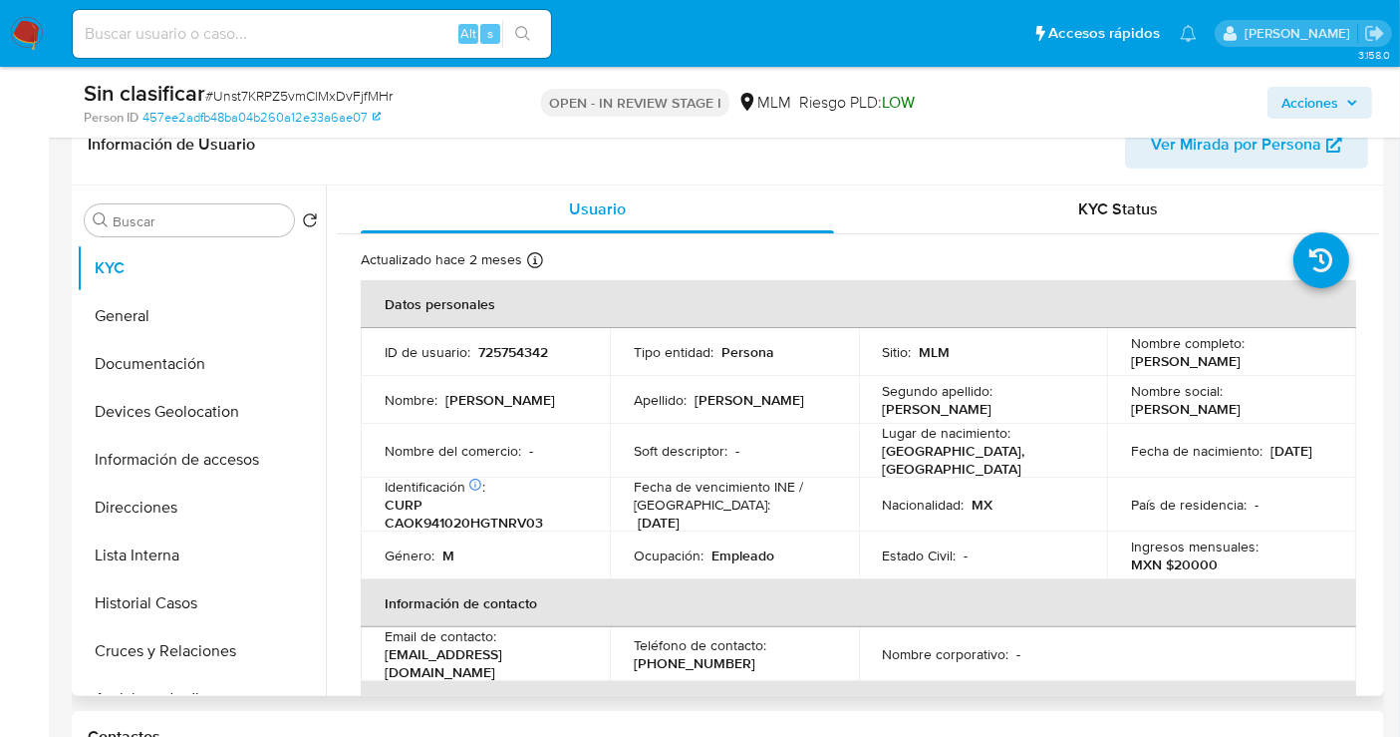
click at [477, 518] on p "CURP CAOK941020HGTNRV03" at bounding box center [481, 513] width 193 height 36
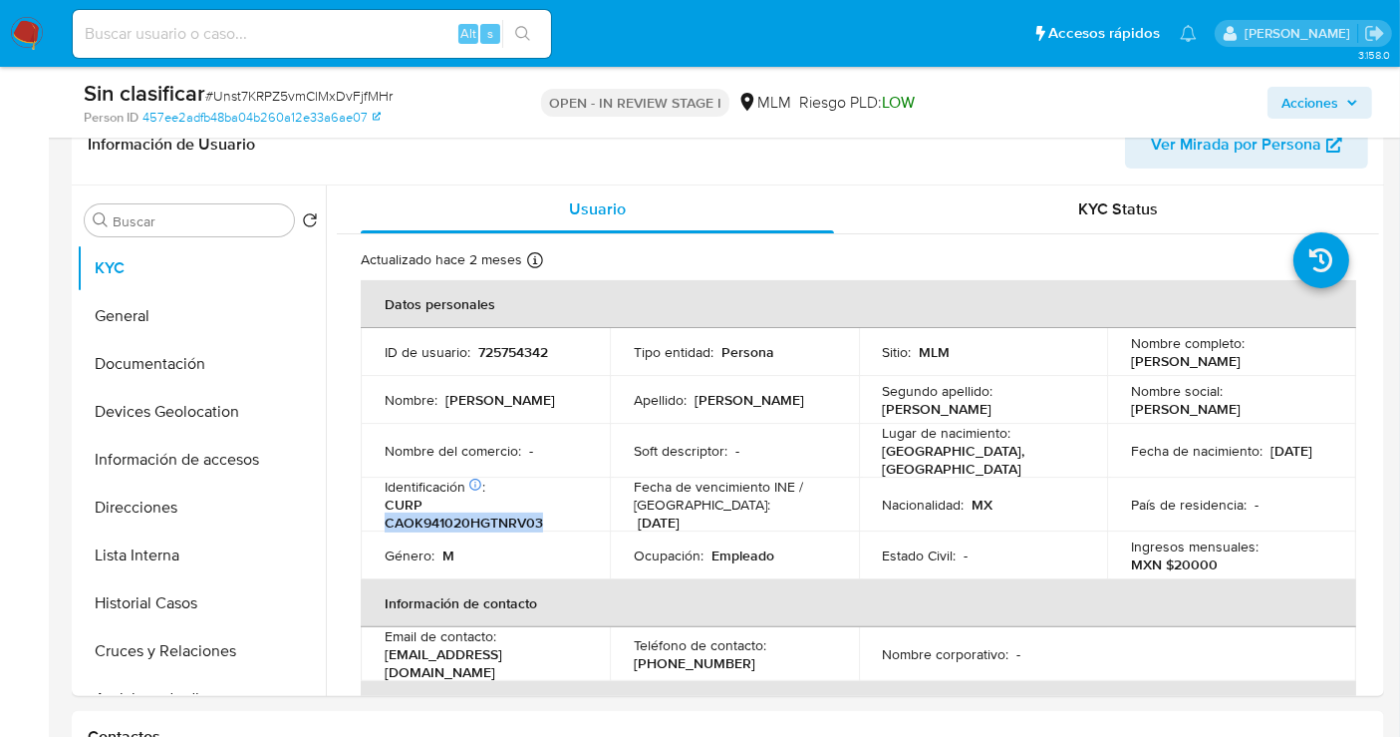
copy p "CAOK941020HGTNRV03"
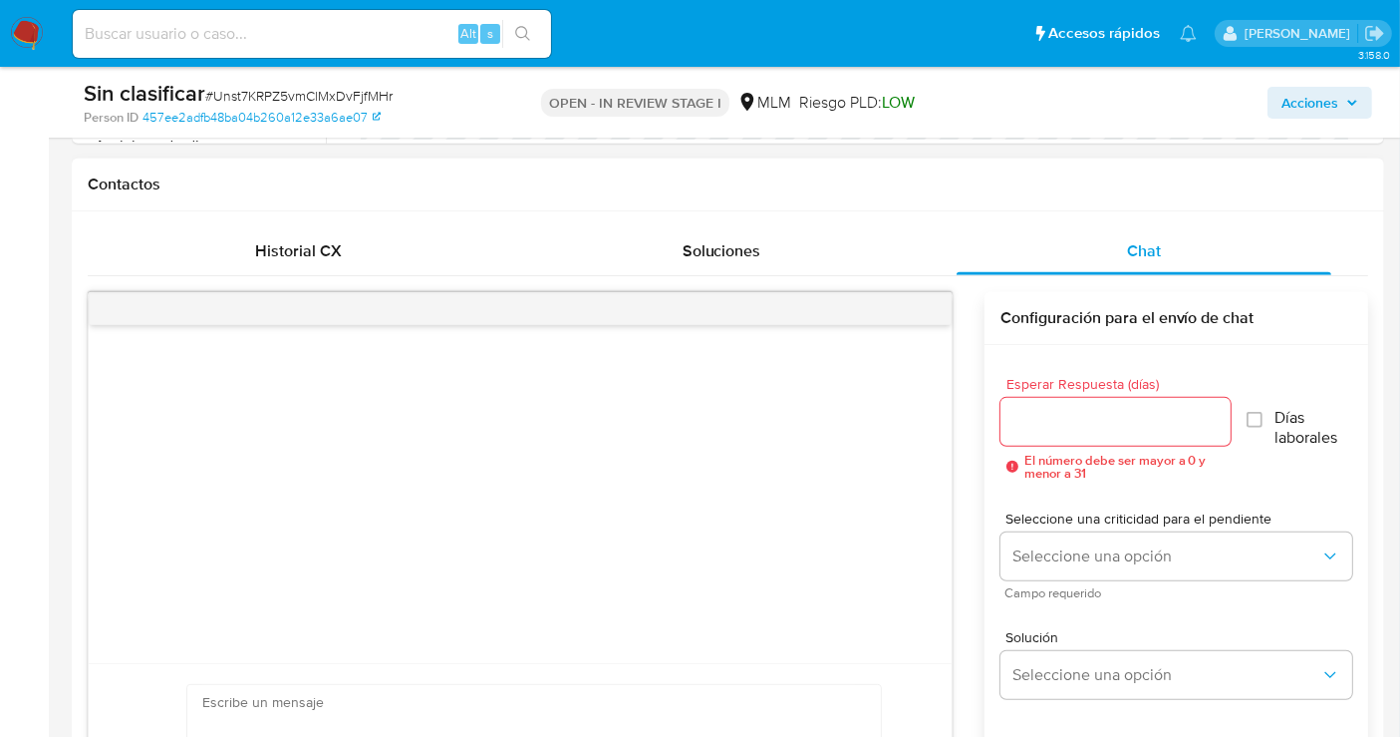
scroll to position [885, 0]
click at [1054, 417] on input "Esperar Respuesta (días)" at bounding box center [1116, 421] width 230 height 26
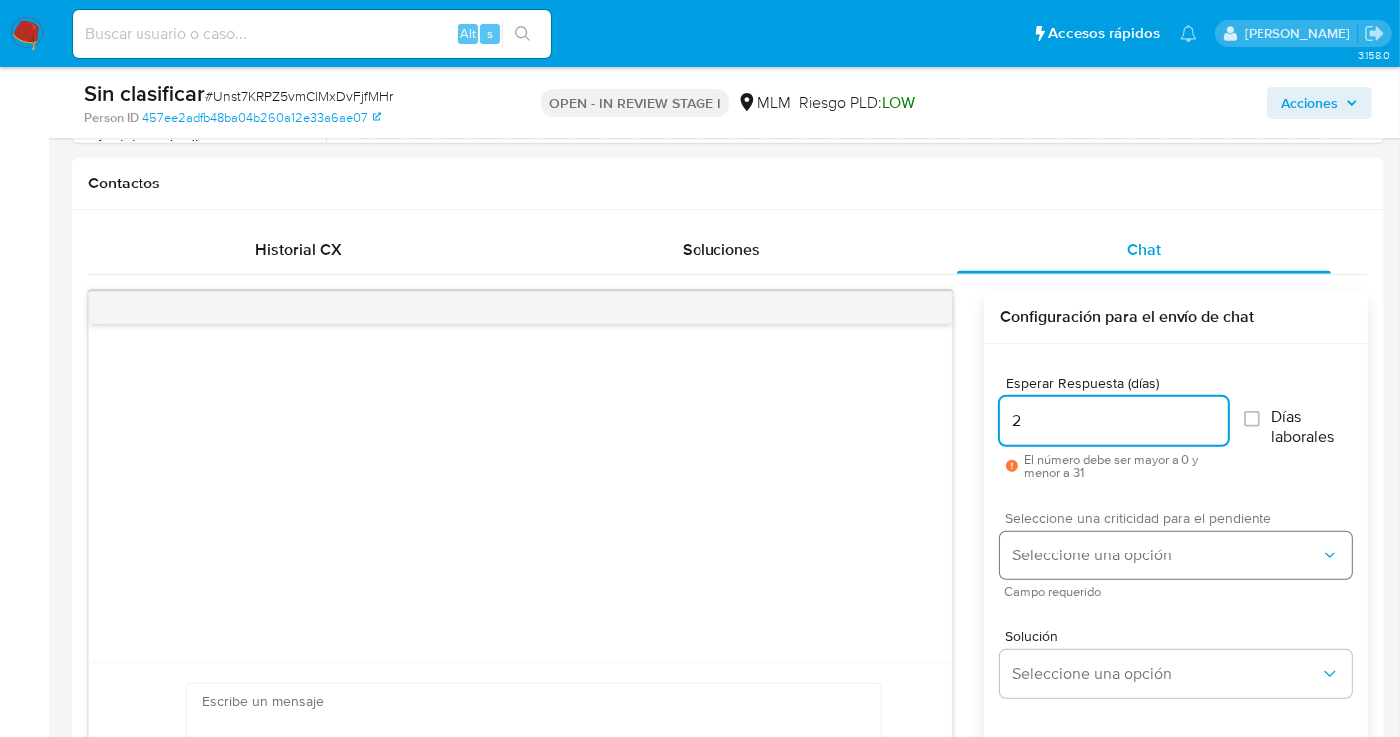
type input "2"
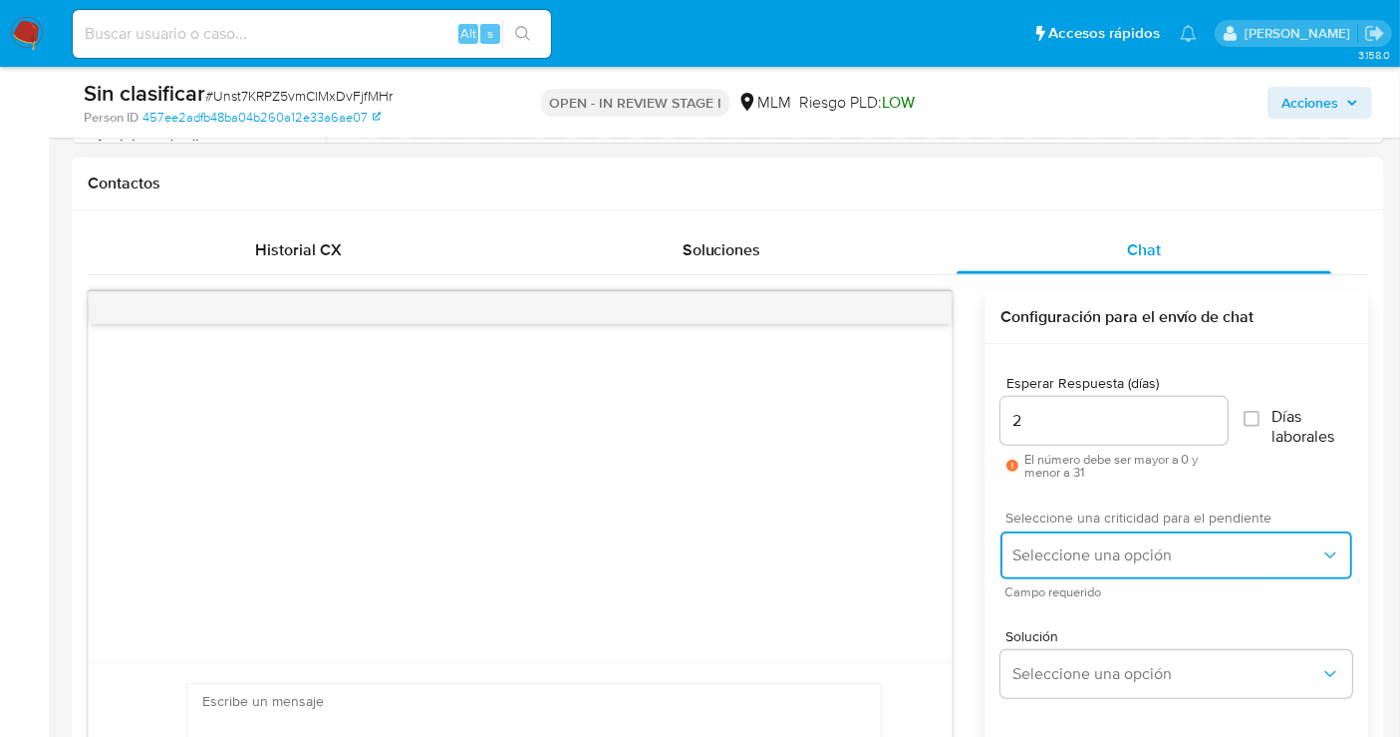
click at [1068, 536] on button "Seleccione una opción" at bounding box center [1177, 555] width 352 height 48
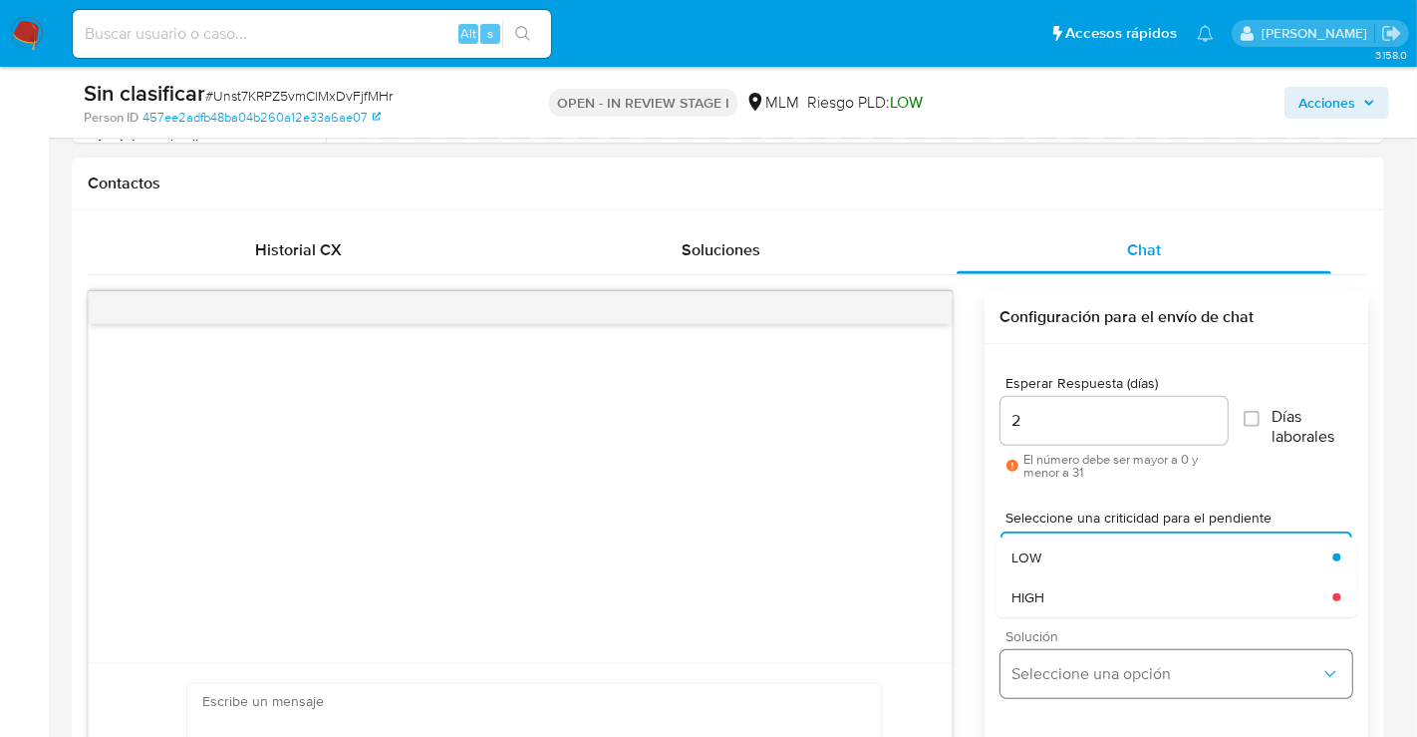
drag, startPoint x: 1031, startPoint y: 590, endPoint x: 1060, endPoint y: 647, distance: 64.2
click at [1031, 591] on span "HIGH" at bounding box center [1028, 597] width 33 height 18
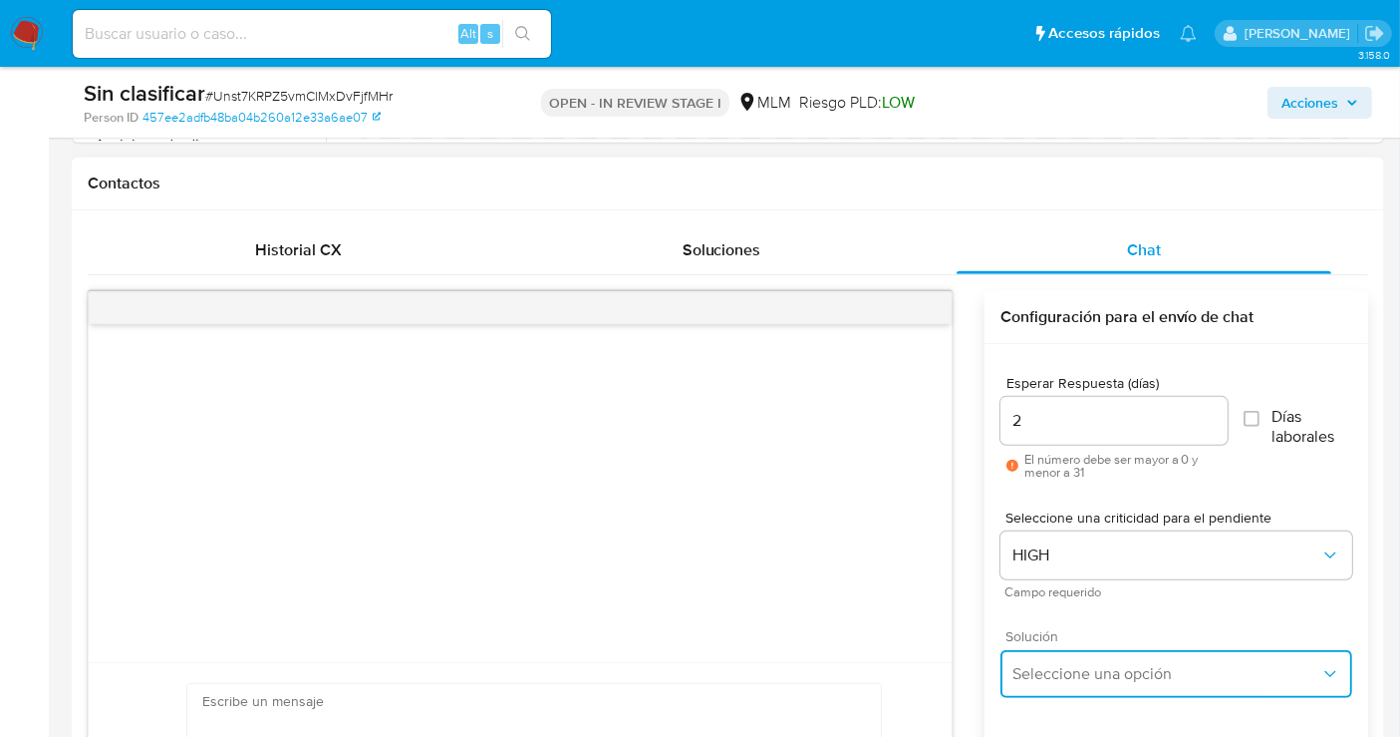
click at [1053, 664] on span "Seleccione una opción" at bounding box center [1167, 674] width 308 height 20
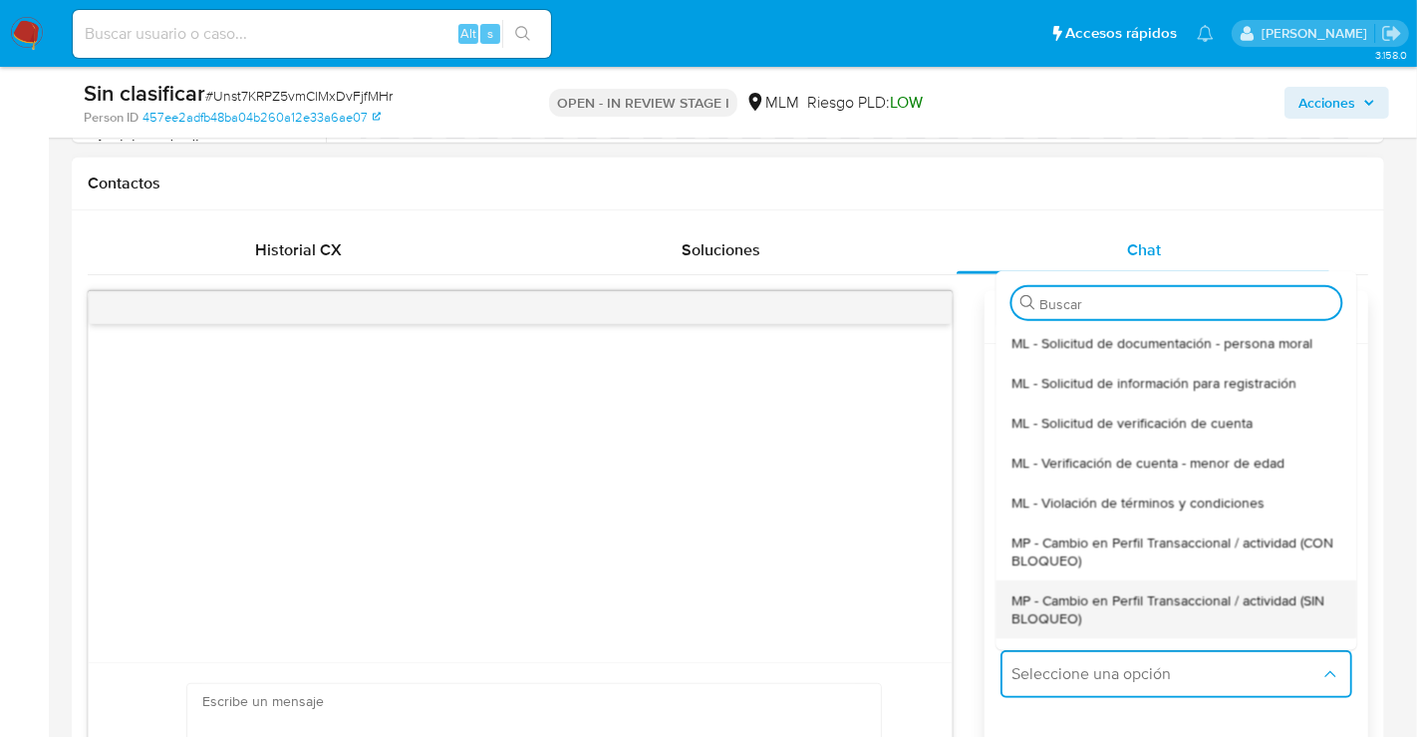
click at [1026, 605] on span "MP - Cambio en Perfil Transaccional / actividad (SIN BLOQUEO)" at bounding box center [1176, 608] width 329 height 36
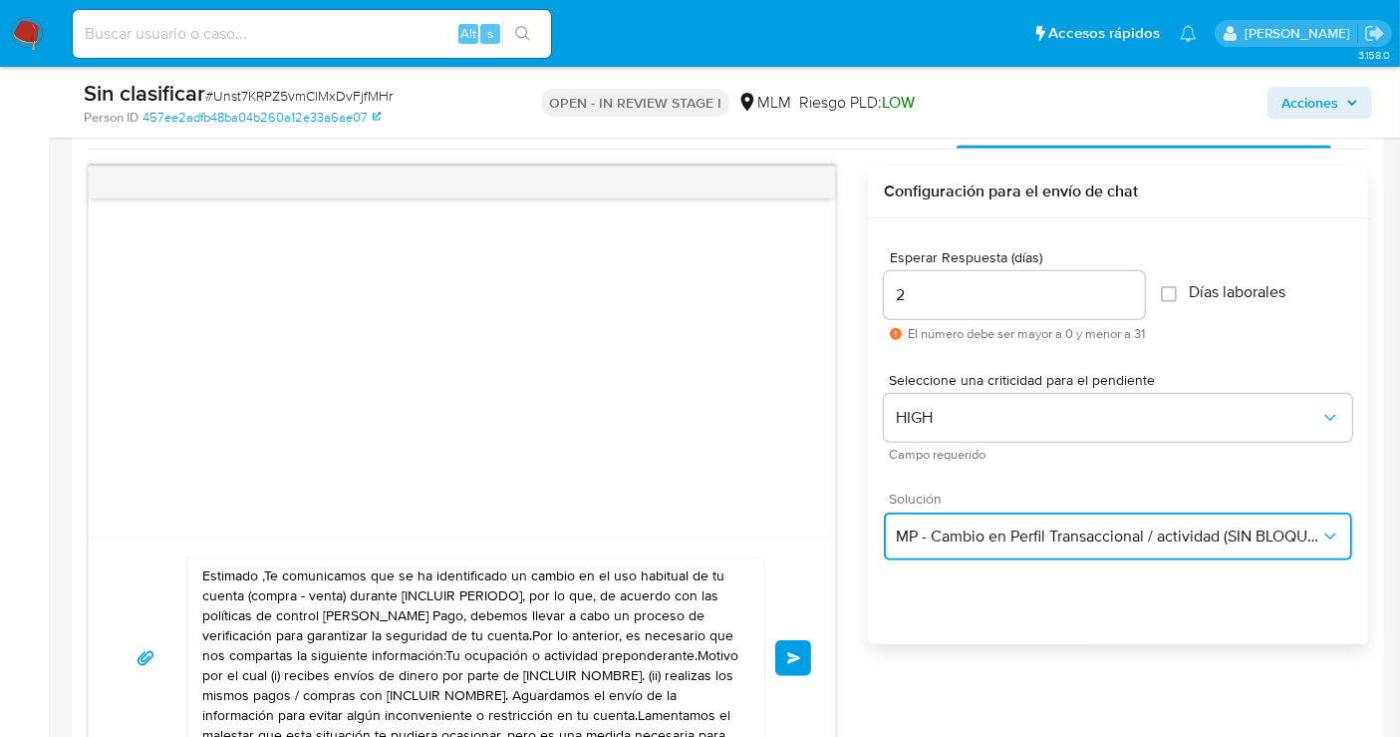
scroll to position [1218, 0]
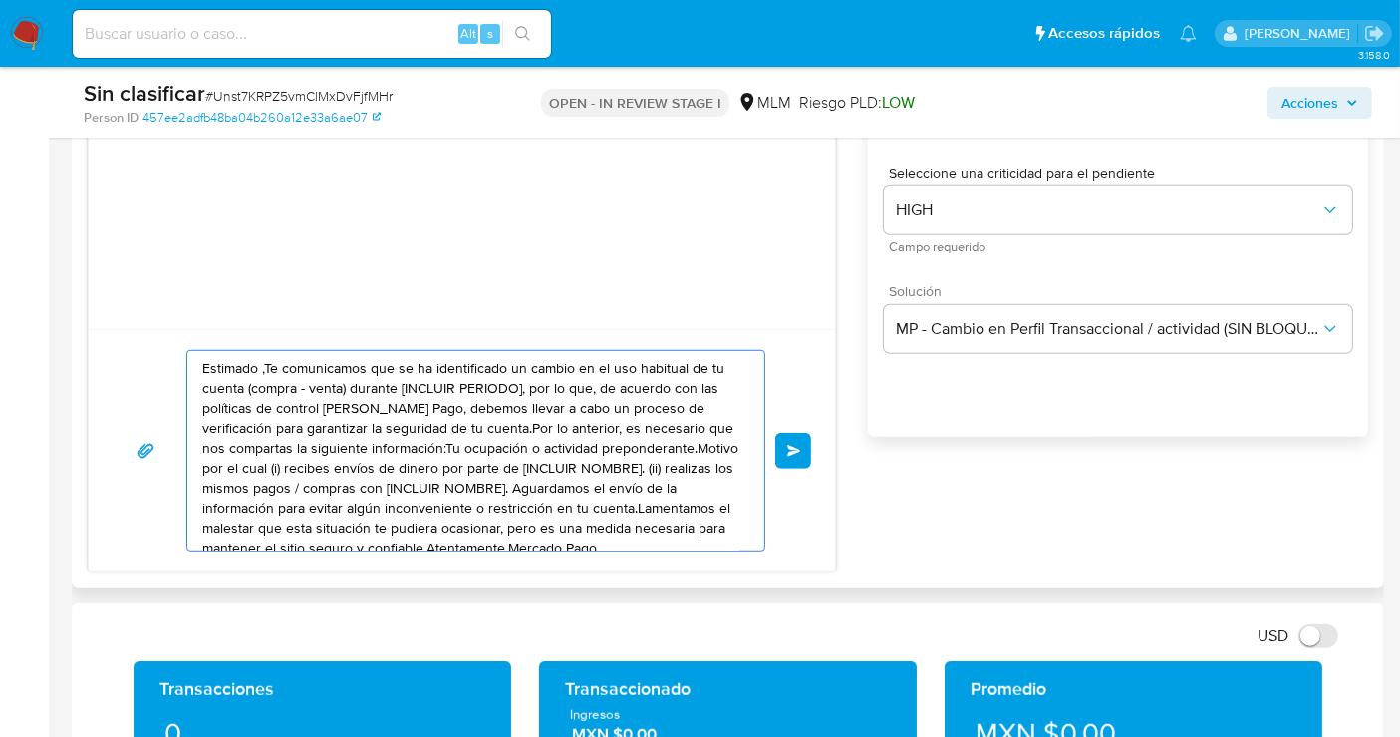
click at [330, 453] on textarea "Estimado ,Te comunicamos que se ha identificado un cambio en el uso habitual de…" at bounding box center [470, 450] width 537 height 199
paste textarea "[PERSON_NAME], Recibimos tu solicitud para reactivar tu cuenta. Identificamos q…"
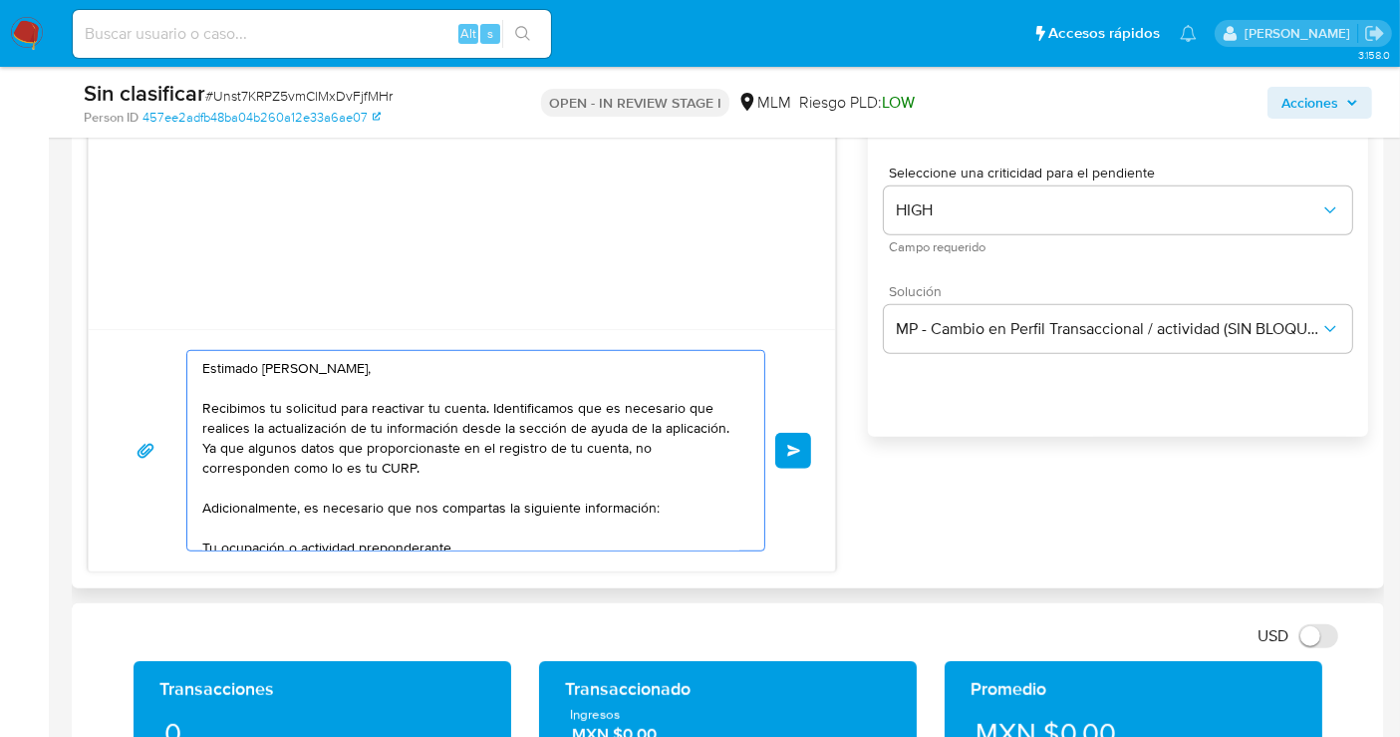
scroll to position [266, 0]
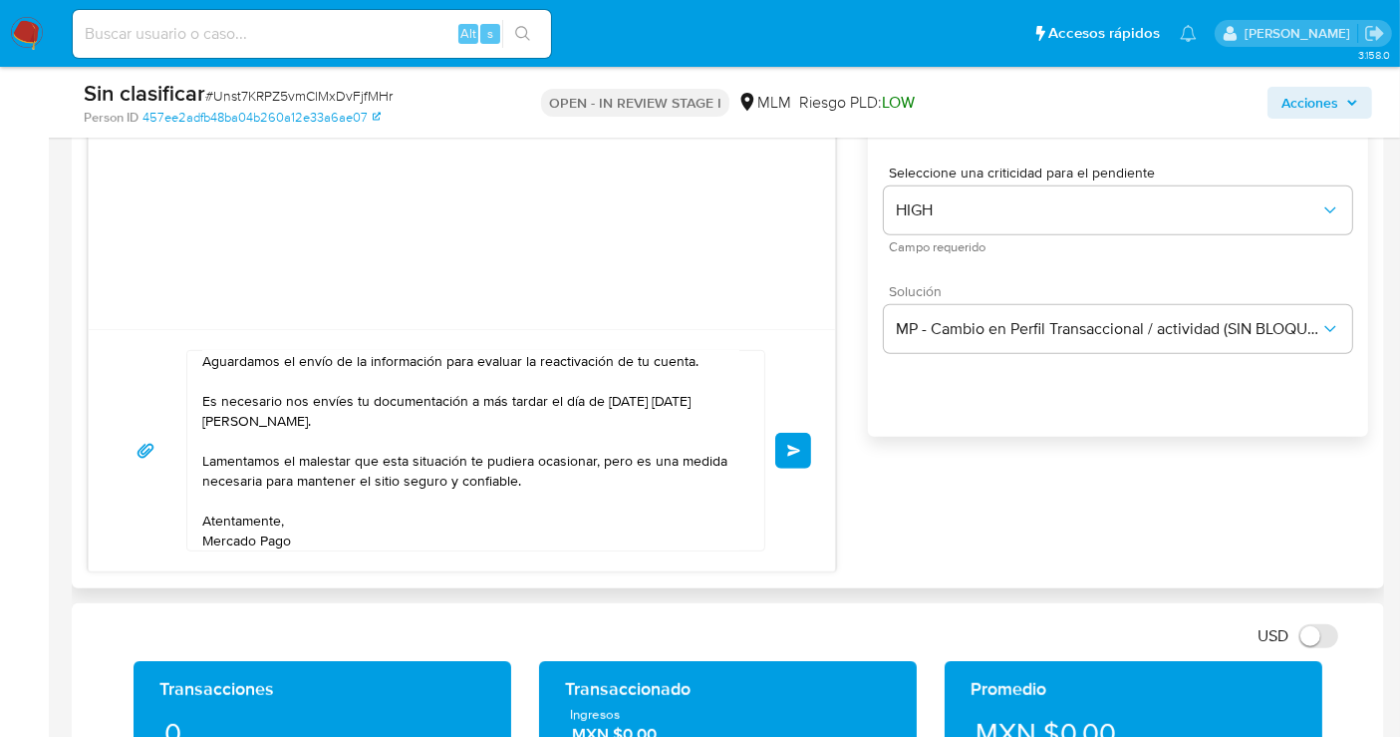
click at [200, 433] on div "Estimado [PERSON_NAME], Recibimos tu solicitud para reactivar tu cuenta. Identi…" at bounding box center [470, 450] width 567 height 199
drag, startPoint x: 203, startPoint y: 440, endPoint x: 194, endPoint y: 386, distance: 54.6
click at [194, 386] on div "Estimado [PERSON_NAME], Recibimos tu solicitud para reactivar tu cuenta. Identi…" at bounding box center [470, 450] width 567 height 199
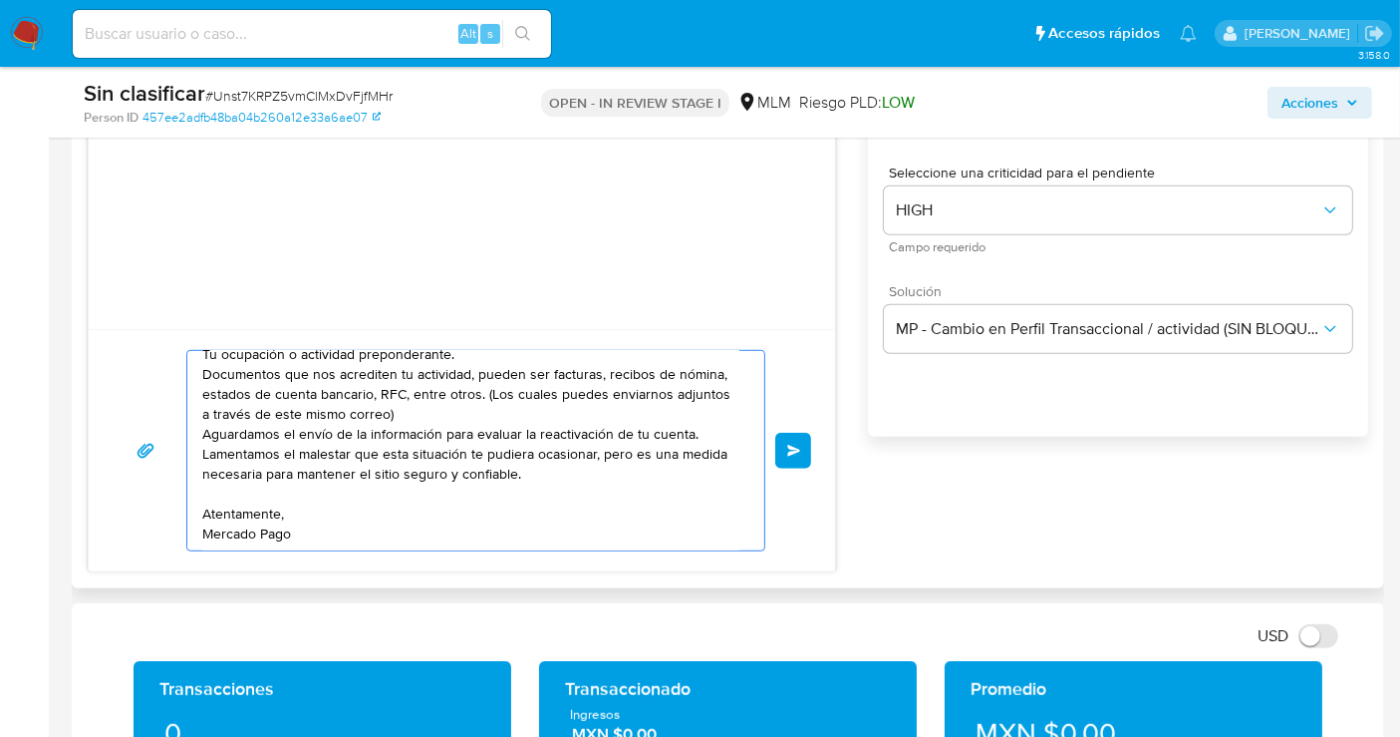
scroll to position [193, 0]
click at [202, 492] on textarea "Estimado [PERSON_NAME], Recibimos tu solicitud para reactivar tu cuenta. Identi…" at bounding box center [470, 450] width 537 height 199
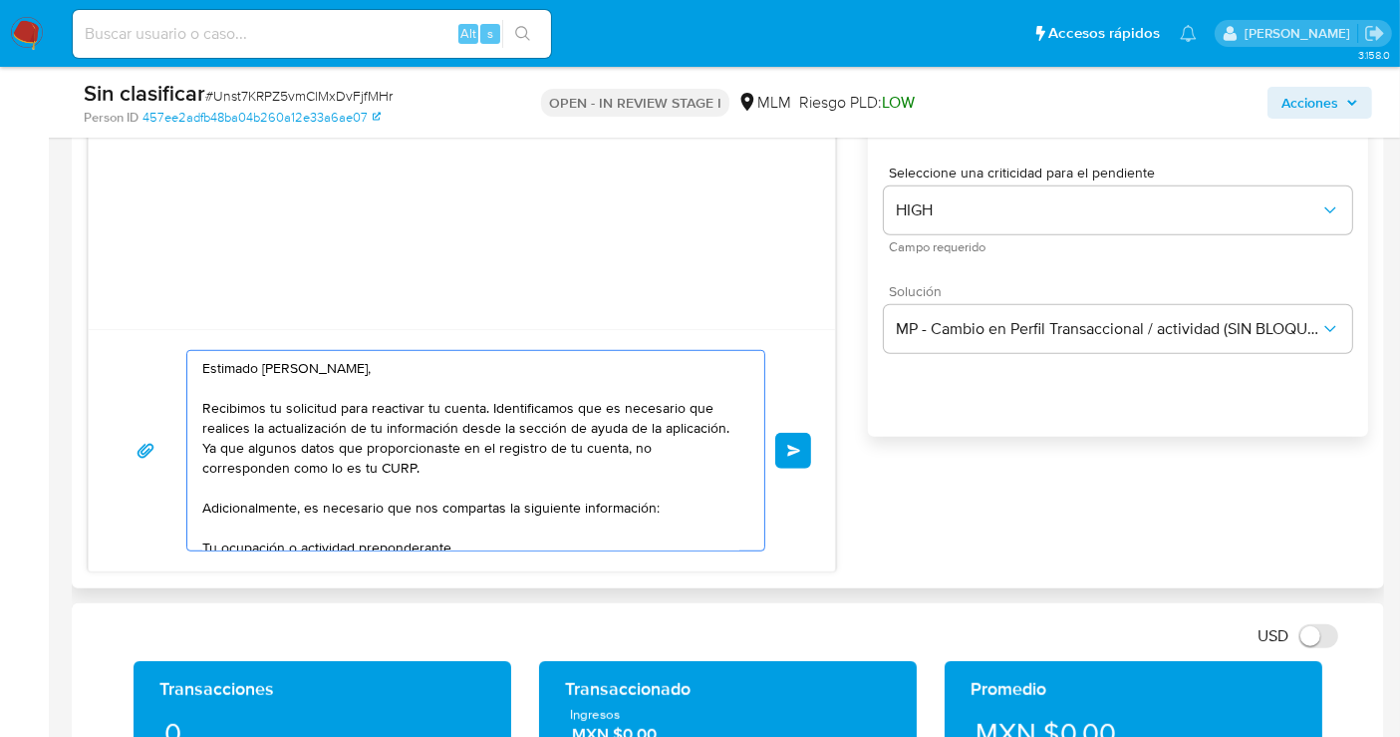
scroll to position [111, 0]
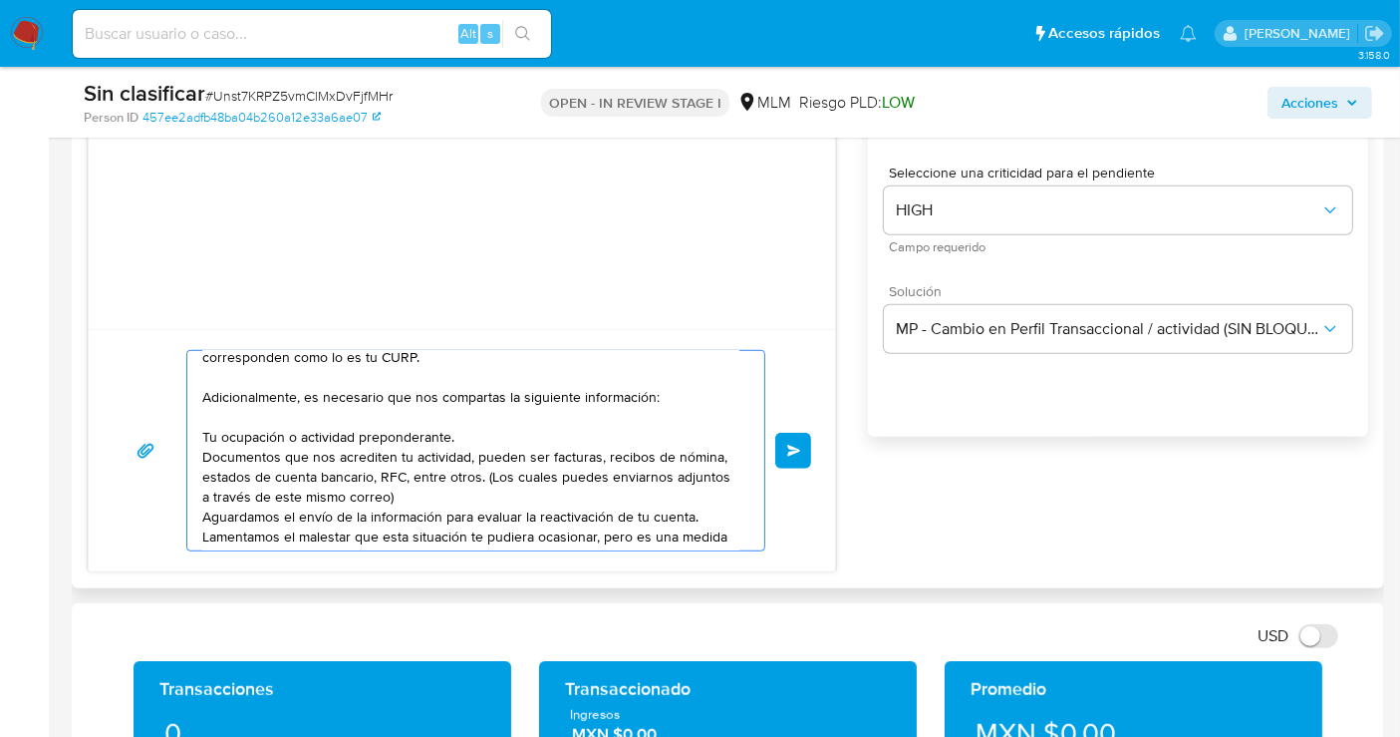
click at [224, 423] on textarea "Estimado [PERSON_NAME], Recibimos tu solicitud para reactivar tu cuenta. Identi…" at bounding box center [470, 450] width 537 height 199
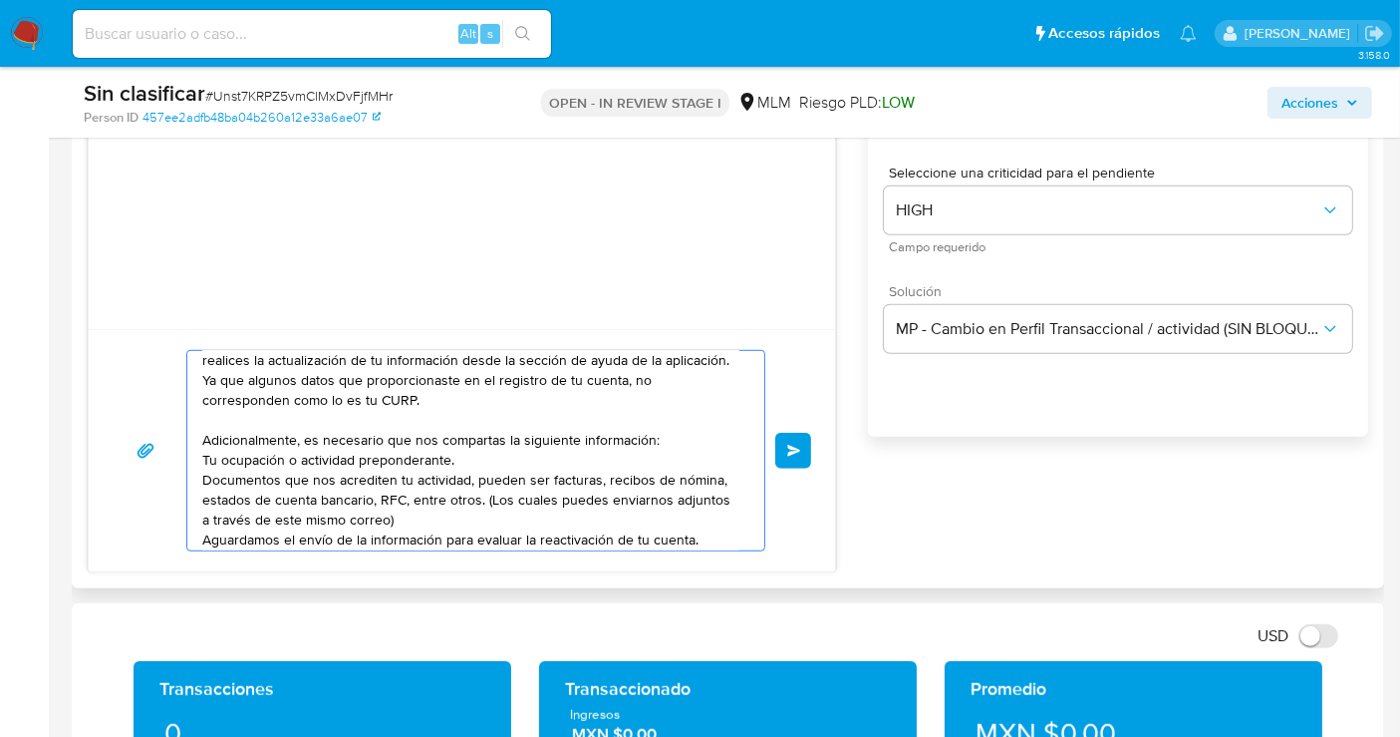
scroll to position [0, 0]
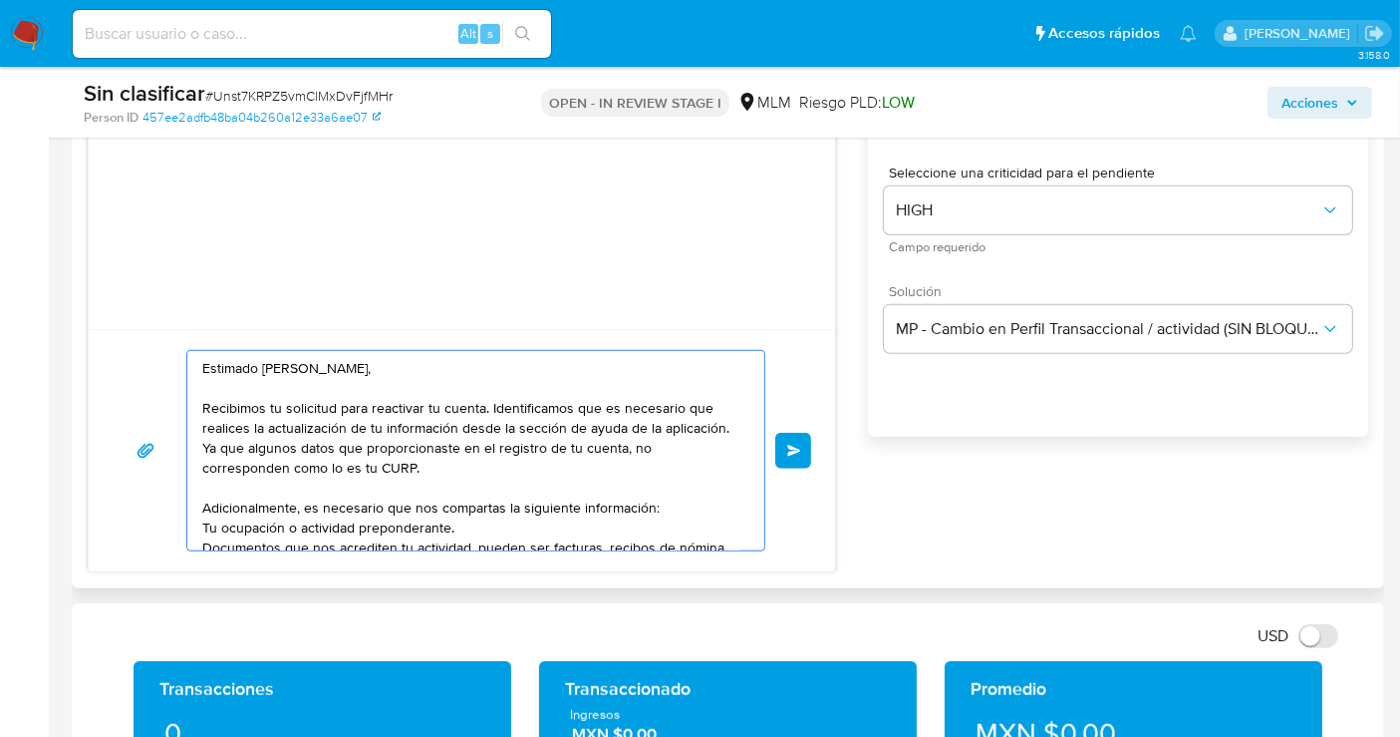
click at [198, 380] on div "Estimado [PERSON_NAME], Recibimos tu solicitud para reactivar tu cuenta. Identi…" at bounding box center [470, 450] width 567 height 199
click at [211, 391] on textarea "Estimado Kevin Roberto, Recibimos tu solicitud para reactivar tu cuenta. Identi…" at bounding box center [470, 450] width 537 height 199
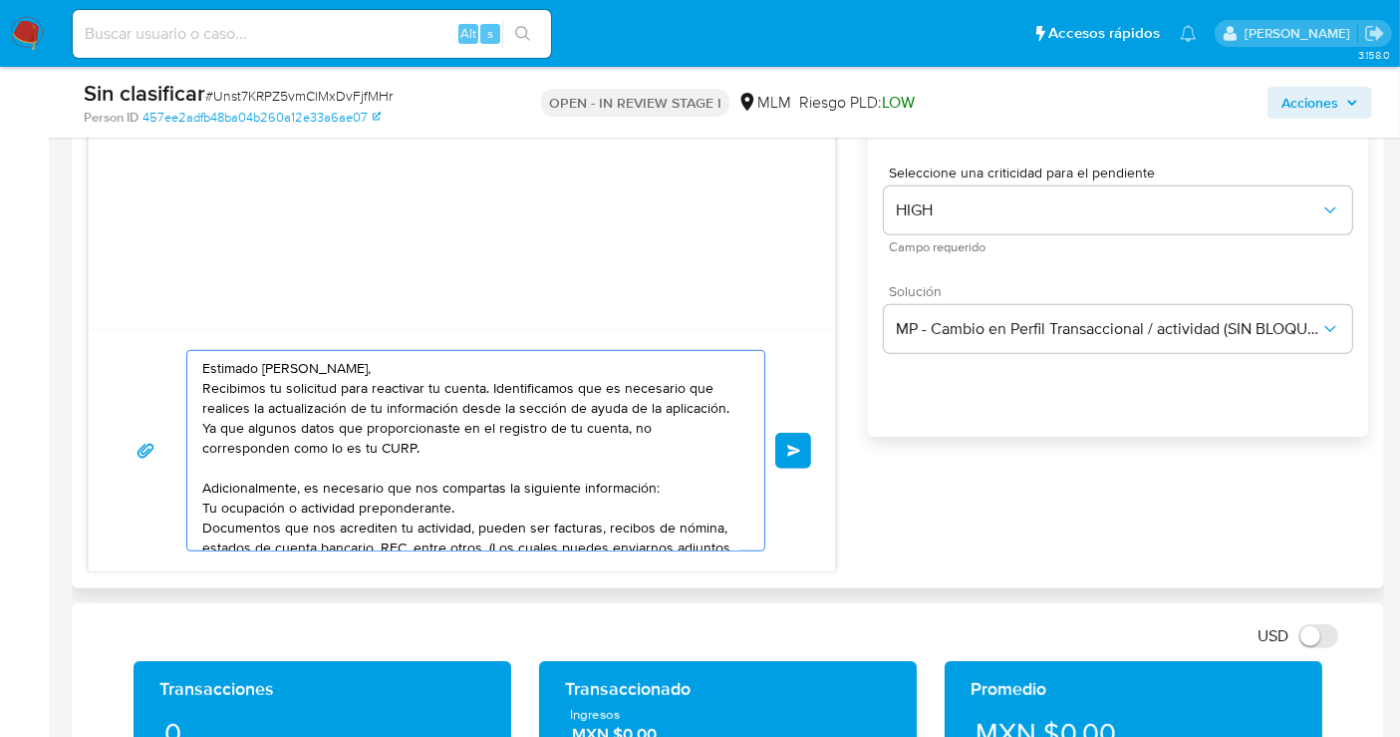
drag, startPoint x: 355, startPoint y: 440, endPoint x: 296, endPoint y: 440, distance: 58.8
click at [296, 440] on textarea "Estimado Kevin Roberto, Recibimos tu solicitud para reactivar tu cuenta. Identi…" at bounding box center [470, 450] width 537 height 199
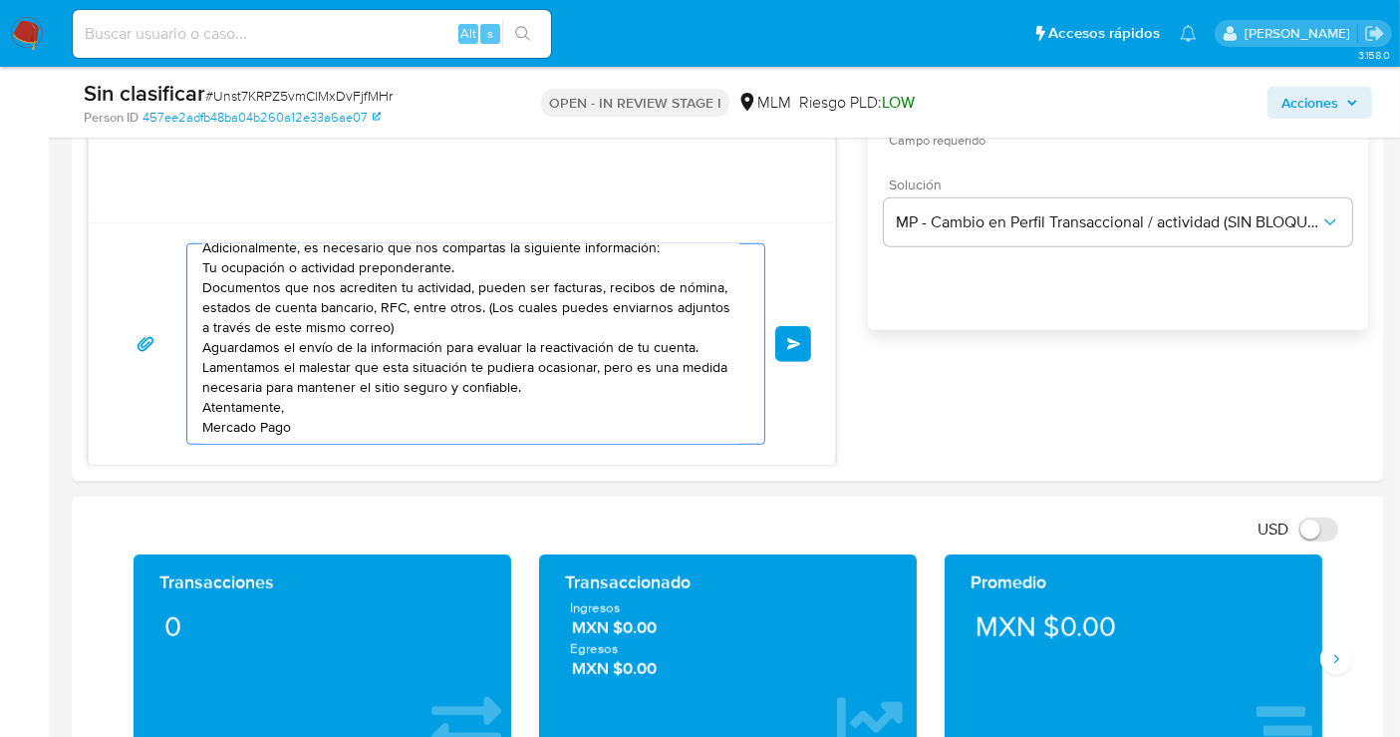
scroll to position [1329, 0]
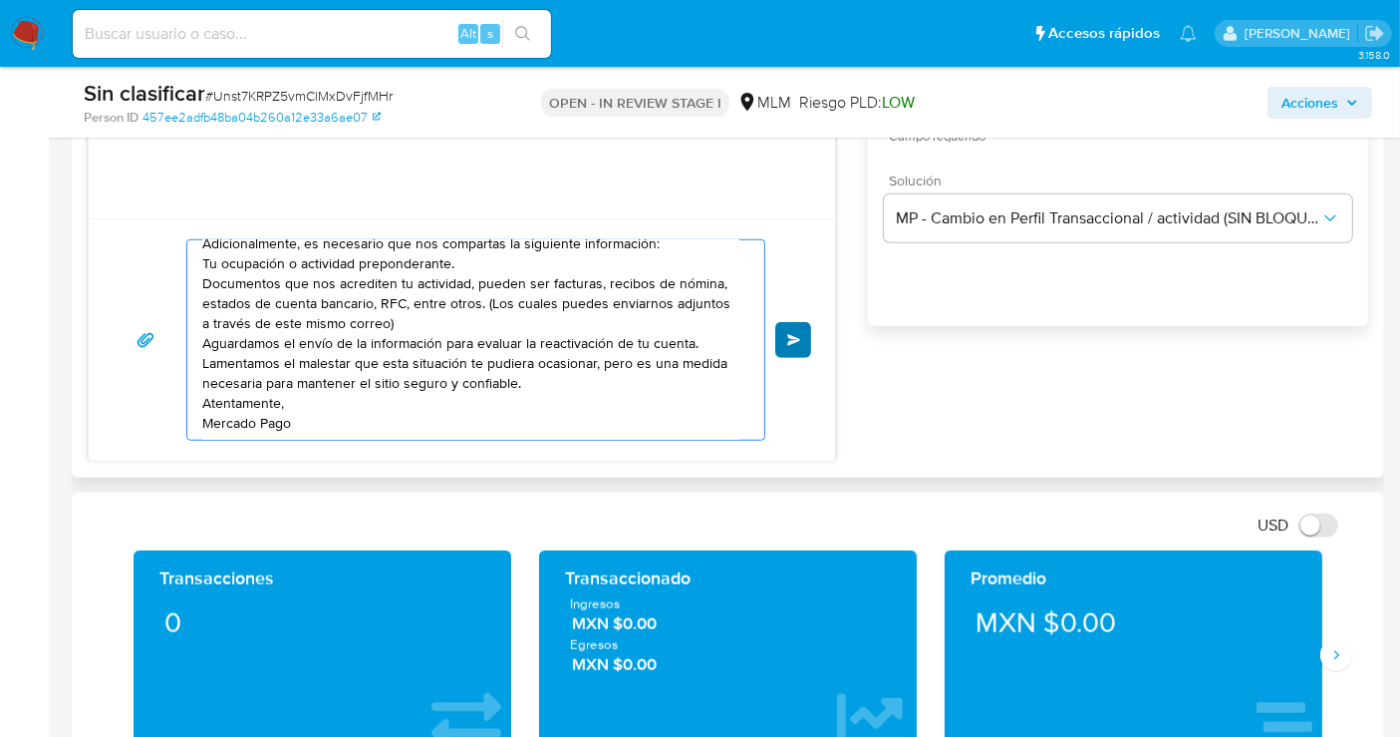
type textarea "Estimado Kevin Roberto, Recibimos tu solicitud para reactivar tu cuenta. Identi…"
click at [784, 332] on button "Enviar" at bounding box center [793, 340] width 36 height 36
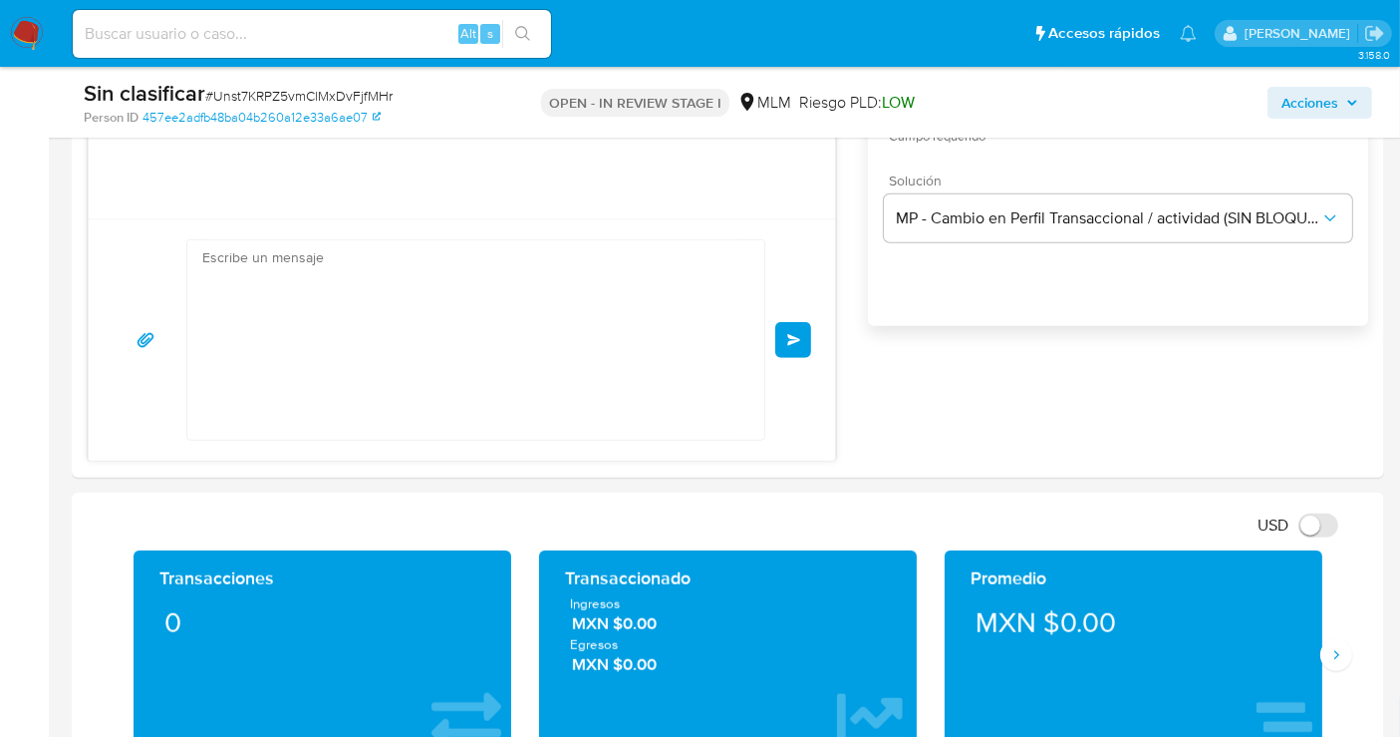
scroll to position [121, 0]
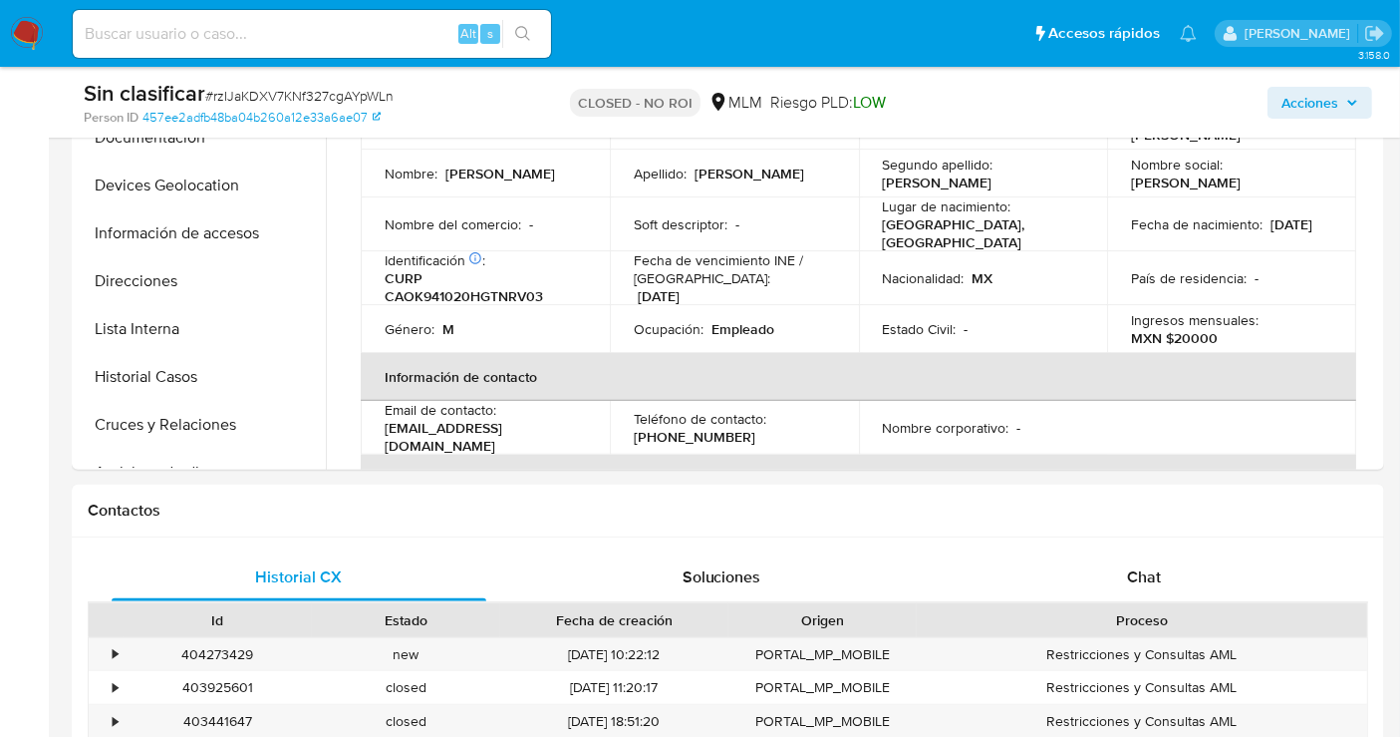
scroll to position [954, 0]
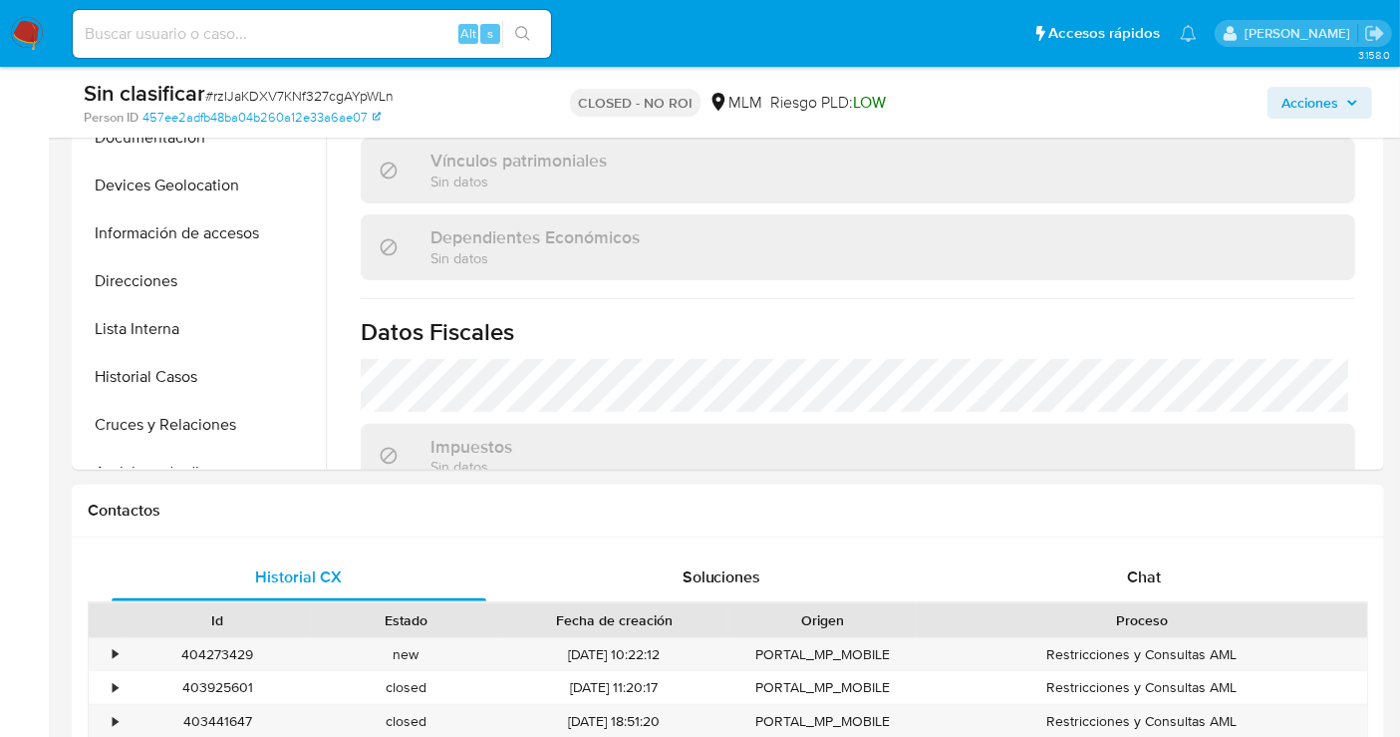
select select "10"
click at [1132, 567] on span "Chat" at bounding box center [1144, 576] width 34 height 23
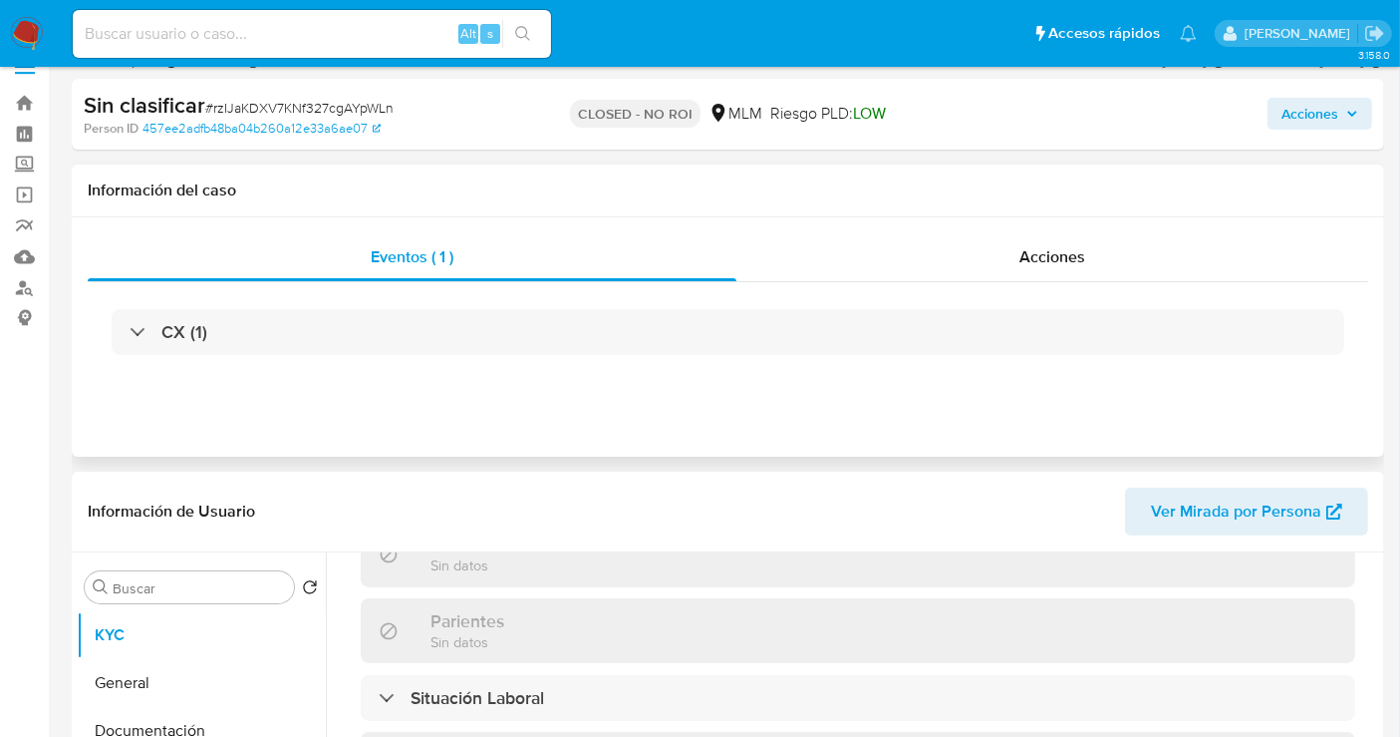
scroll to position [0, 0]
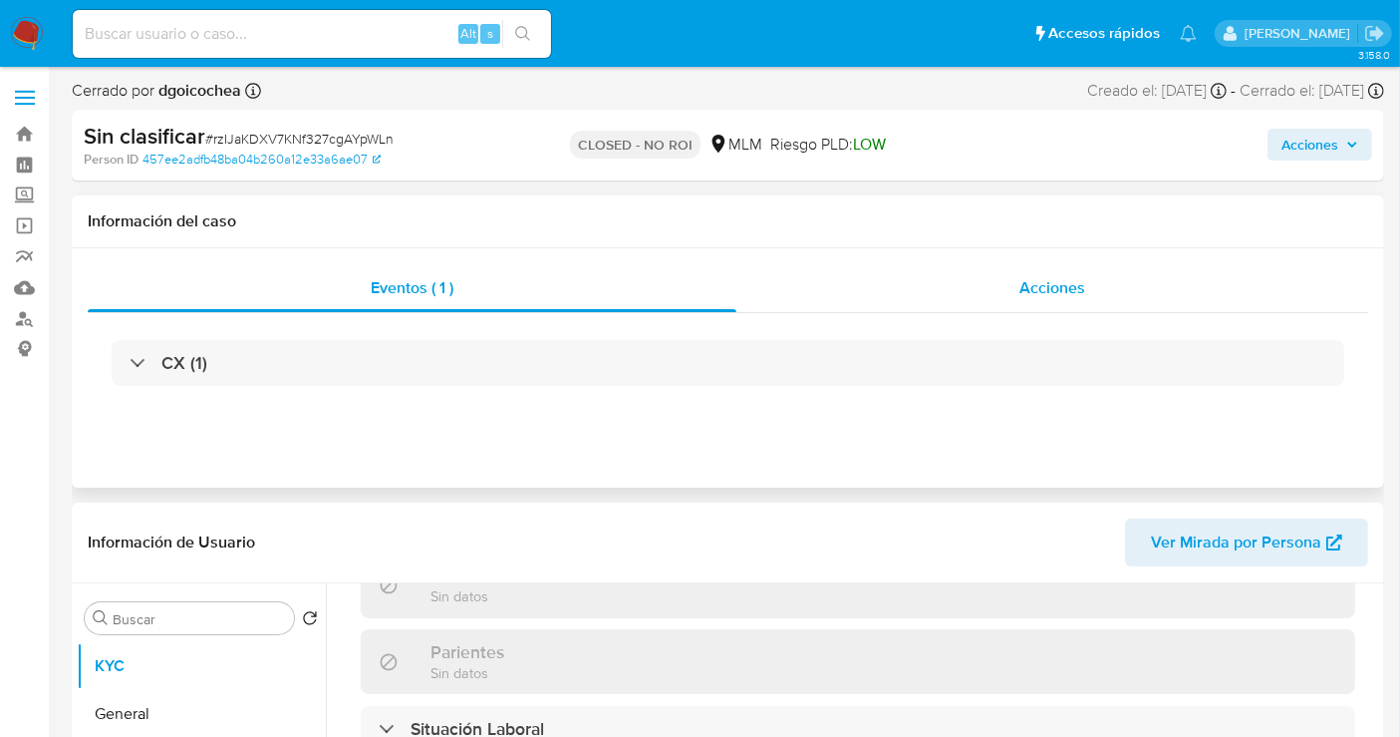
click at [1020, 286] on div "Acciones" at bounding box center [1053, 288] width 632 height 48
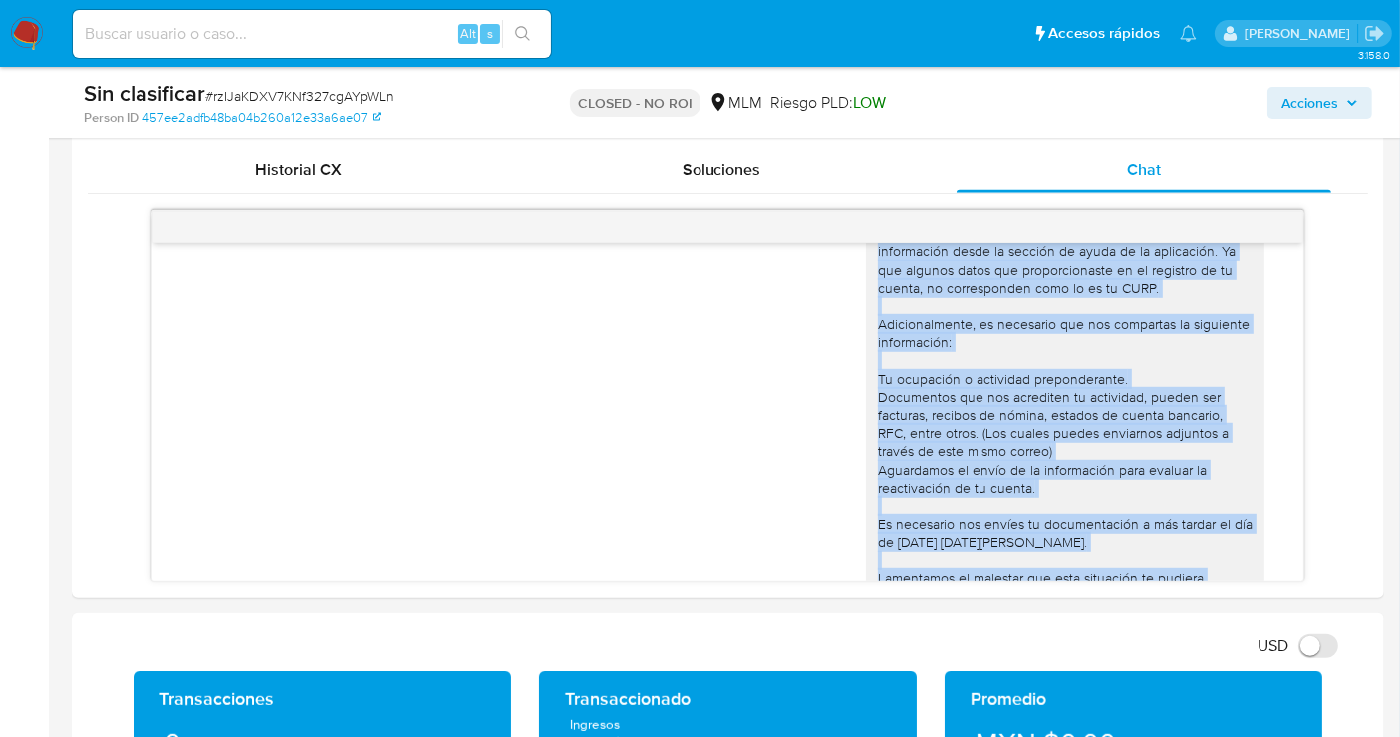
scroll to position [247, 0]
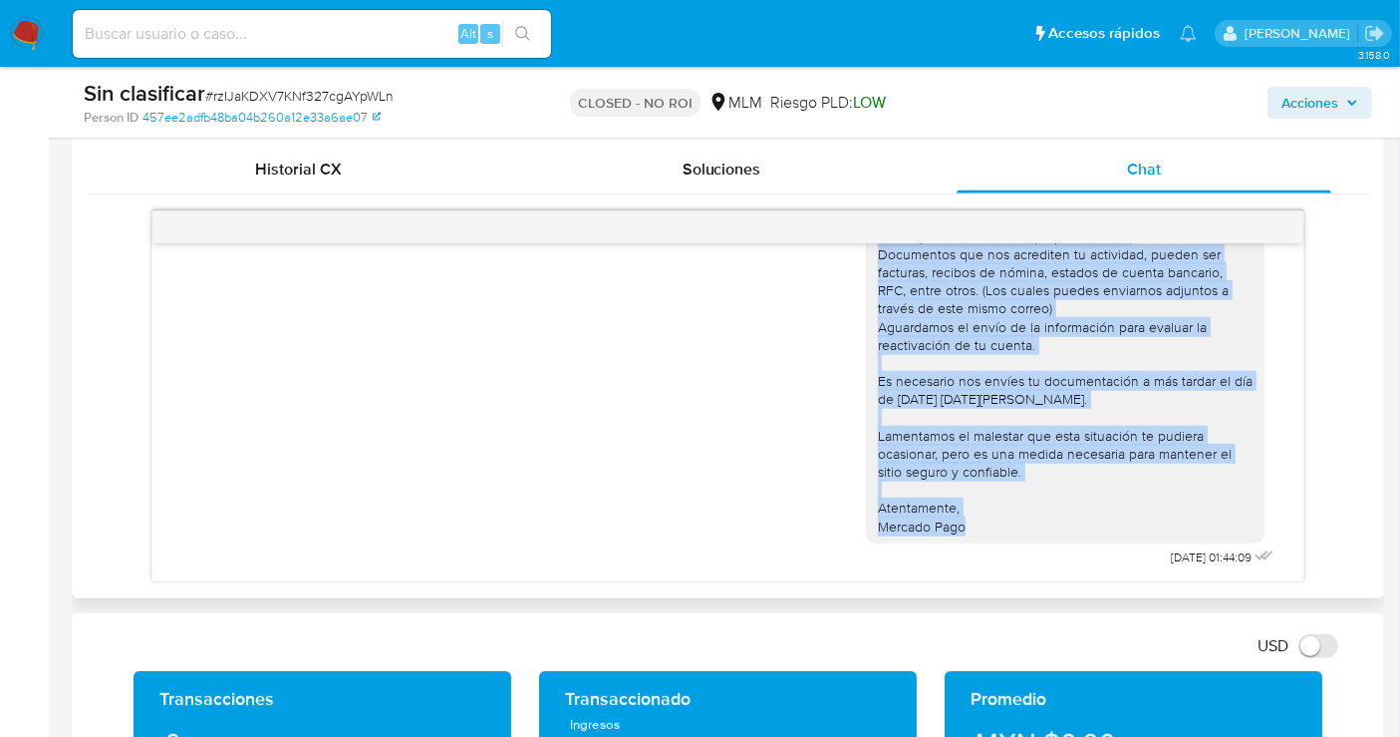
drag, startPoint x: 859, startPoint y: 277, endPoint x: 1003, endPoint y: 528, distance: 289.3
click at [1003, 528] on div "Estimado Kevin Roberto, Recibimos tu solicitud para reactivar tu cuenta. Identi…" at bounding box center [1065, 281] width 399 height 523
copy div "Estimado Kevin Roberto, Recibimos tu solicitud para reactivar tu cuenta. Identi…"
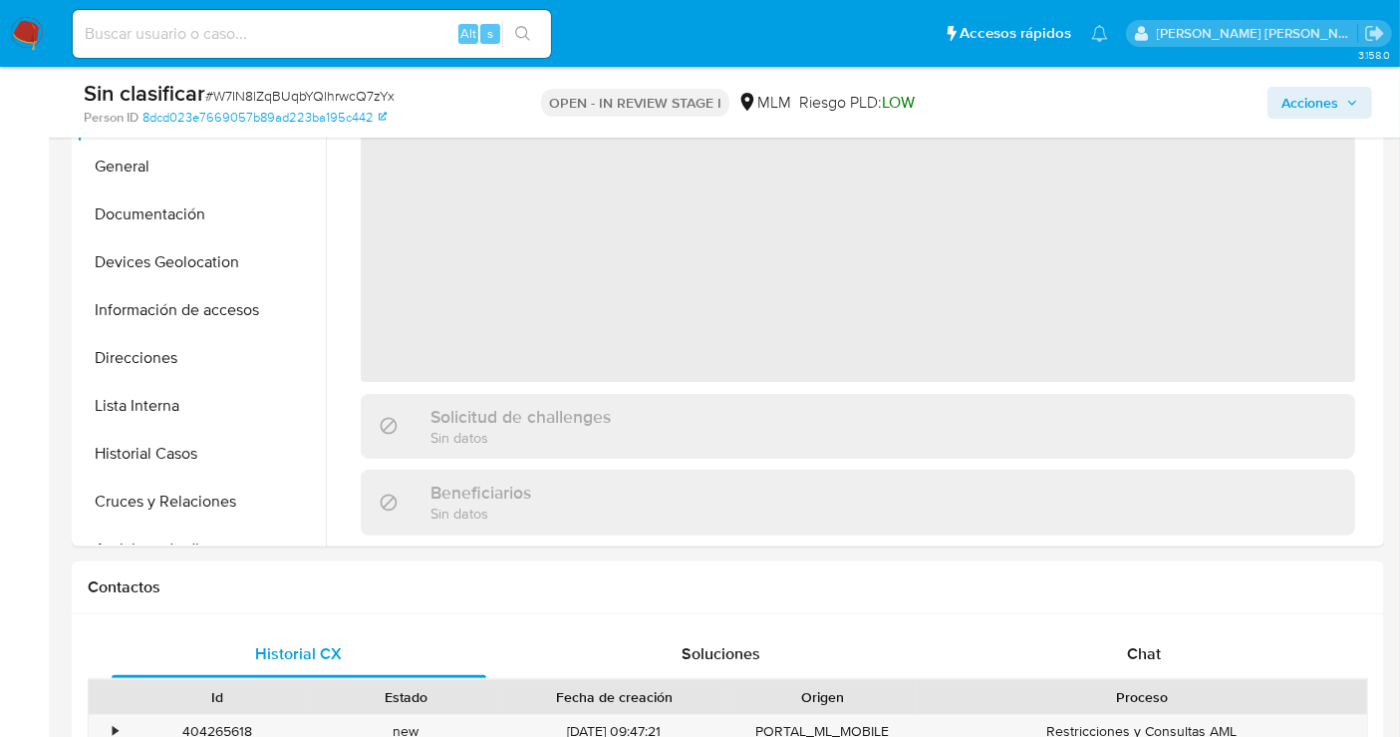
scroll to position [553, 0]
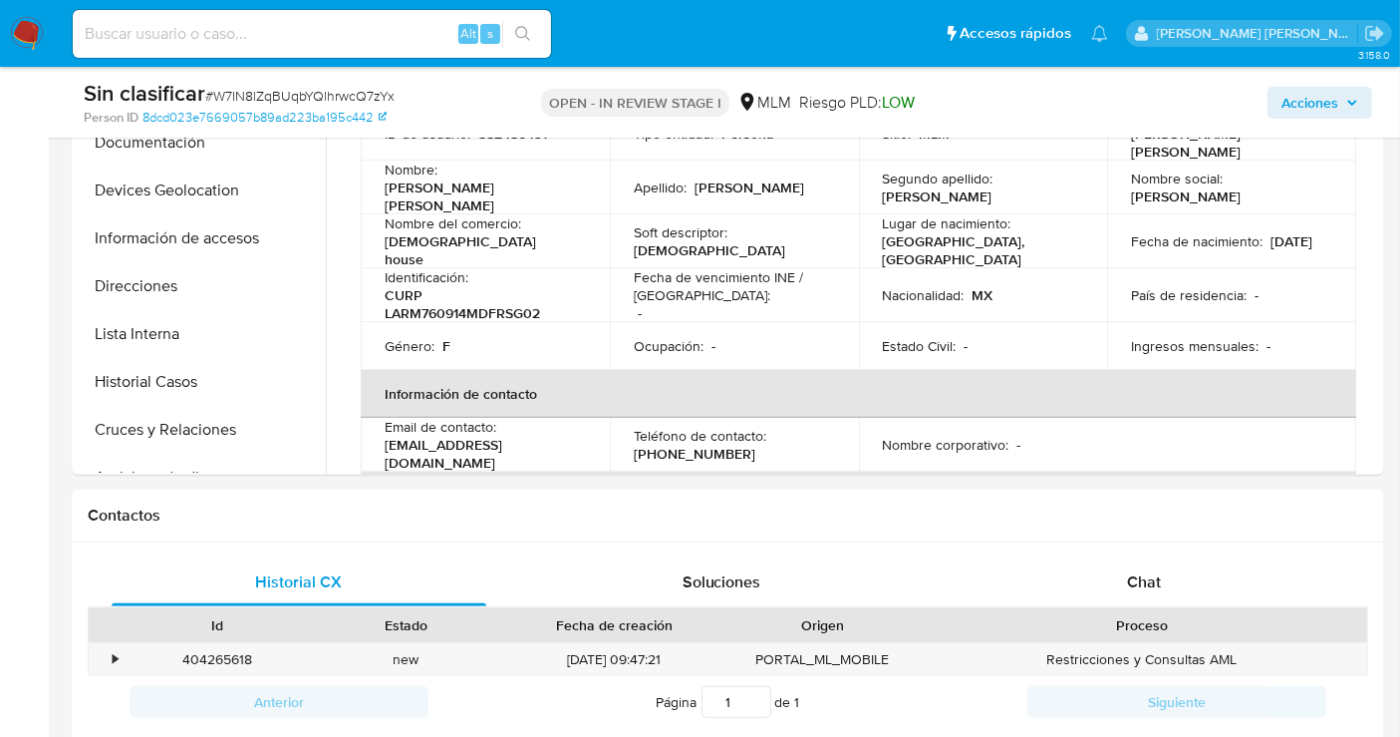
select select "10"
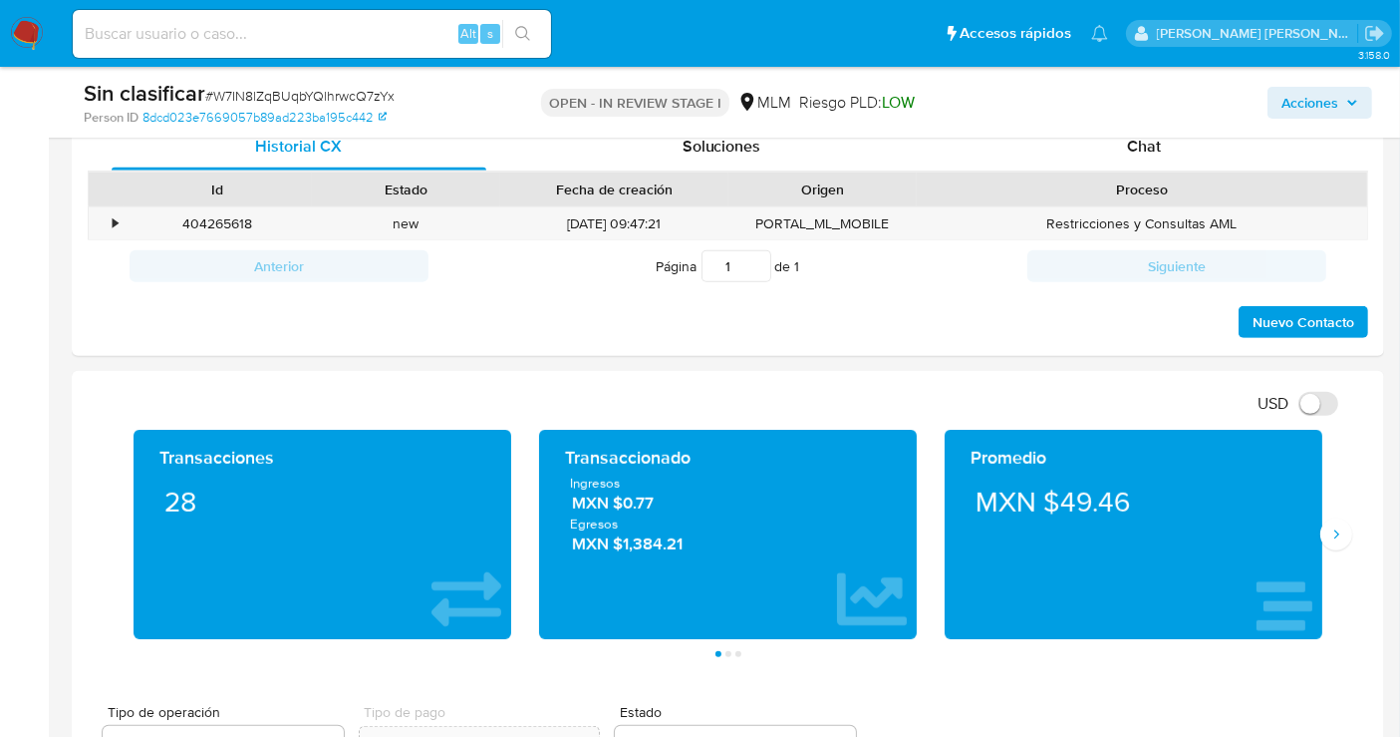
scroll to position [997, 0]
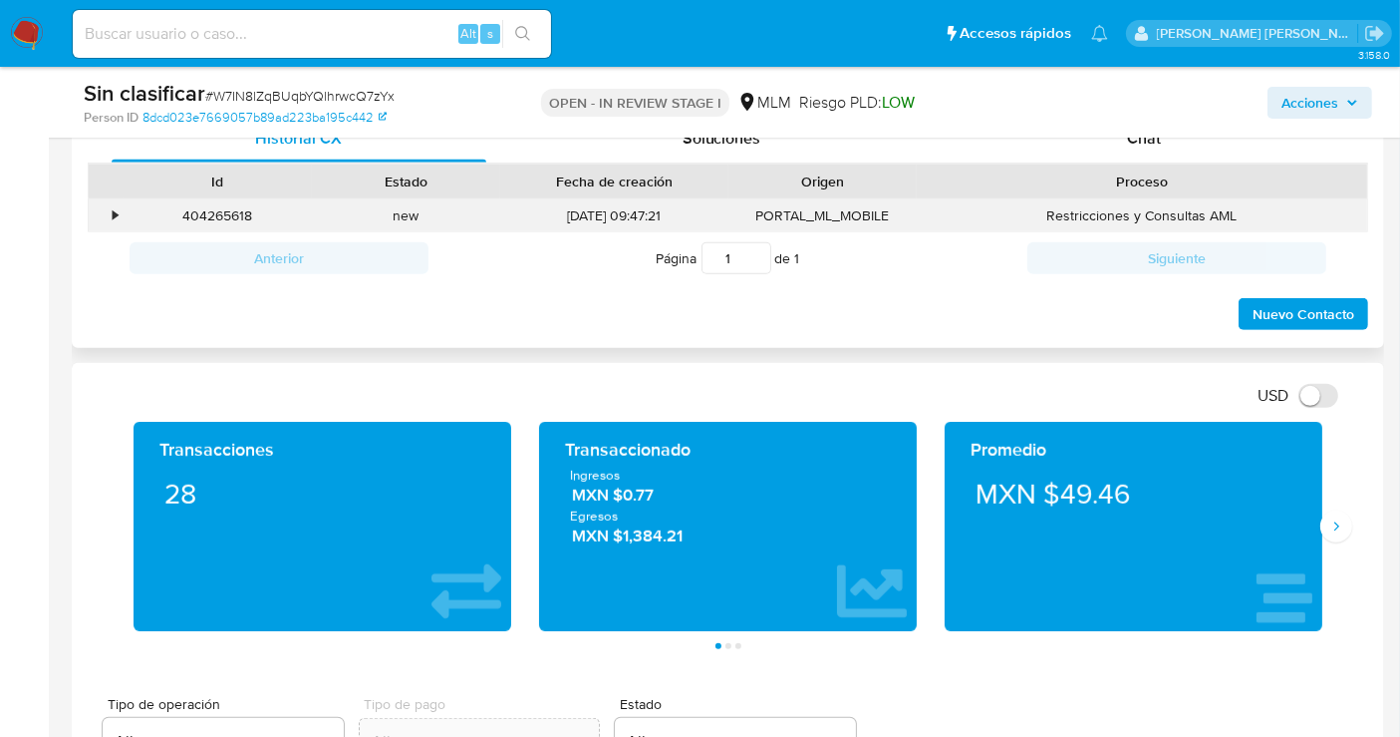
click at [111, 214] on div "•" at bounding box center [106, 215] width 35 height 33
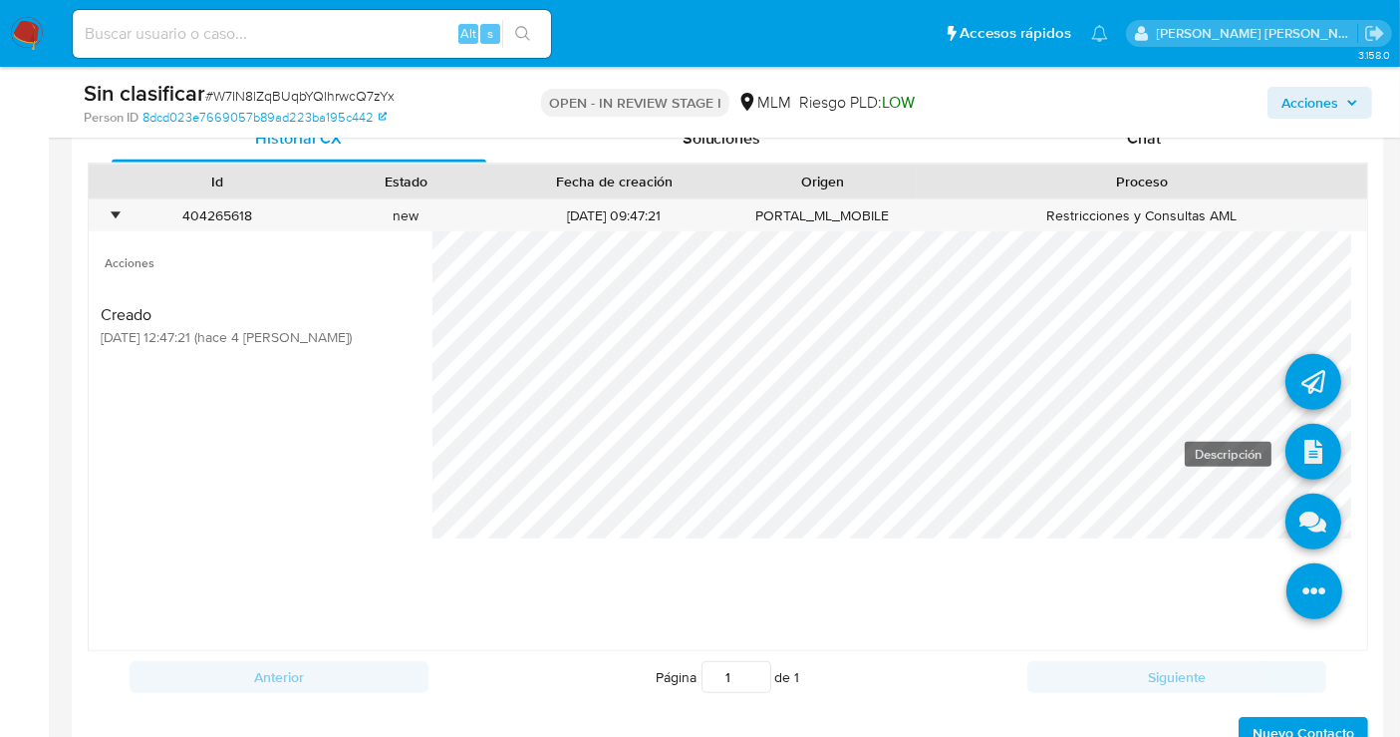
click at [1295, 438] on icon at bounding box center [1314, 452] width 56 height 56
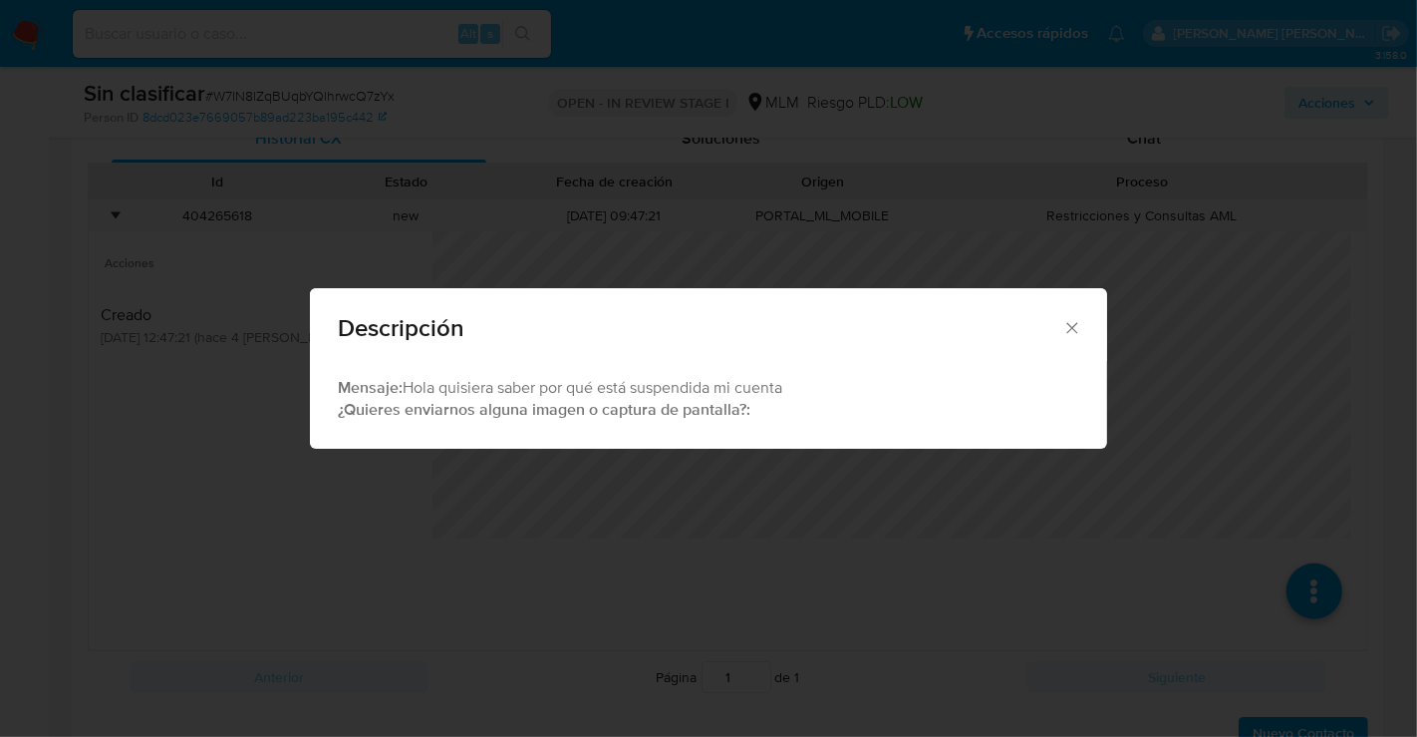
click at [1073, 323] on icon "Cerrar" at bounding box center [1072, 328] width 20 height 20
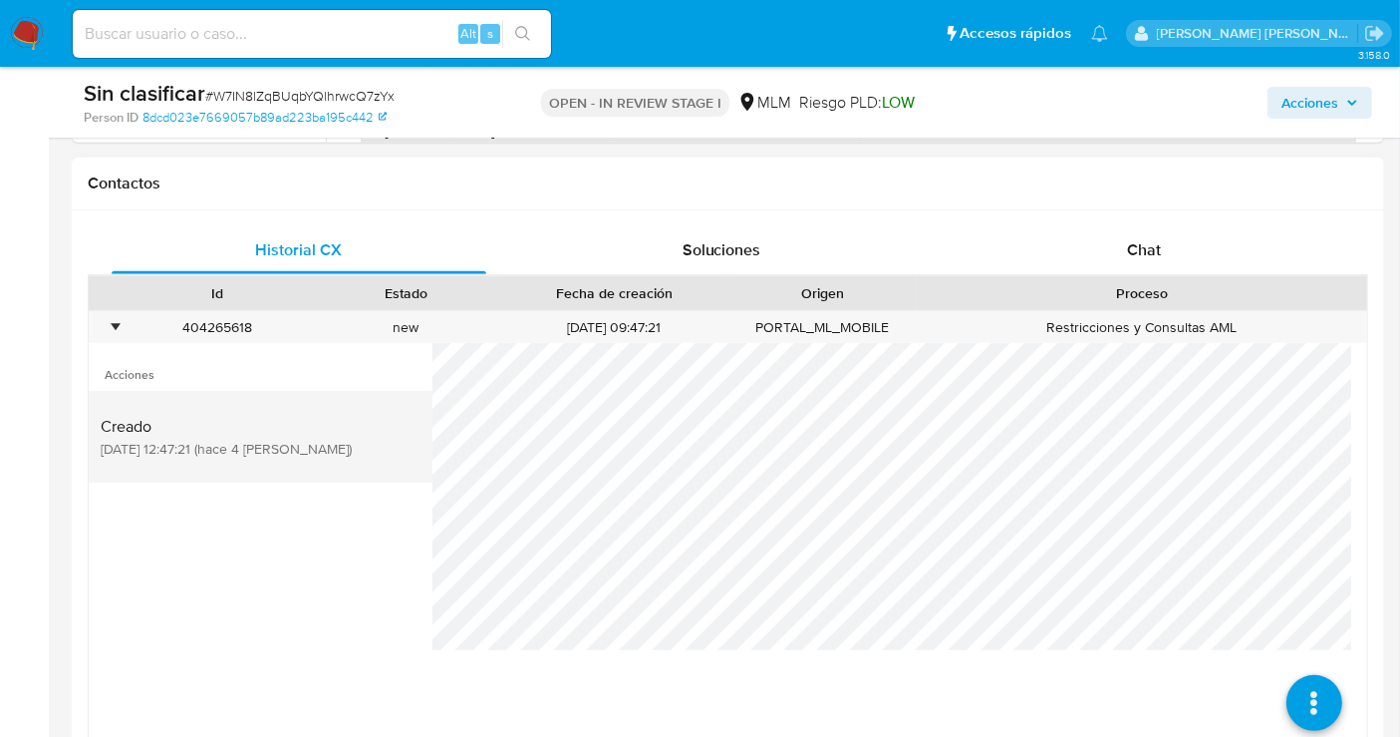
scroll to position [664, 0]
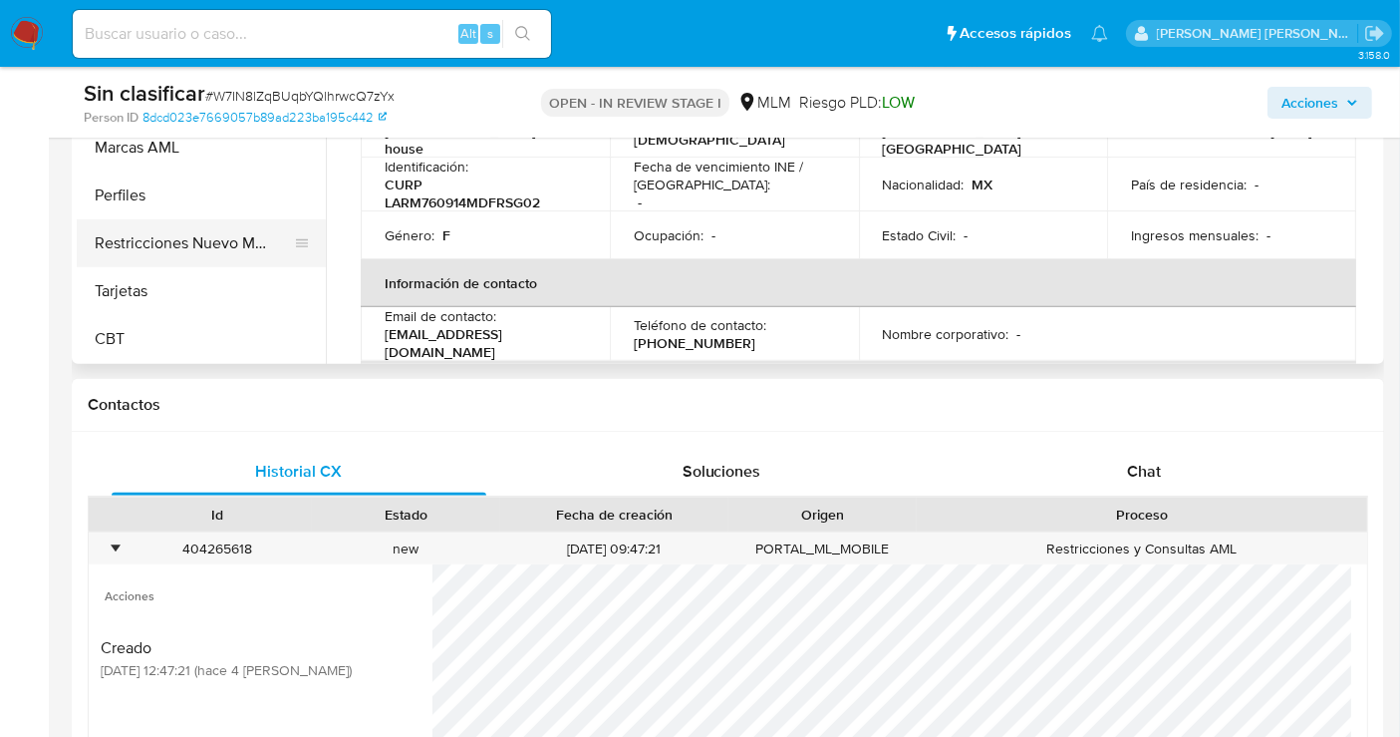
click at [152, 241] on button "Restricciones Nuevo Mundo" at bounding box center [193, 243] width 233 height 48
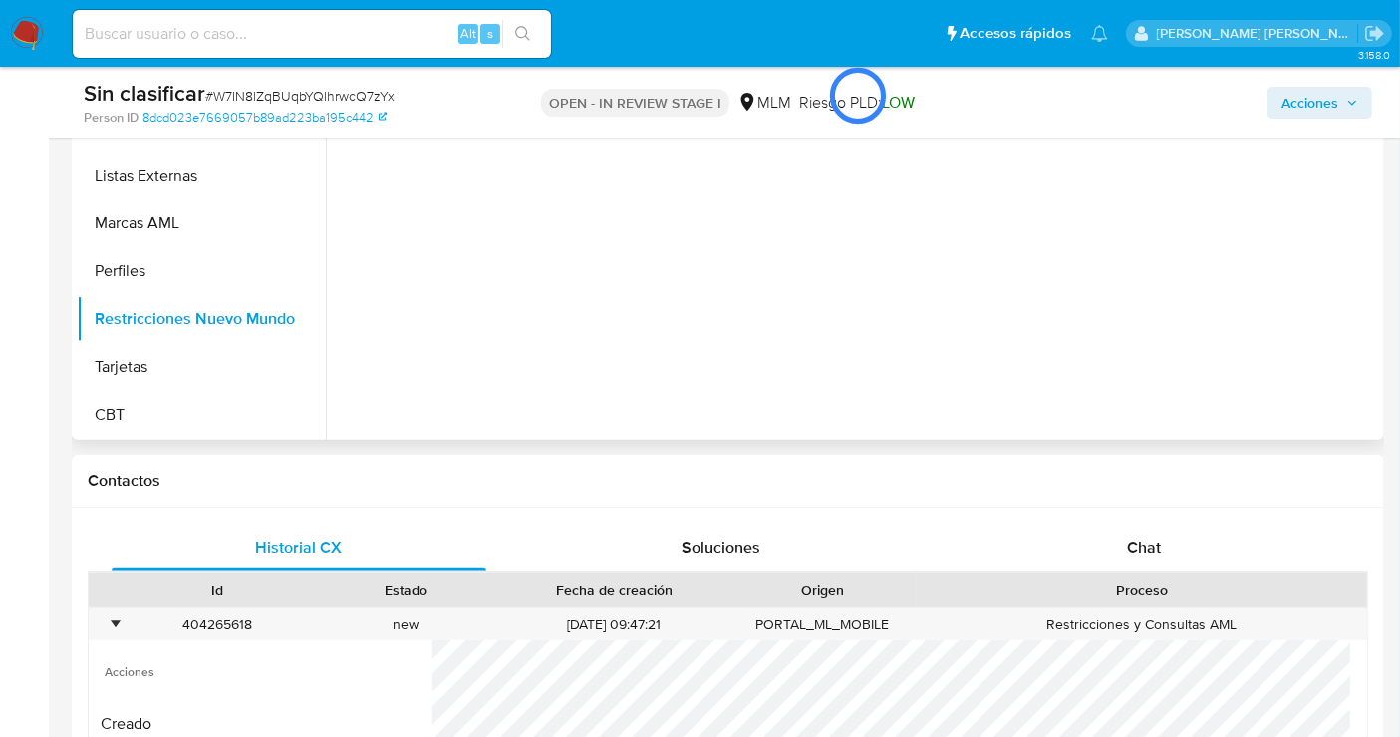
scroll to position [553, 0]
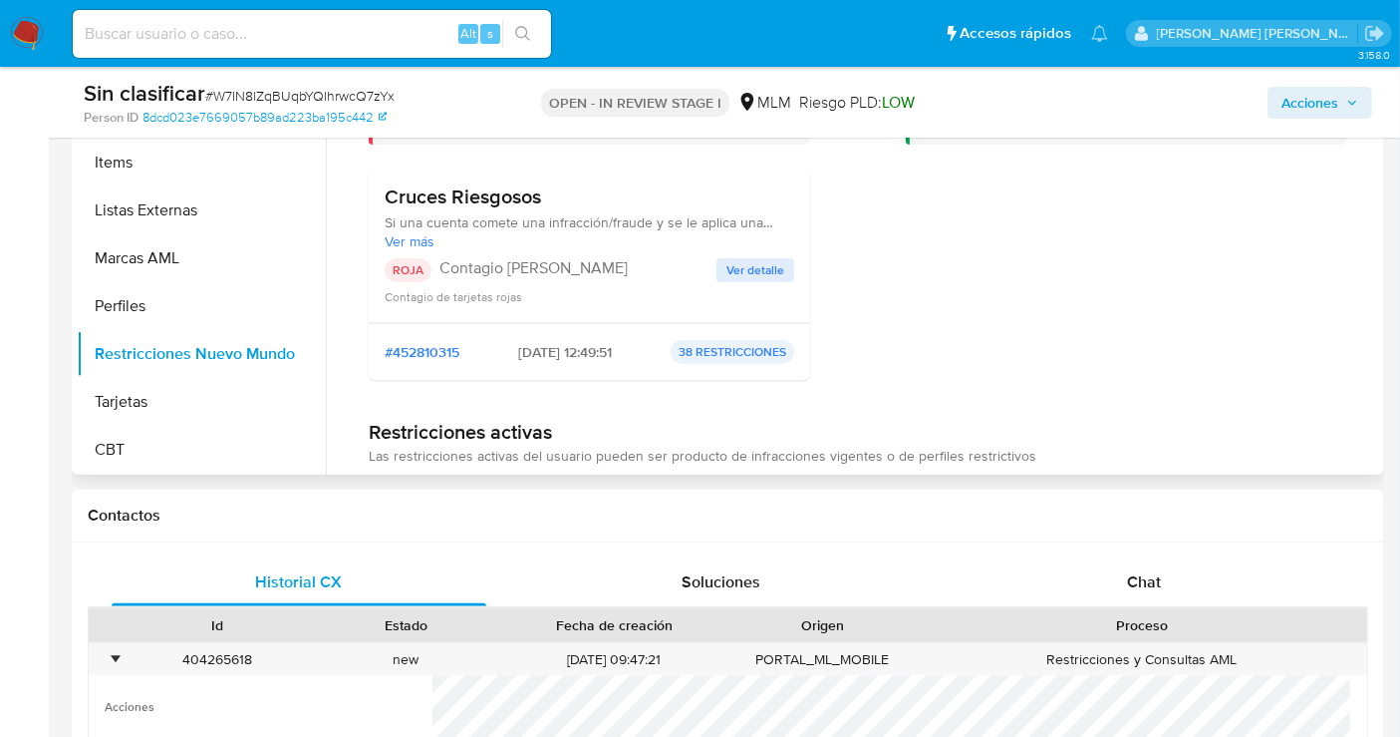
click at [749, 265] on span "Ver detalle" at bounding box center [756, 270] width 58 height 20
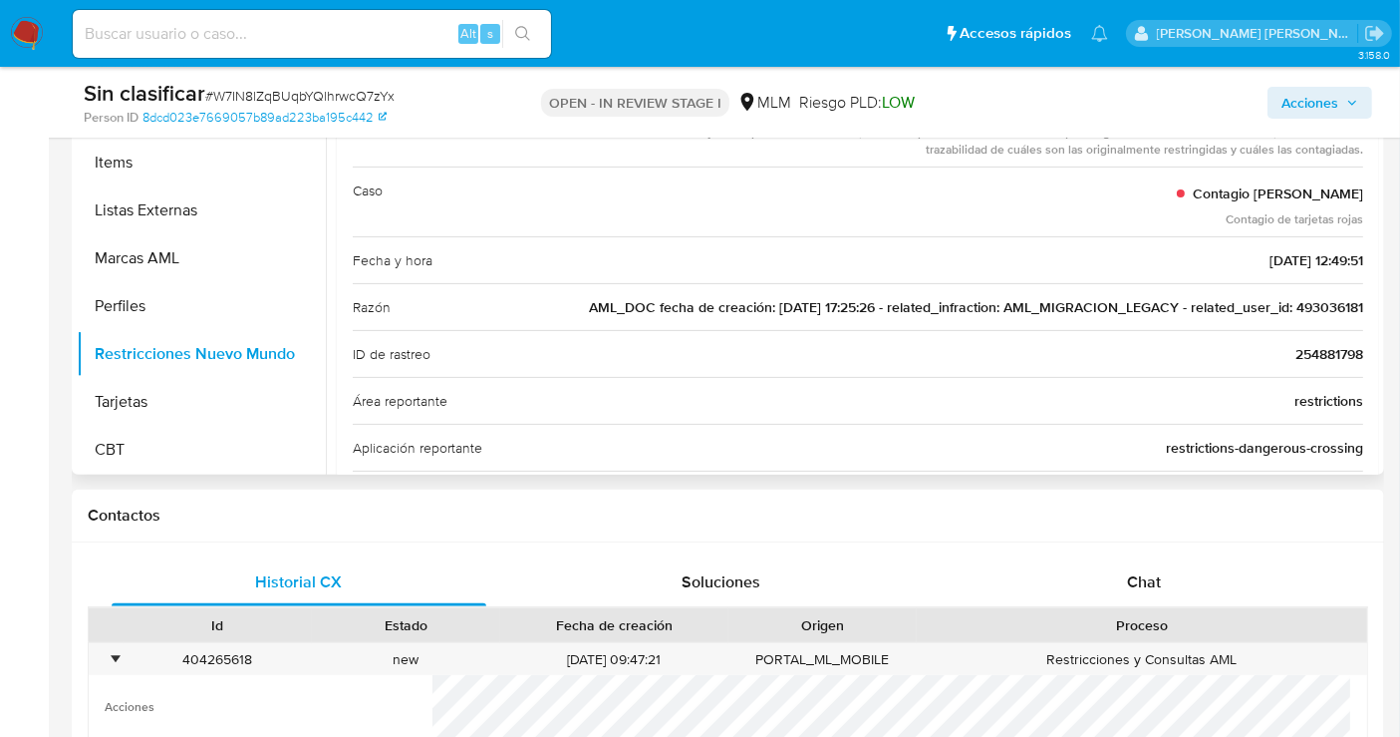
click at [1312, 305] on span "AML_DOC fecha de creación: 29/04/2020 17:25:26 - related_infraction: AML_MIGRAC…" at bounding box center [976, 307] width 774 height 20
click at [1293, 112] on span "Acciones" at bounding box center [1310, 103] width 57 height 32
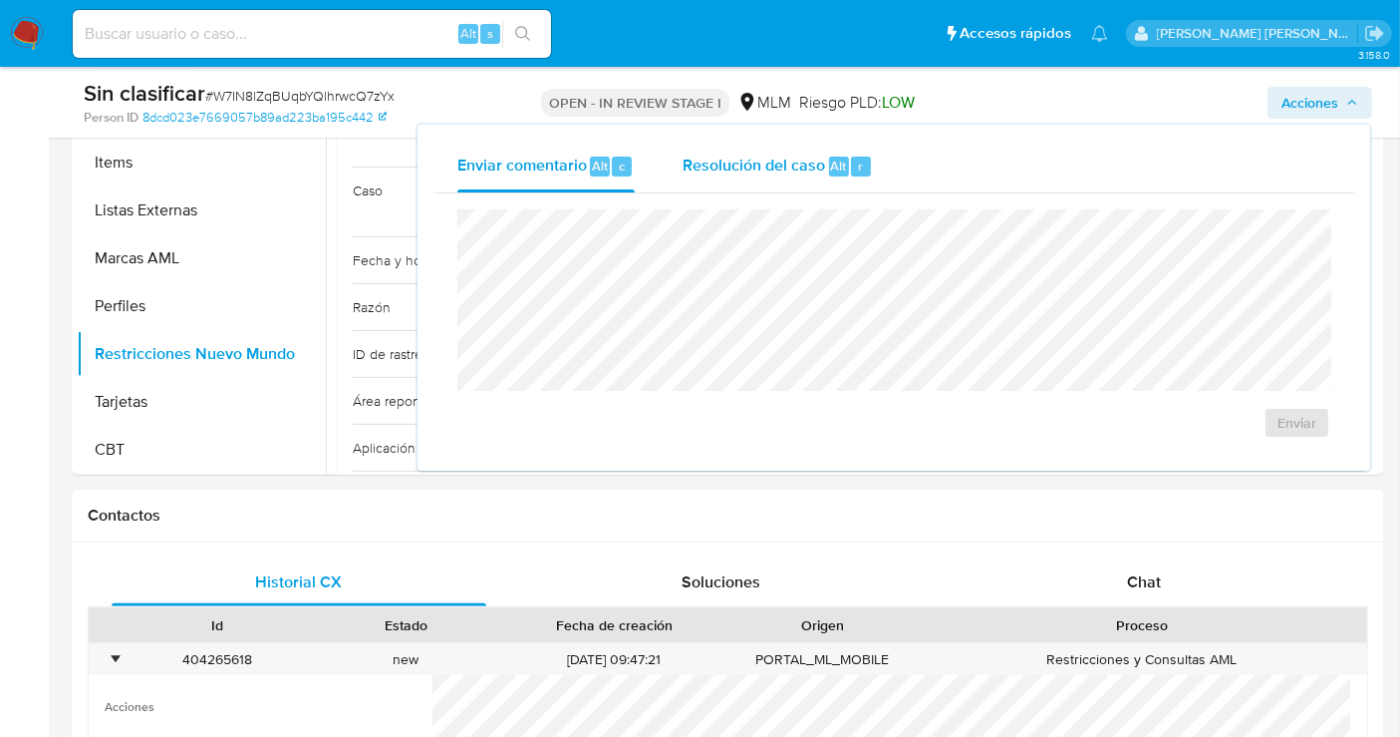
click at [733, 172] on span "Resolución del caso" at bounding box center [754, 164] width 143 height 23
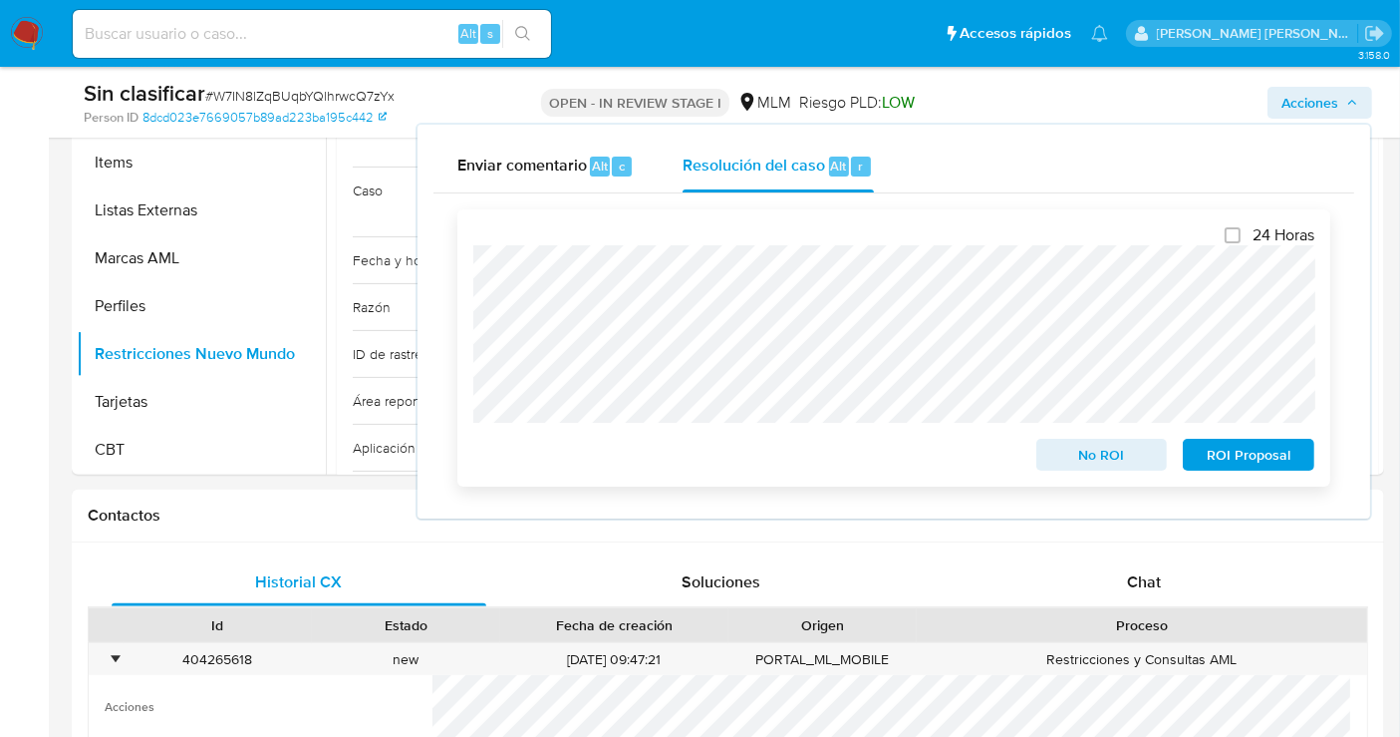
click at [1076, 460] on span "No ROI" at bounding box center [1102, 455] width 104 height 28
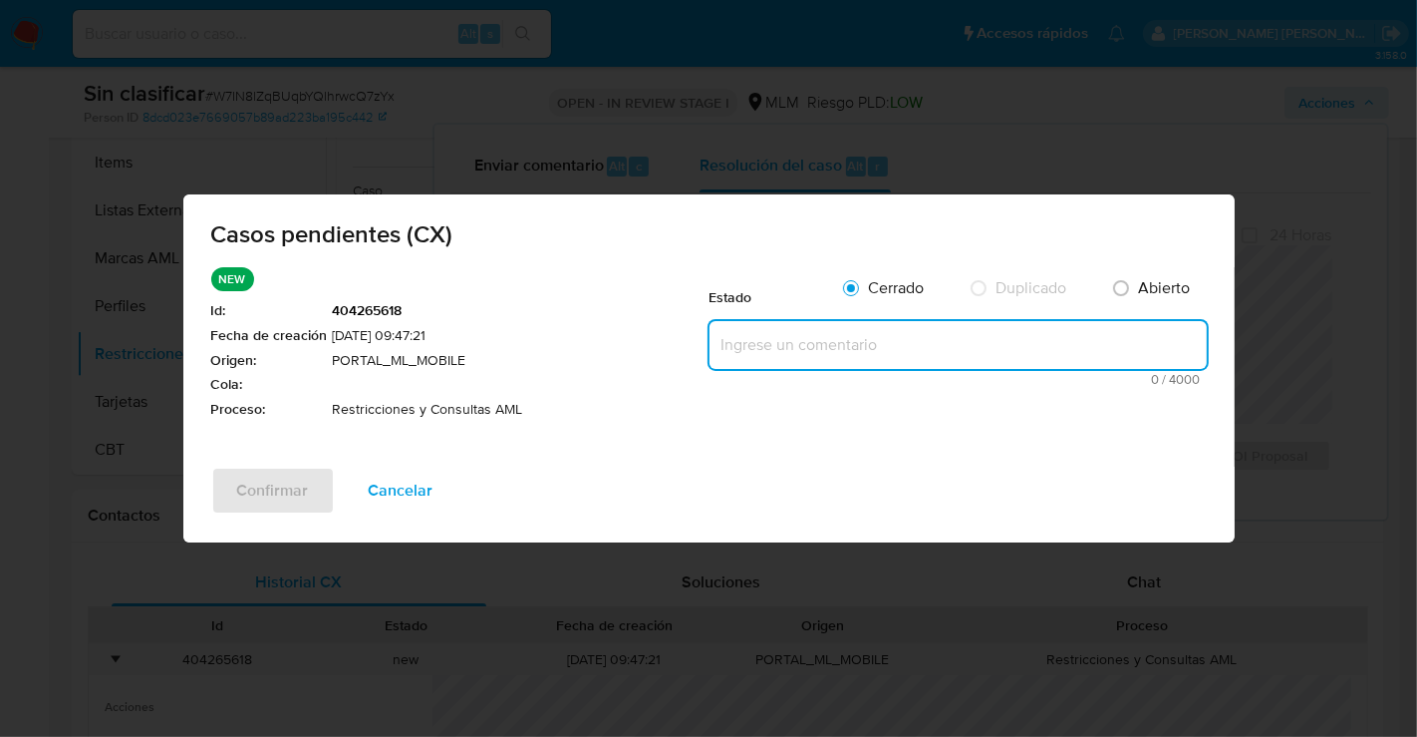
click at [757, 361] on textarea at bounding box center [958, 345] width 497 height 48
paste textarea "Se realiza validación de caso generado por CX donde se identifica restricción l…"
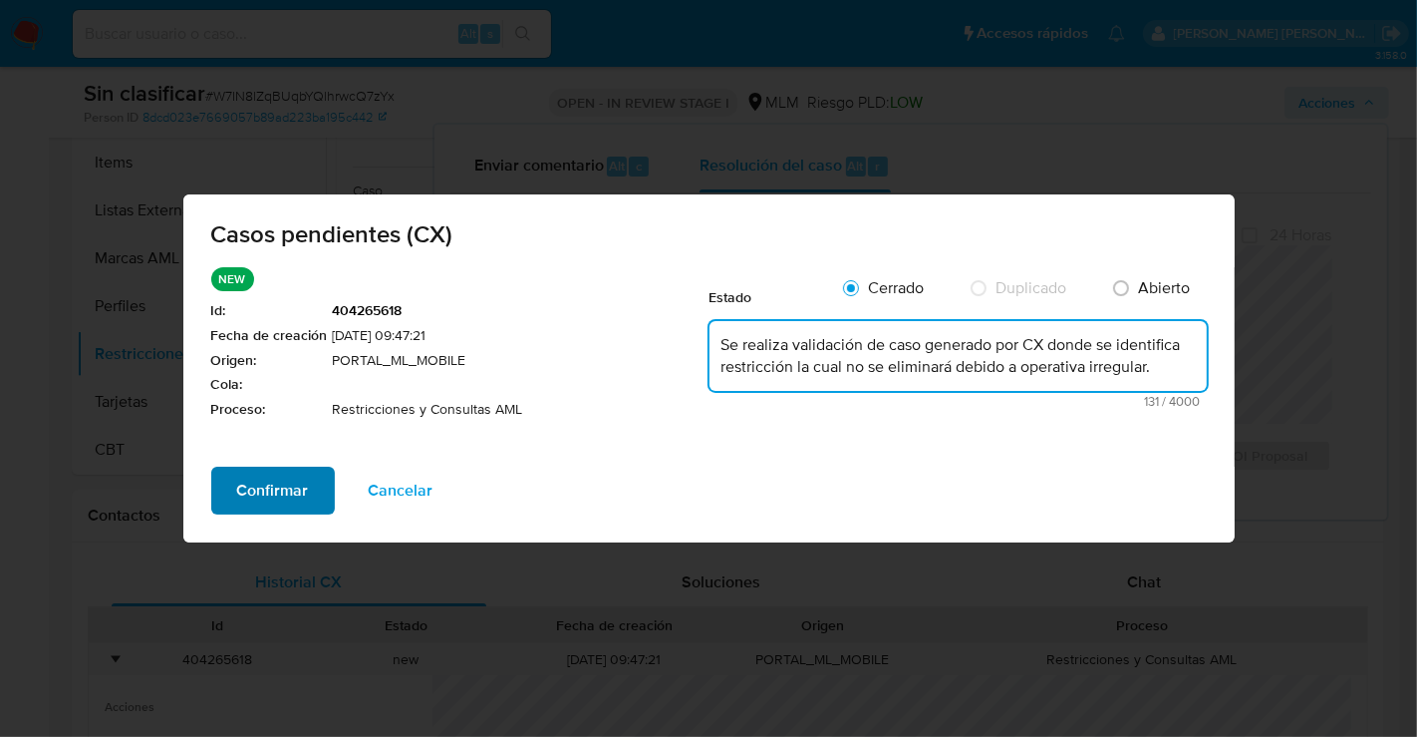
type textarea "Se realiza validación de caso generado por CX donde se identifica restricción l…"
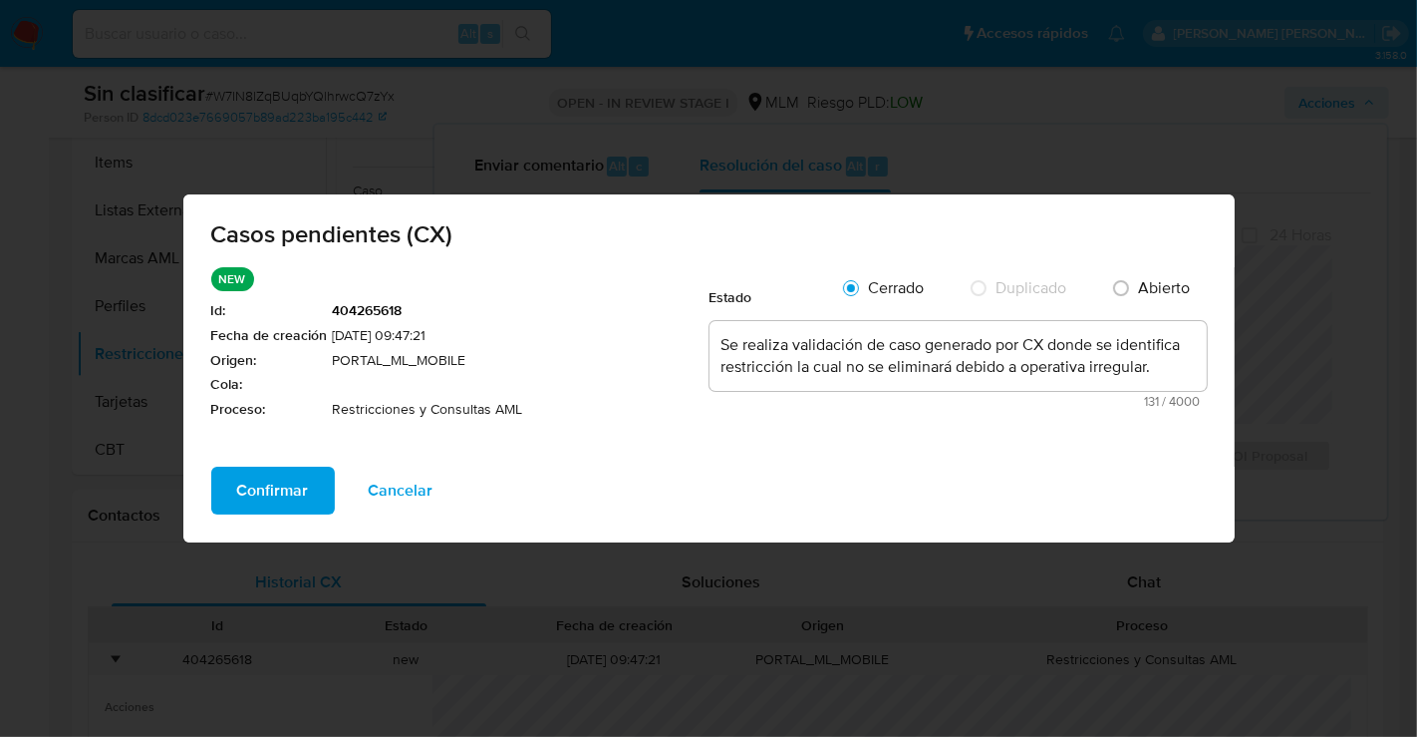
click at [241, 486] on span "Confirmar" at bounding box center [273, 490] width 72 height 44
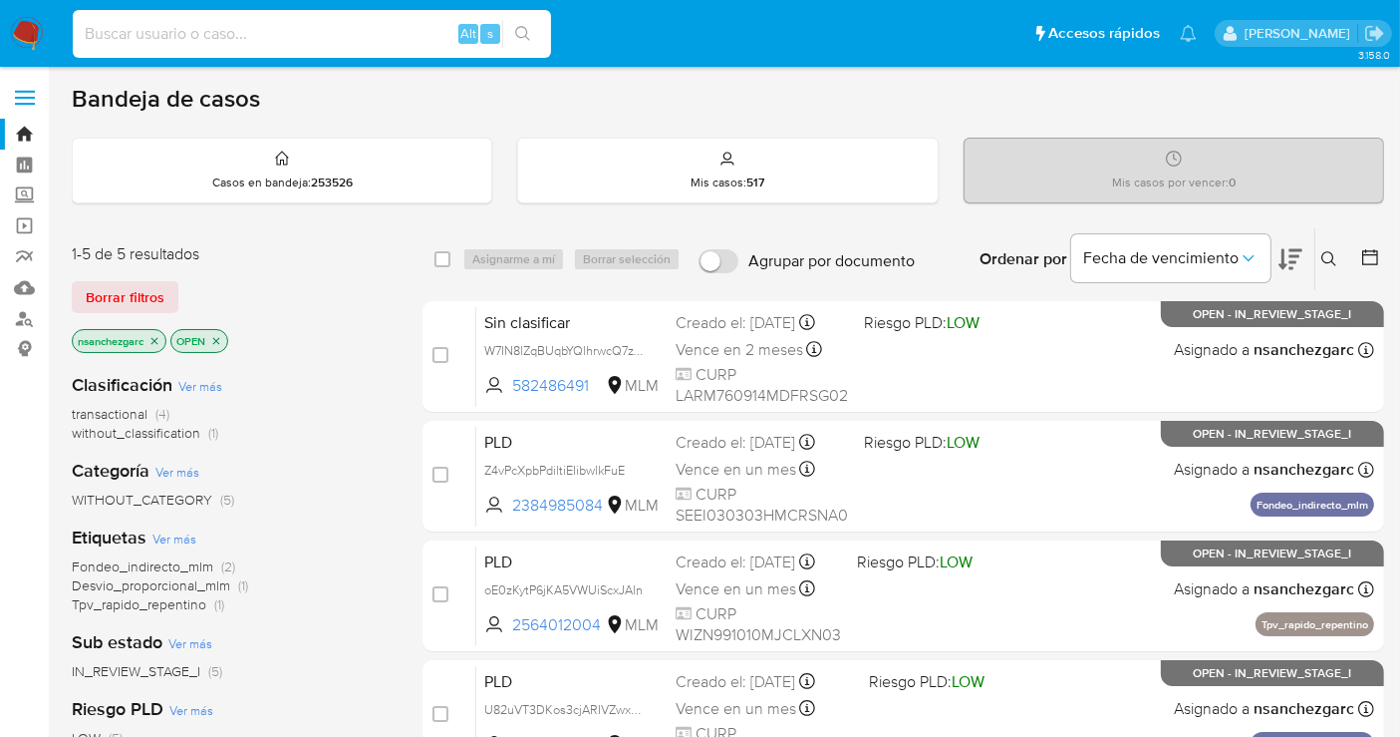
click at [142, 31] on input at bounding box center [312, 34] width 478 height 26
paste input "493036181"
type input "493036181"
click at [534, 24] on button "search-icon" at bounding box center [522, 34] width 41 height 28
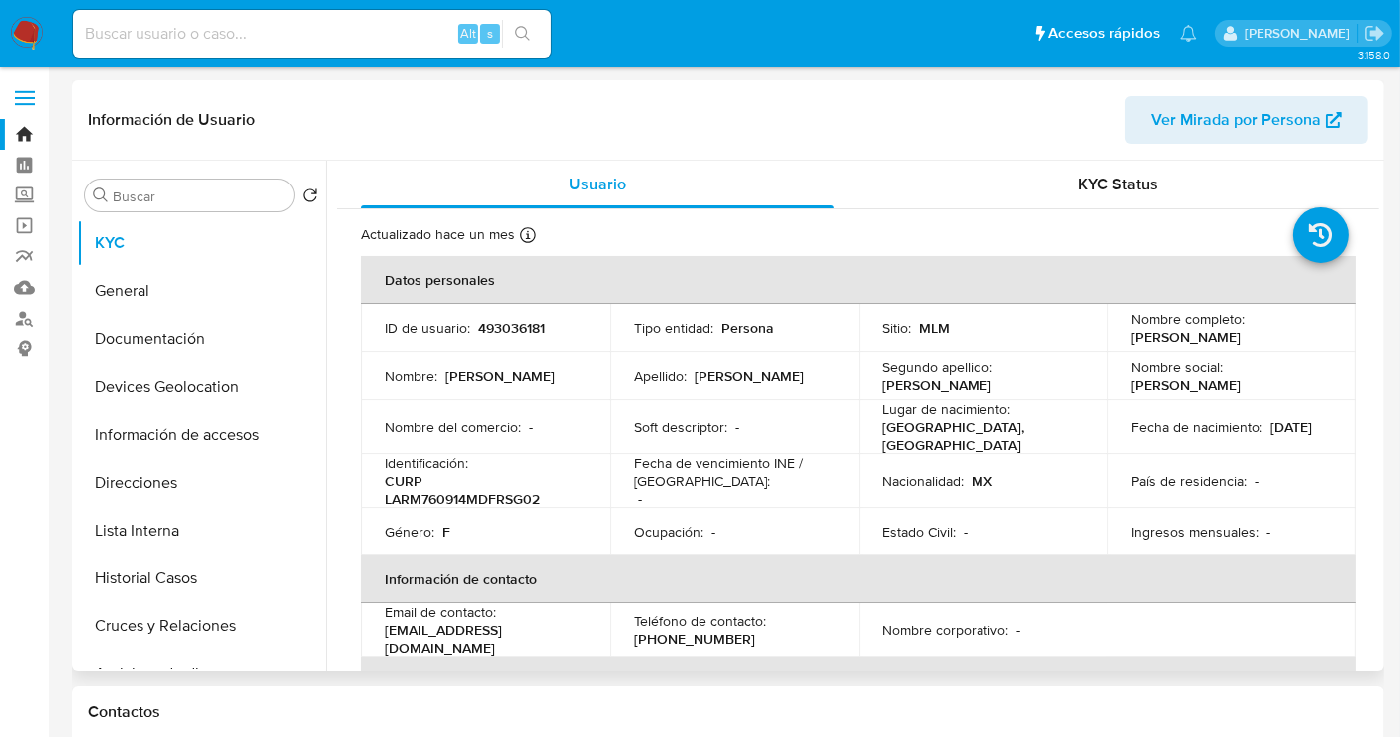
select select "10"
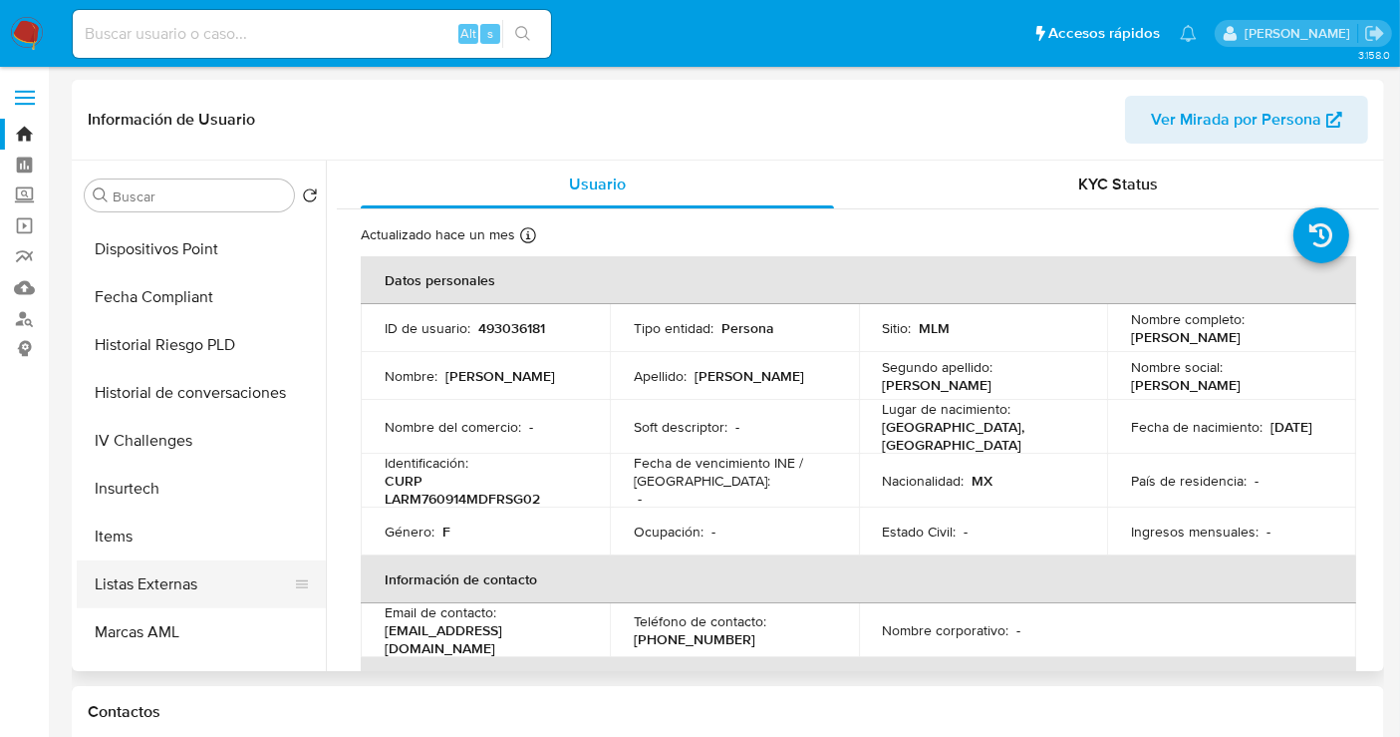
scroll to position [841, 0]
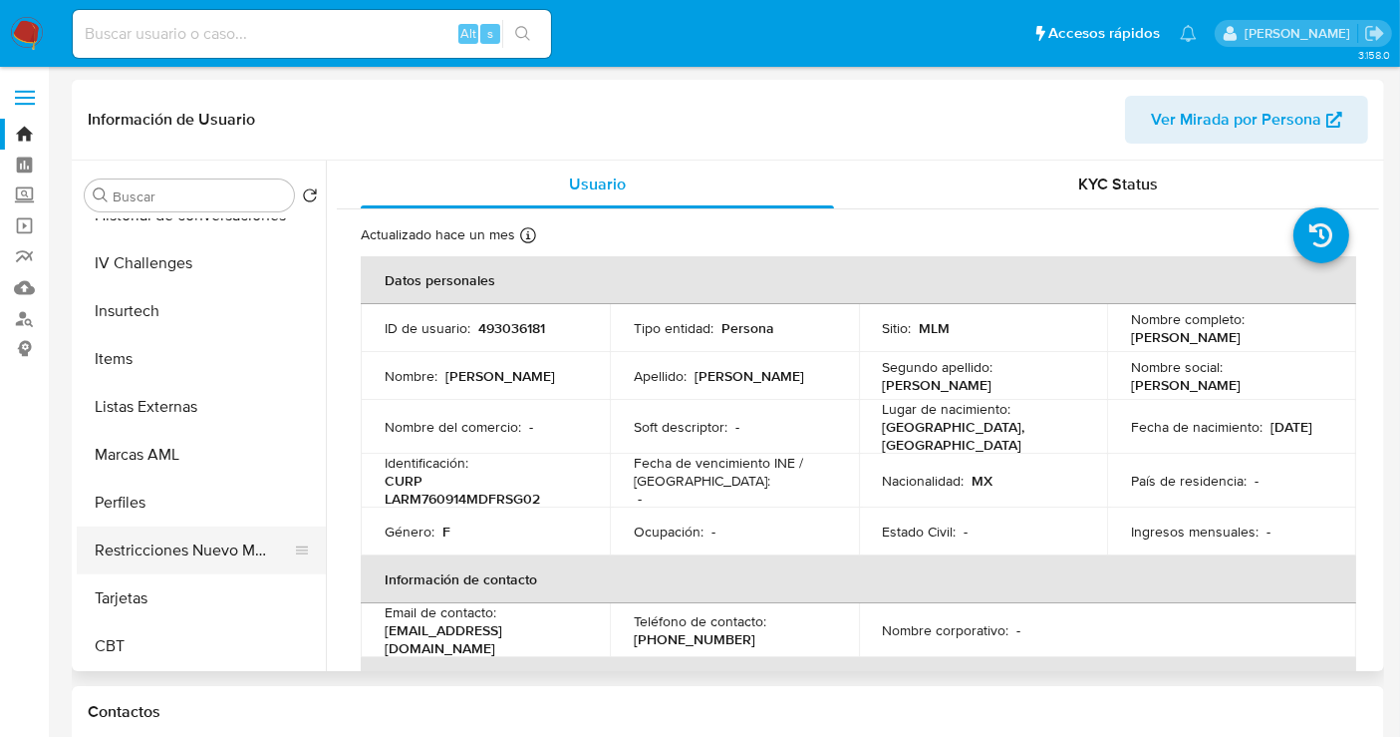
click at [175, 550] on button "Restricciones Nuevo Mundo" at bounding box center [193, 550] width 233 height 48
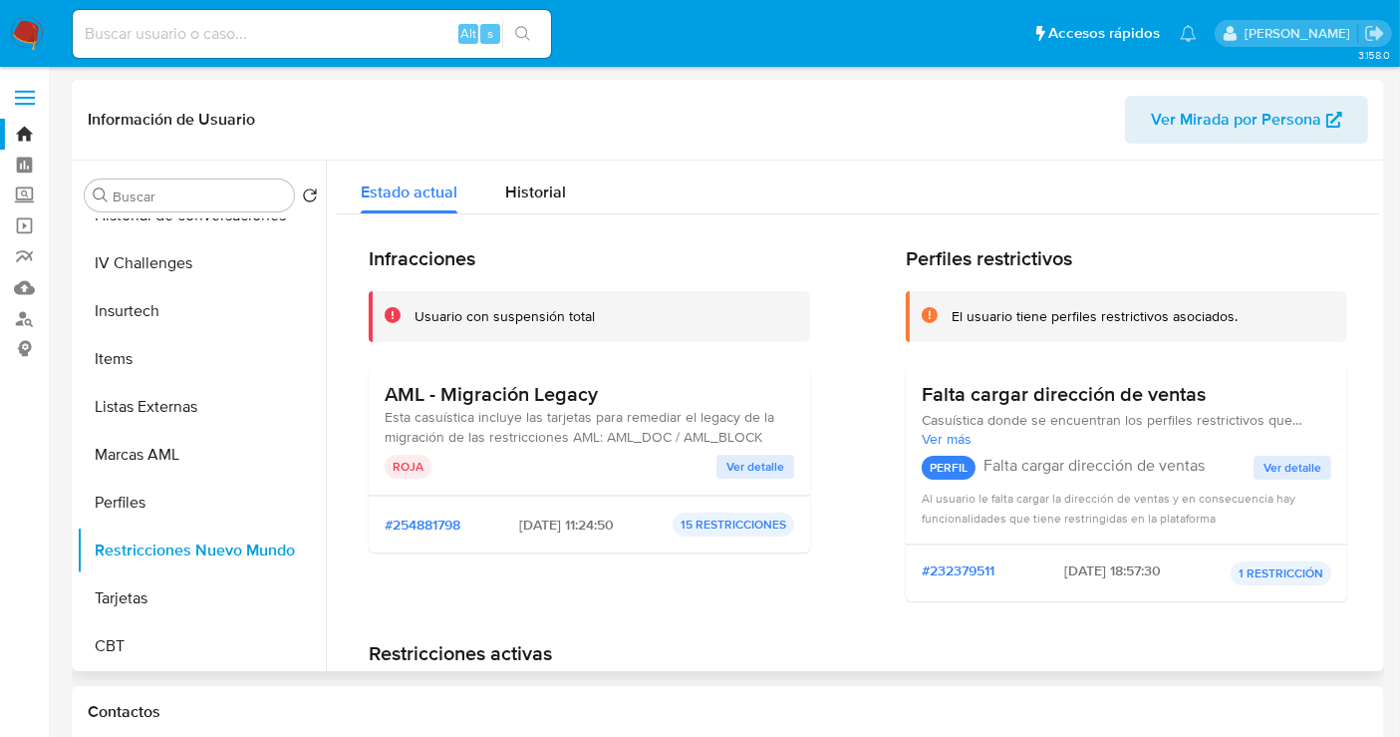
click at [744, 468] on span "Ver detalle" at bounding box center [756, 466] width 58 height 20
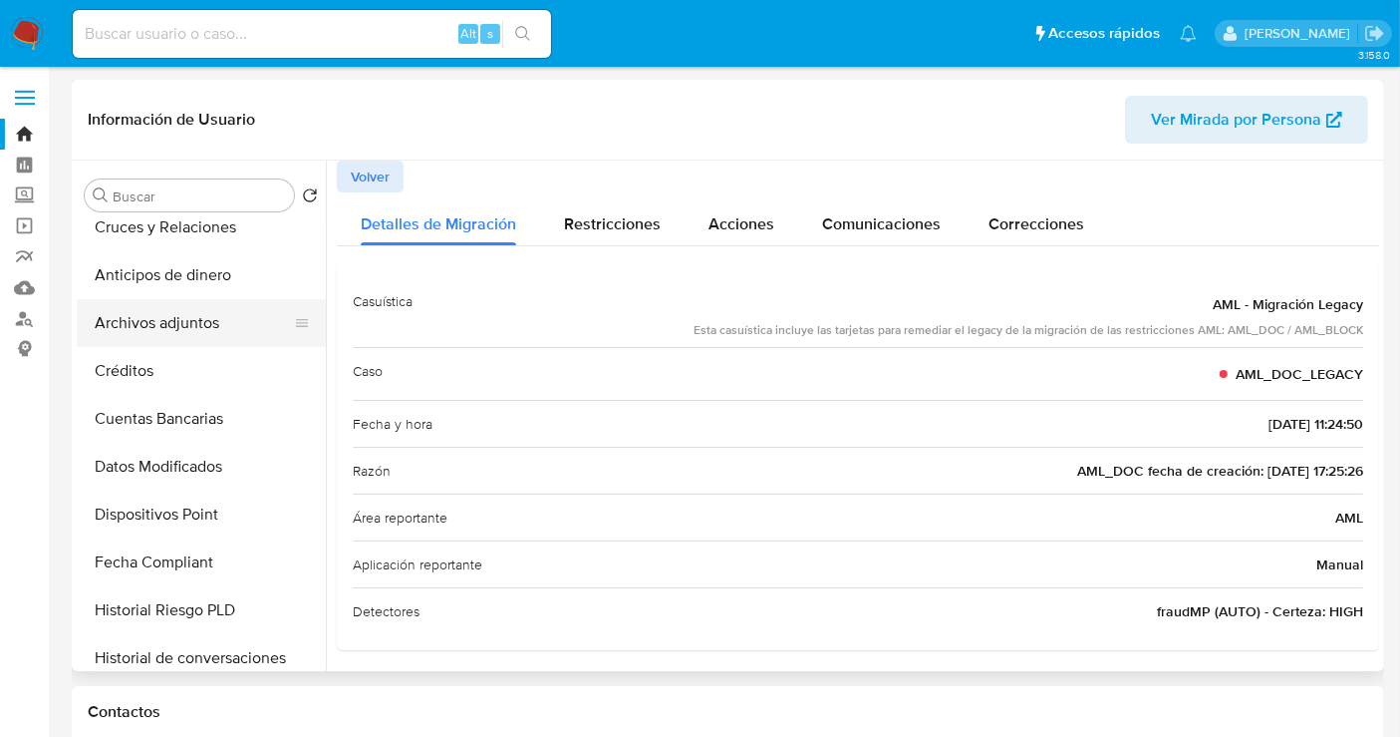
scroll to position [287, 0]
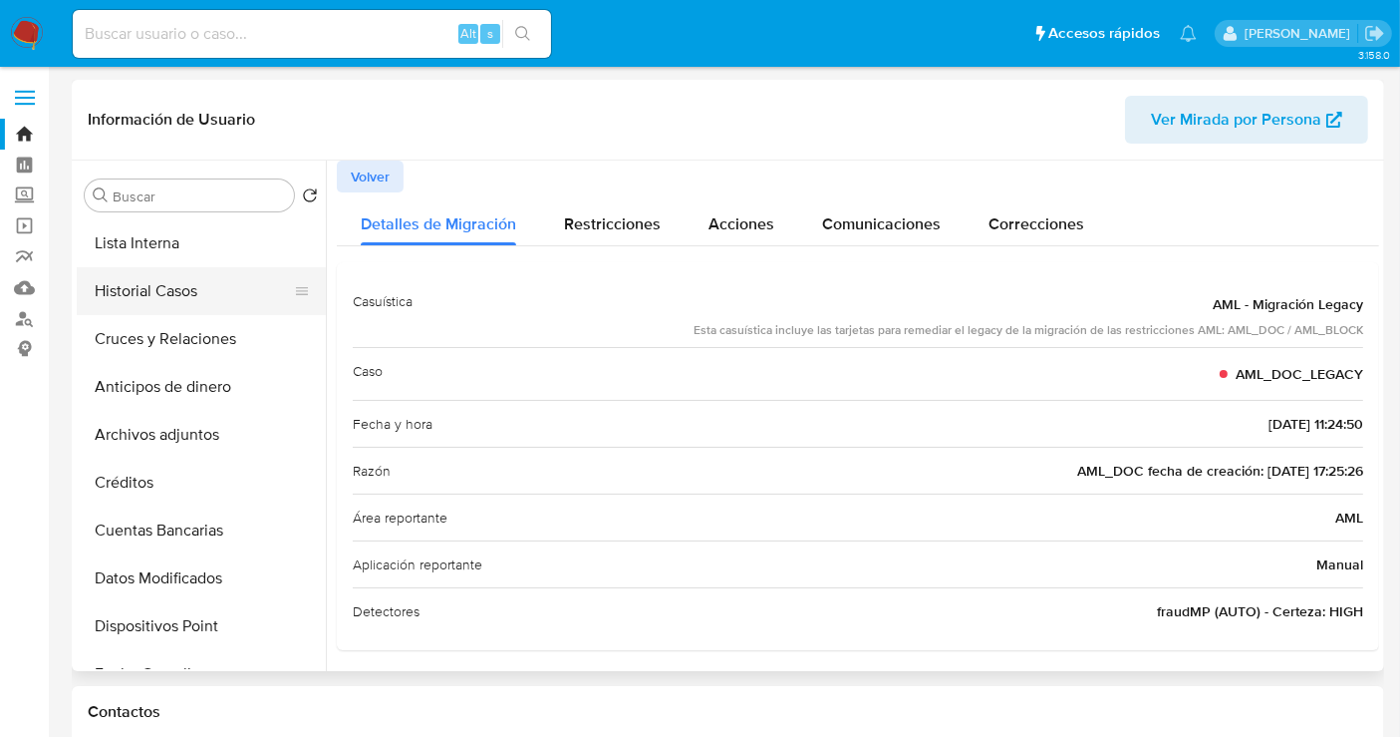
click at [153, 297] on button "Historial Casos" at bounding box center [193, 291] width 233 height 48
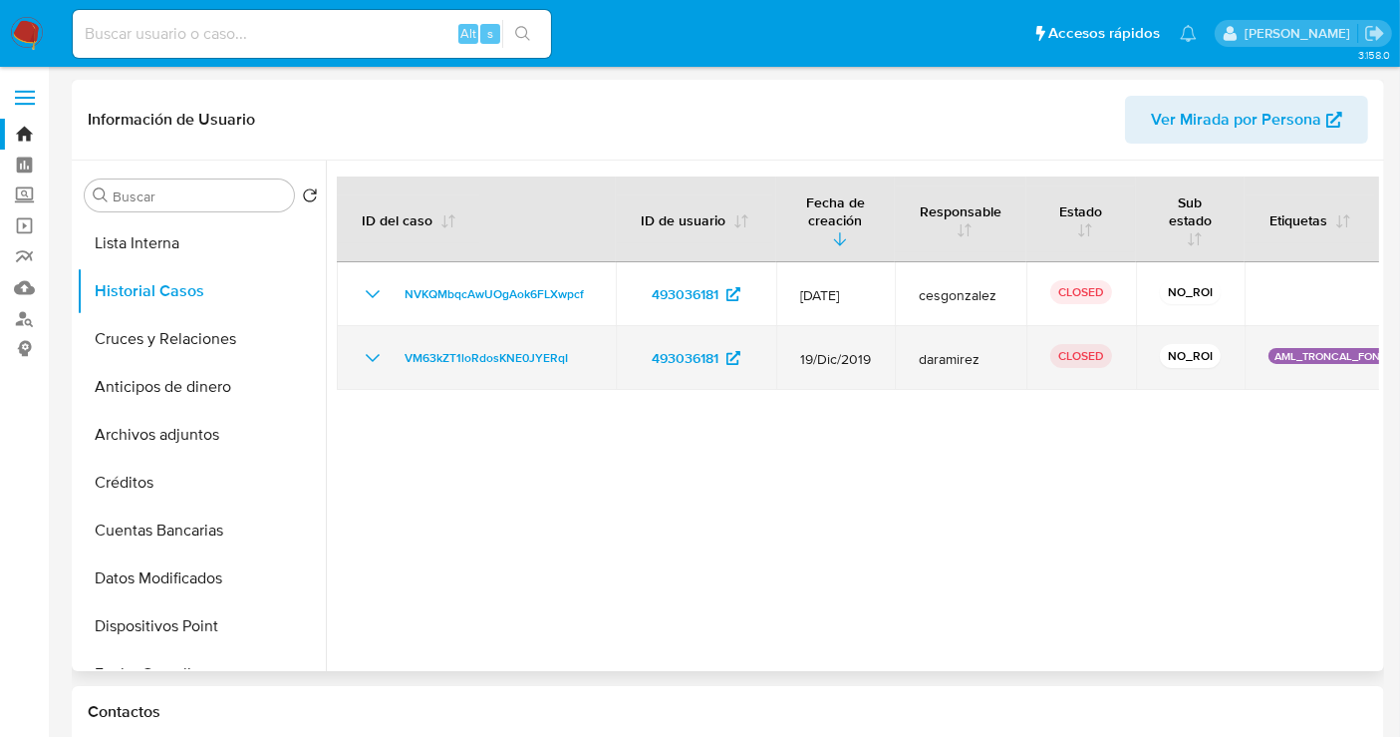
click at [374, 361] on icon "Mostrar/Ocultar" at bounding box center [373, 358] width 24 height 24
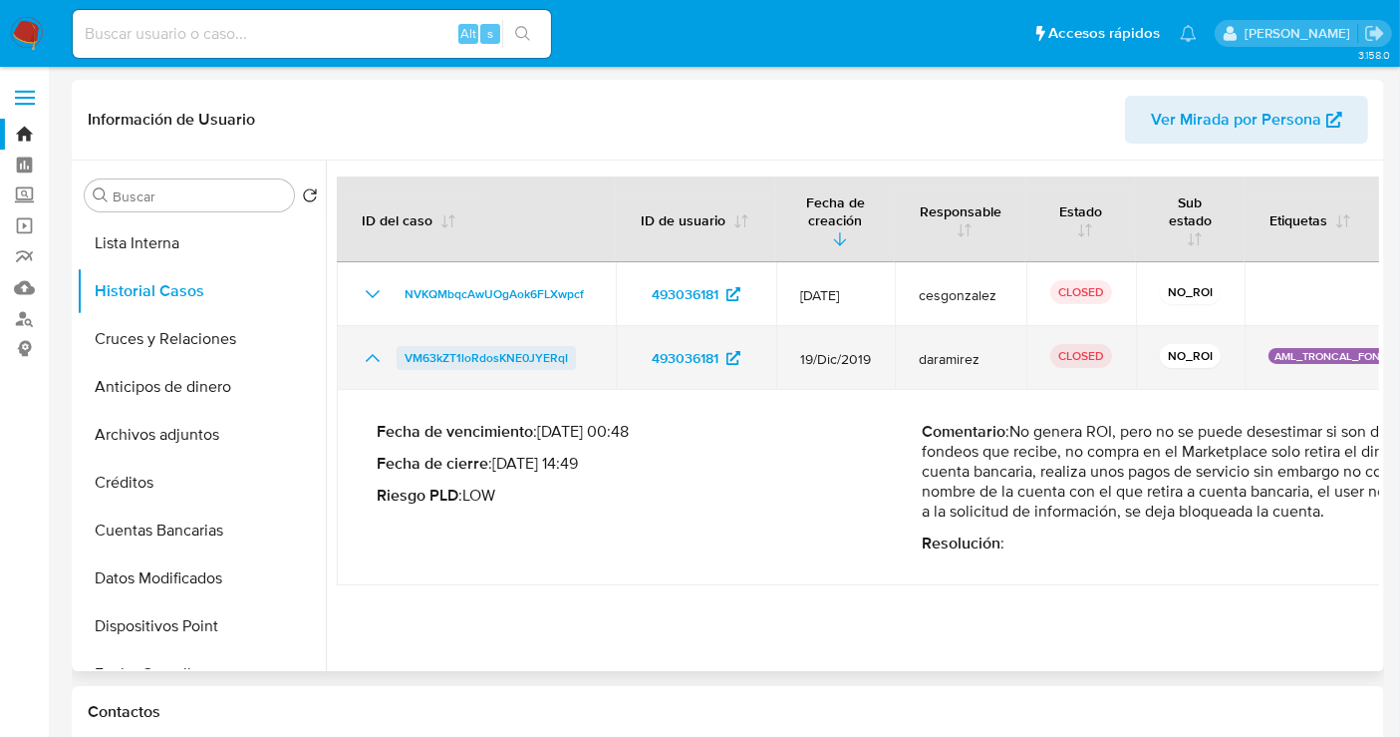
click at [483, 352] on span "VM63kZT1loRdosKNE0JYERqI" at bounding box center [486, 358] width 163 height 24
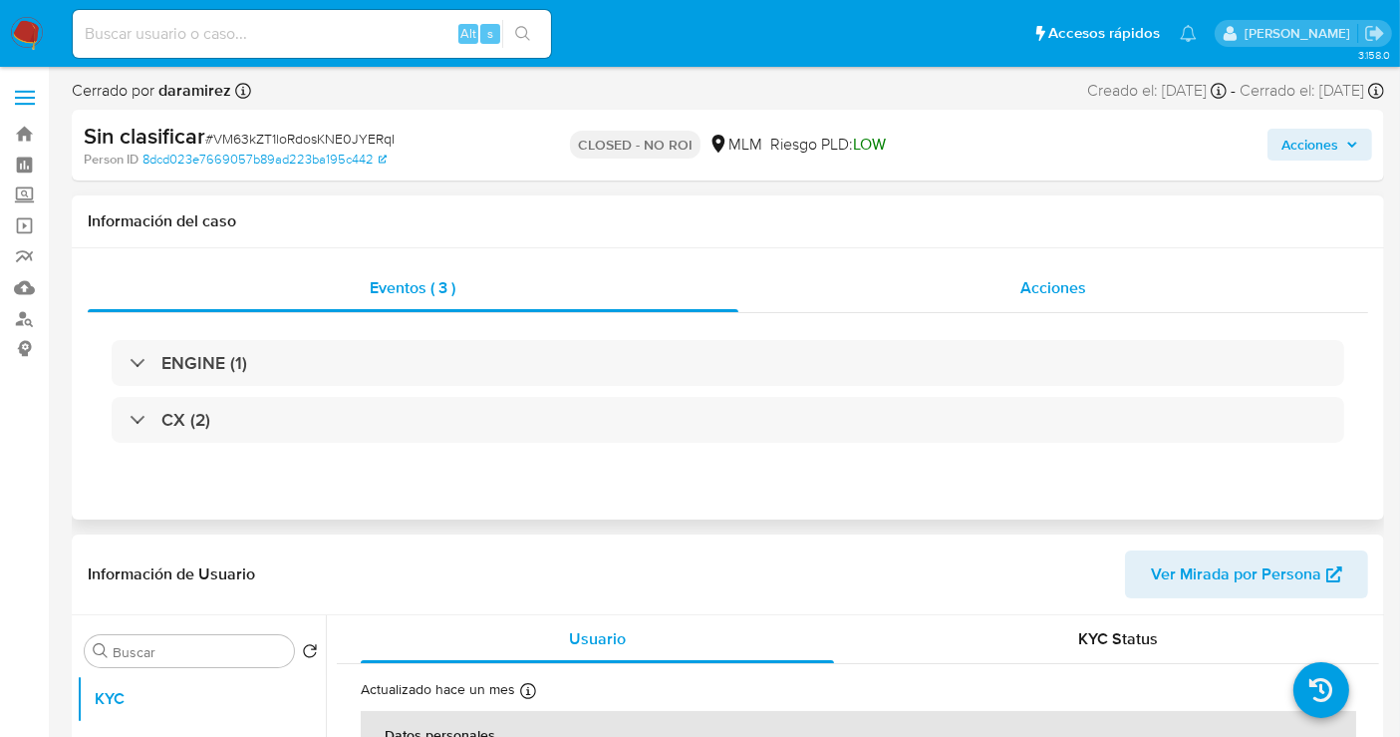
click at [1033, 301] on div "Acciones" at bounding box center [1054, 288] width 631 height 48
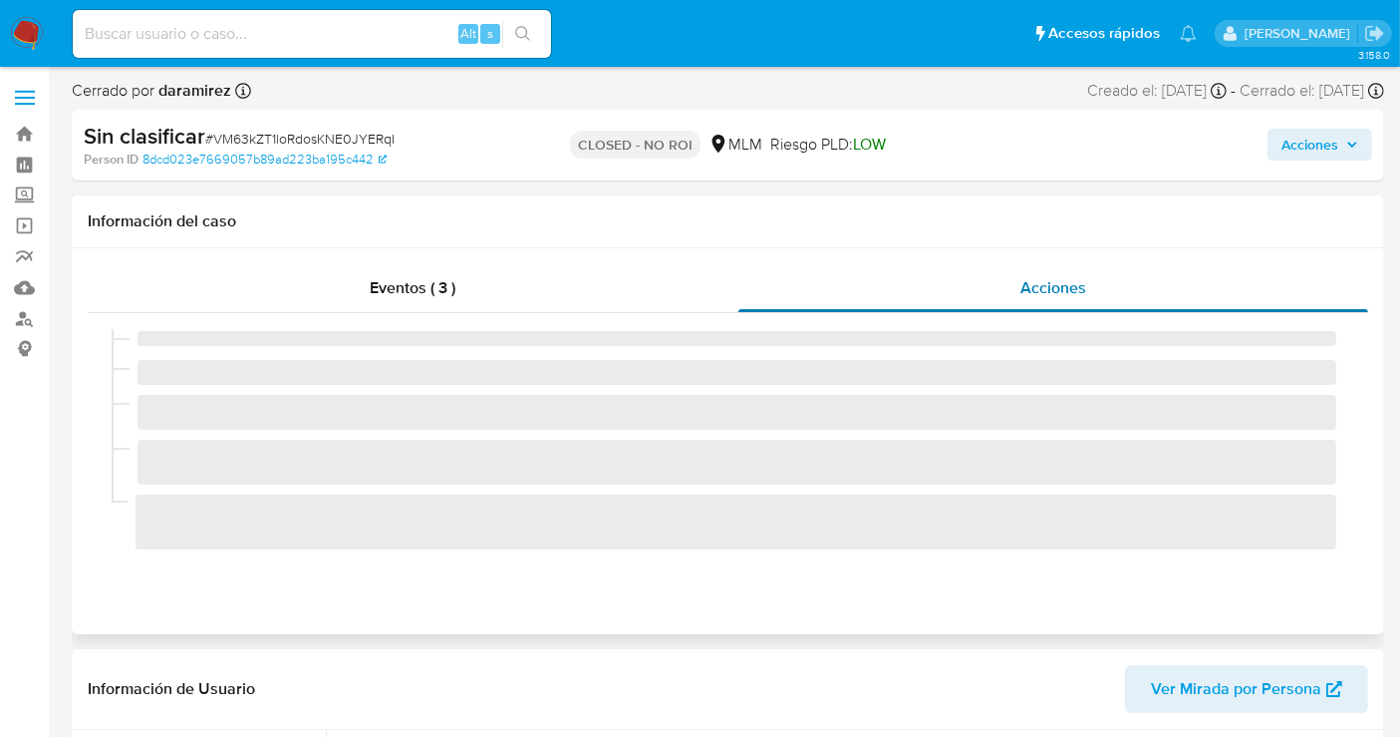
select select "10"
